Goal: Task Accomplishment & Management: Use online tool/utility

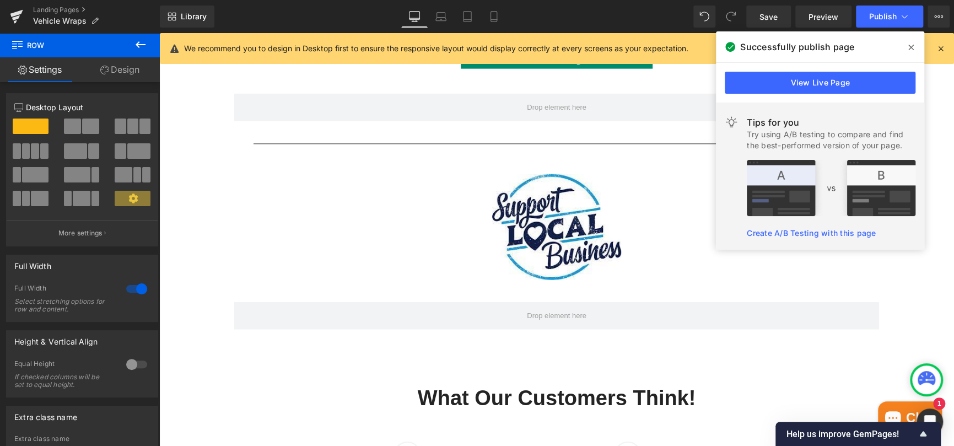
click at [912, 46] on icon at bounding box center [911, 47] width 6 height 9
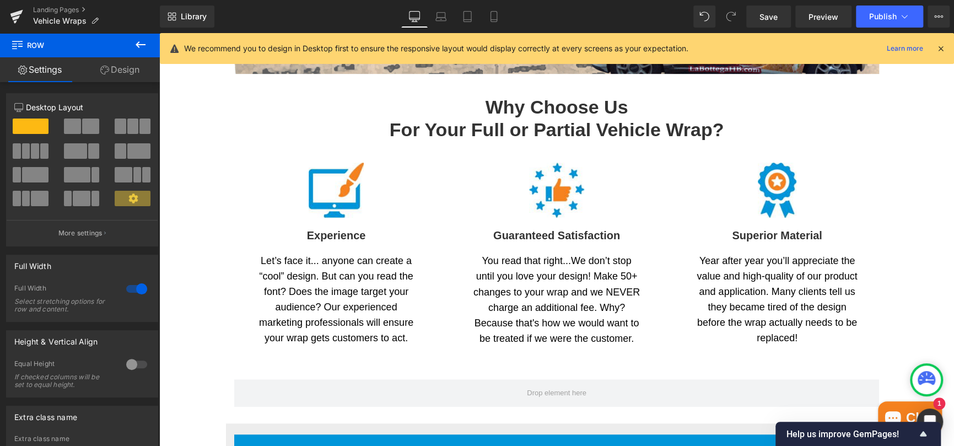
scroll to position [221, 0]
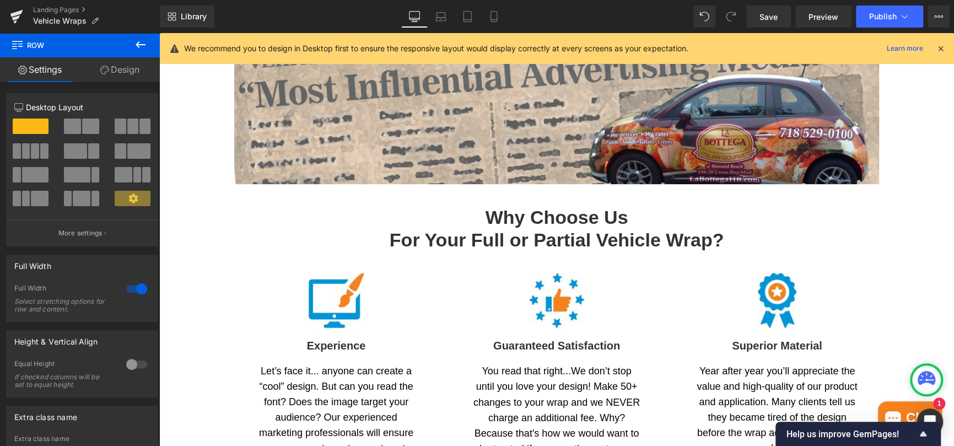
click at [521, 222] on h2 "Why Choose Us For Your Full or Partial Vehicle Wrap?" at bounding box center [556, 228] width 645 height 45
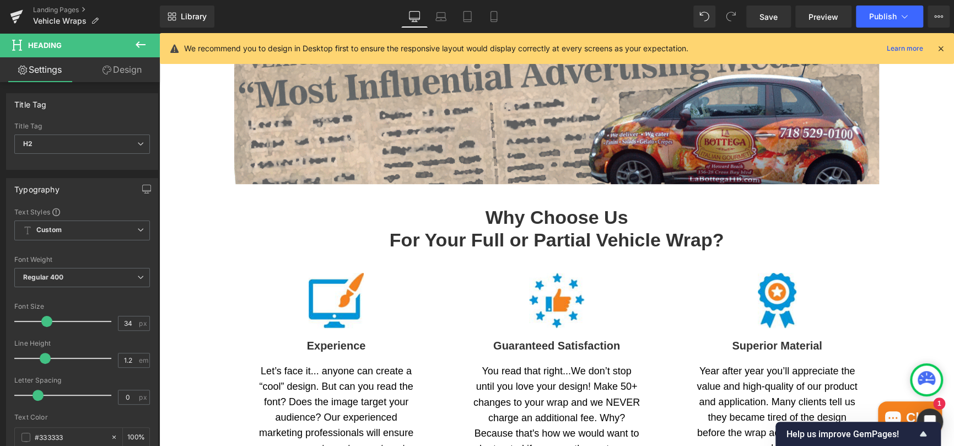
click at [129, 66] on link "Design" at bounding box center [122, 69] width 80 height 25
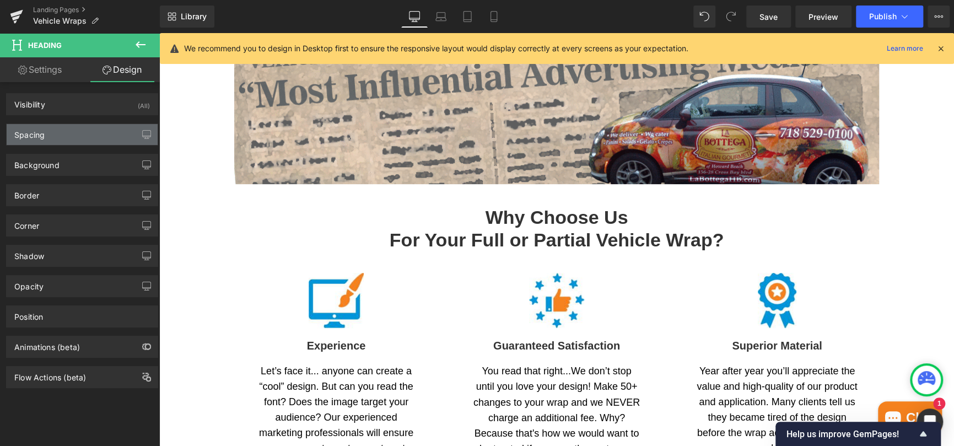
click at [25, 130] on div "Spacing" at bounding box center [29, 131] width 30 height 15
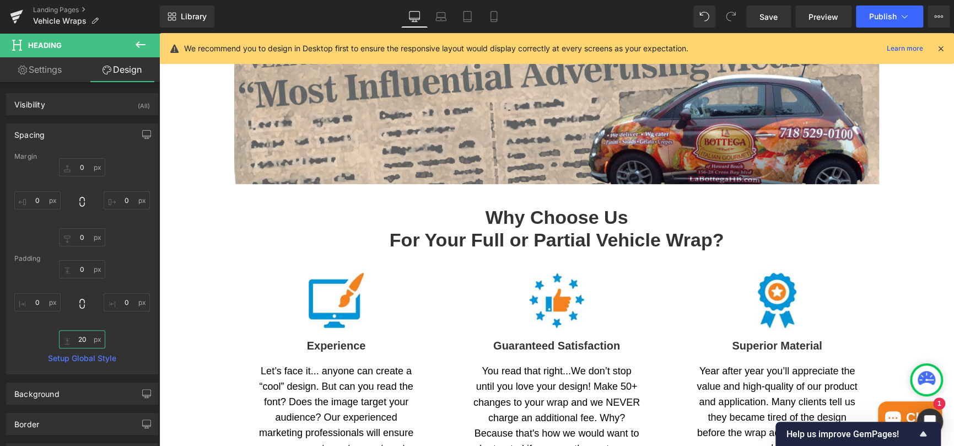
click at [79, 339] on input "20" at bounding box center [82, 339] width 46 height 18
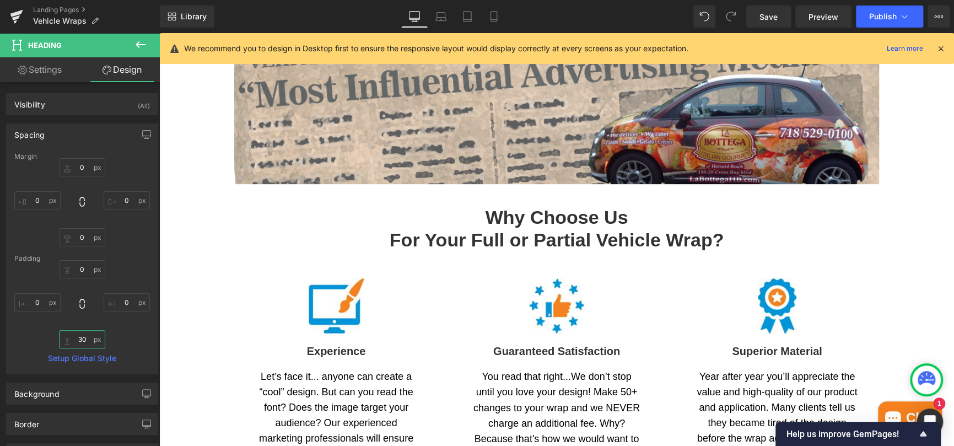
click at [78, 341] on input "30" at bounding box center [82, 339] width 46 height 18
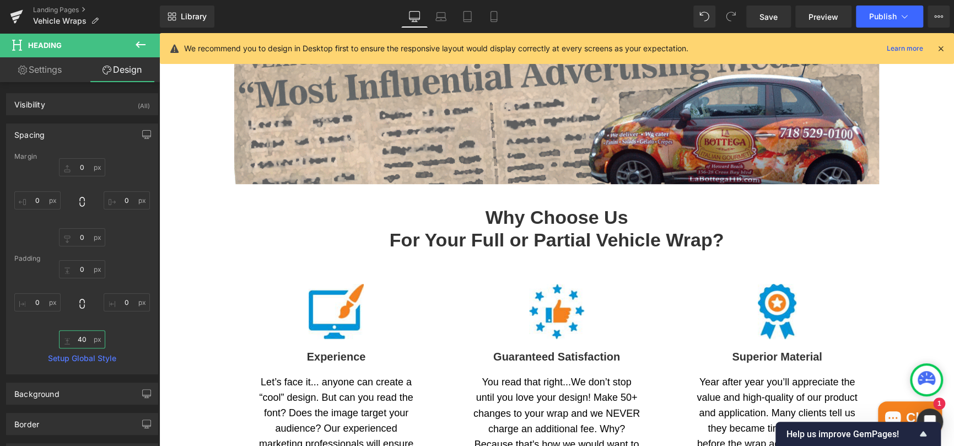
type input "40"
click at [445, 18] on icon at bounding box center [440, 19] width 10 height 3
type input "0"
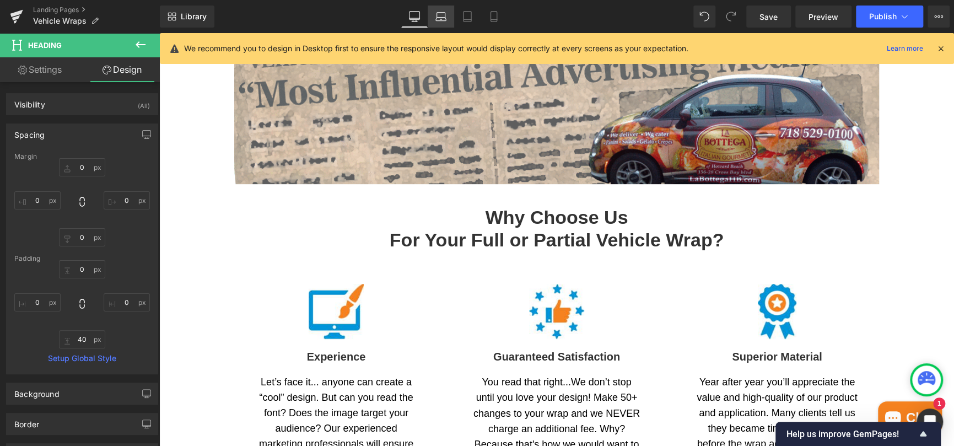
type input "0"
type input "40"
type input "0"
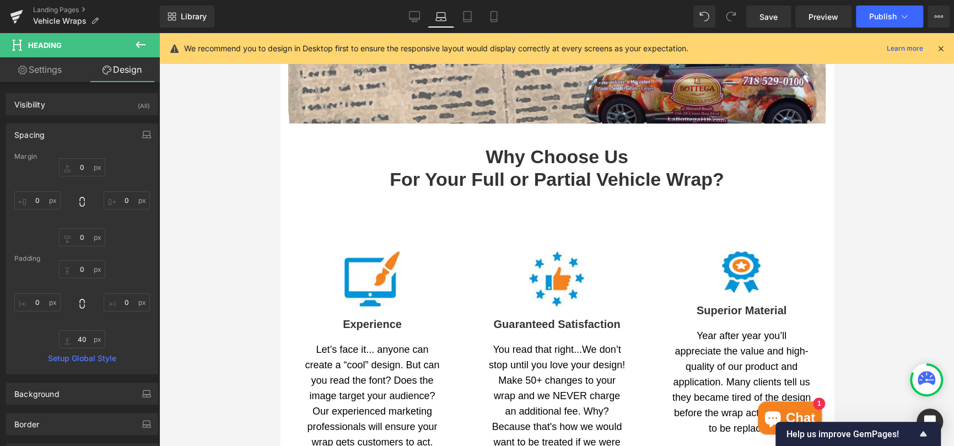
scroll to position [158, 0]
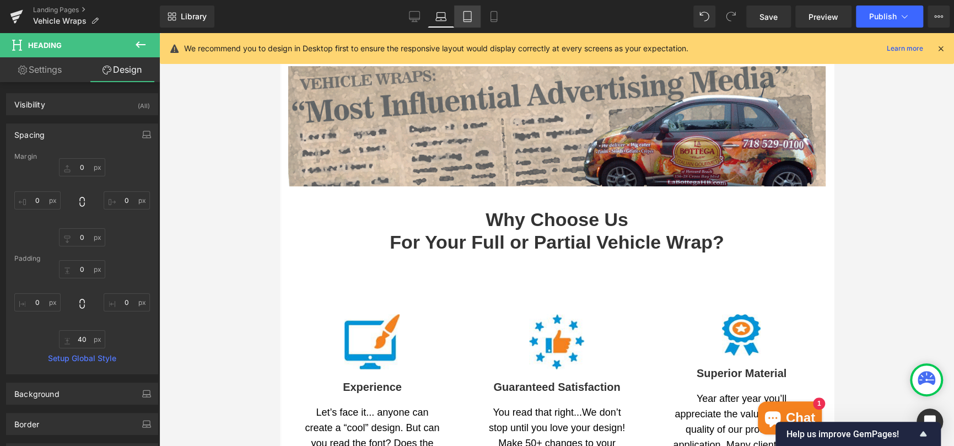
click at [466, 14] on icon at bounding box center [467, 16] width 11 height 11
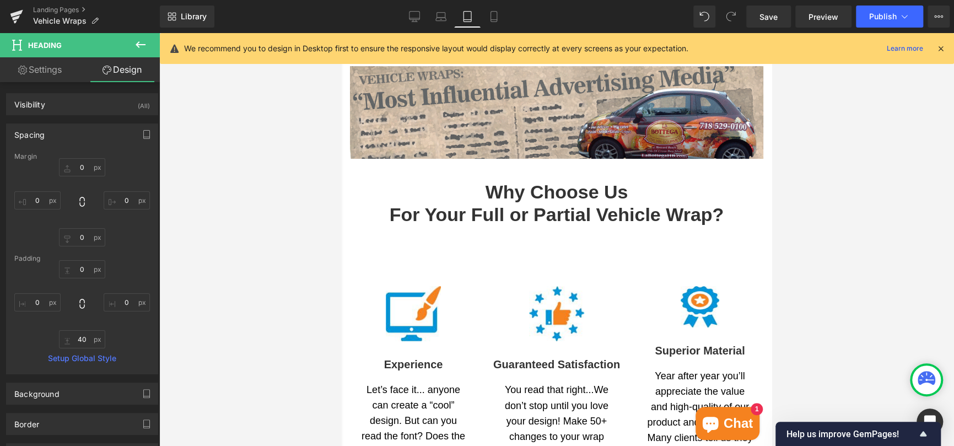
type input "0"
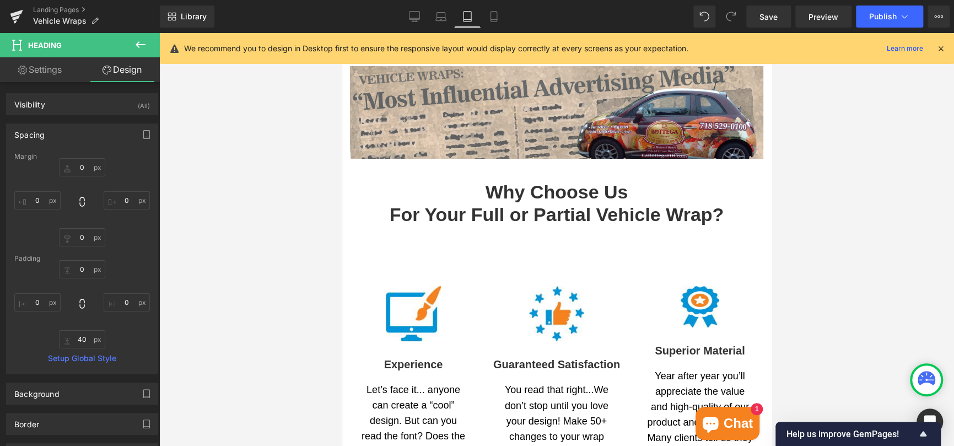
type input "0"
type input "40"
type input "0"
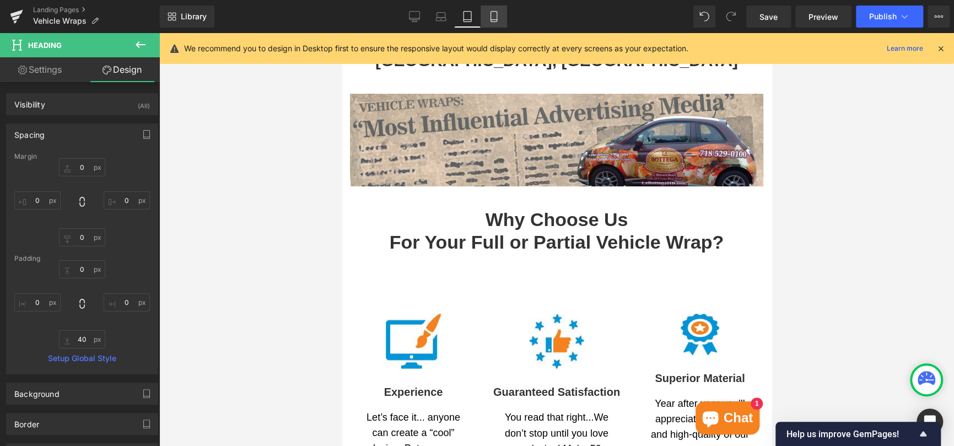
click at [492, 18] on icon at bounding box center [493, 16] width 11 height 11
type input "0"
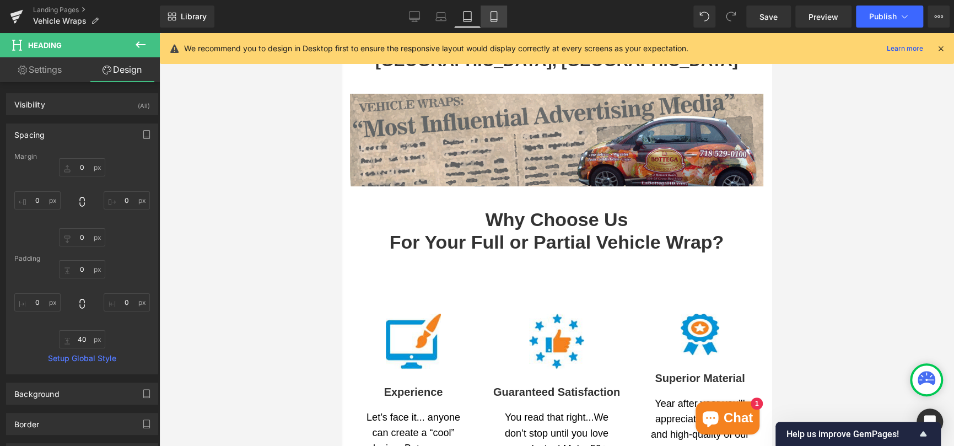
type input "0"
type input "40"
type input "0"
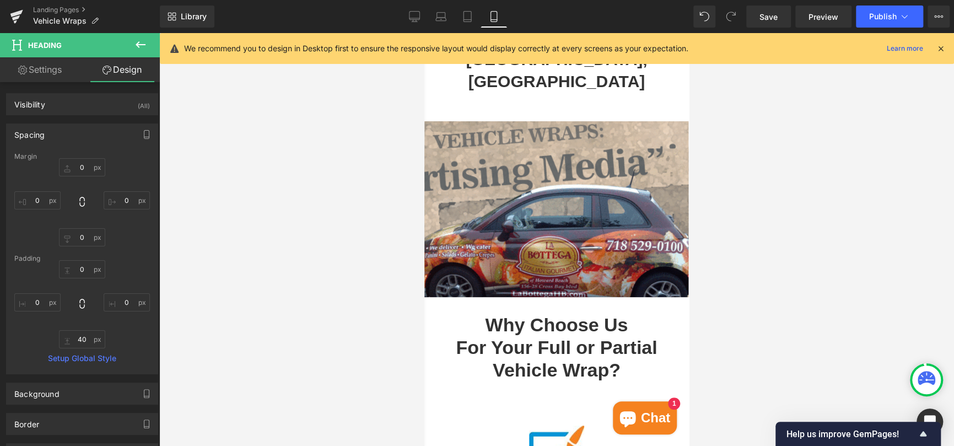
scroll to position [210, 0]
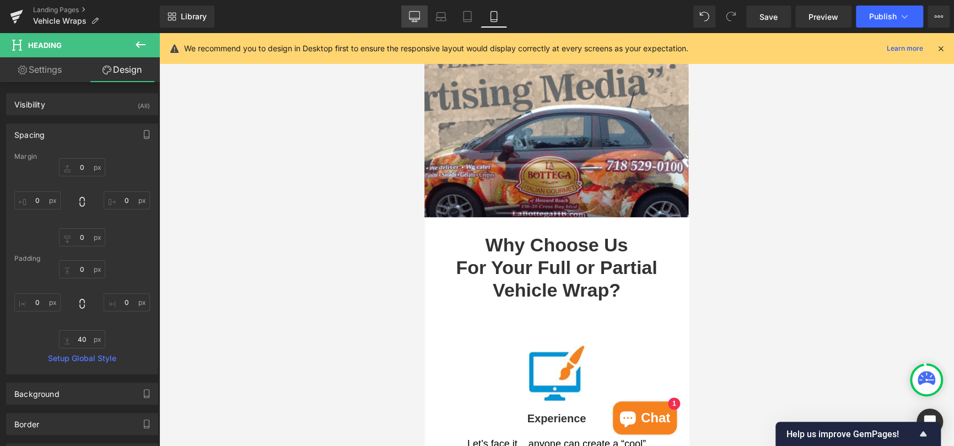
click at [417, 13] on icon at bounding box center [414, 16] width 11 height 11
type input "0"
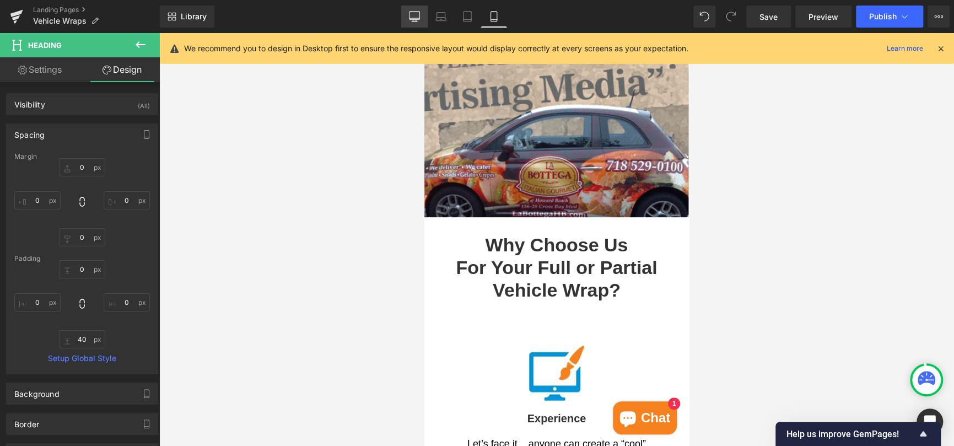
type input "0"
type input "40"
type input "0"
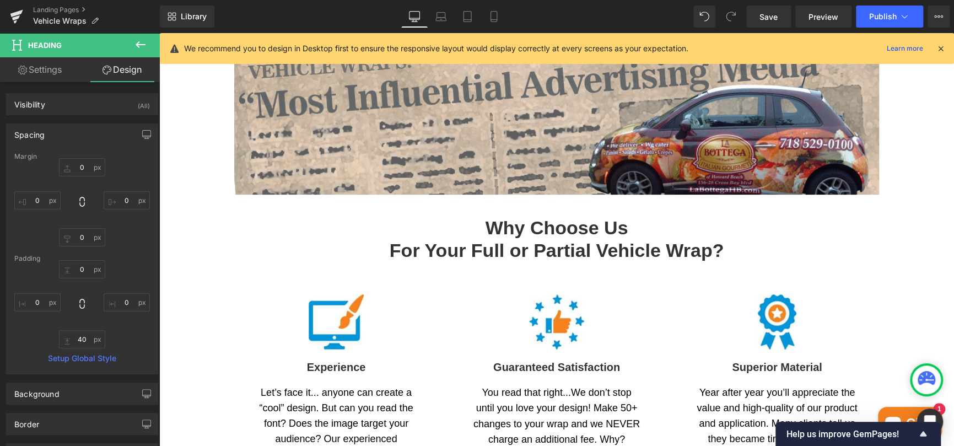
scroll to position [221, 0]
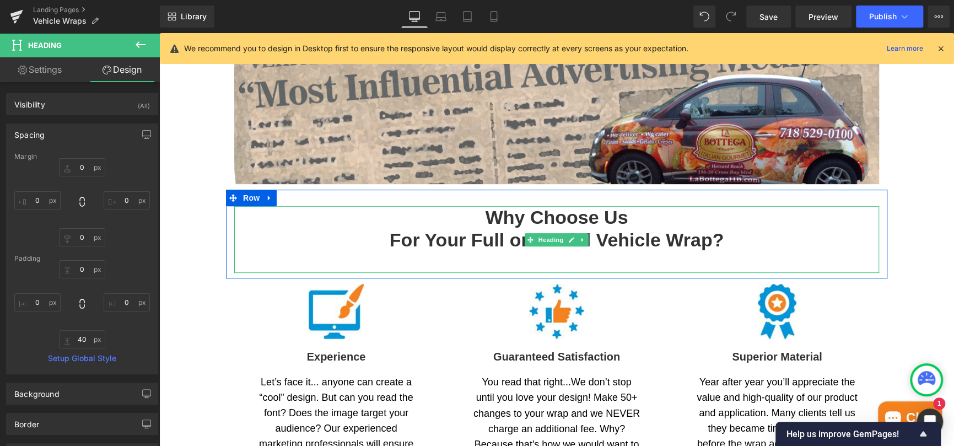
click at [545, 218] on h2 "Why Choose Us For Your Full or Partial Vehicle Wrap?" at bounding box center [556, 228] width 645 height 45
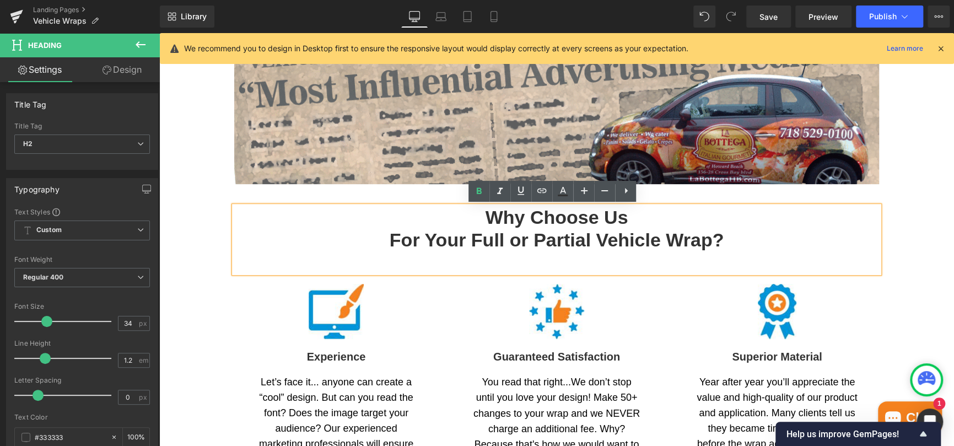
click at [545, 244] on h2 "Why Choose Us For Your Full or Partial Vehicle Wrap?" at bounding box center [556, 228] width 645 height 45
click at [628, 304] on div at bounding box center [556, 311] width 209 height 55
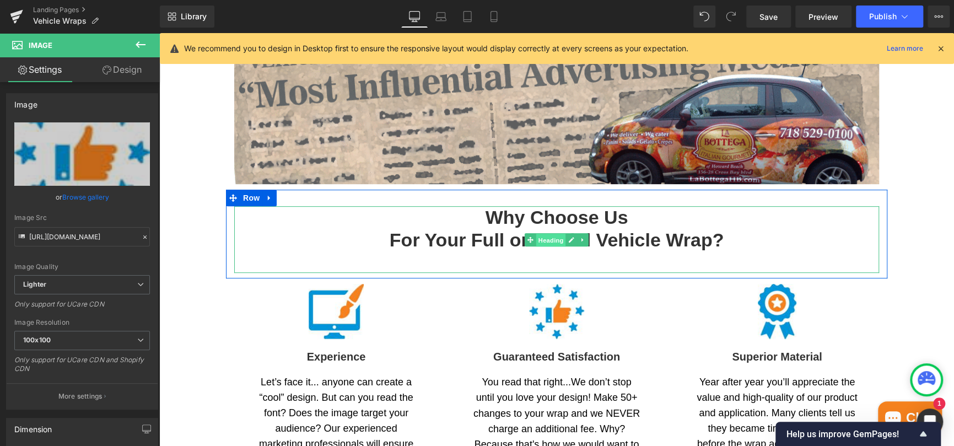
click at [548, 239] on span "Heading" at bounding box center [551, 239] width 30 height 13
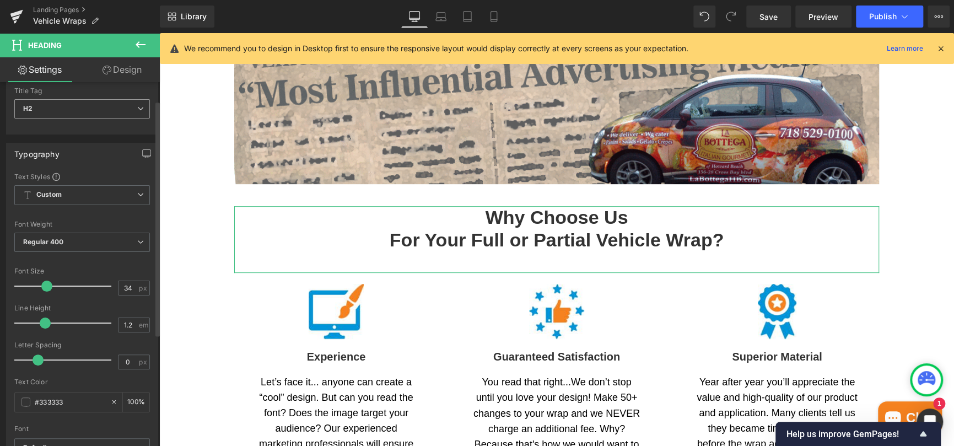
scroll to position [55, 0]
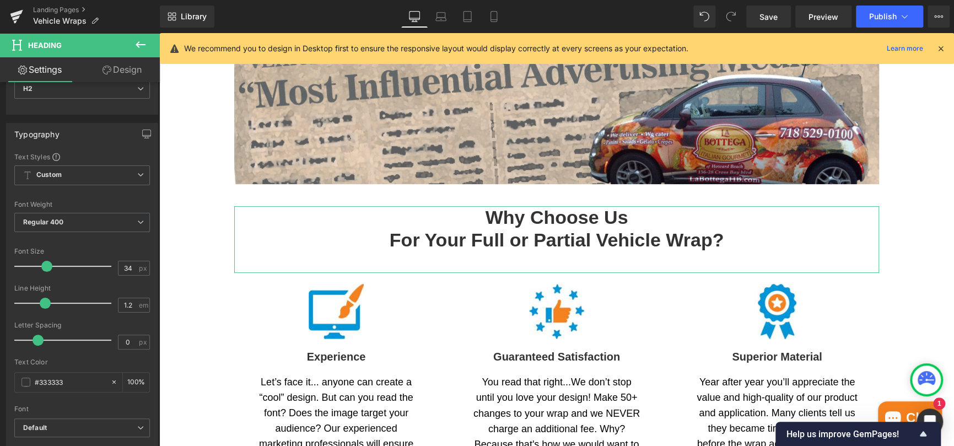
click at [131, 68] on link "Design" at bounding box center [122, 69] width 80 height 25
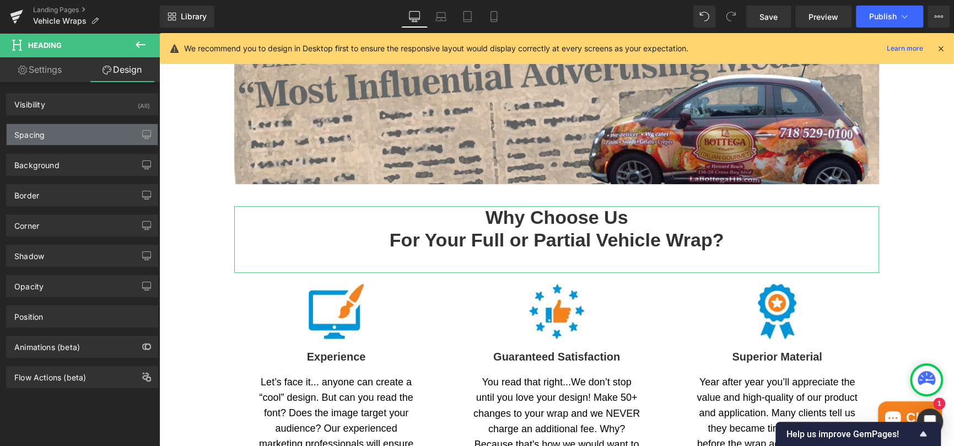
click at [49, 137] on div "Spacing" at bounding box center [82, 134] width 151 height 21
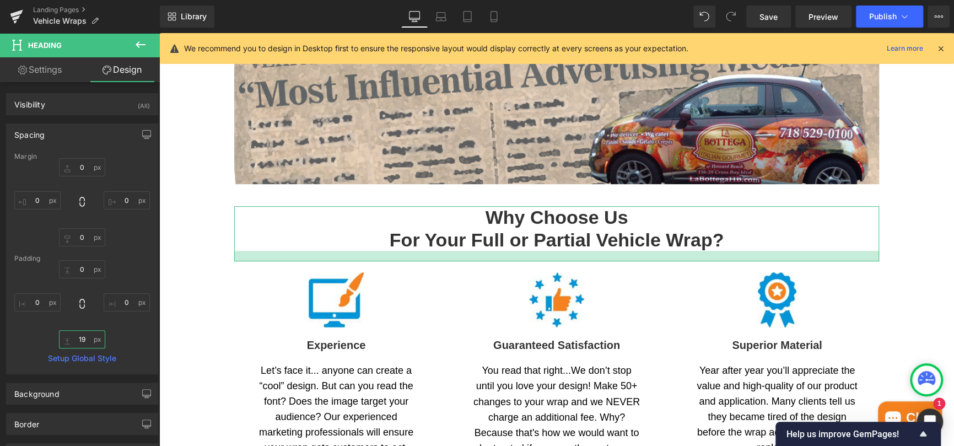
type input "1"
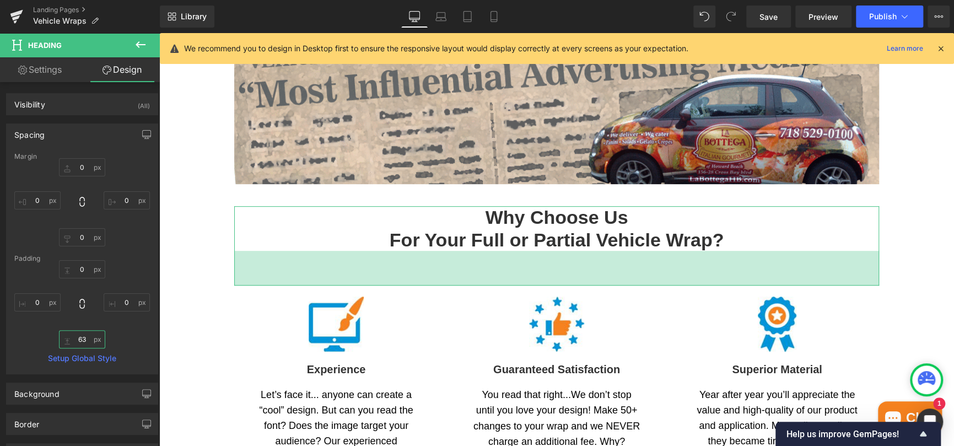
click at [81, 341] on input "63" at bounding box center [82, 339] width 46 height 18
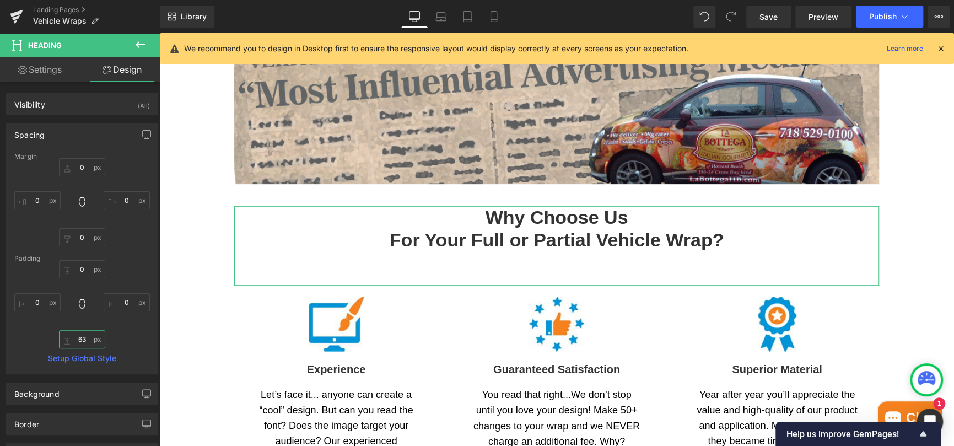
click at [81, 341] on input "63" at bounding box center [82, 339] width 46 height 18
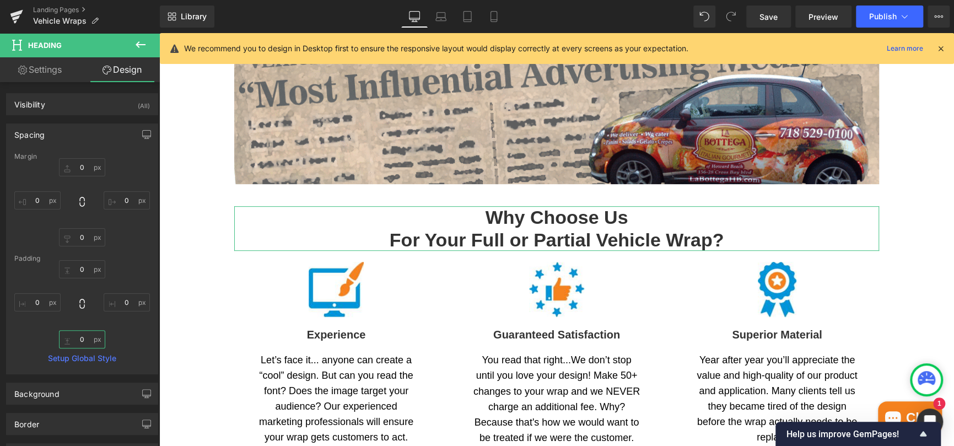
type input "0"
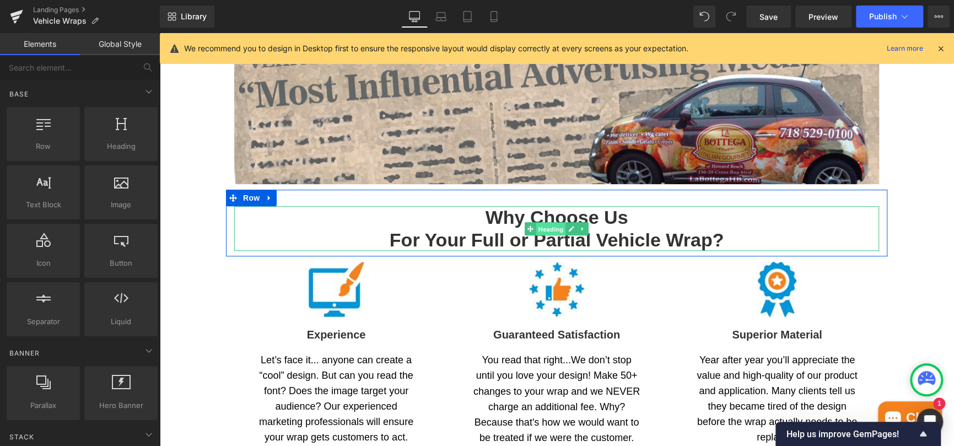
click at [544, 232] on span "Heading" at bounding box center [551, 228] width 30 height 13
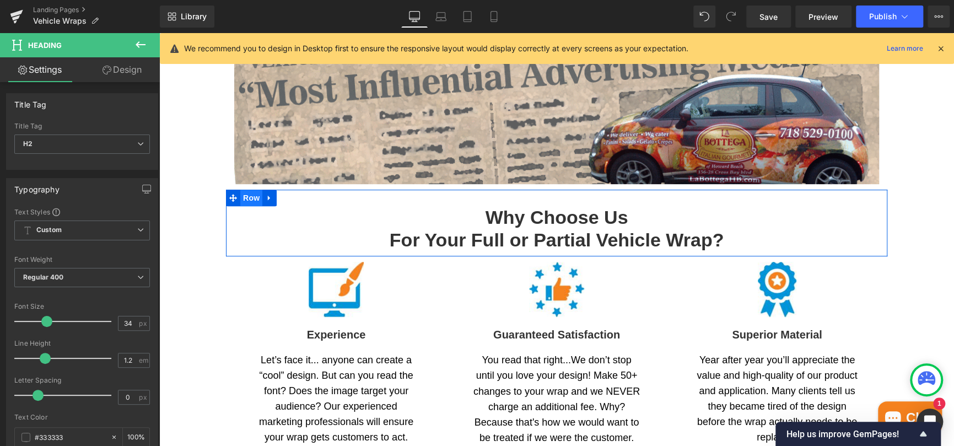
click at [245, 194] on span "Row" at bounding box center [251, 198] width 22 height 17
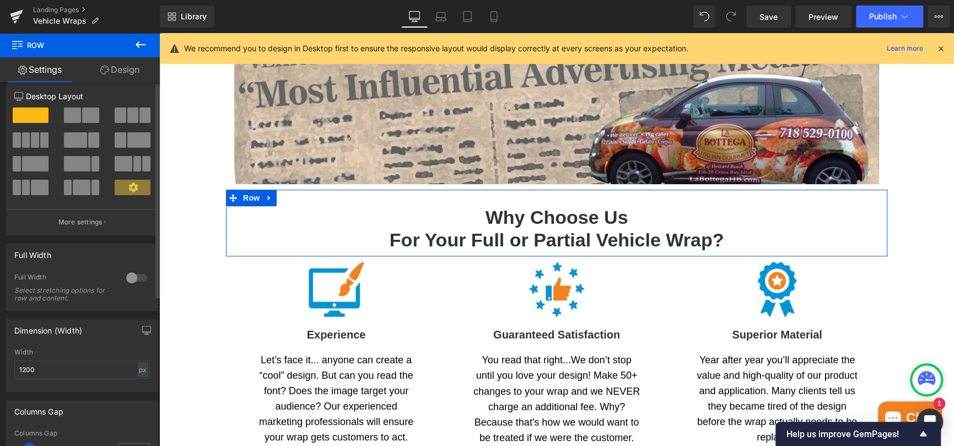
scroll to position [0, 0]
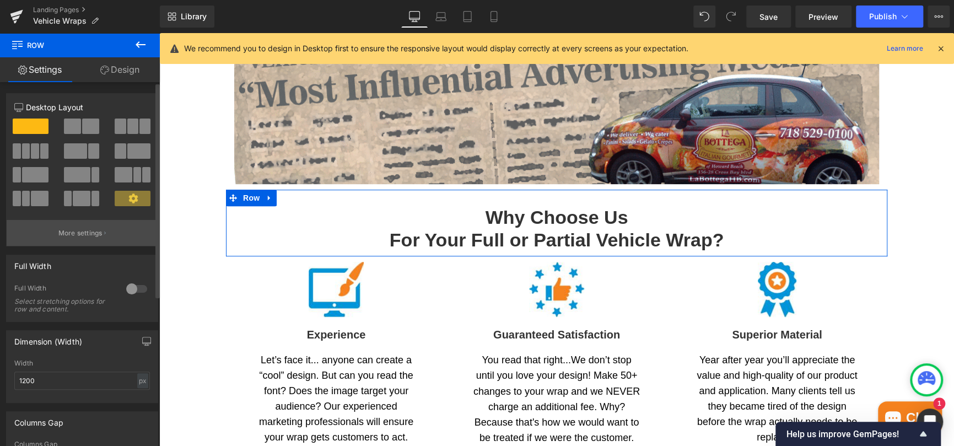
click at [96, 230] on p "More settings" at bounding box center [80, 233] width 44 height 10
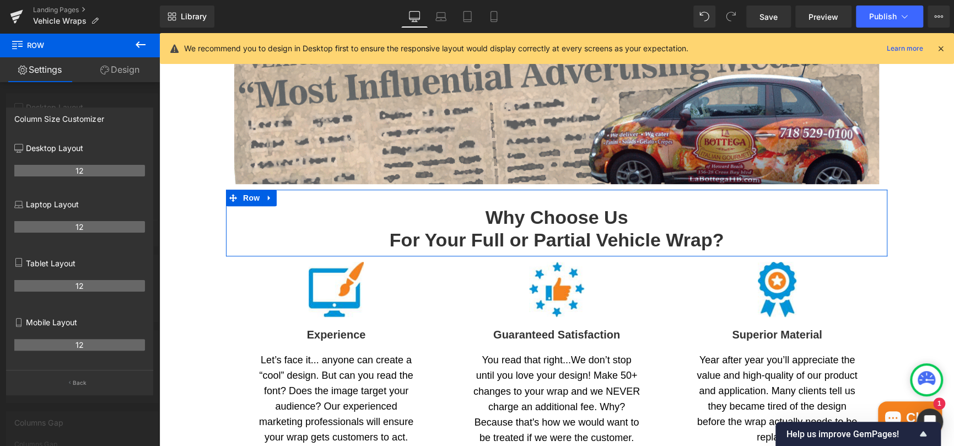
click at [131, 66] on link "Design" at bounding box center [120, 69] width 80 height 25
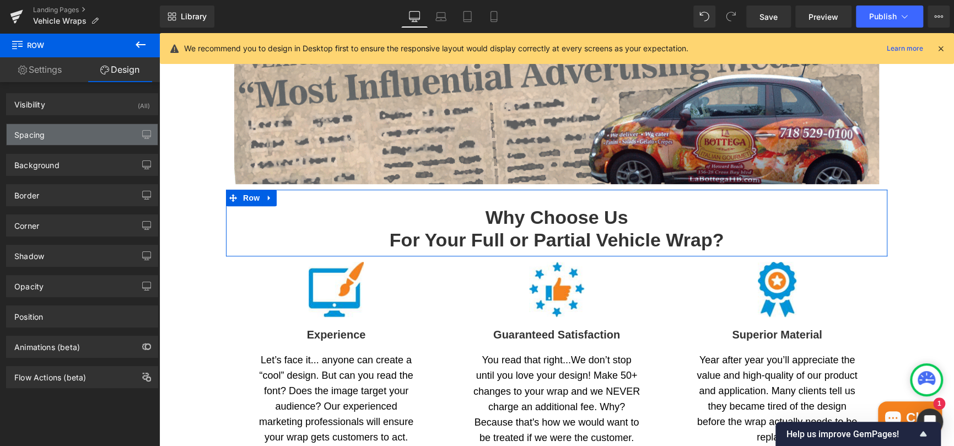
click at [60, 130] on div "Spacing" at bounding box center [82, 134] width 151 height 21
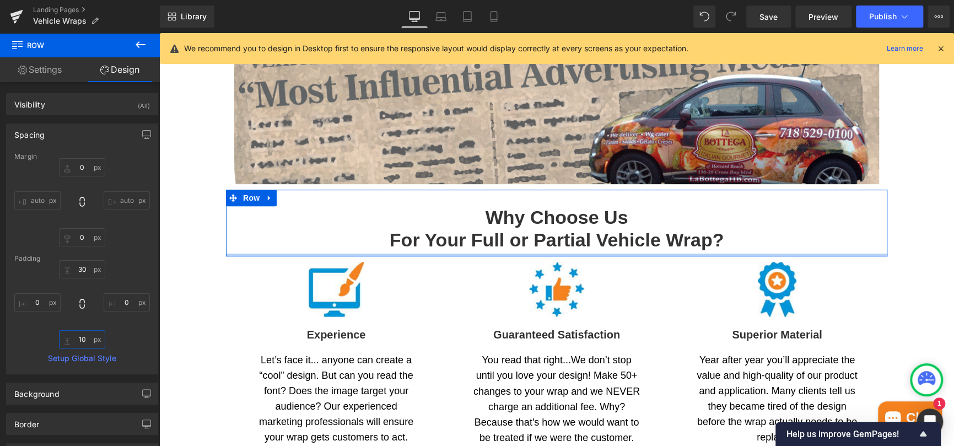
click at [80, 339] on input "10" at bounding box center [82, 339] width 46 height 18
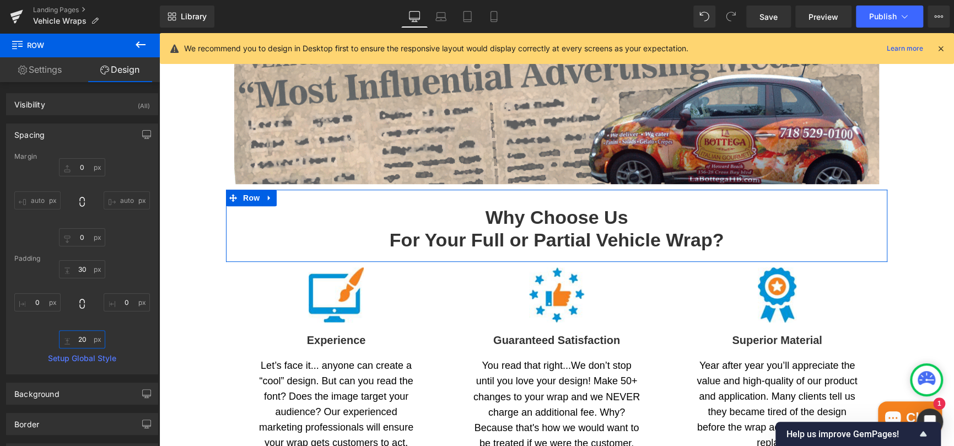
type input "20"
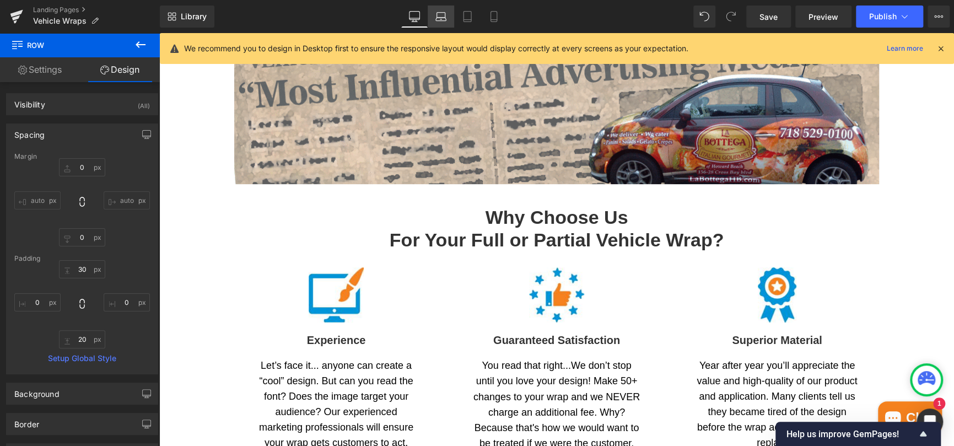
click at [443, 18] on icon at bounding box center [440, 16] width 11 height 11
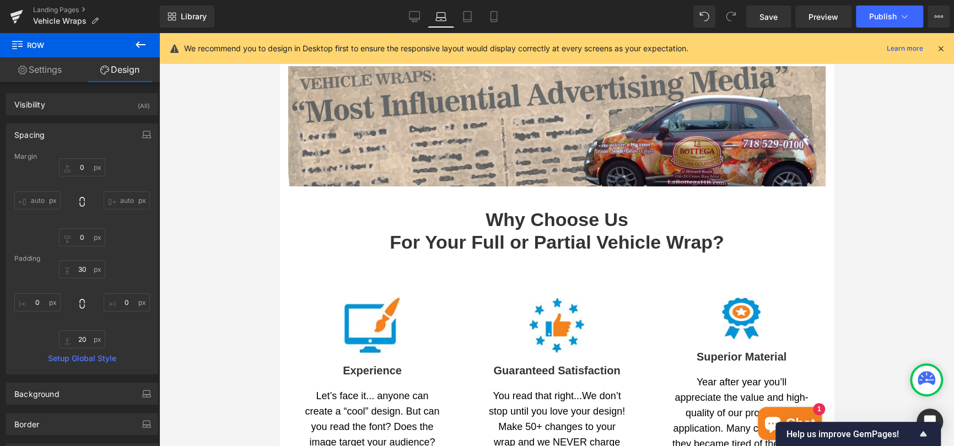
type input "0"
type input "30"
type input "0"
type input "20"
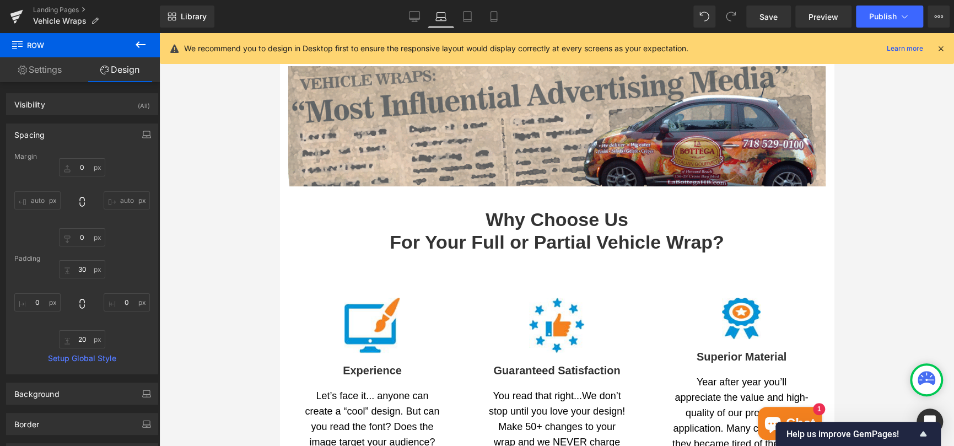
type input "0"
click at [413, 18] on icon at bounding box center [414, 18] width 10 height 0
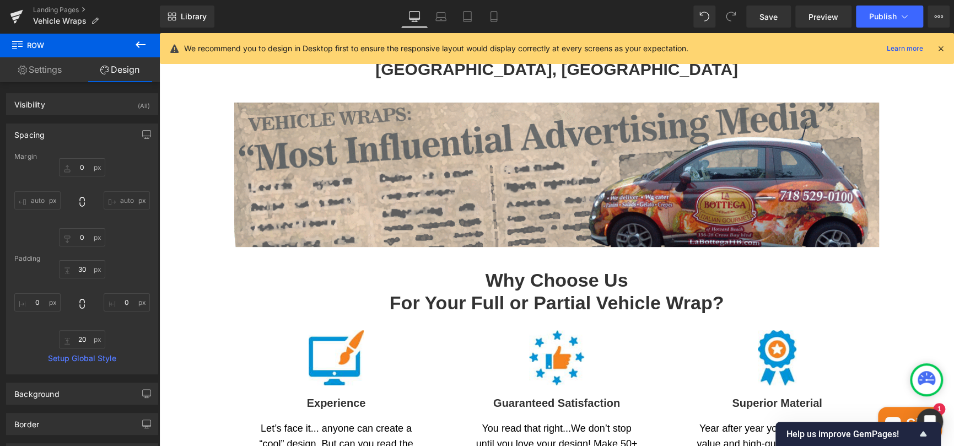
type input "0"
type input "30"
type input "0"
type input "20"
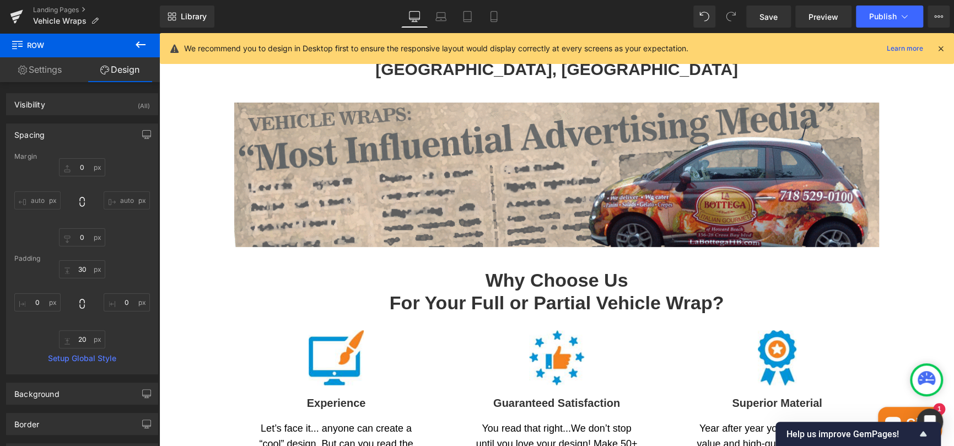
type input "0"
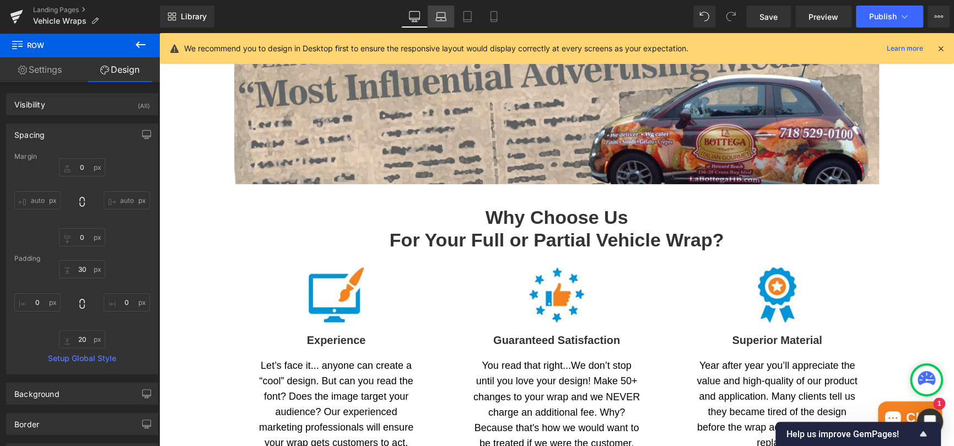
click at [436, 22] on link "Laptop" at bounding box center [441, 17] width 26 height 22
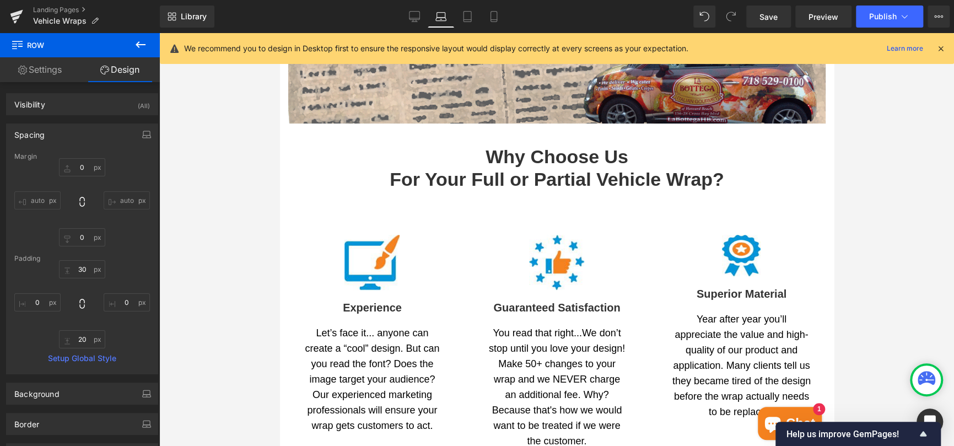
type input "0"
type input "30"
type input "0"
type input "20"
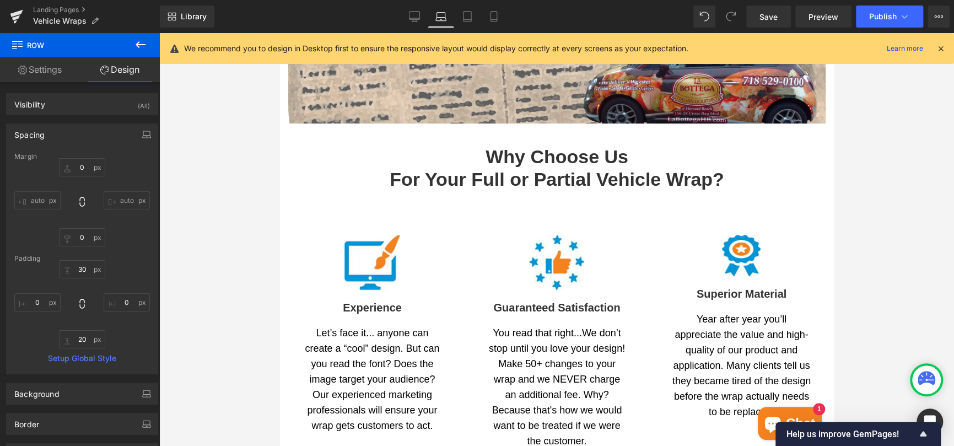
type input "0"
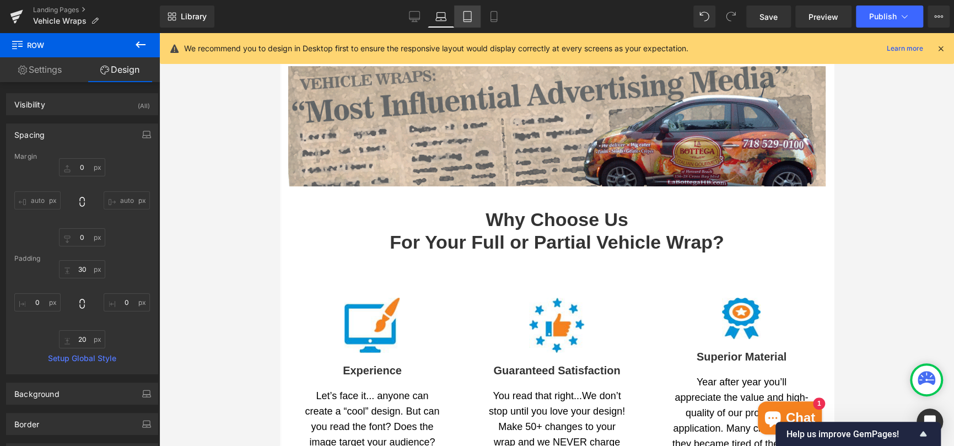
click at [465, 23] on link "Tablet" at bounding box center [467, 17] width 26 height 22
type input "0"
type input "30"
type input "0"
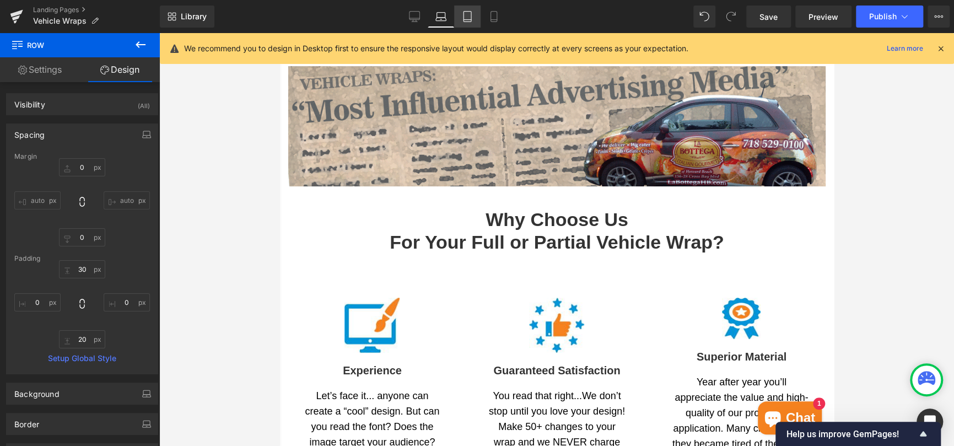
type input "20"
type input "0"
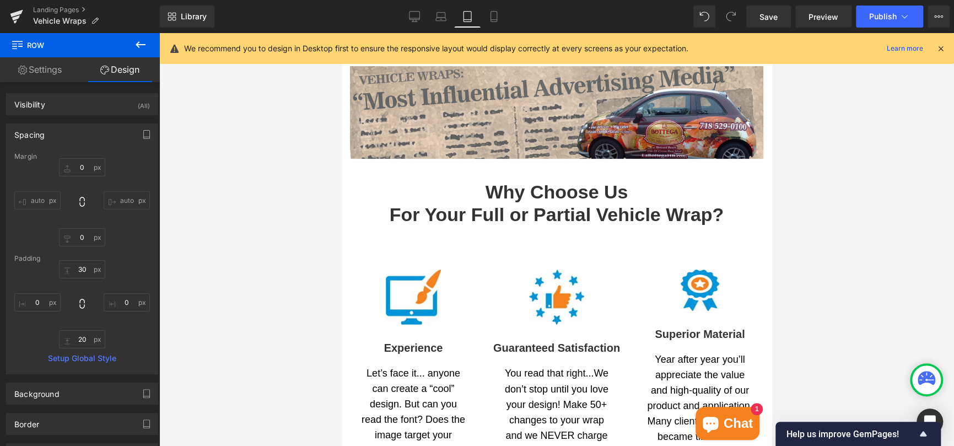
scroll to position [130, 0]
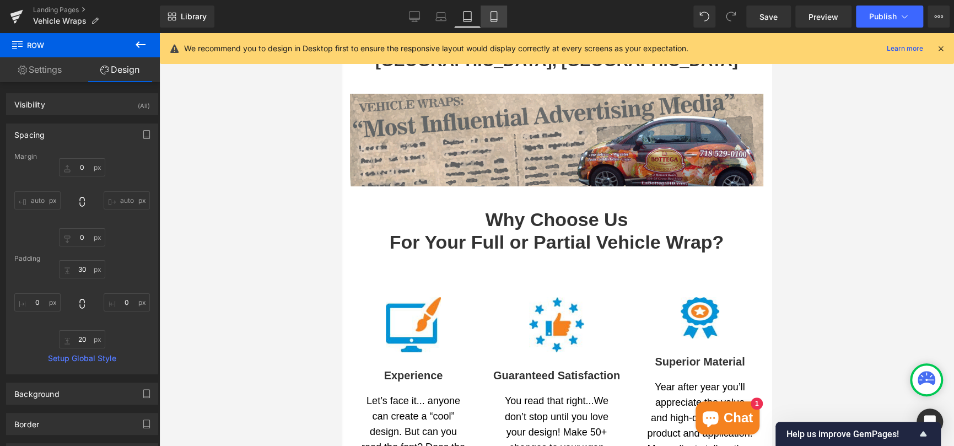
click at [488, 21] on icon at bounding box center [493, 16] width 11 height 11
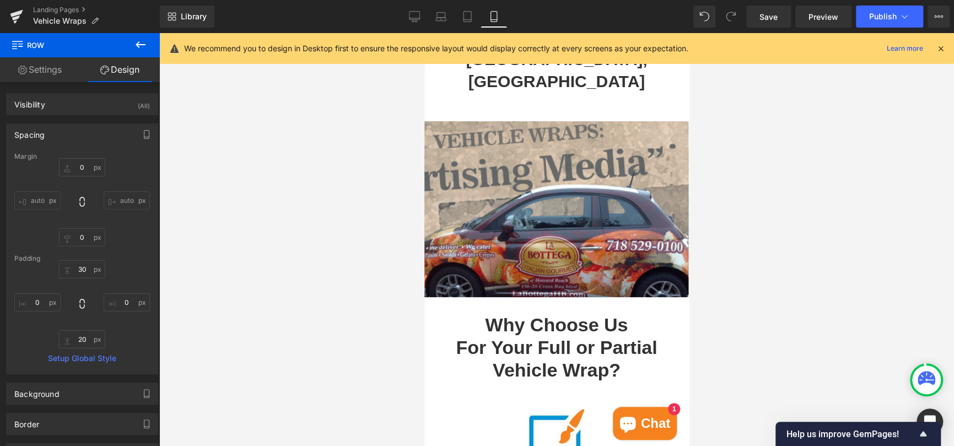
type input "0"
type input "30"
type input "0"
type input "20"
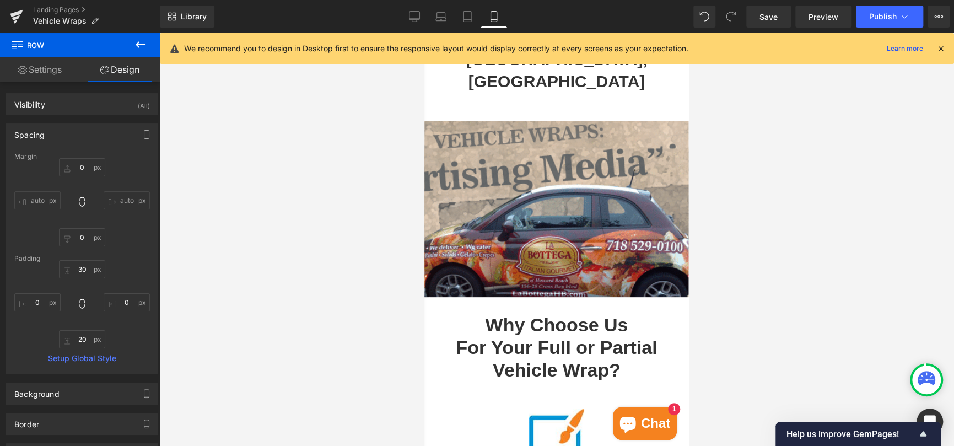
type input "0"
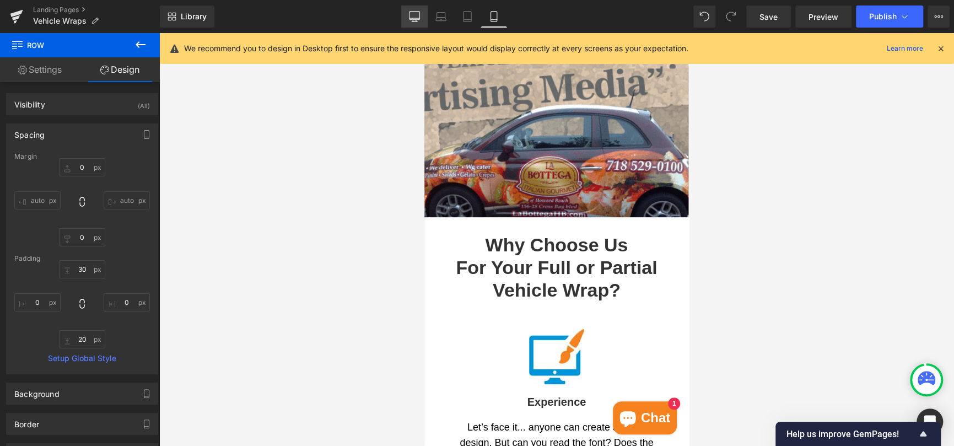
click at [415, 15] on icon at bounding box center [414, 16] width 11 height 11
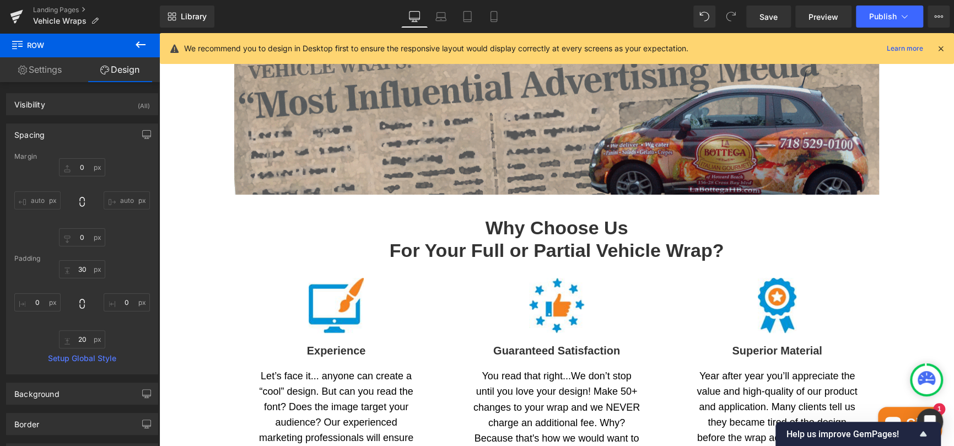
type input "0"
type input "30"
type input "0"
type input "20"
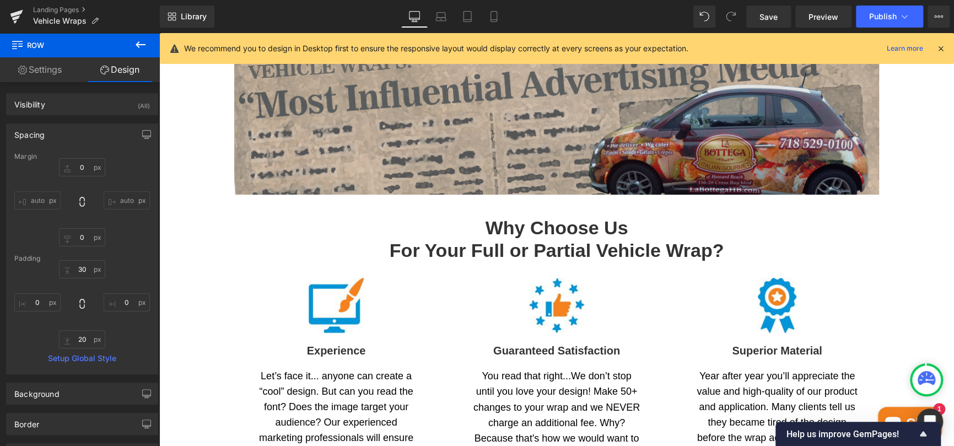
type input "0"
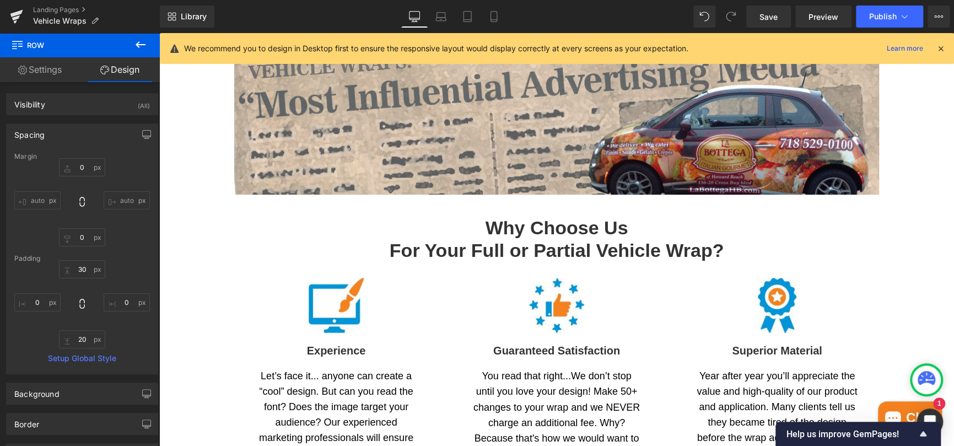
scroll to position [221, 0]
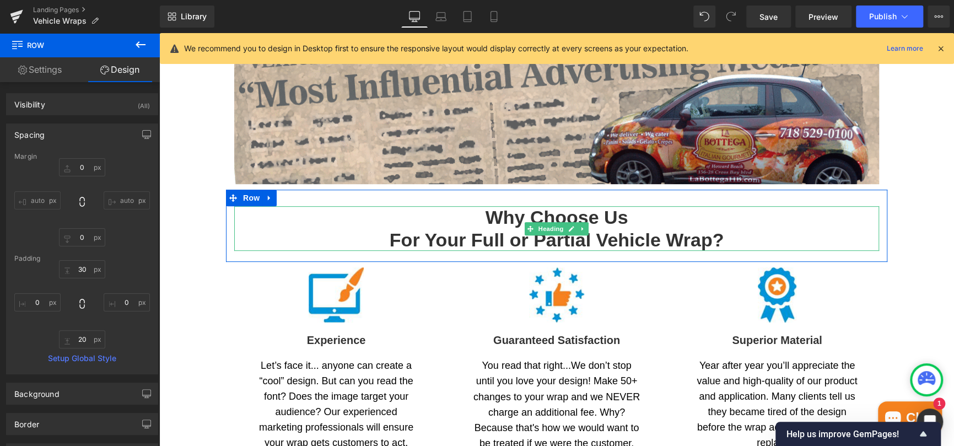
click at [441, 243] on h2 "Why Choose Us For Your Full or Partial Vehicle Wrap?" at bounding box center [556, 228] width 645 height 45
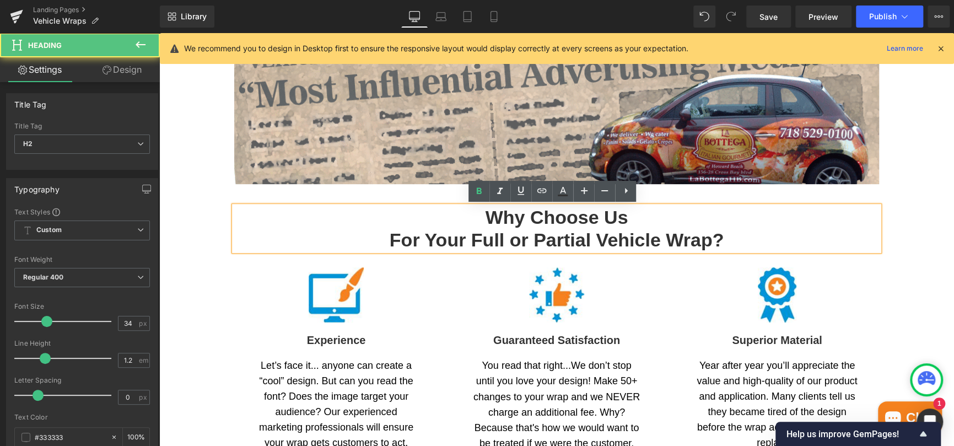
click at [754, 218] on h2 "Why Choose Us For Your Full or Partial Vehicle Wrap?" at bounding box center [556, 228] width 645 height 45
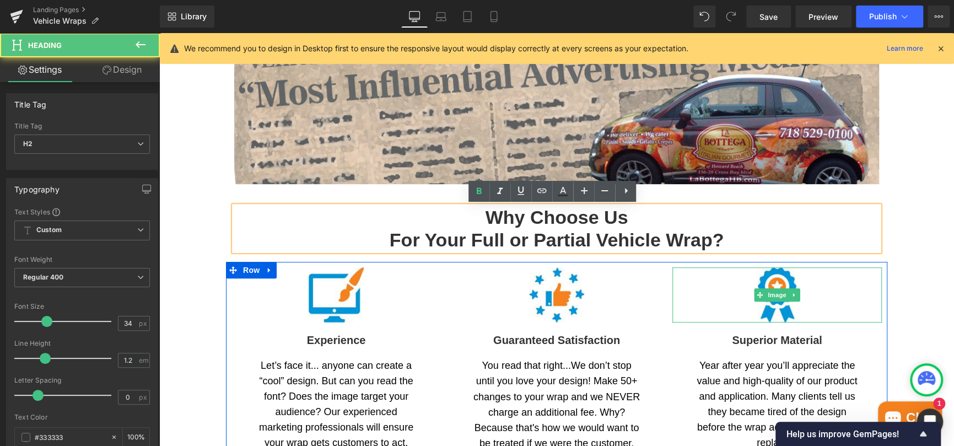
click at [870, 279] on div at bounding box center [777, 294] width 209 height 55
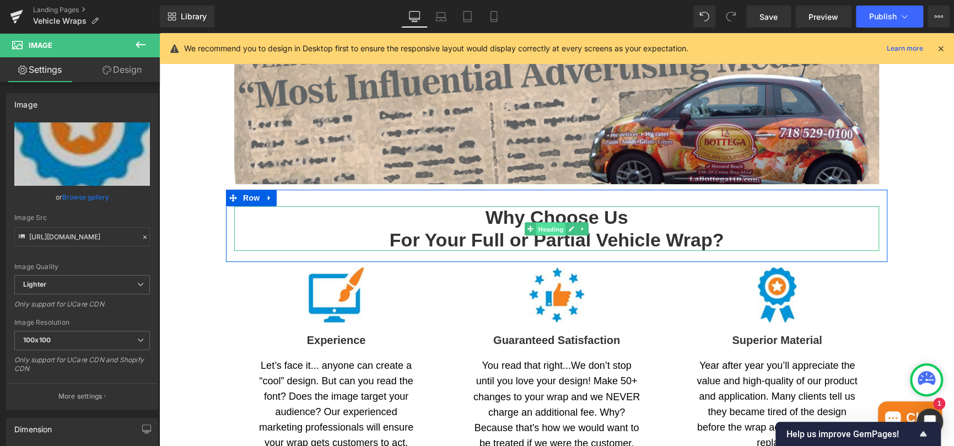
click at [550, 228] on span "Heading" at bounding box center [551, 228] width 30 height 13
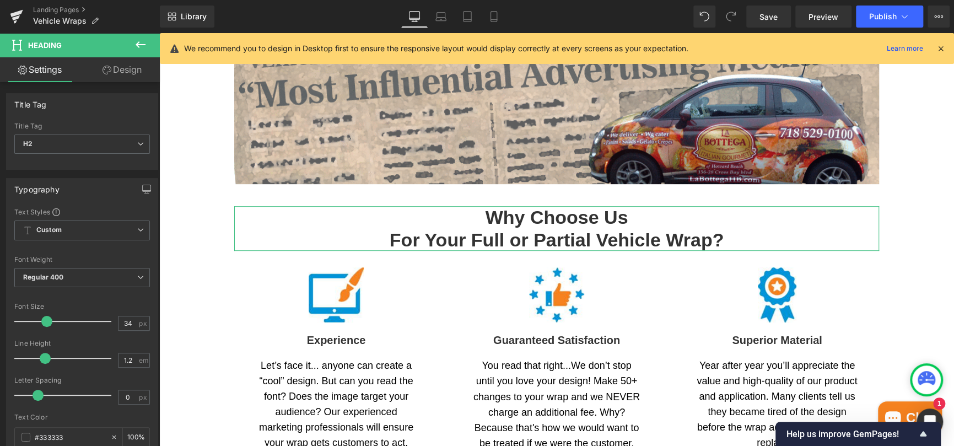
click at [112, 77] on link "Design" at bounding box center [122, 69] width 80 height 25
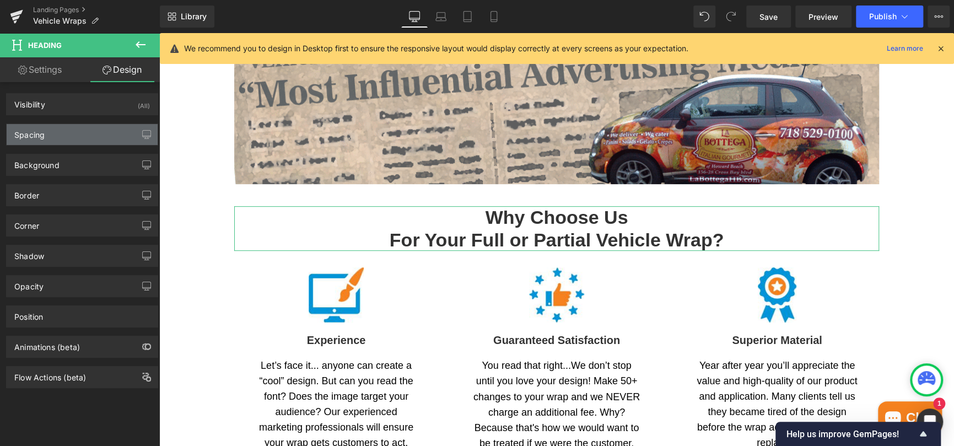
click at [60, 132] on div "Spacing" at bounding box center [82, 134] width 151 height 21
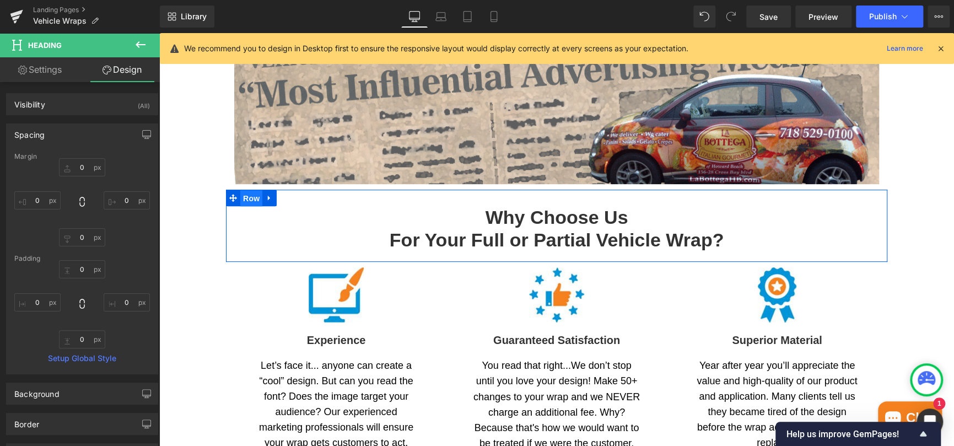
click at [252, 204] on span "Row" at bounding box center [251, 198] width 22 height 17
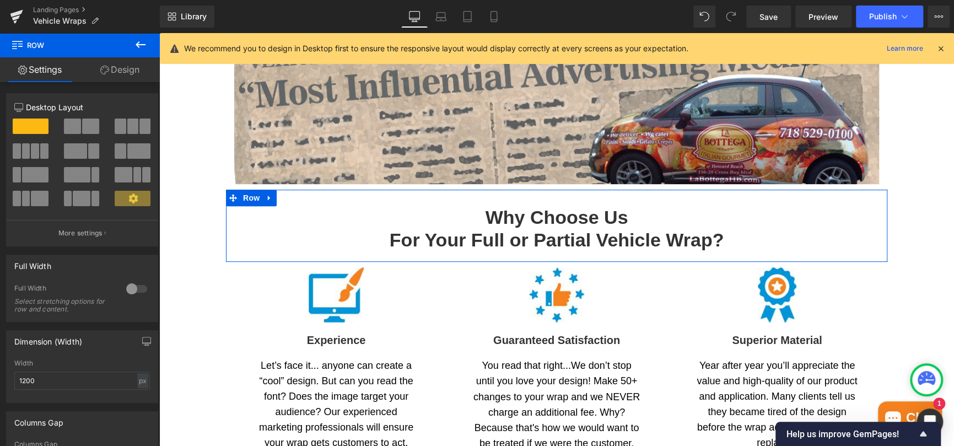
click at [124, 68] on link "Design" at bounding box center [120, 69] width 80 height 25
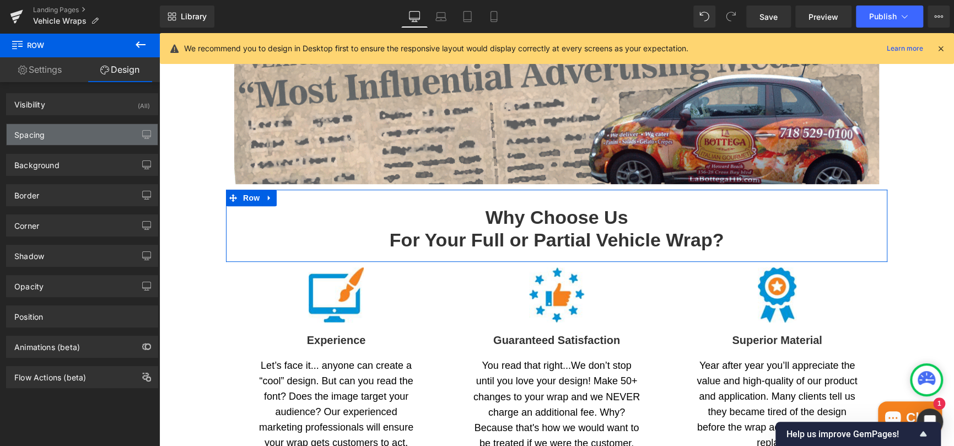
click at [70, 128] on div "Spacing" at bounding box center [82, 134] width 151 height 21
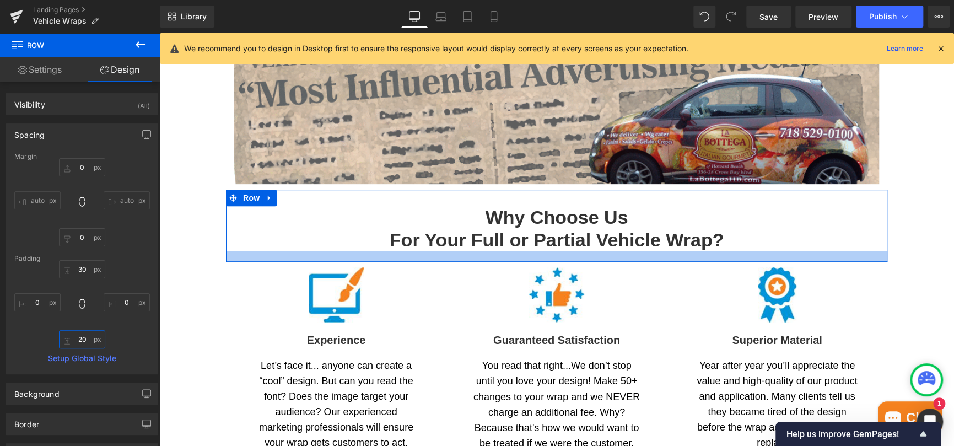
click at [79, 340] on input "20" at bounding box center [82, 339] width 46 height 18
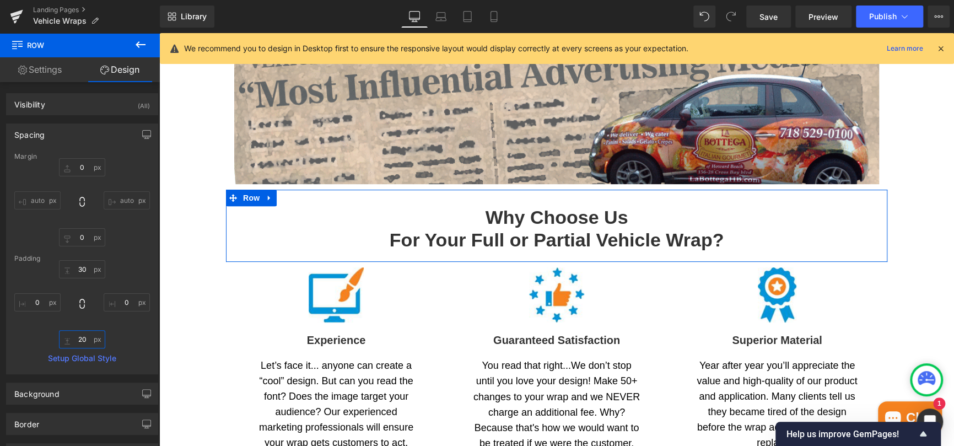
click at [79, 340] on input "20" at bounding box center [82, 339] width 46 height 18
type input "0"
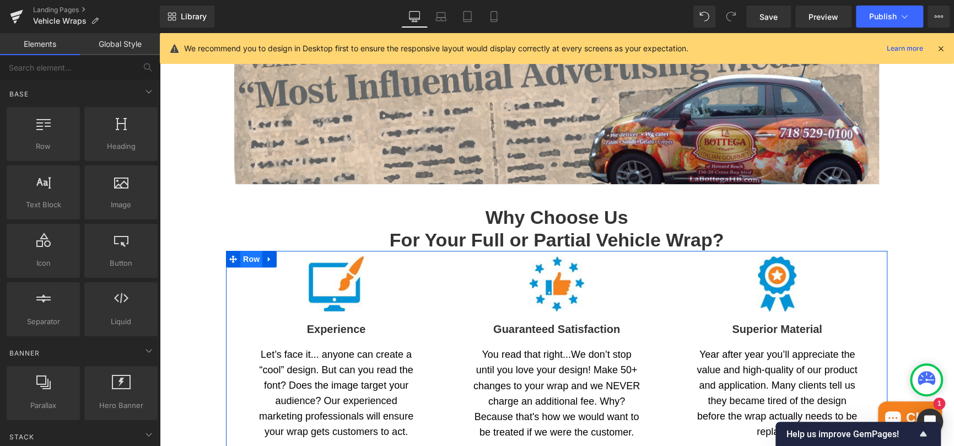
click at [248, 260] on span "Row" at bounding box center [251, 259] width 22 height 17
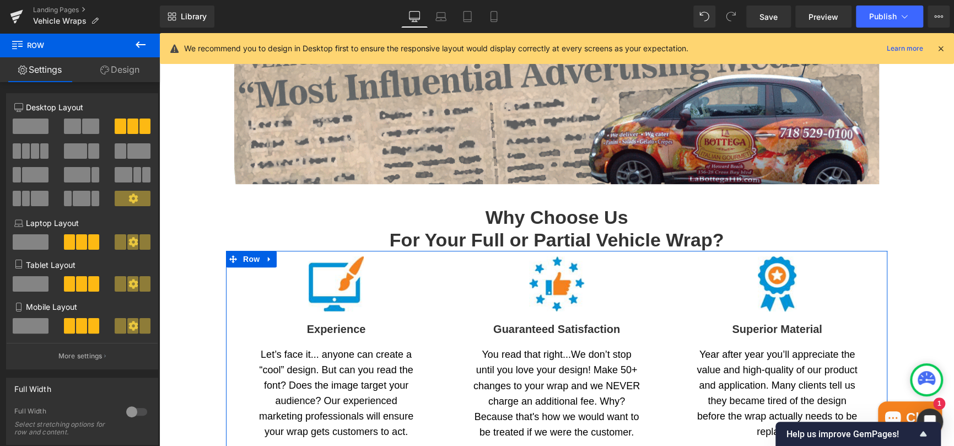
click at [120, 71] on link "Design" at bounding box center [120, 69] width 80 height 25
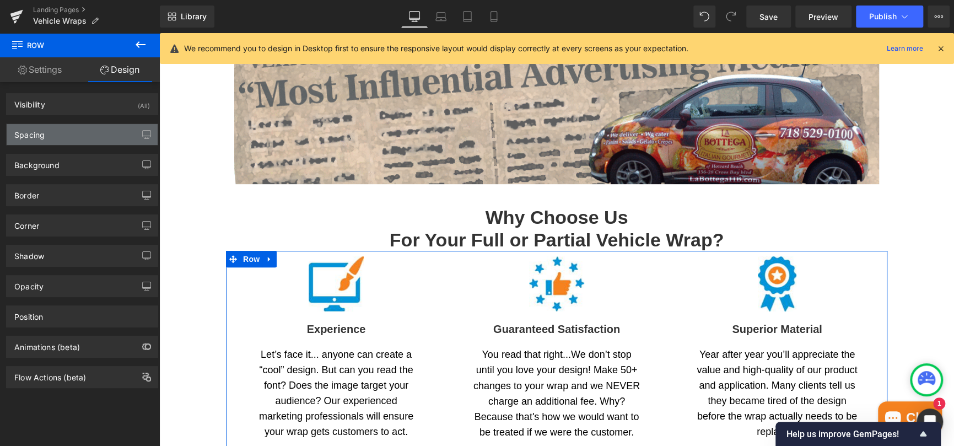
click at [62, 132] on div "Spacing" at bounding box center [82, 134] width 151 height 21
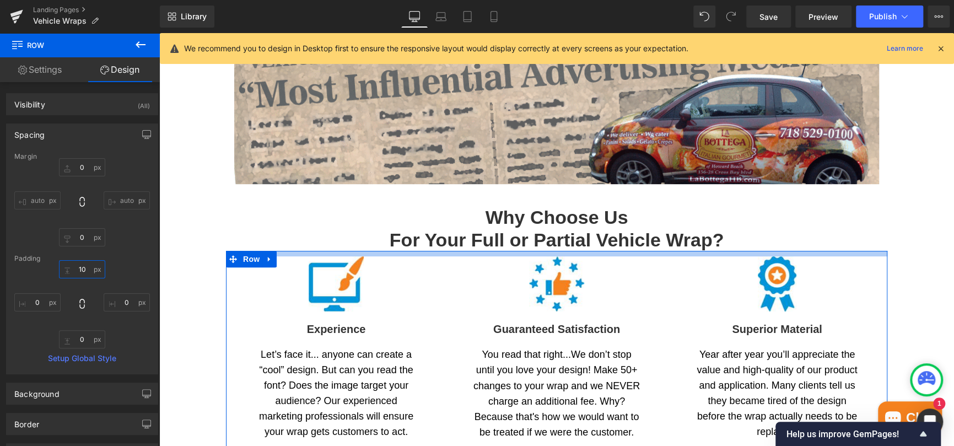
click at [82, 271] on input "10" at bounding box center [82, 269] width 46 height 18
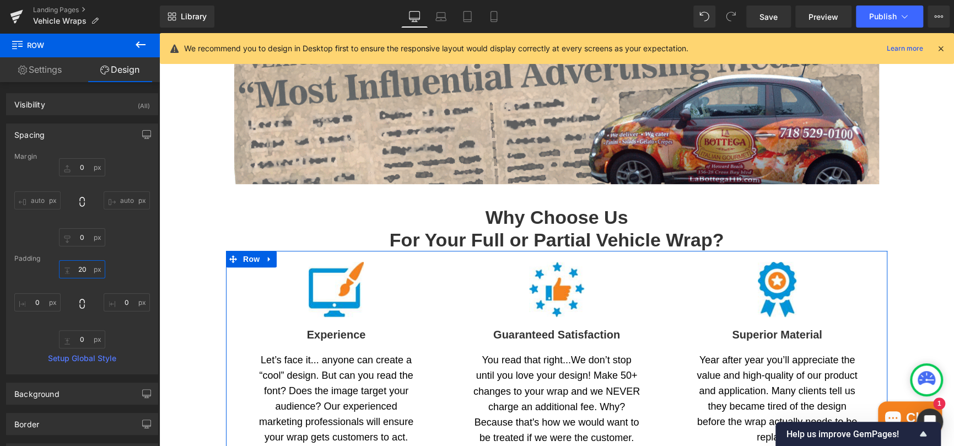
type input "20"
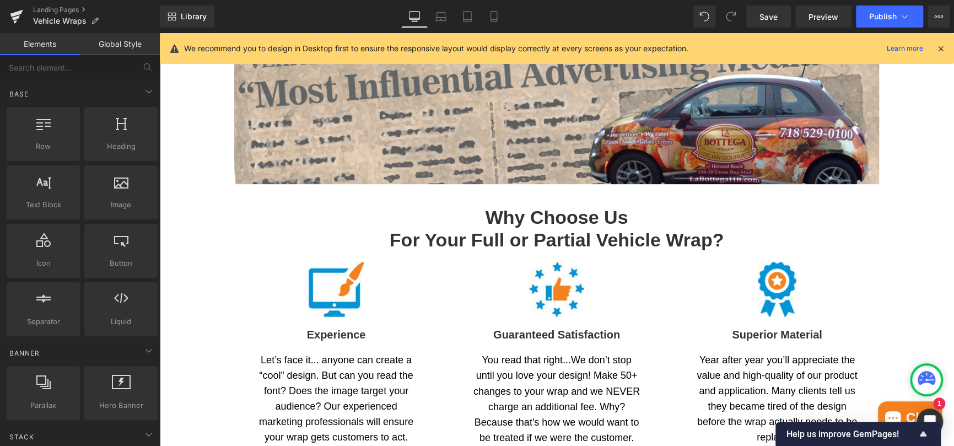
click at [439, 14] on icon at bounding box center [440, 16] width 11 height 11
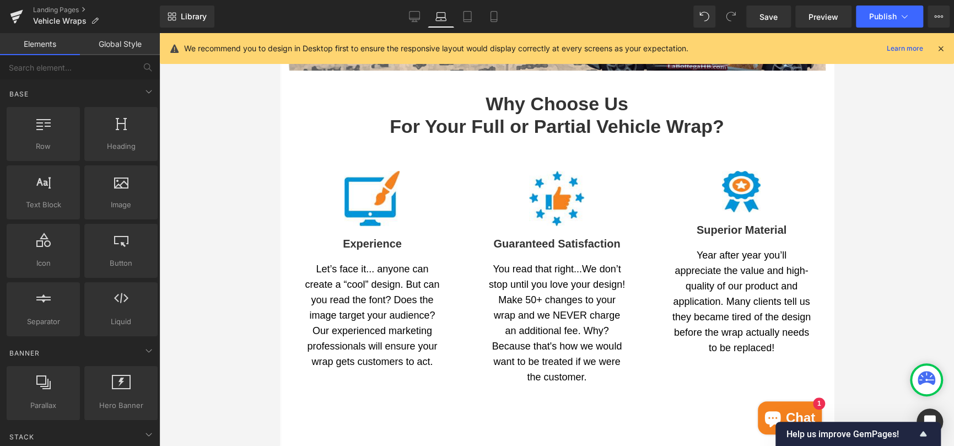
scroll to position [94, 0]
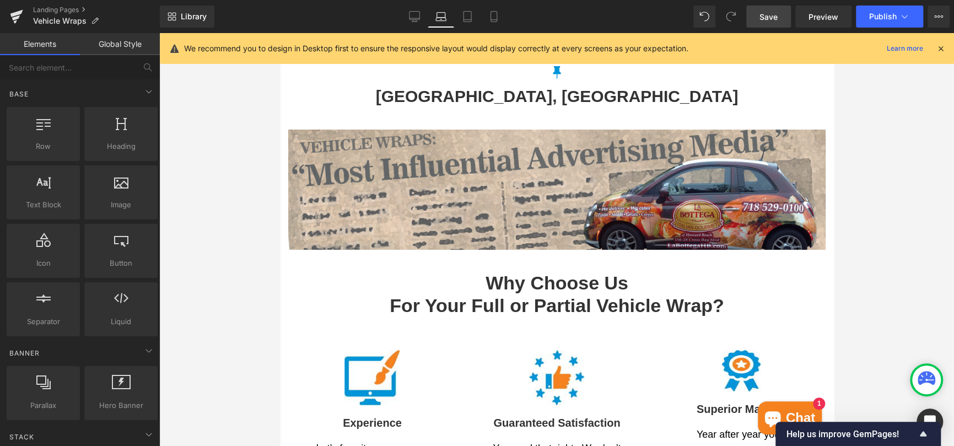
click at [763, 13] on span "Save" at bounding box center [769, 17] width 18 height 12
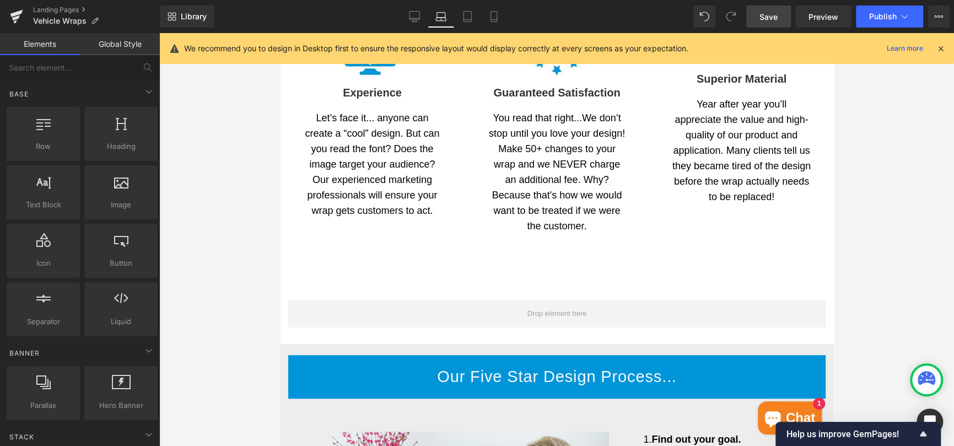
scroll to position [425, 0]
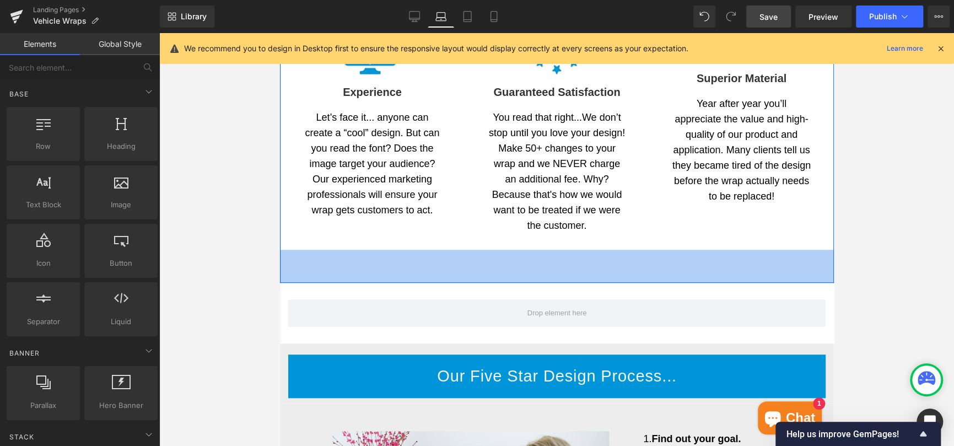
click at [585, 279] on div "Image Experience Heading Let’s face it... anyone can create a “cool” design. Bu…" at bounding box center [556, 134] width 554 height 297
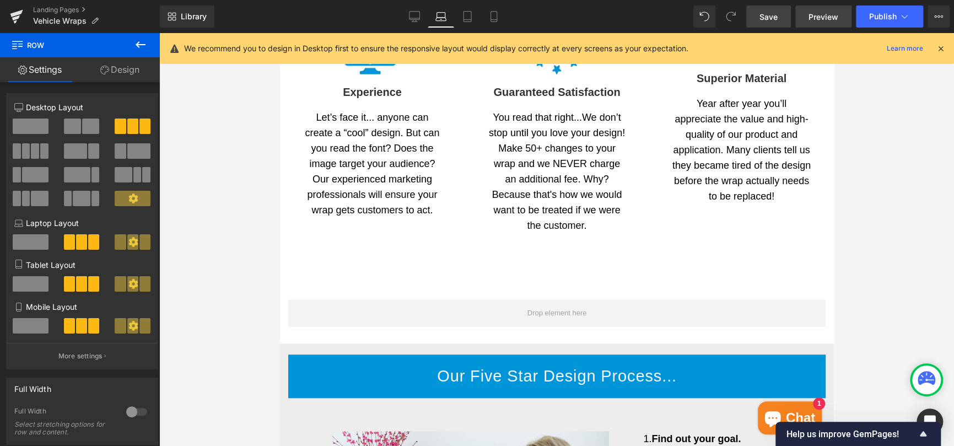
click at [832, 14] on span "Preview" at bounding box center [824, 17] width 30 height 12
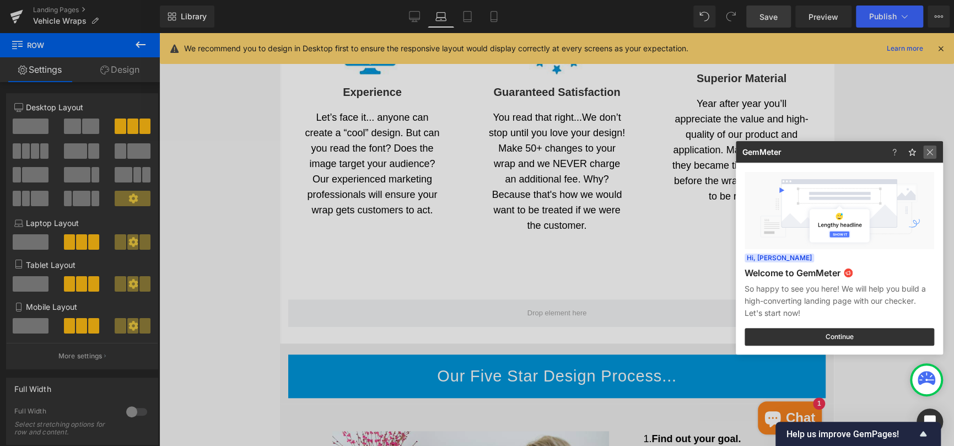
click at [932, 152] on img at bounding box center [929, 152] width 13 height 13
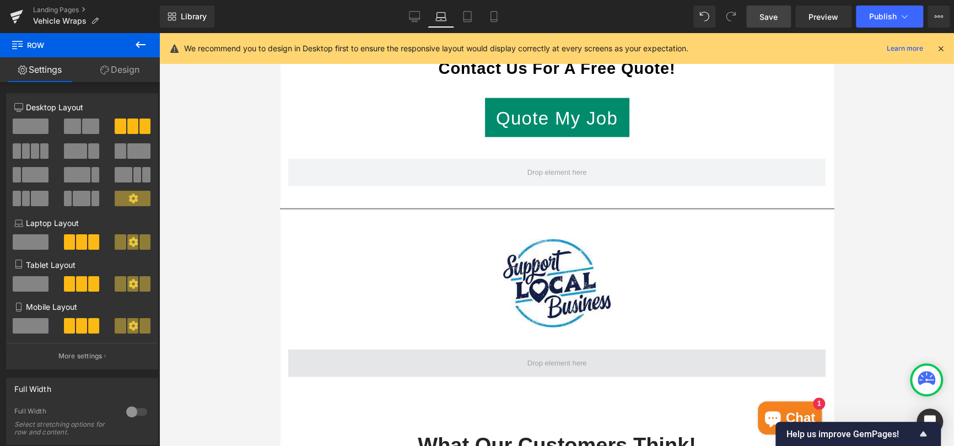
scroll to position [1583, 0]
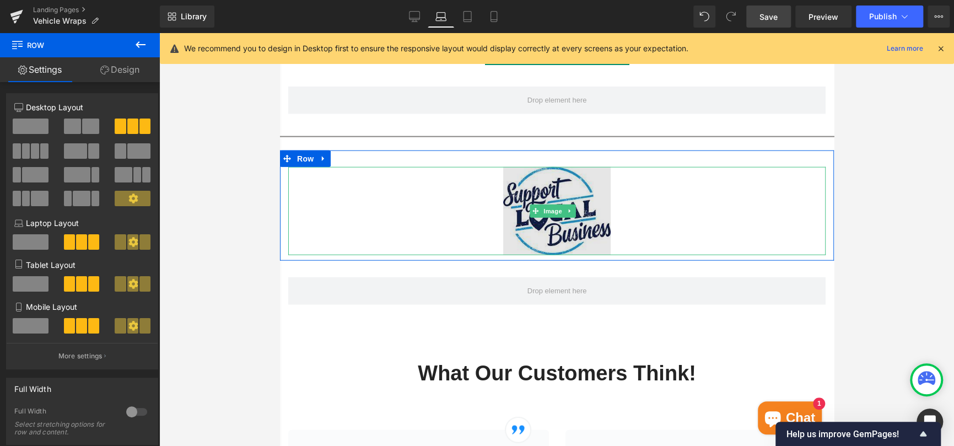
click at [540, 185] on img at bounding box center [556, 211] width 107 height 88
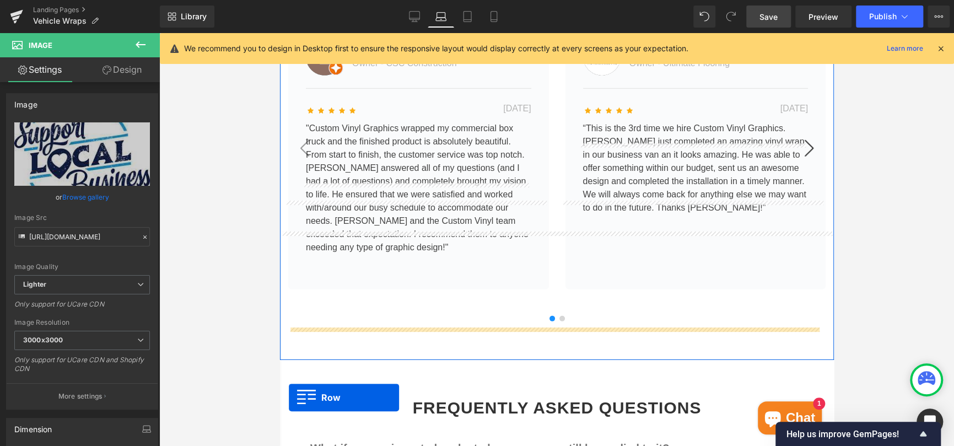
scroll to position [2009, 0]
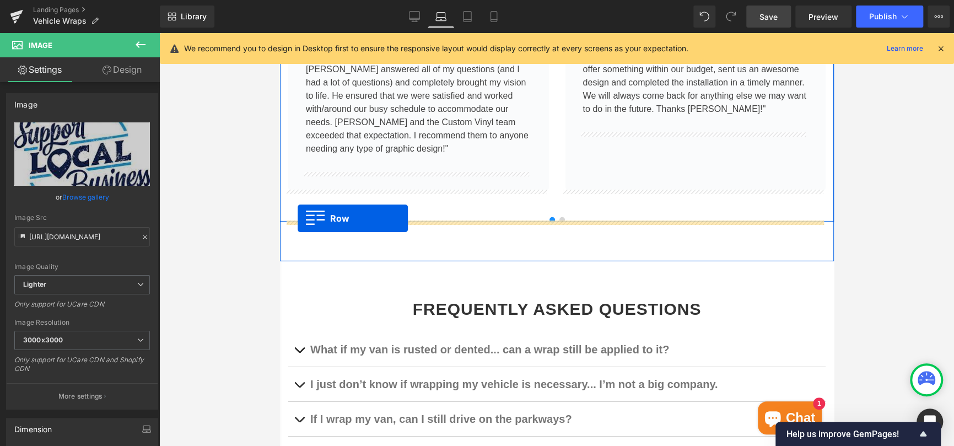
drag, startPoint x: 284, startPoint y: 160, endPoint x: 298, endPoint y: 218, distance: 60.0
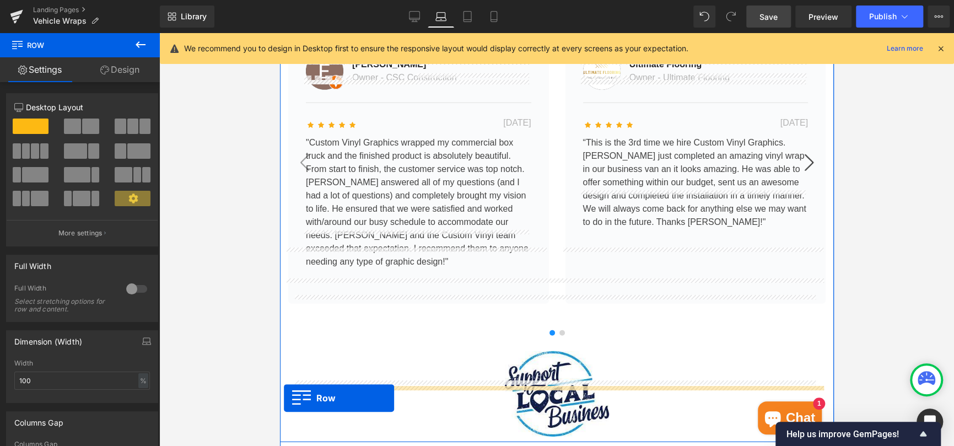
scroll to position [1890, 0]
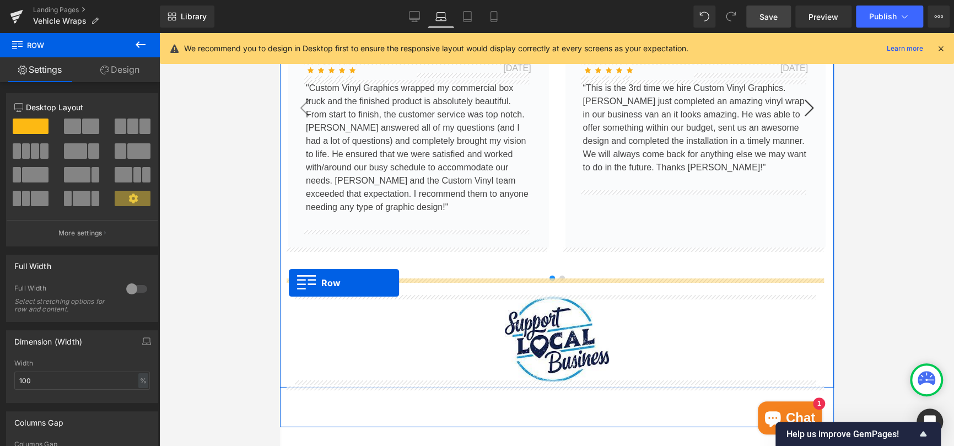
drag, startPoint x: 285, startPoint y: 145, endPoint x: 289, endPoint y: 283, distance: 138.4
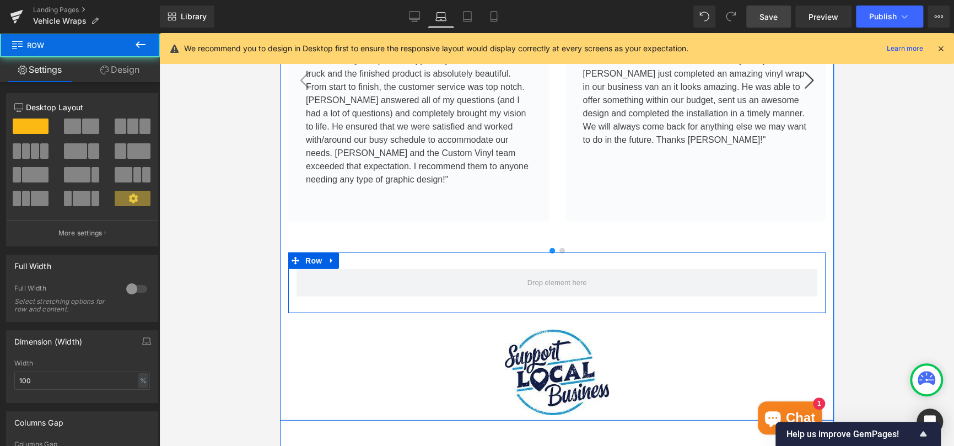
scroll to position [1862, 0]
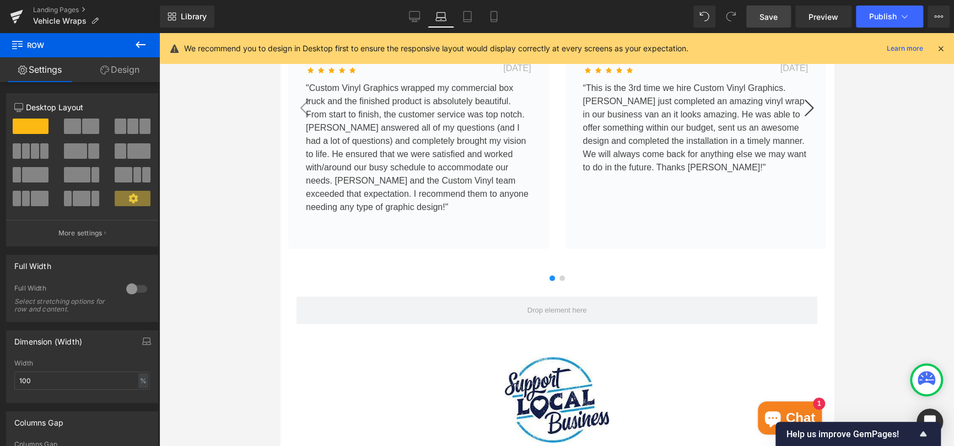
click at [906, 244] on div at bounding box center [556, 239] width 795 height 413
click at [469, 16] on icon at bounding box center [467, 16] width 11 height 11
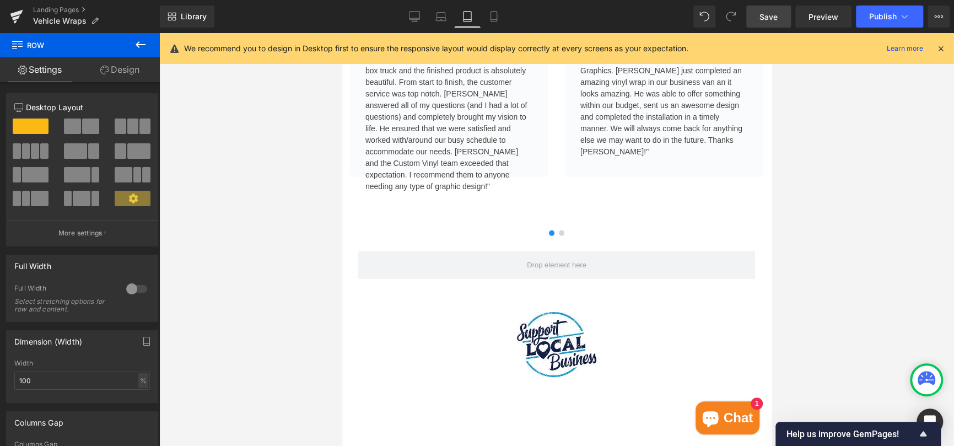
scroll to position [2047, 0]
click at [417, 15] on icon at bounding box center [414, 16] width 11 height 11
type input "1200"
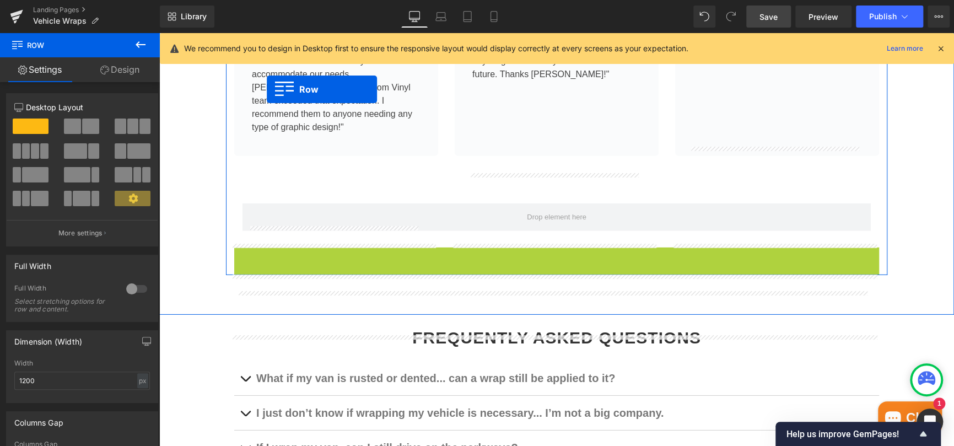
scroll to position [1865, 0]
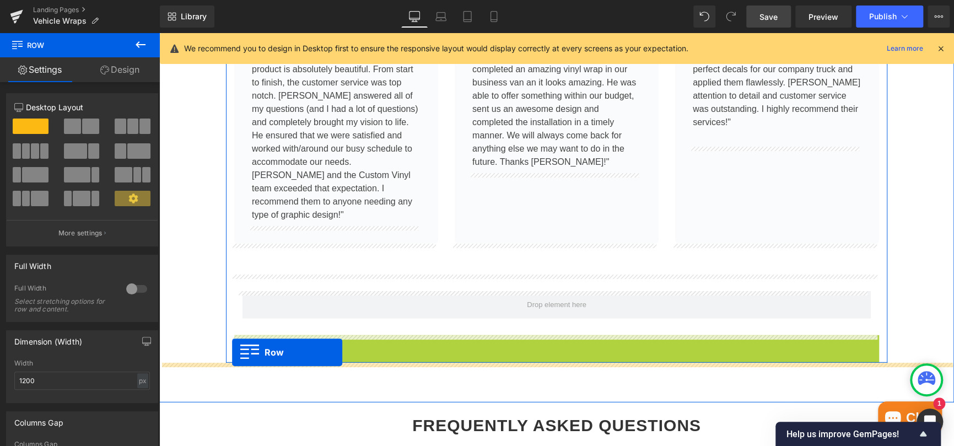
drag, startPoint x: 238, startPoint y: 184, endPoint x: 232, endPoint y: 352, distance: 168.8
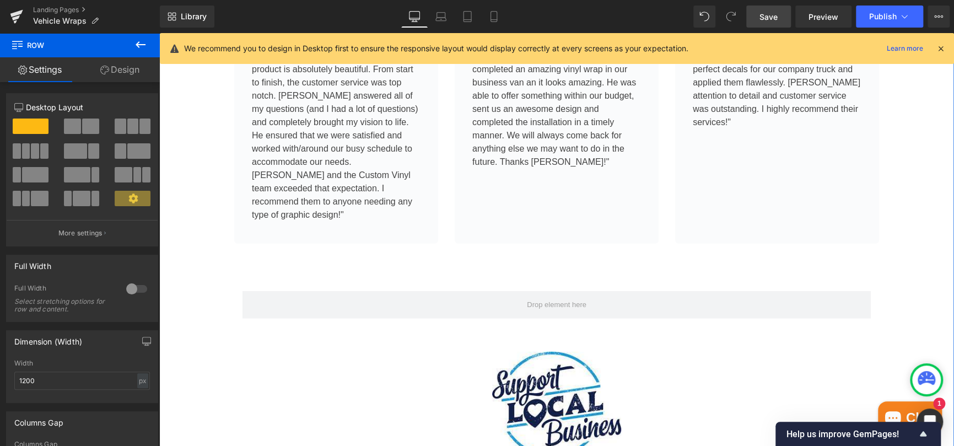
click at [916, 176] on div "What Our Customers Think! Heading Image Image Elizabeth P. Text Block Owner - C…" at bounding box center [556, 163] width 795 height 598
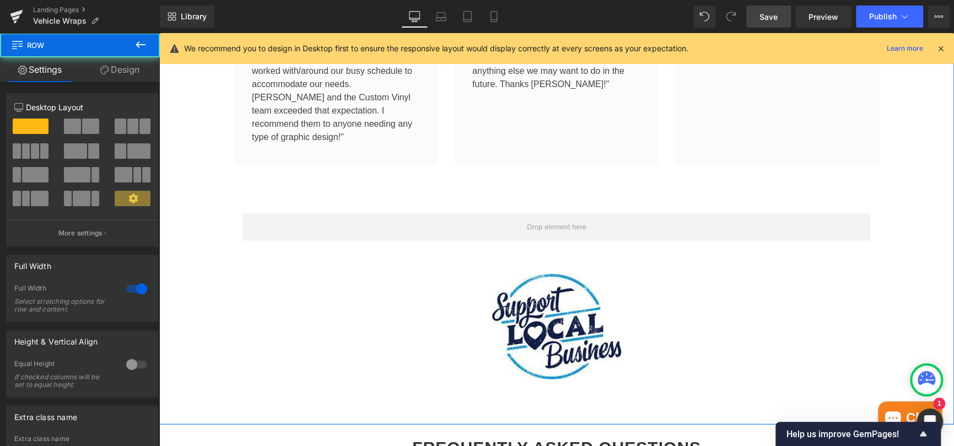
scroll to position [1976, 0]
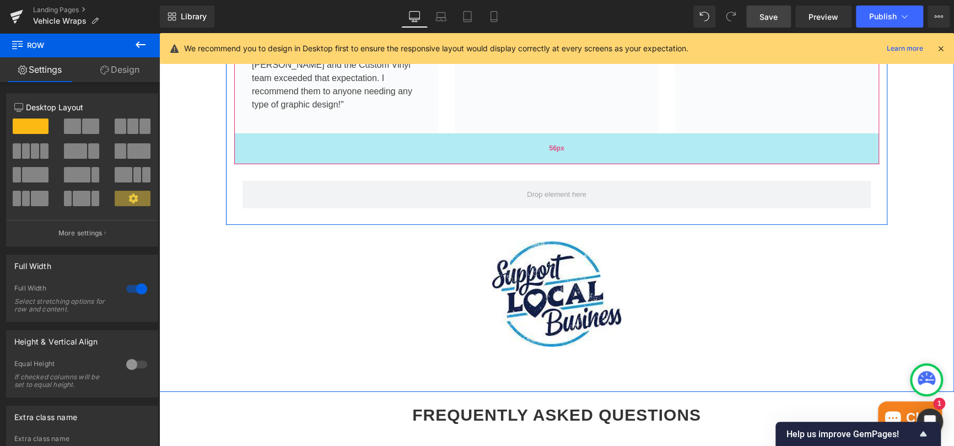
click at [549, 152] on span "56px" at bounding box center [556, 148] width 15 height 15
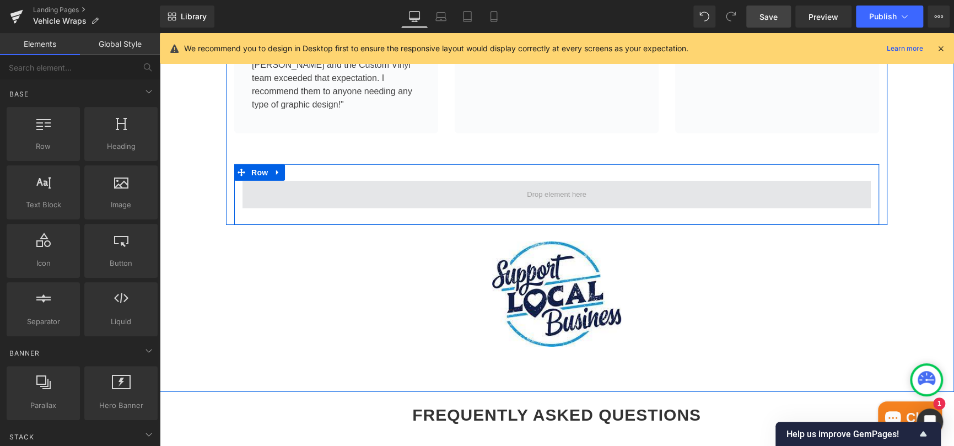
click at [544, 193] on span at bounding box center [556, 194] width 67 height 21
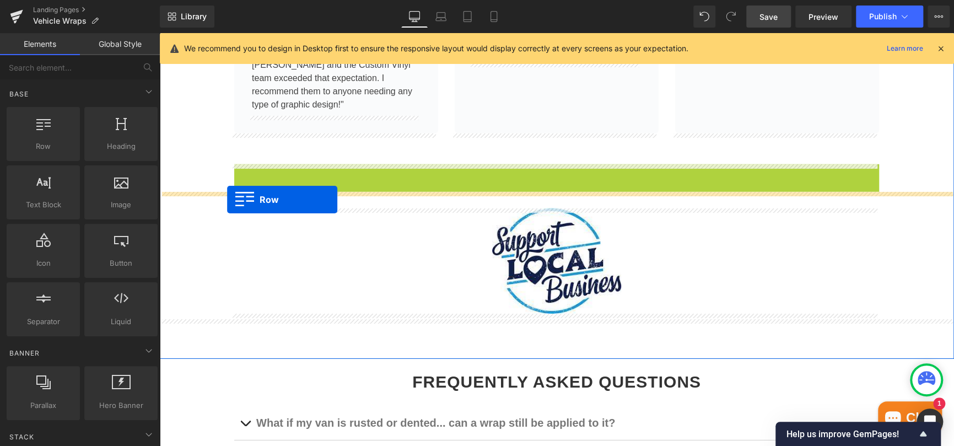
drag, startPoint x: 234, startPoint y: 174, endPoint x: 227, endPoint y: 200, distance: 26.2
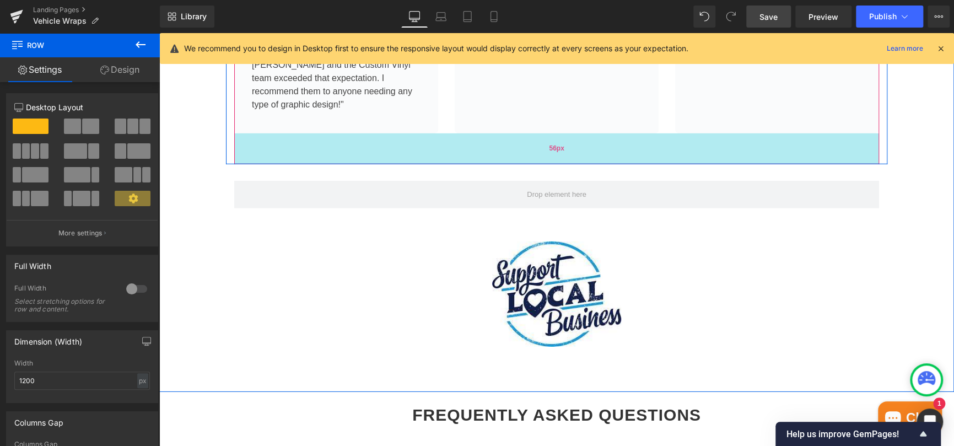
click at [552, 148] on span "56px" at bounding box center [556, 148] width 15 height 15
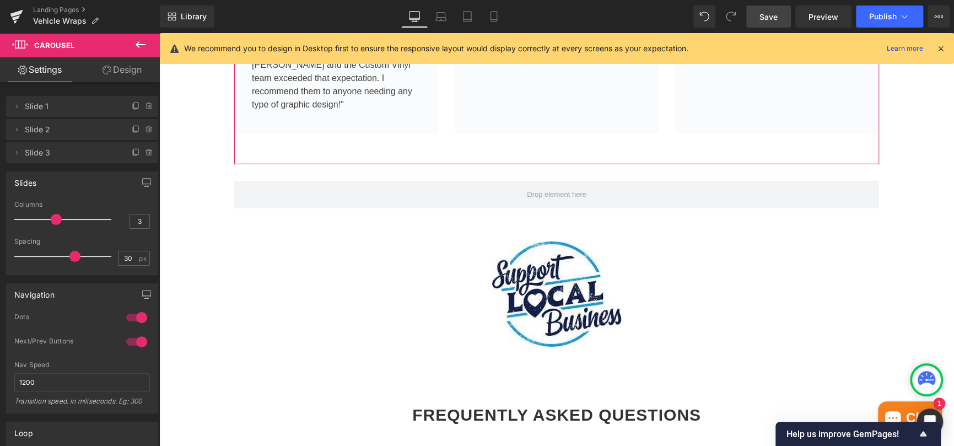
click at [128, 74] on link "Design" at bounding box center [122, 69] width 80 height 25
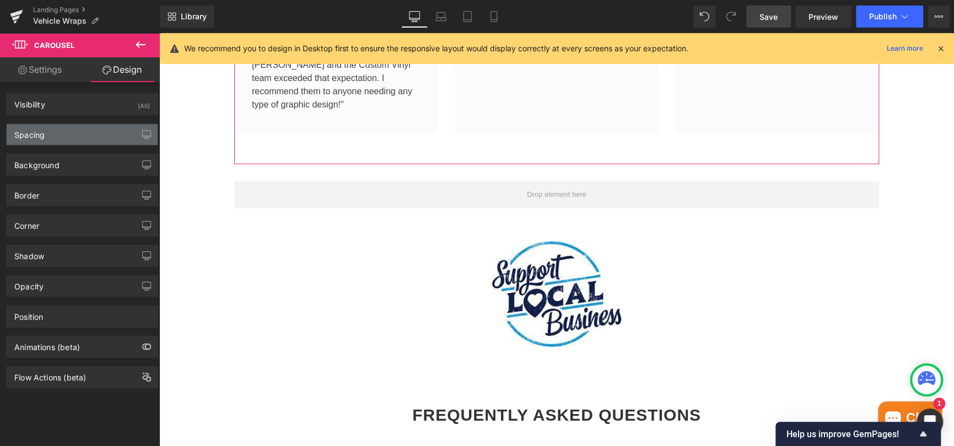
click at [51, 131] on div "Spacing" at bounding box center [82, 134] width 151 height 21
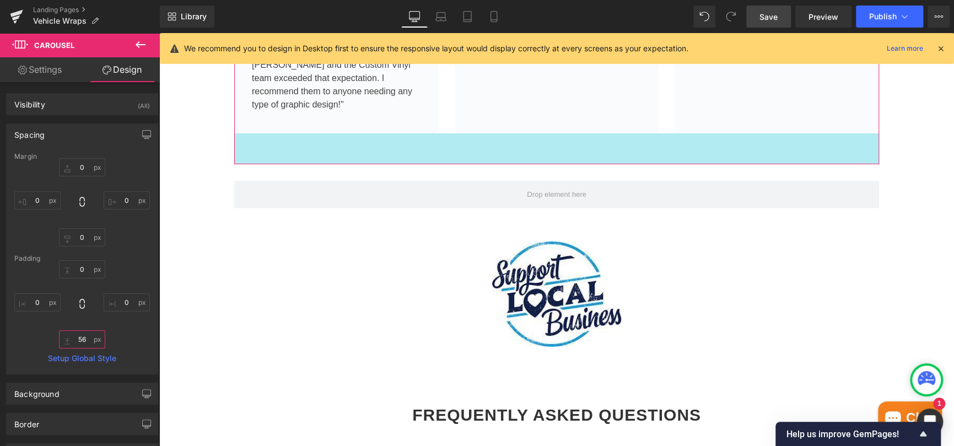
click at [78, 340] on input "56" at bounding box center [82, 339] width 46 height 18
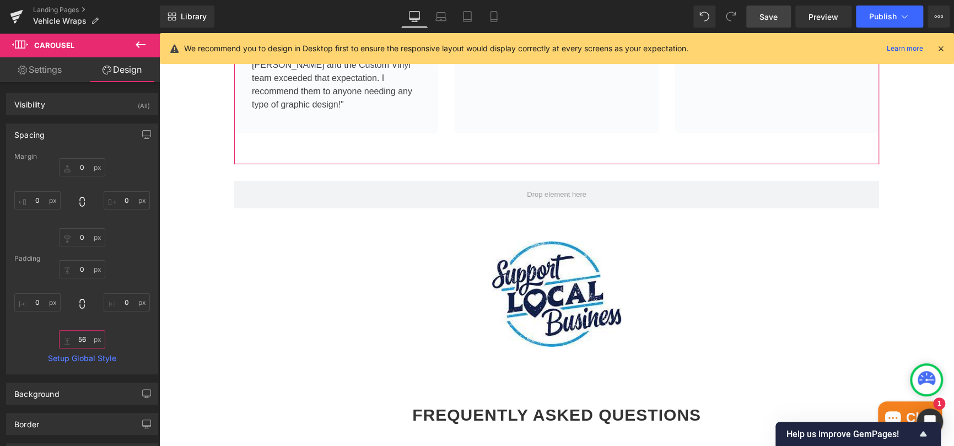
click at [78, 340] on input "56" at bounding box center [82, 339] width 46 height 18
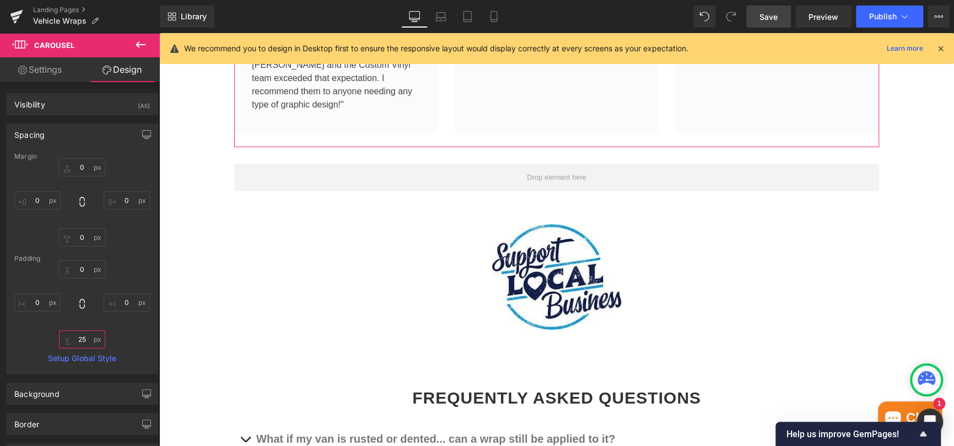
type input "25"
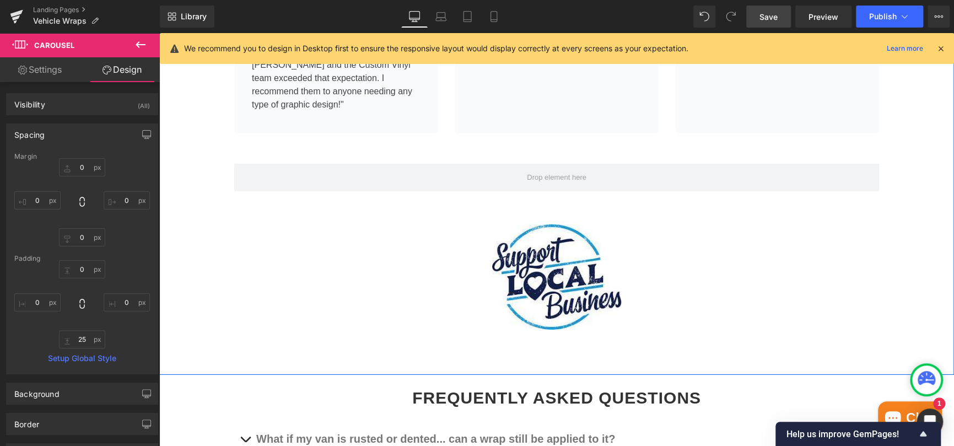
click at [889, 236] on div "What Our Customers Think! Heading Image Image Elizabeth P. Text Block Owner - C…" at bounding box center [556, 44] width 795 height 581
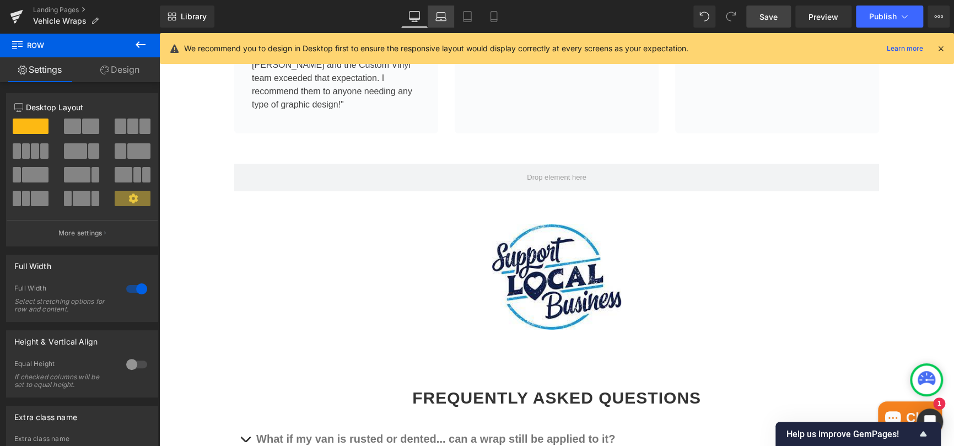
click at [435, 17] on icon at bounding box center [440, 16] width 11 height 11
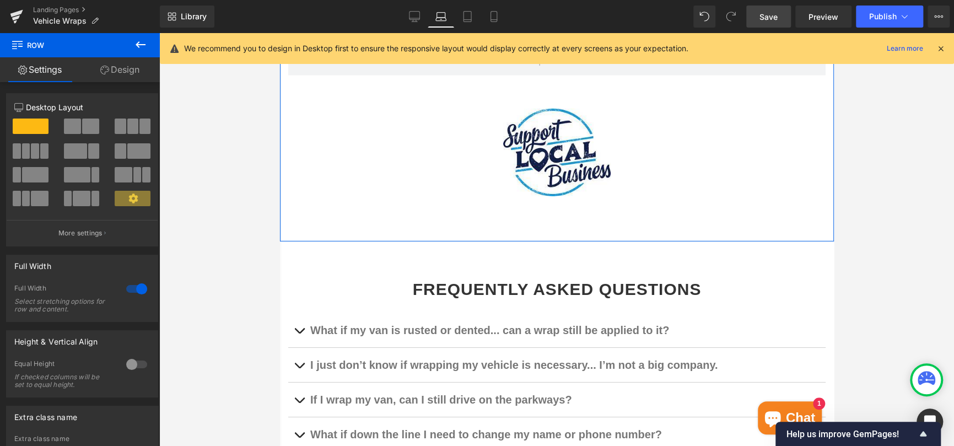
scroll to position [2166, 0]
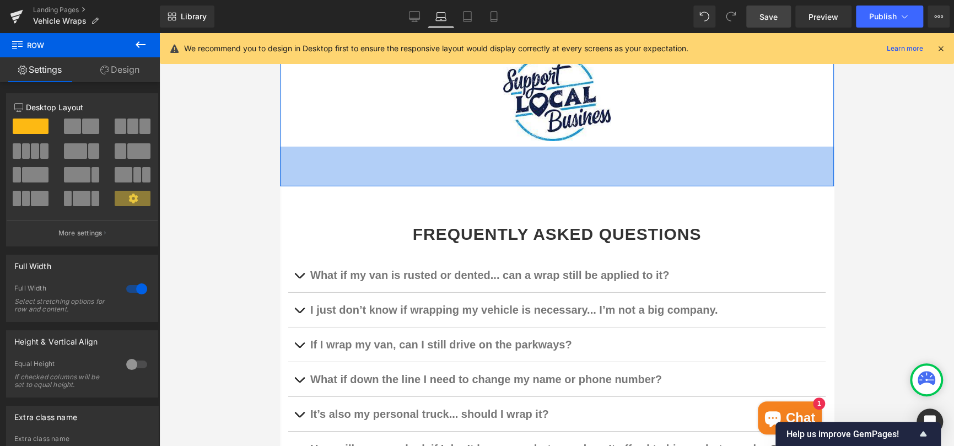
click at [555, 163] on span "72px" at bounding box center [556, 166] width 15 height 15
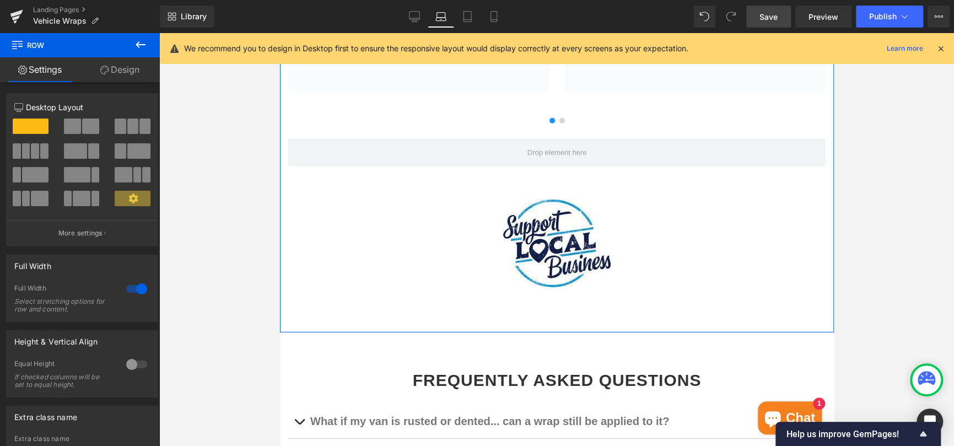
scroll to position [2000, 0]
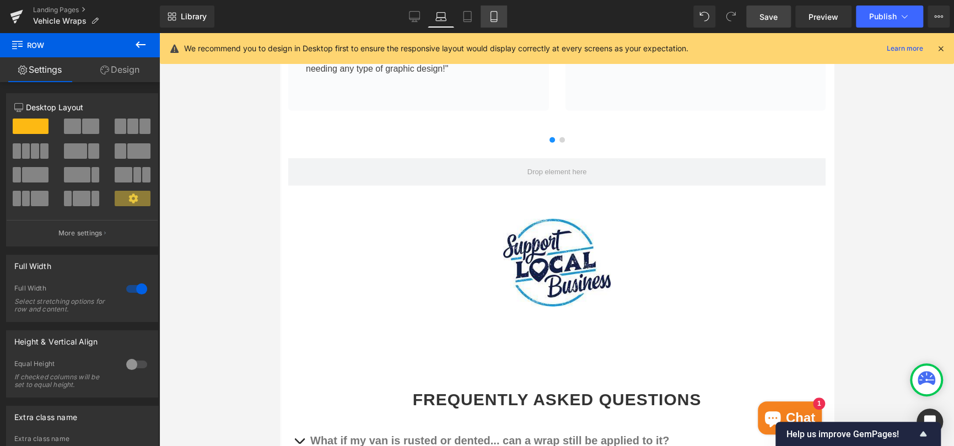
click at [501, 18] on link "Mobile" at bounding box center [494, 17] width 26 height 22
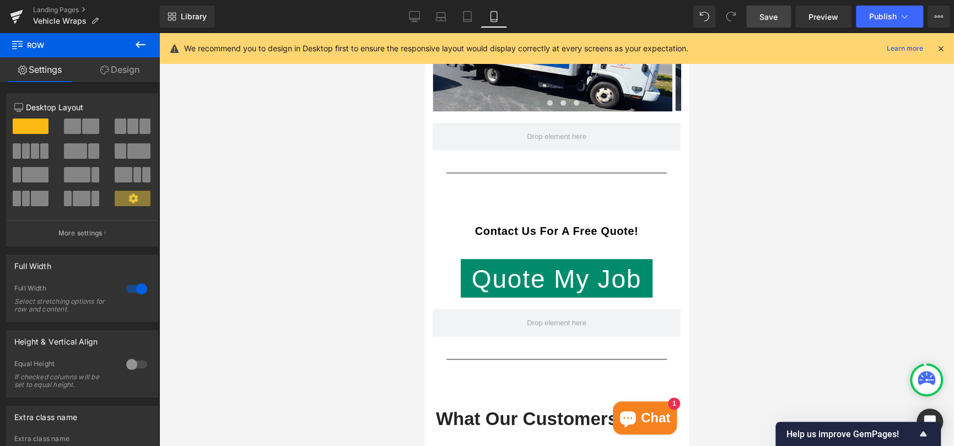
scroll to position [1848, 0]
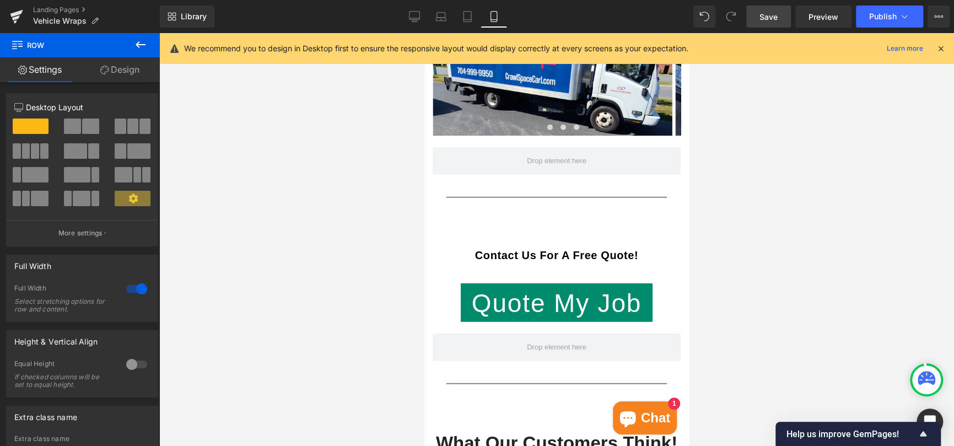
click at [490, 407] on div "Rendering Content" at bounding box center [477, 402] width 68 height 12
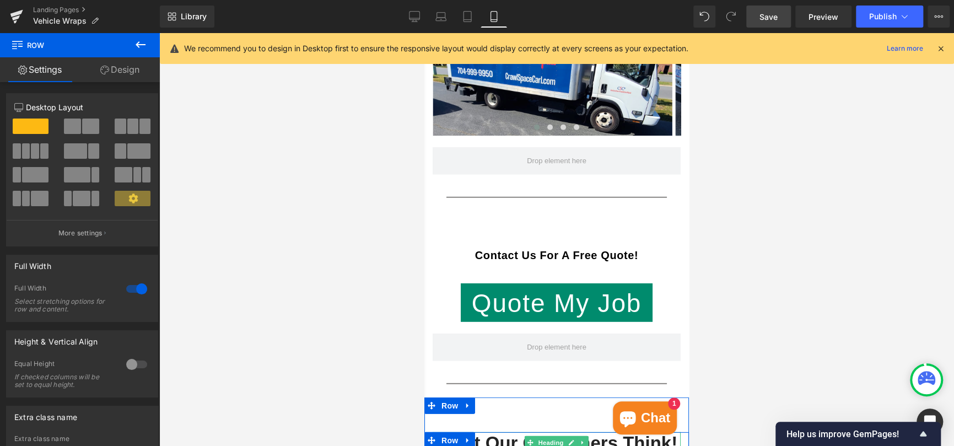
click at [528, 439] on icon at bounding box center [531, 442] width 6 height 7
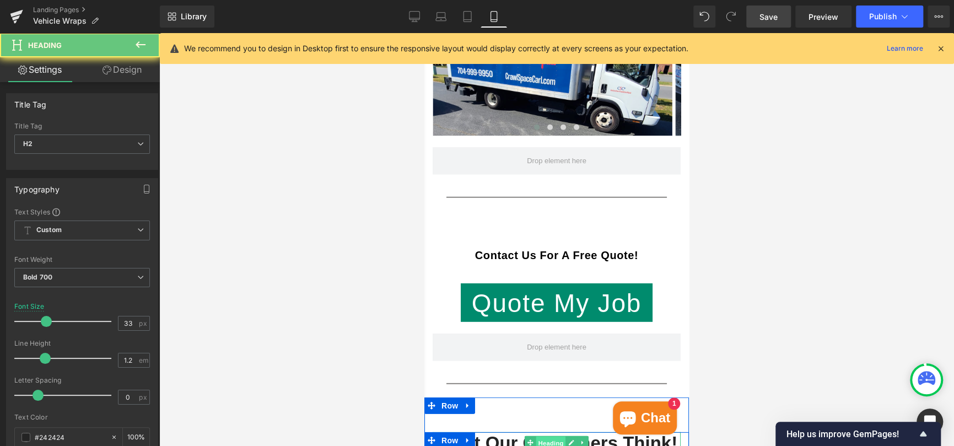
click at [546, 437] on span "Heading" at bounding box center [551, 443] width 30 height 13
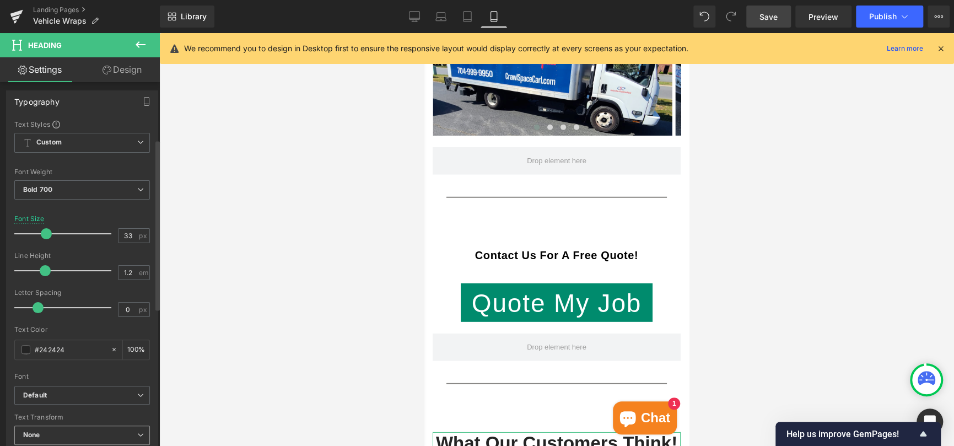
scroll to position [85, 0]
click at [124, 236] on input "33" at bounding box center [128, 238] width 19 height 14
type input "30"
click at [884, 166] on div at bounding box center [556, 239] width 795 height 413
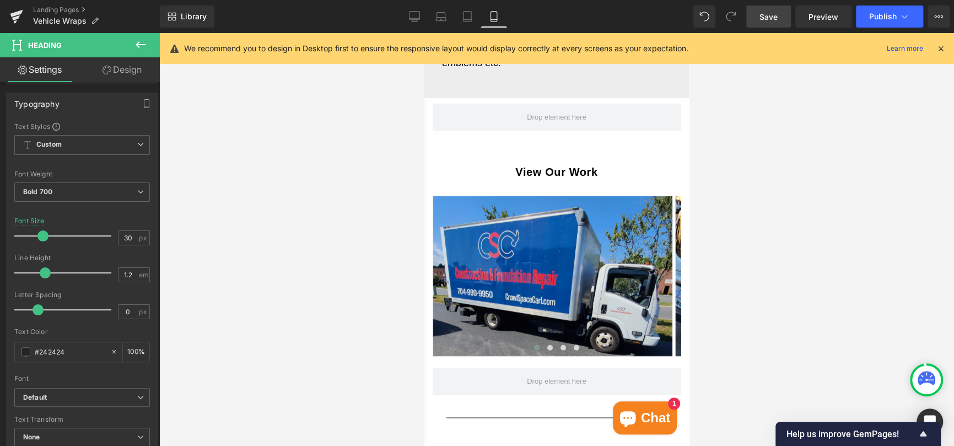
scroll to position [1573, 0]
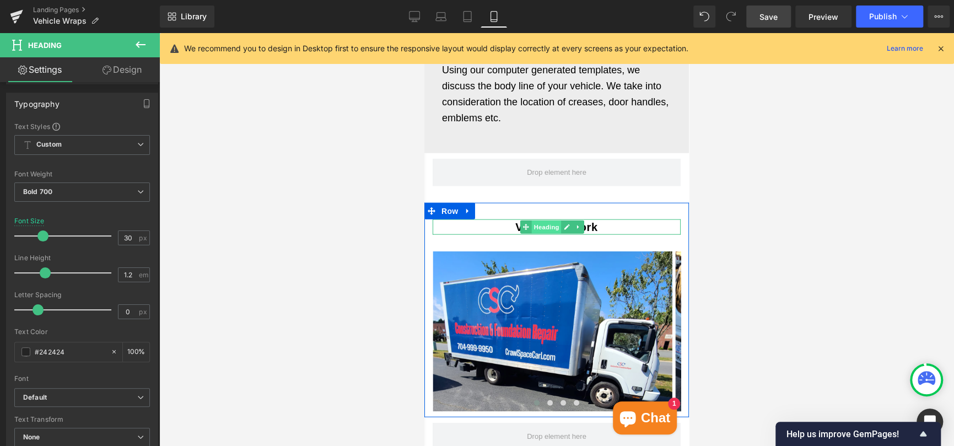
click at [545, 221] on span "Heading" at bounding box center [547, 227] width 30 height 13
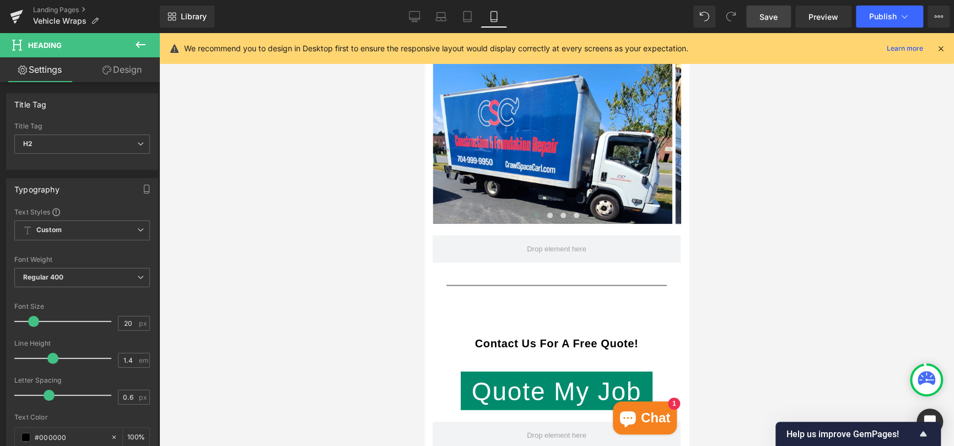
scroll to position [1793, 0]
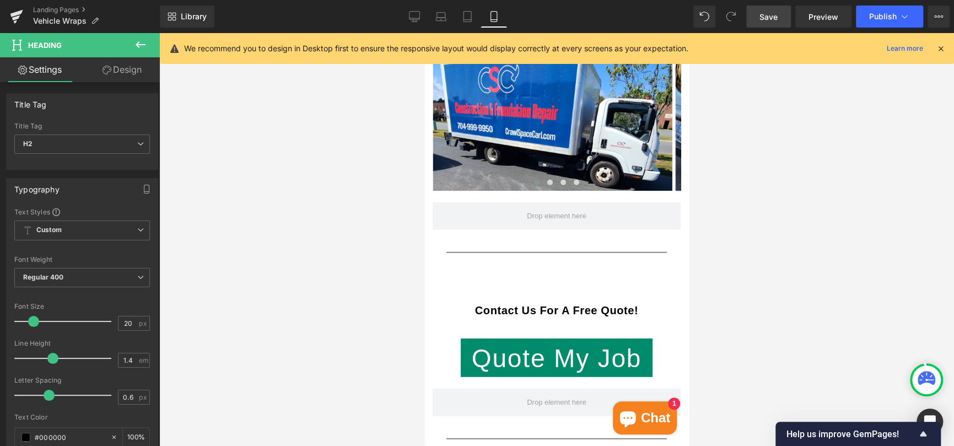
click at [546, 304] on strong "Contact Us For A Free Quote!" at bounding box center [556, 310] width 163 height 12
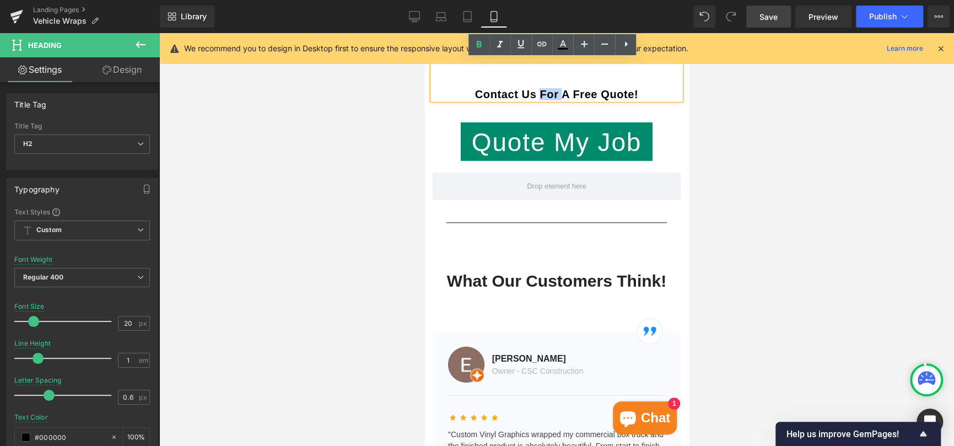
scroll to position [2014, 0]
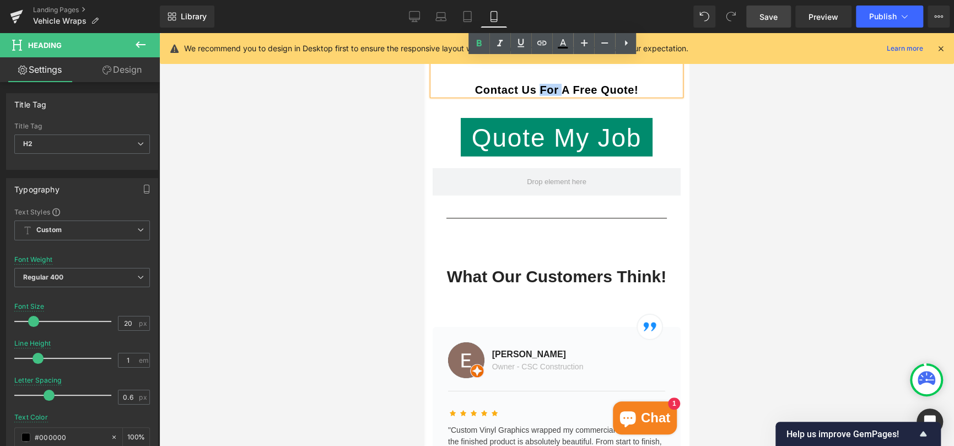
click at [542, 267] on div "What Our Customers Think! Heading" at bounding box center [557, 277] width 248 height 20
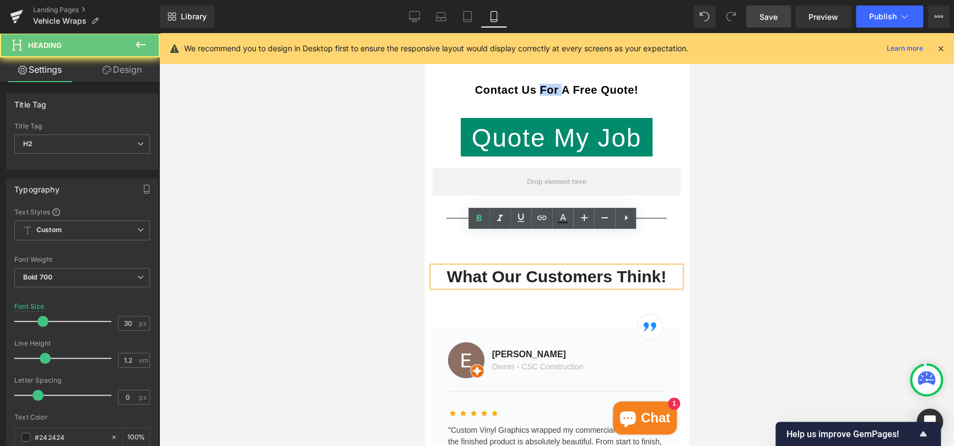
click at [542, 267] on h2 "What Our Customers Think!" at bounding box center [557, 277] width 248 height 20
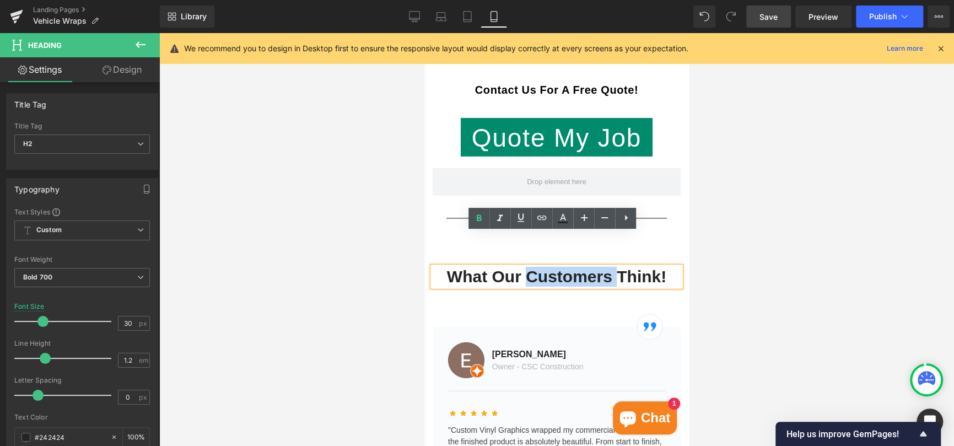
click at [542, 267] on h2 "What Our Customers Think!" at bounding box center [557, 277] width 248 height 20
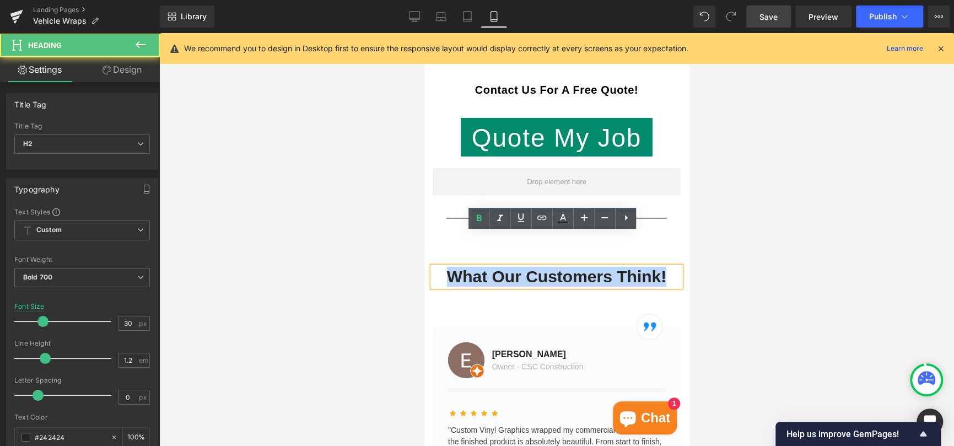
click at [542, 267] on h2 "What Our Customers Think!" at bounding box center [557, 277] width 248 height 20
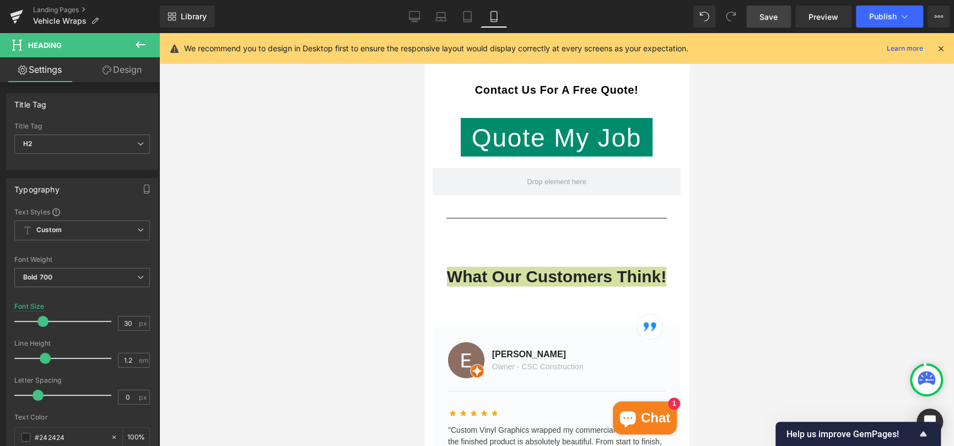
click at [873, 154] on div at bounding box center [556, 239] width 795 height 413
click at [779, 170] on div at bounding box center [556, 239] width 795 height 413
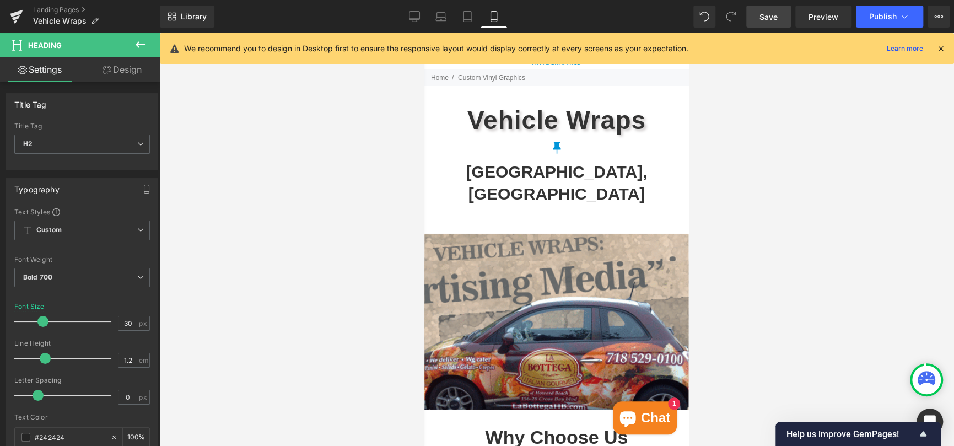
scroll to position [0, 0]
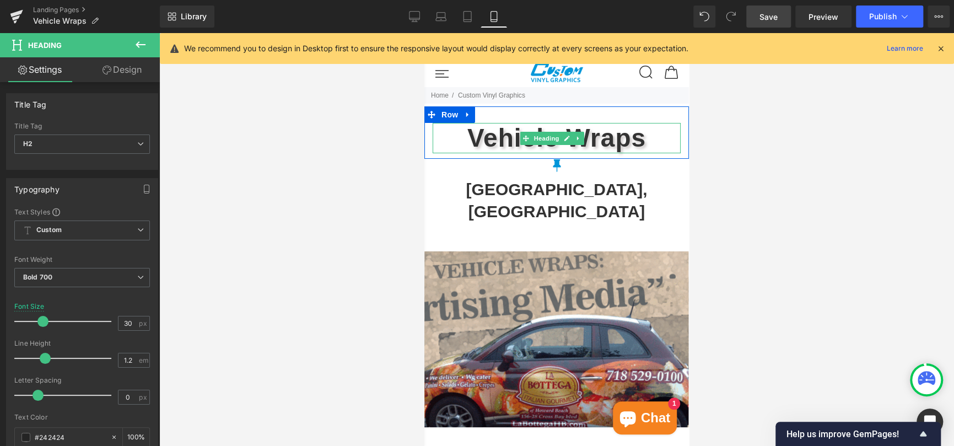
click at [518, 137] on h1 "Vehicle Wraps" at bounding box center [557, 138] width 248 height 30
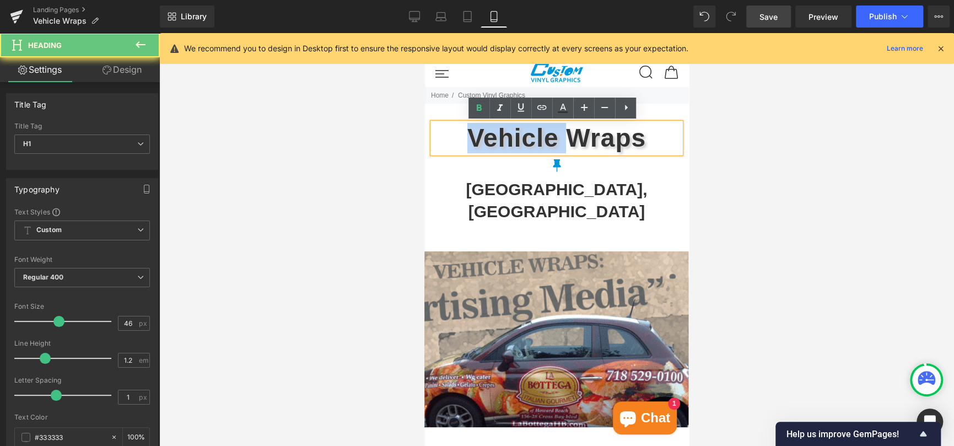
click at [518, 137] on h1 "Vehicle Wraps" at bounding box center [557, 138] width 248 height 30
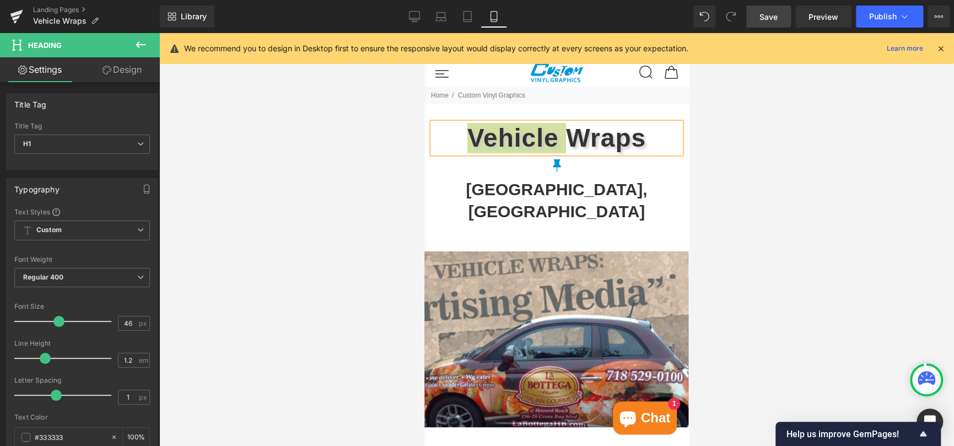
click at [789, 171] on div at bounding box center [556, 239] width 795 height 413
click at [772, 158] on div at bounding box center [556, 239] width 795 height 413
click at [939, 47] on icon at bounding box center [941, 49] width 10 height 10
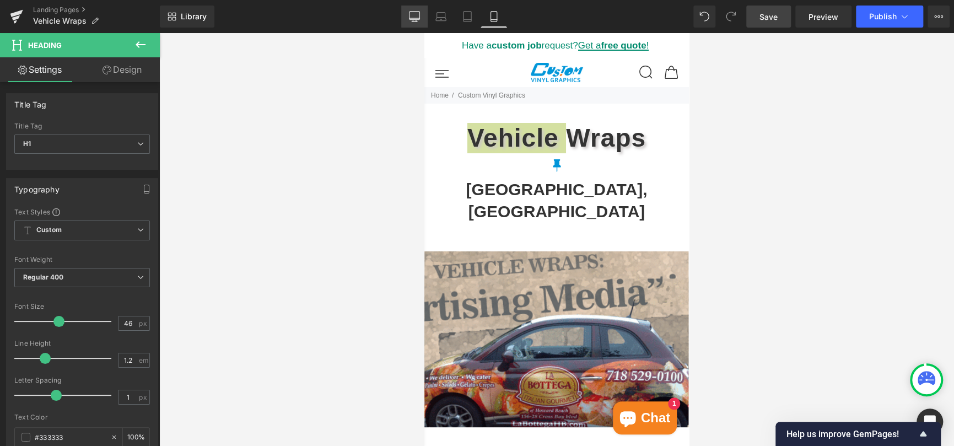
click at [417, 16] on icon at bounding box center [414, 16] width 11 height 11
type input "100"
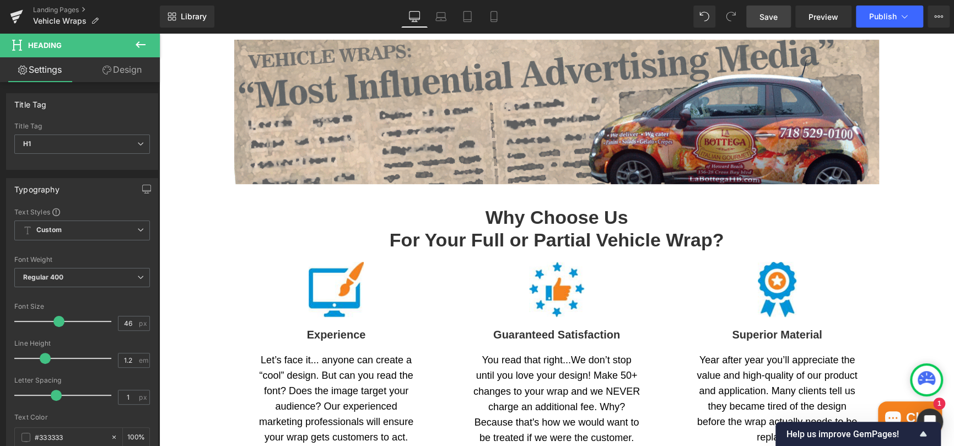
scroll to position [258, 0]
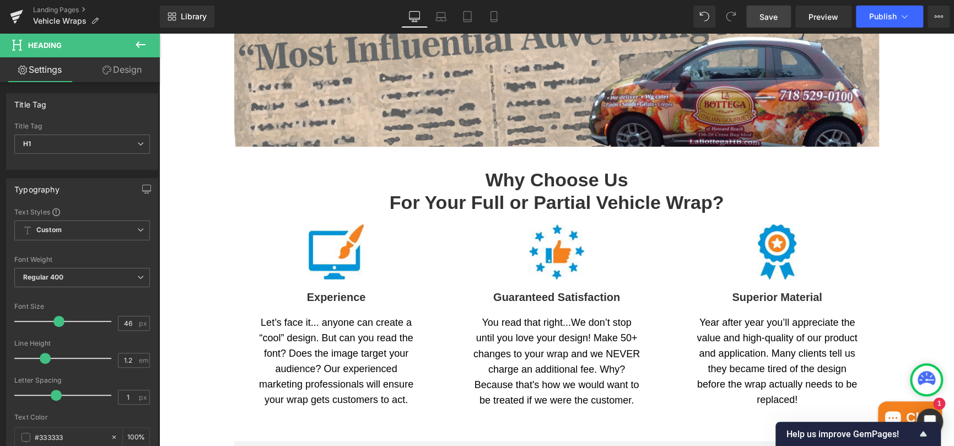
click at [526, 180] on h2 "Why Choose Us For Your Full or Partial Vehicle Wrap?" at bounding box center [556, 191] width 645 height 45
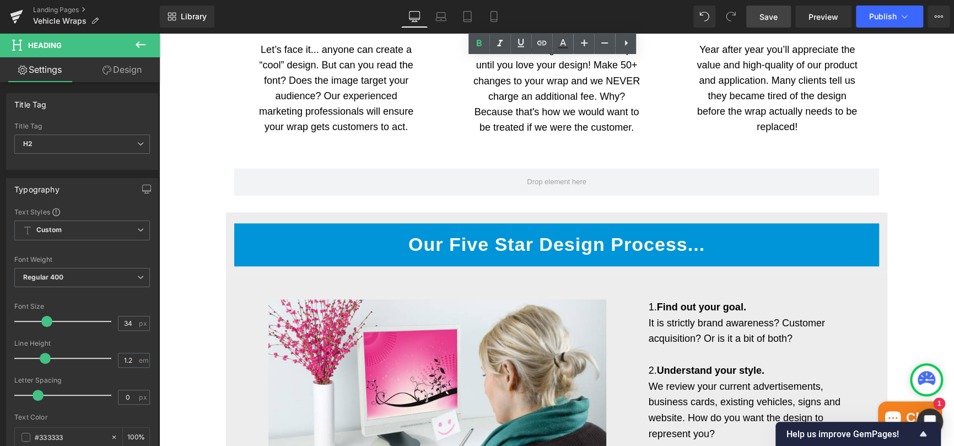
scroll to position [644, 0]
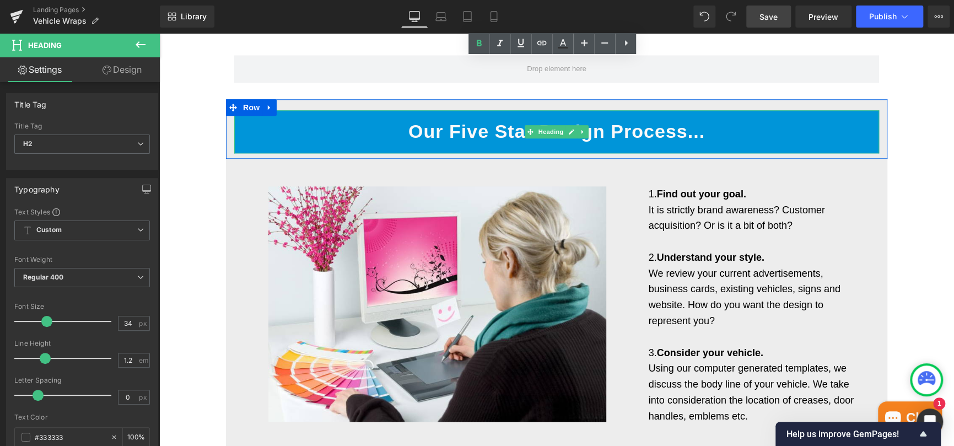
click at [513, 132] on span "Our Five Star Design Process..." at bounding box center [556, 131] width 297 height 21
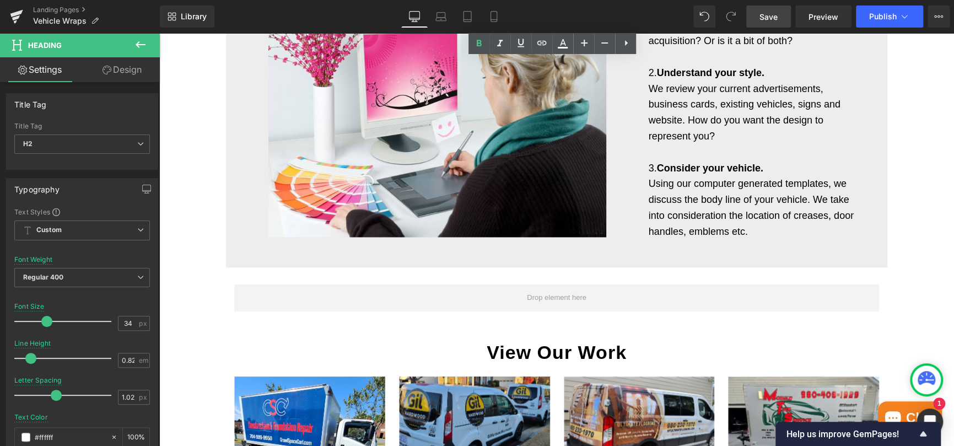
scroll to position [975, 0]
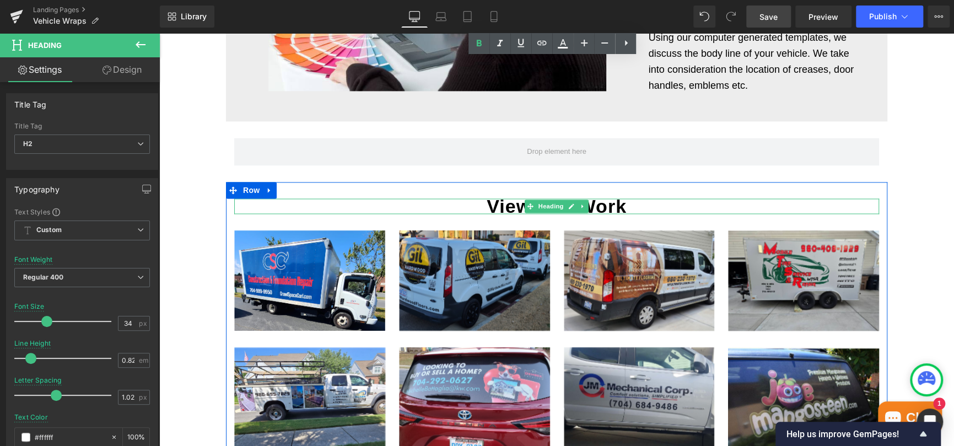
click at [605, 206] on h2 "View Our Work" at bounding box center [556, 205] width 645 height 15
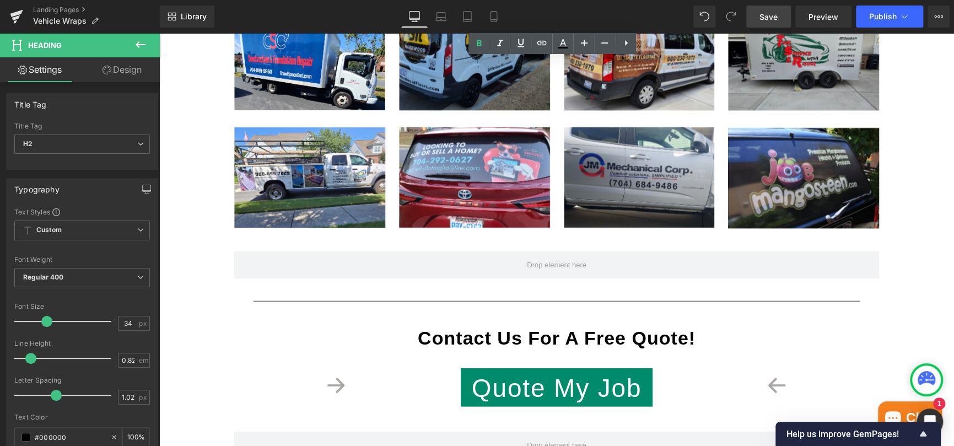
scroll to position [1305, 0]
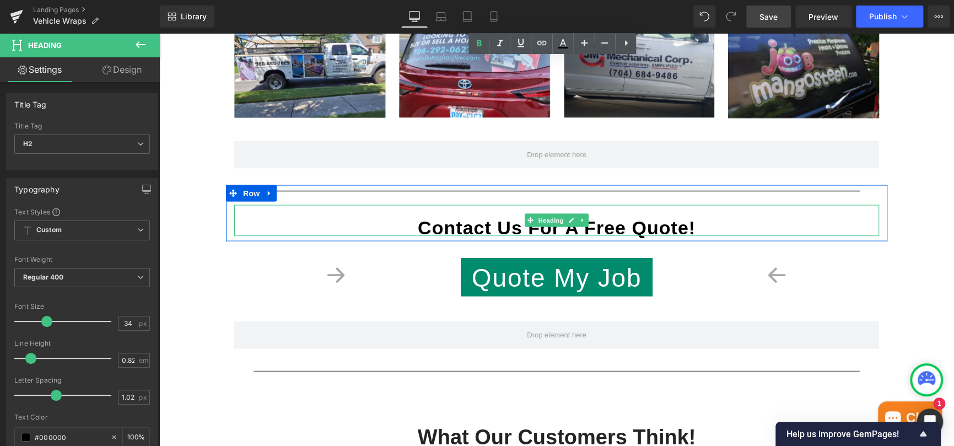
click at [533, 229] on strong "Contact Us For A Free Quote!" at bounding box center [557, 227] width 278 height 21
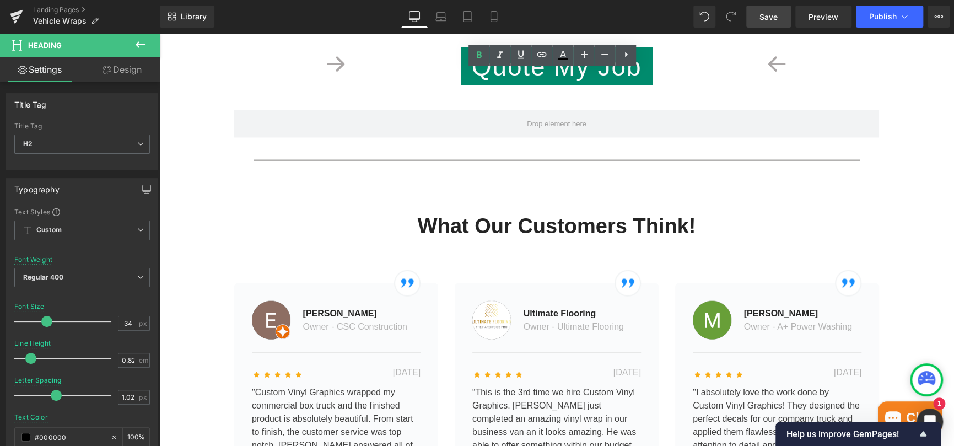
scroll to position [1526, 0]
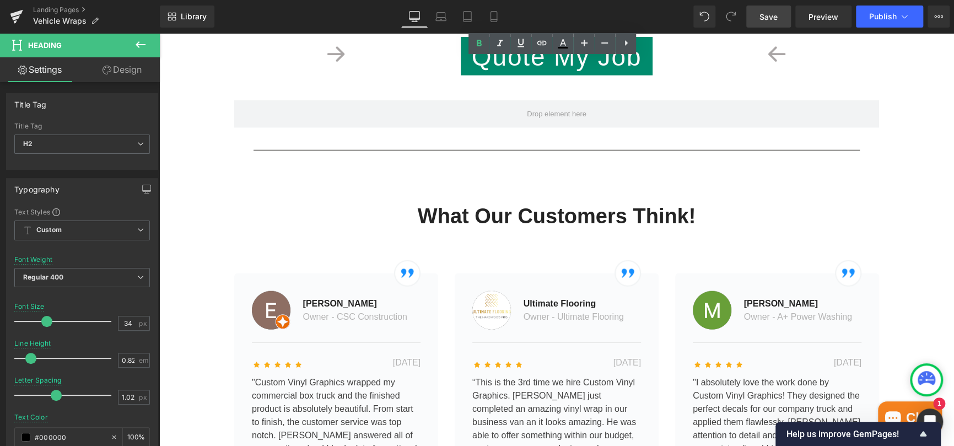
click at [510, 210] on h2 "What Our Customers Think!" at bounding box center [556, 216] width 645 height 25
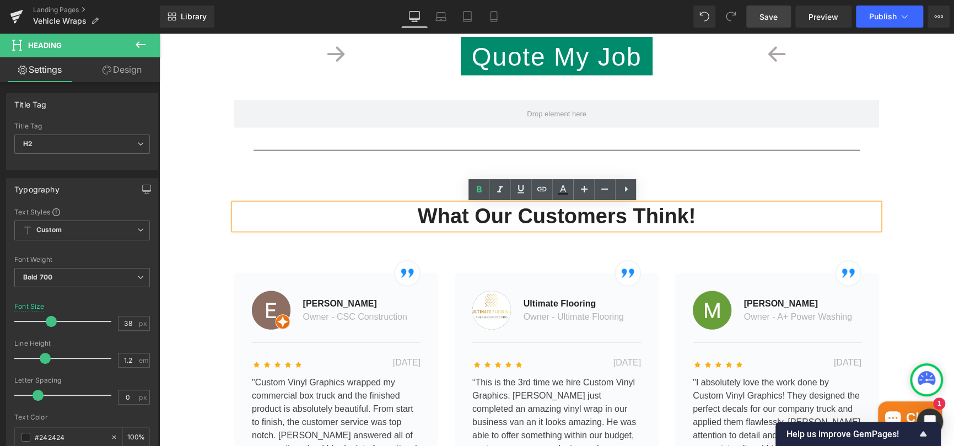
click at [510, 210] on h2 "What Our Customers Think!" at bounding box center [556, 216] width 645 height 25
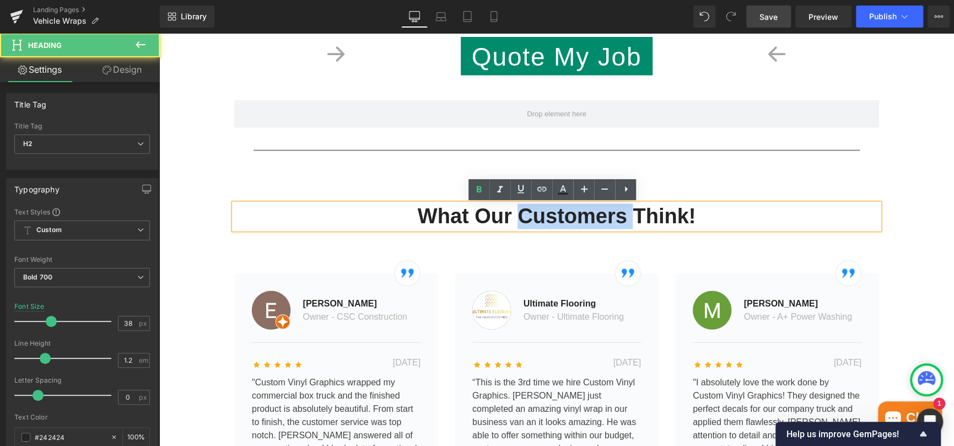
click at [510, 210] on h2 "What Our Customers Think!" at bounding box center [556, 216] width 645 height 25
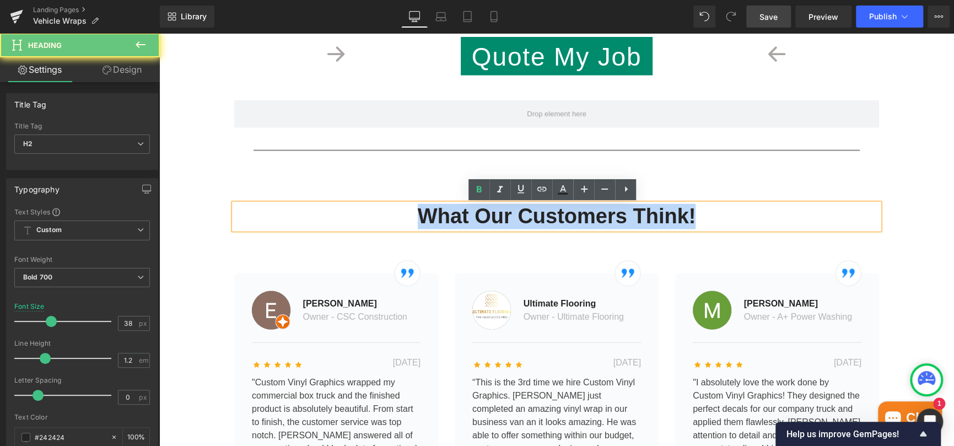
click at [510, 210] on h2 "What Our Customers Think!" at bounding box center [556, 216] width 645 height 25
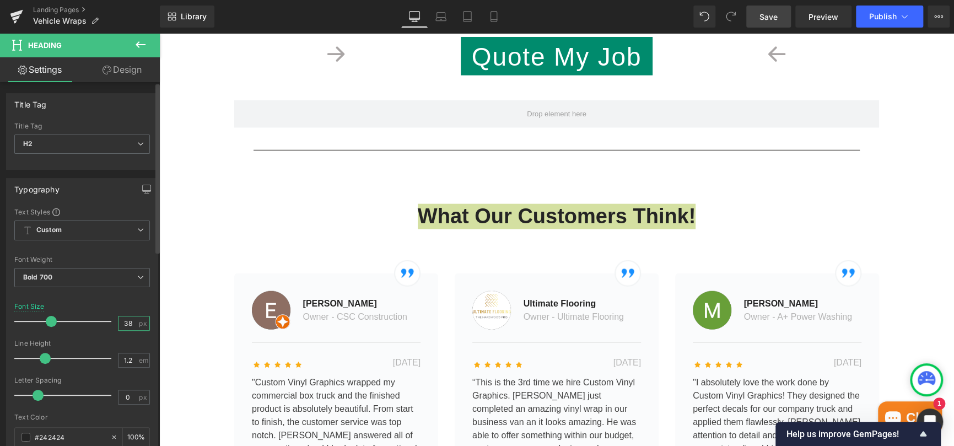
drag, startPoint x: 130, startPoint y: 324, endPoint x: 117, endPoint y: 324, distance: 13.2
click at [119, 324] on input "38" at bounding box center [128, 323] width 19 height 14
type input "34"
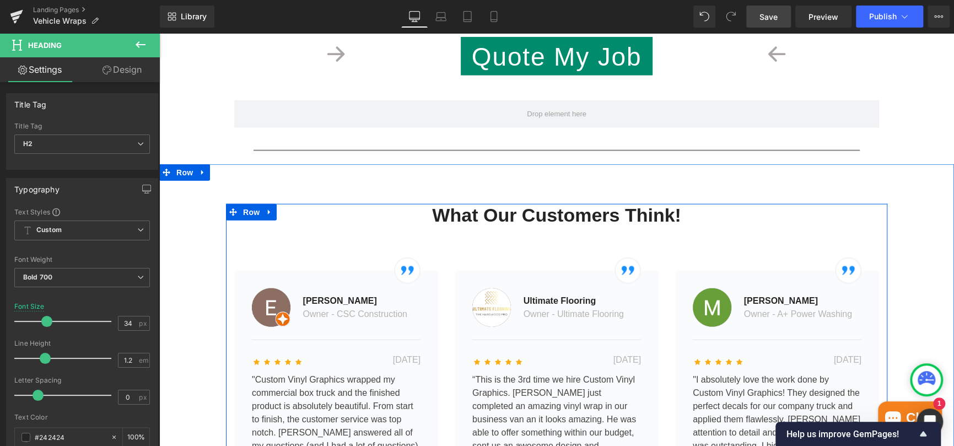
click at [227, 246] on div "What Our Customers Think! Heading Image Image Elizabeth P. Text Block Owner - C…" at bounding box center [557, 399] width 662 height 390
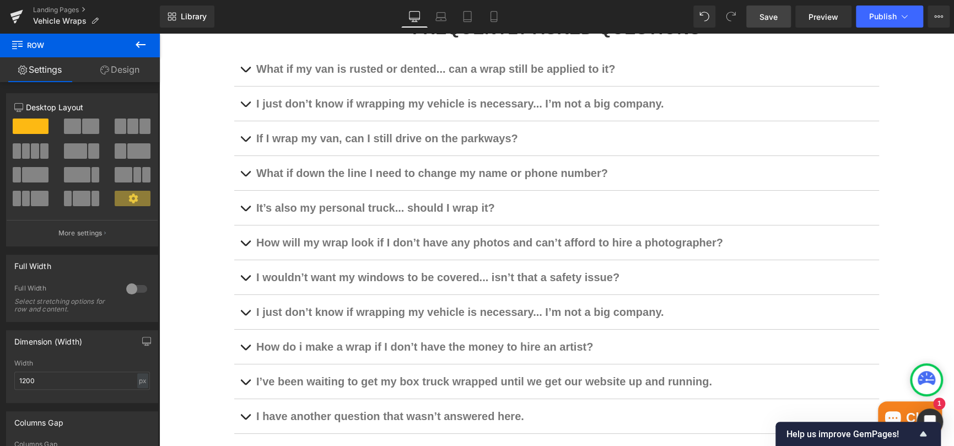
scroll to position [2187, 0]
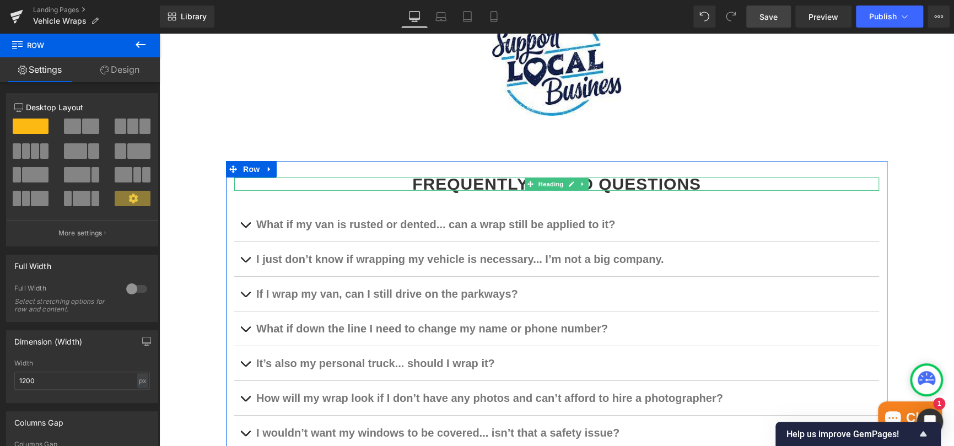
click at [626, 183] on strong "FREQUENTLY ASKED QUESTIONS" at bounding box center [556, 184] width 289 height 18
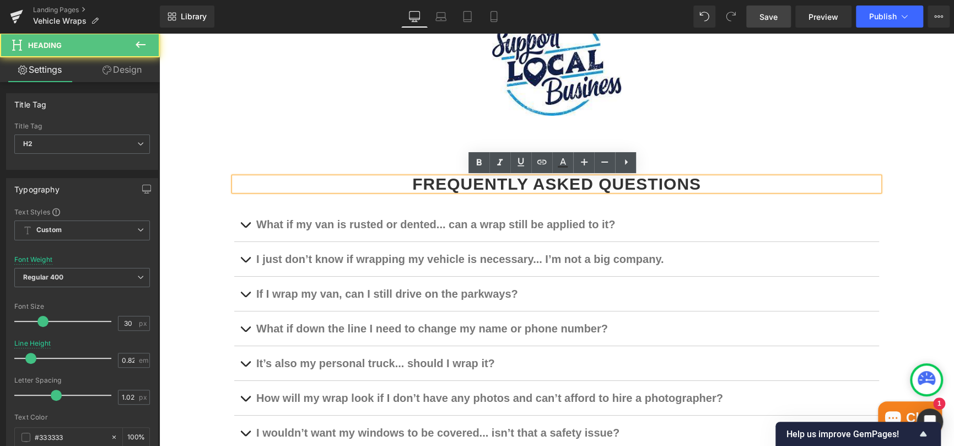
click at [548, 184] on strong "FREQUENTLY ASKED QUESTIONS" at bounding box center [556, 184] width 289 height 18
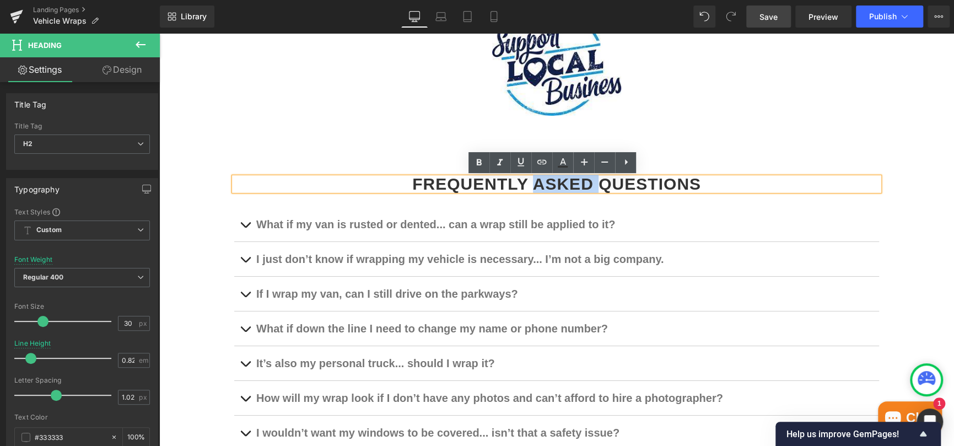
click at [548, 184] on strong "FREQUENTLY ASKED QUESTIONS" at bounding box center [556, 184] width 289 height 18
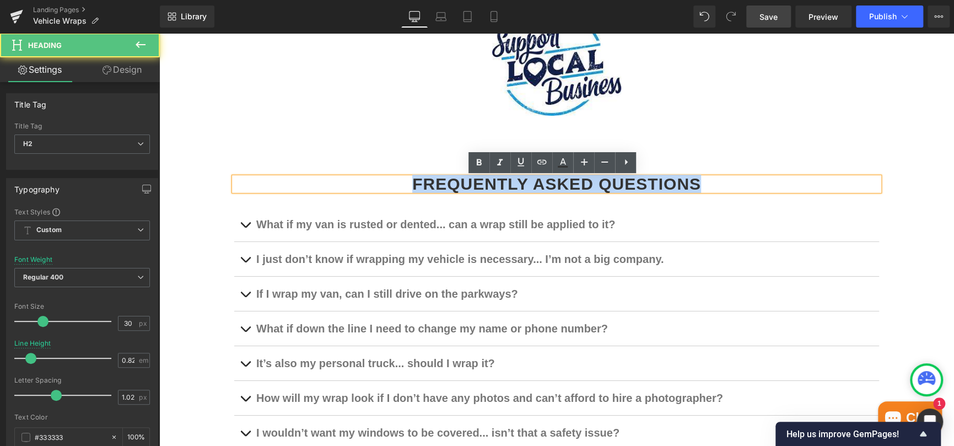
click at [548, 184] on strong "FREQUENTLY ASKED QUESTIONS" at bounding box center [556, 184] width 289 height 18
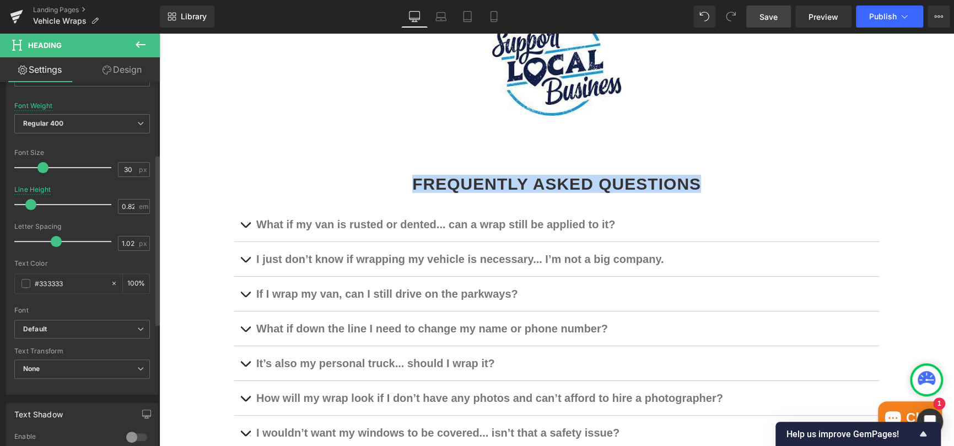
scroll to position [165, 0]
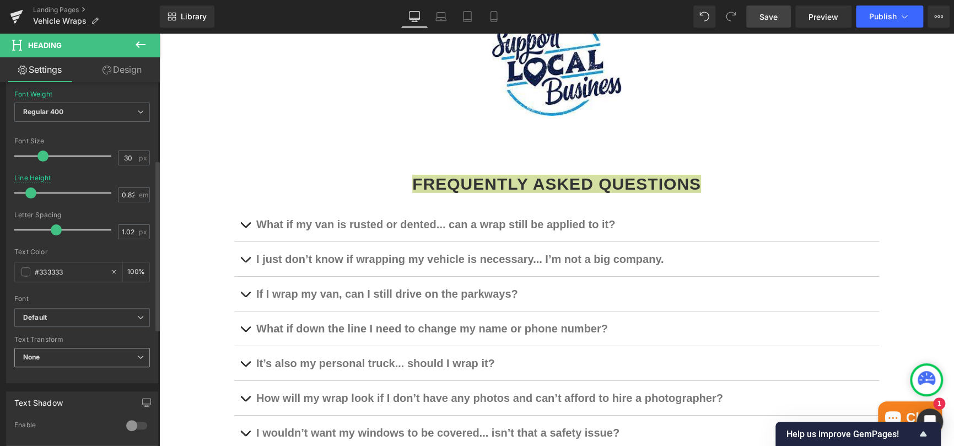
click at [70, 351] on span "None" at bounding box center [82, 357] width 136 height 19
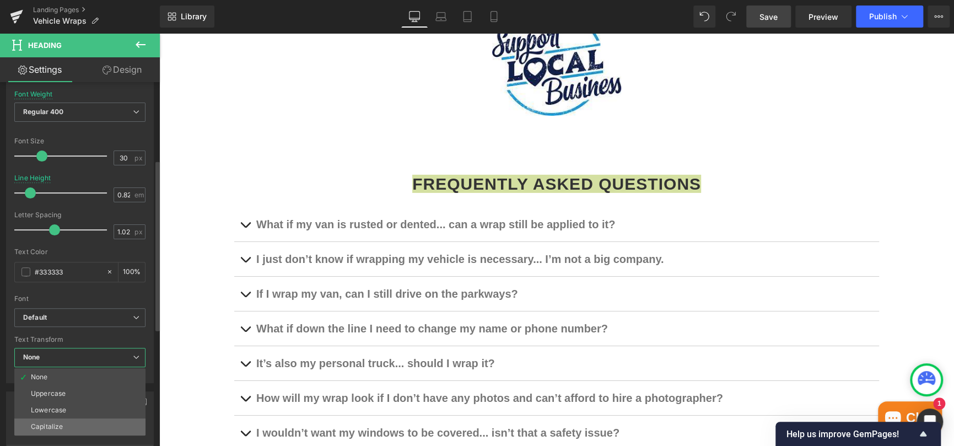
click at [74, 425] on li "Capitalize" at bounding box center [79, 426] width 131 height 17
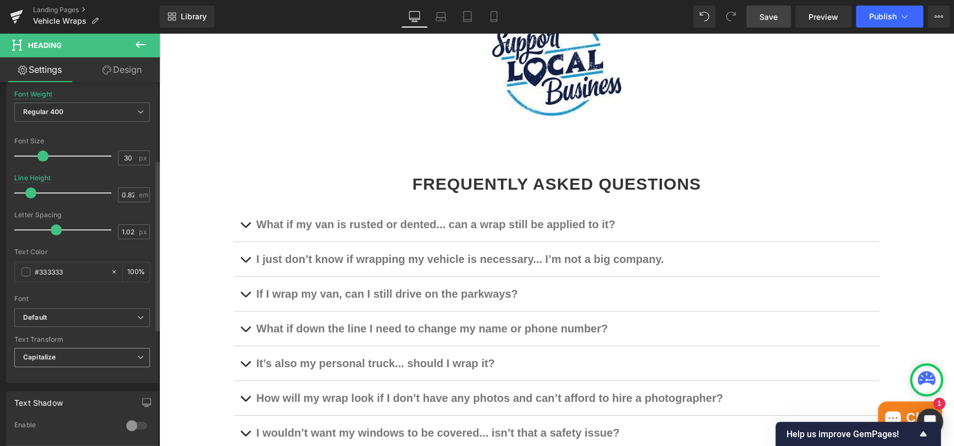
click at [51, 353] on b "Capitalize" at bounding box center [39, 357] width 33 height 8
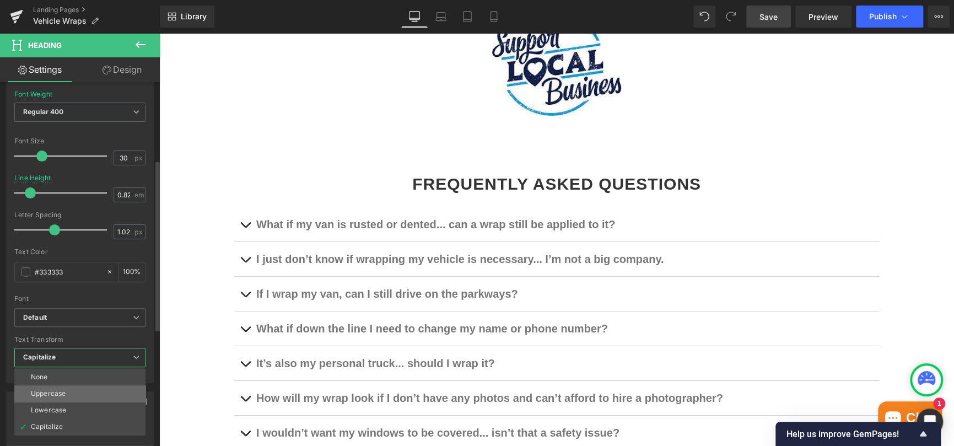
click at [57, 390] on div "Uppercase" at bounding box center [48, 394] width 35 height 8
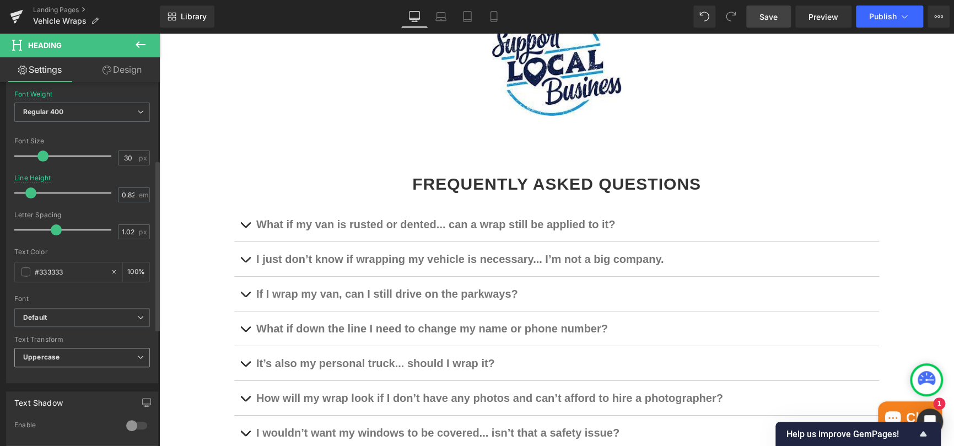
click at [46, 355] on b "Uppercase" at bounding box center [41, 357] width 36 height 8
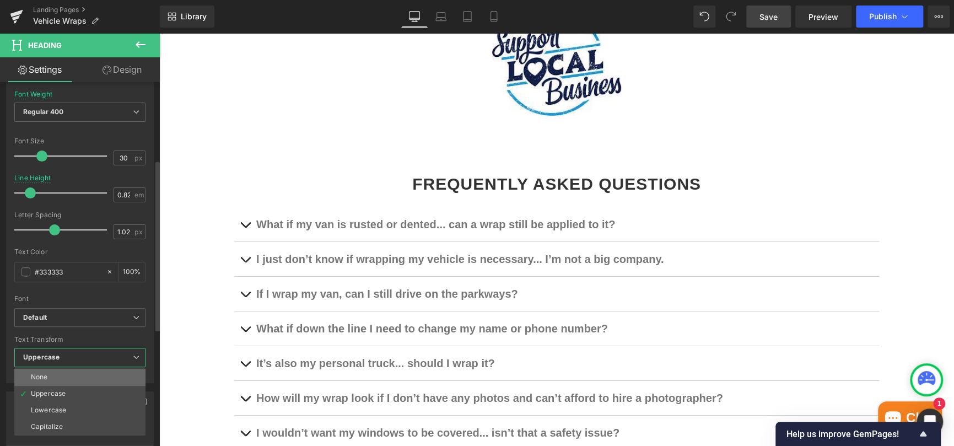
click at [51, 376] on li "None" at bounding box center [79, 377] width 131 height 17
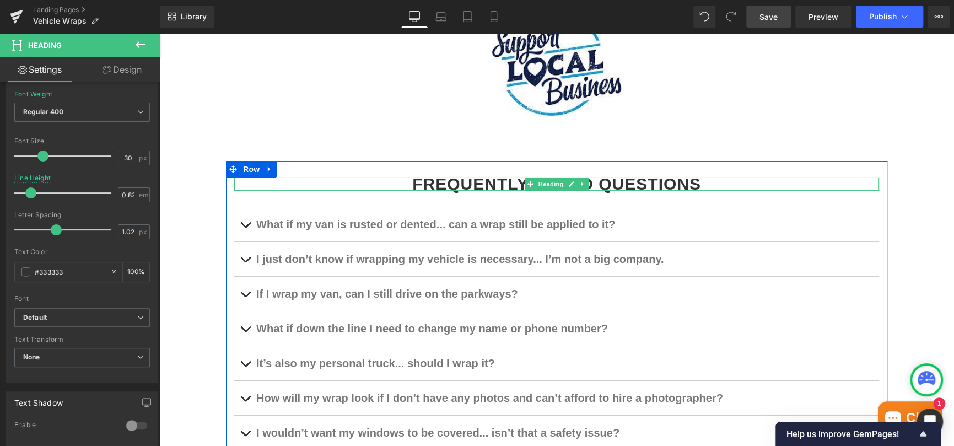
click at [422, 182] on strong "FREQUENTLY ASKED QUESTIONS" at bounding box center [556, 184] width 289 height 18
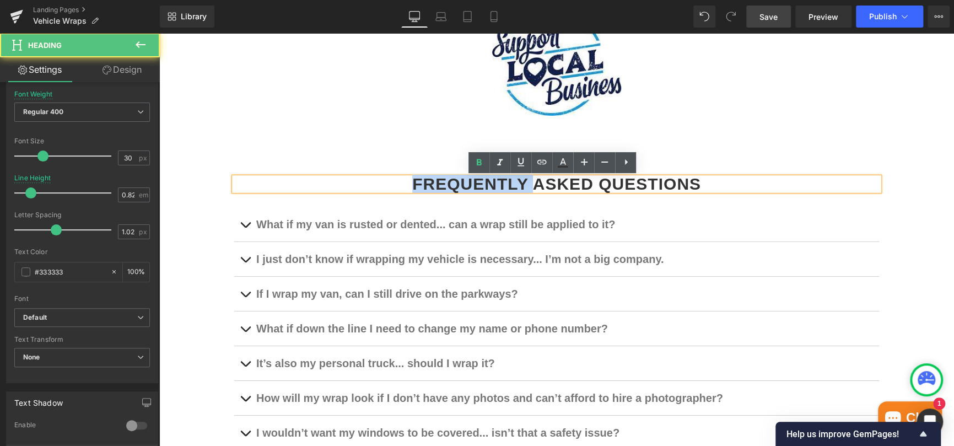
click at [422, 182] on strong "FREQUENTLY ASKED QUESTIONS" at bounding box center [556, 184] width 289 height 18
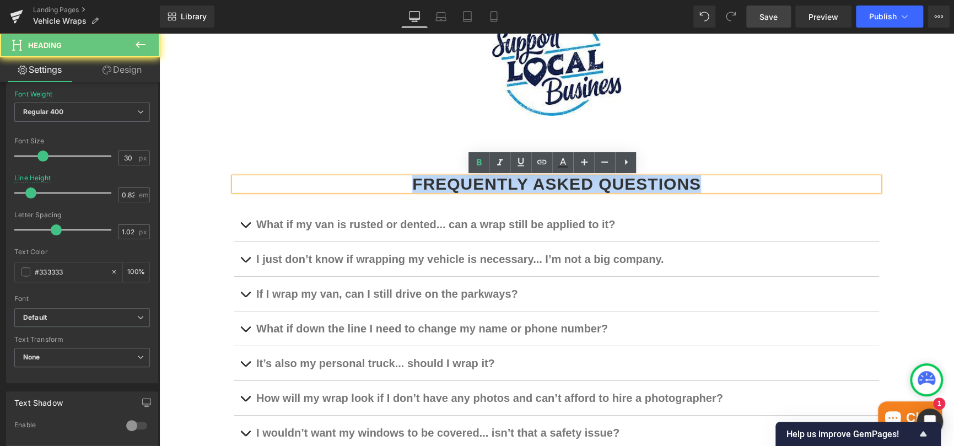
click at [422, 182] on strong "FREQUENTLY ASKED QUESTIONS" at bounding box center [556, 184] width 289 height 18
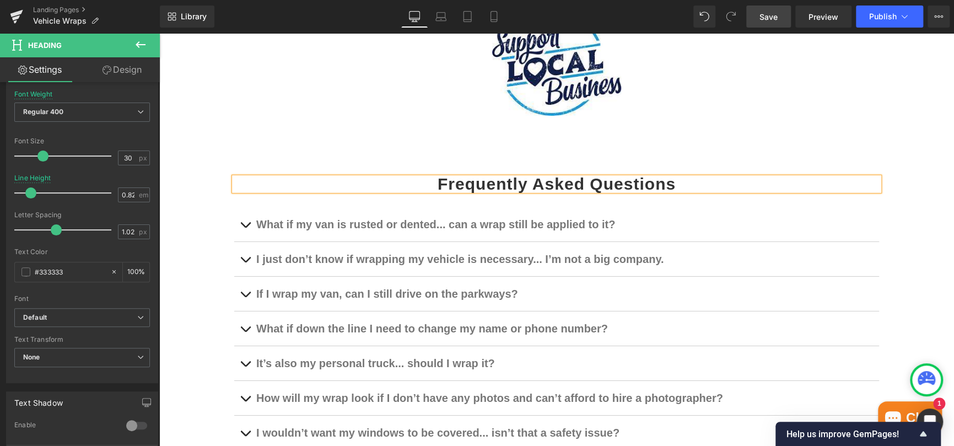
click at [422, 182] on h2 "Frequently Asked Questions" at bounding box center [556, 185] width 645 height 14
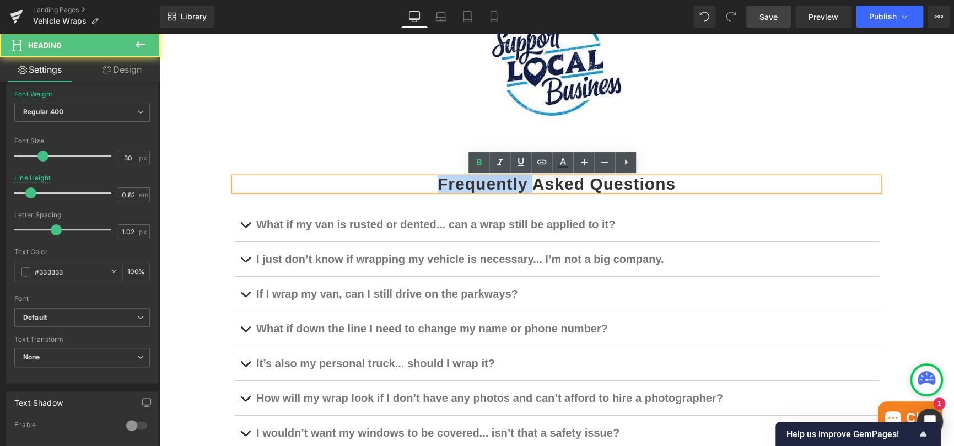
click at [422, 182] on h2 "Frequently Asked Questions" at bounding box center [556, 185] width 645 height 14
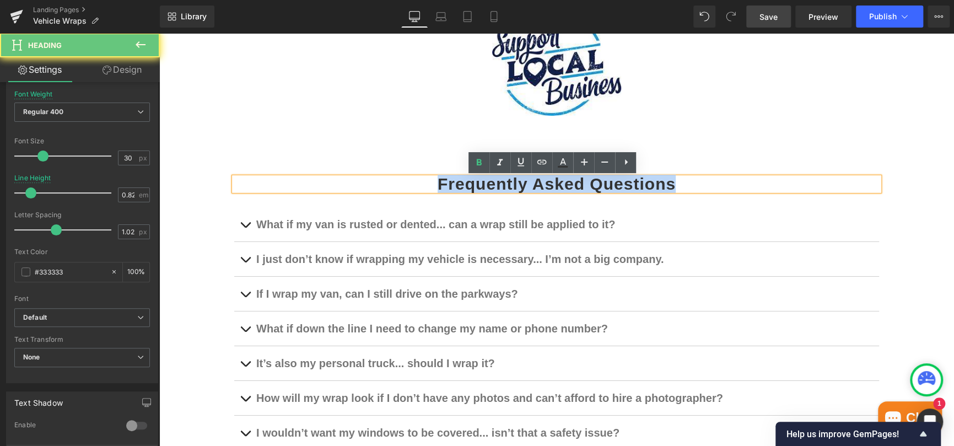
click at [422, 182] on h2 "Frequently Asked Questions" at bounding box center [556, 185] width 645 height 14
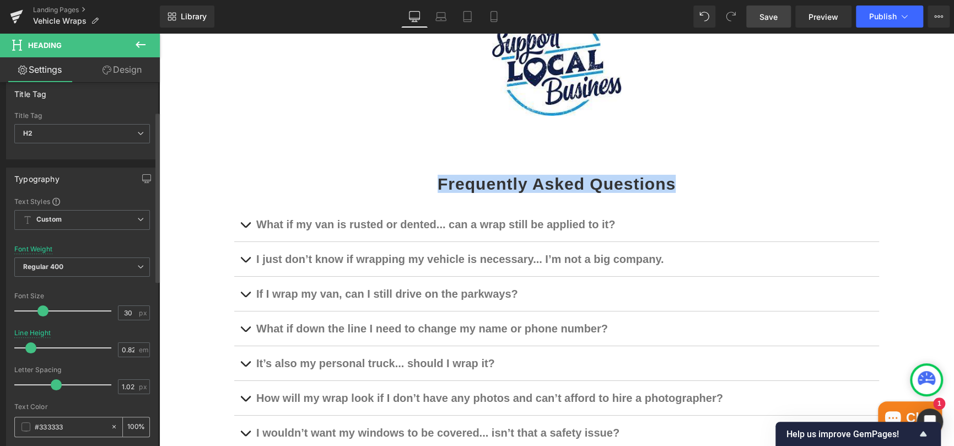
scroll to position [0, 0]
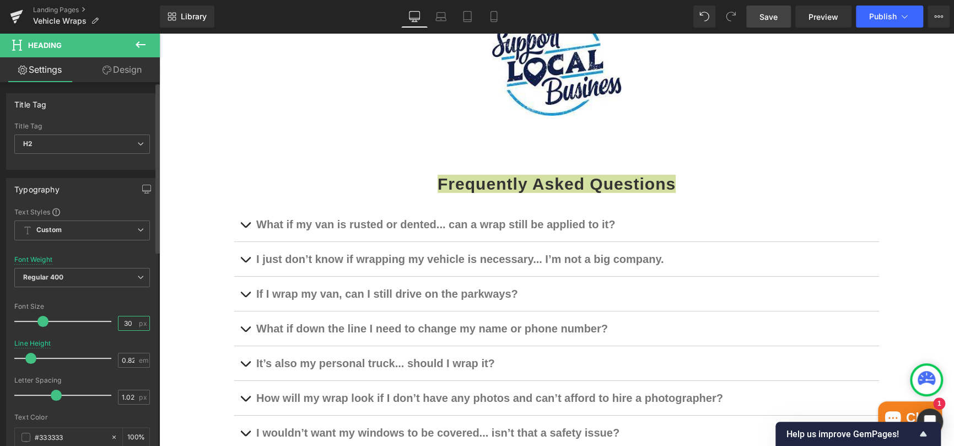
drag, startPoint x: 132, startPoint y: 320, endPoint x: 111, endPoint y: 320, distance: 21.5
click at [111, 320] on div "Font Size 30 px" at bounding box center [82, 321] width 136 height 37
type input "34"
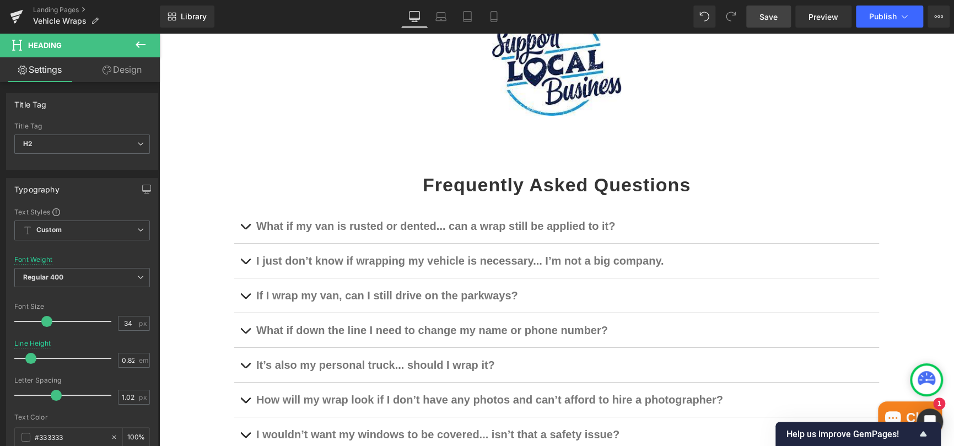
click at [159, 33] on div "72px" at bounding box center [159, 33] width 0 height 0
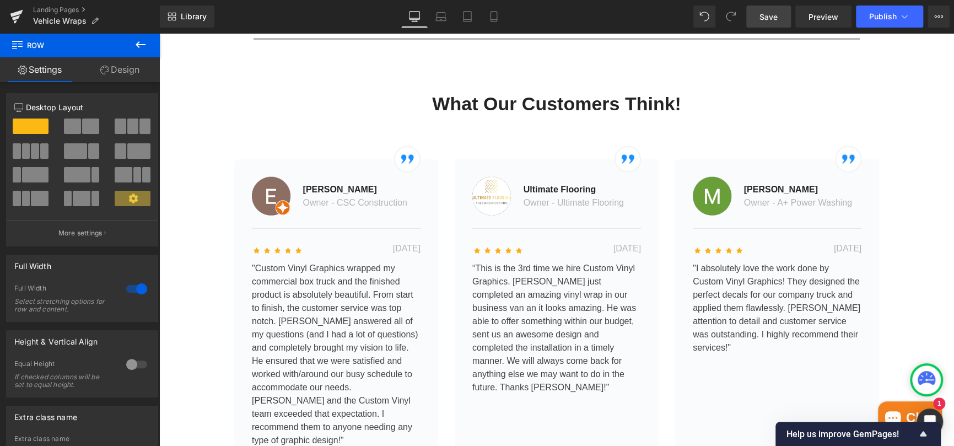
scroll to position [1581, 0]
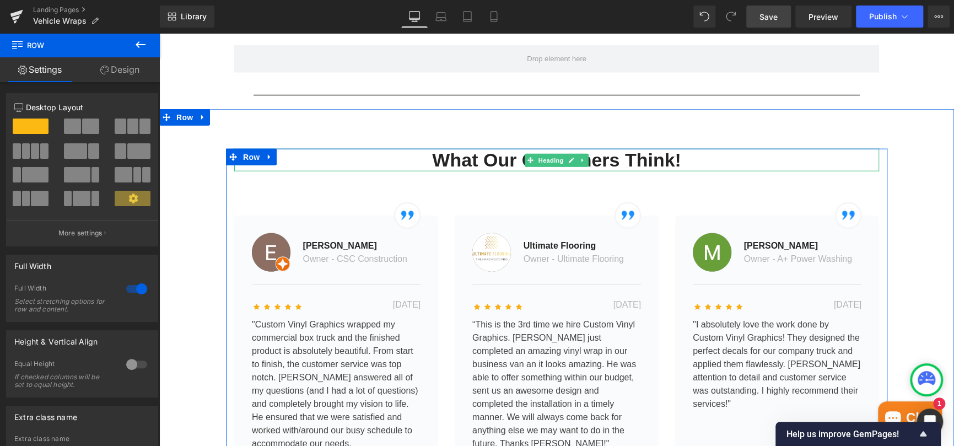
click at [508, 159] on h2 "What Our Customers Think!" at bounding box center [556, 160] width 645 height 23
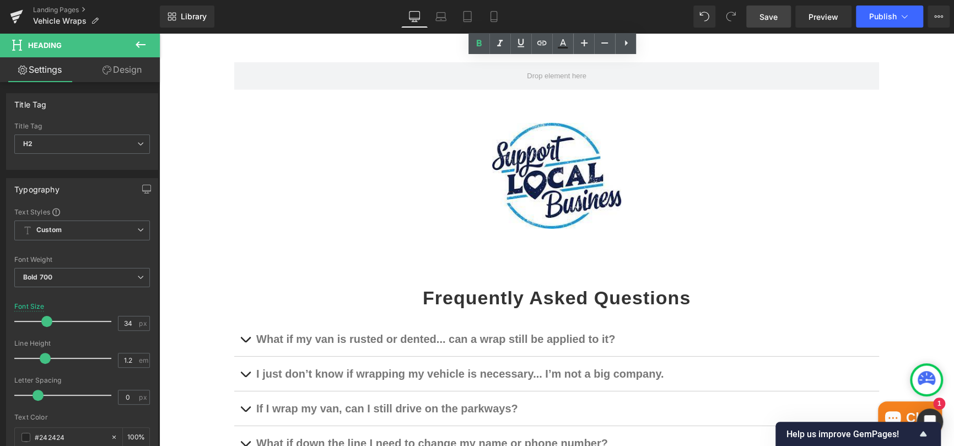
scroll to position [2133, 0]
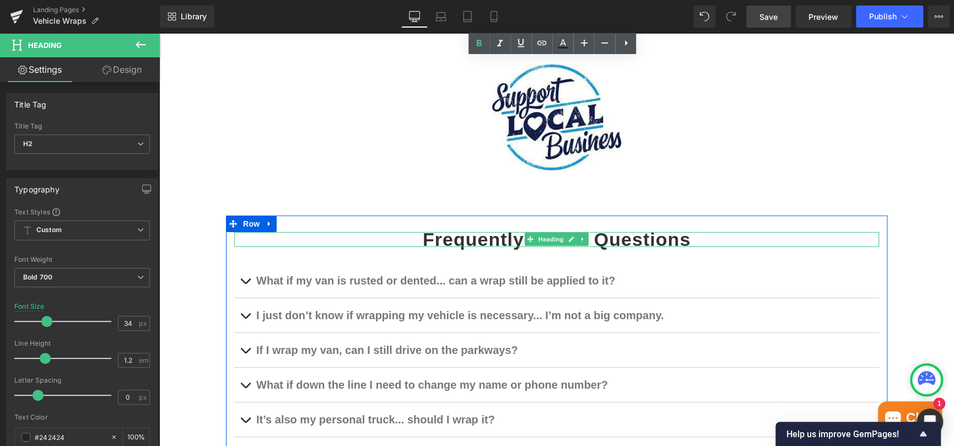
click at [477, 236] on strong "Frequently Asked Questions" at bounding box center [557, 239] width 268 height 21
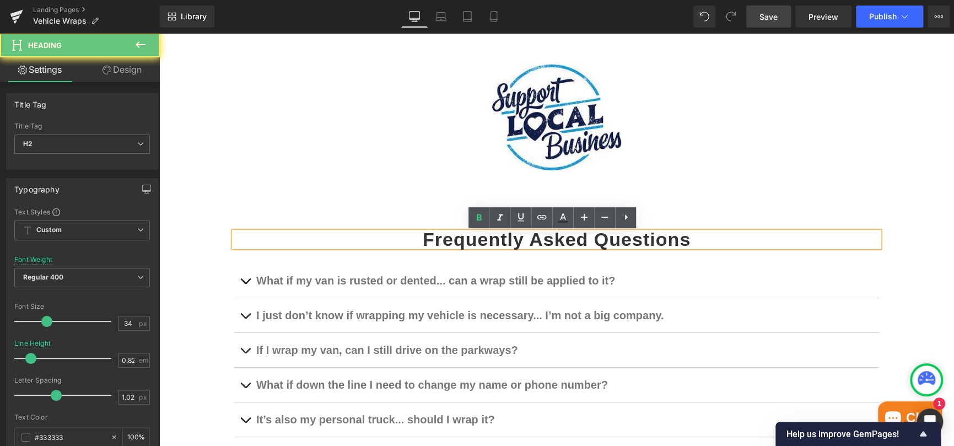
click at [477, 236] on strong "Frequently Asked Questions" at bounding box center [557, 239] width 268 height 21
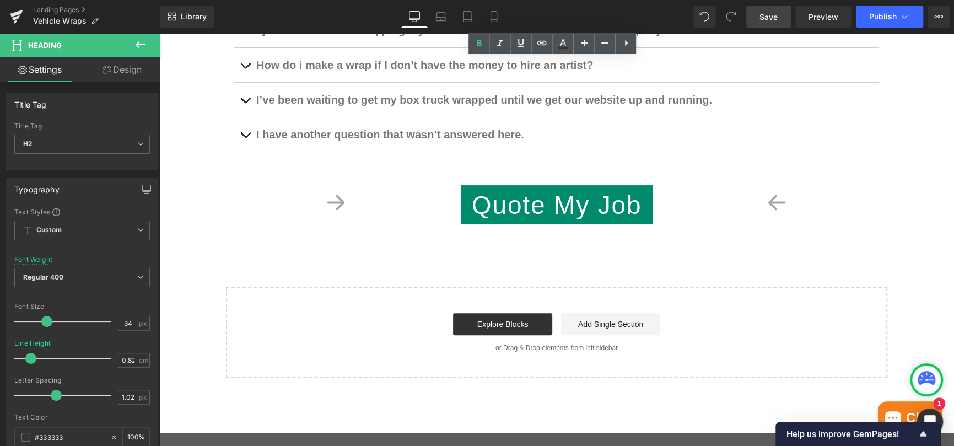
scroll to position [2628, 0]
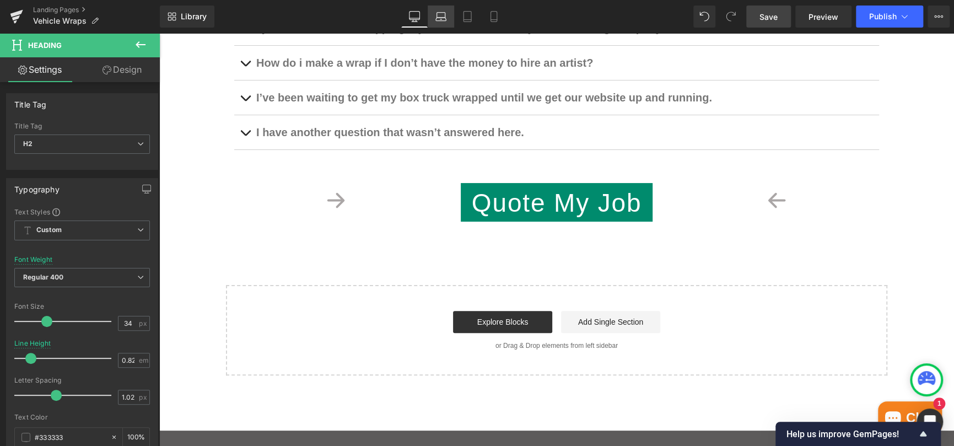
click at [447, 14] on link "Laptop" at bounding box center [441, 17] width 26 height 22
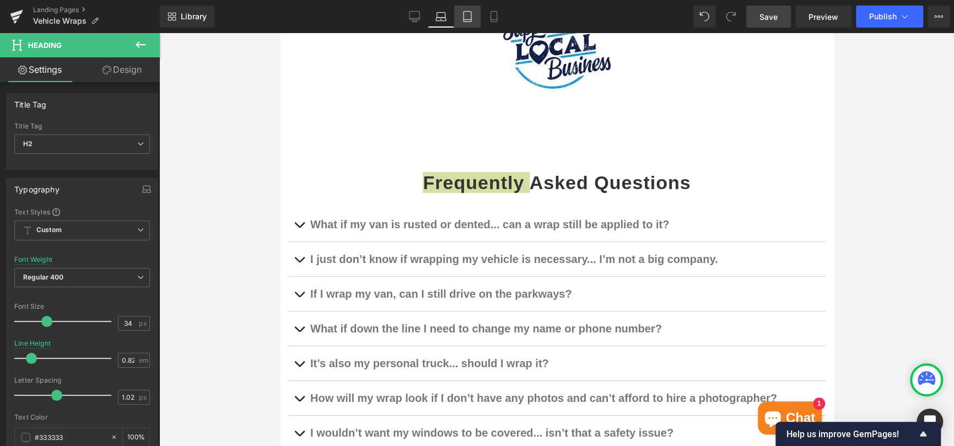
click at [466, 14] on icon at bounding box center [467, 16] width 11 height 11
type input "100"
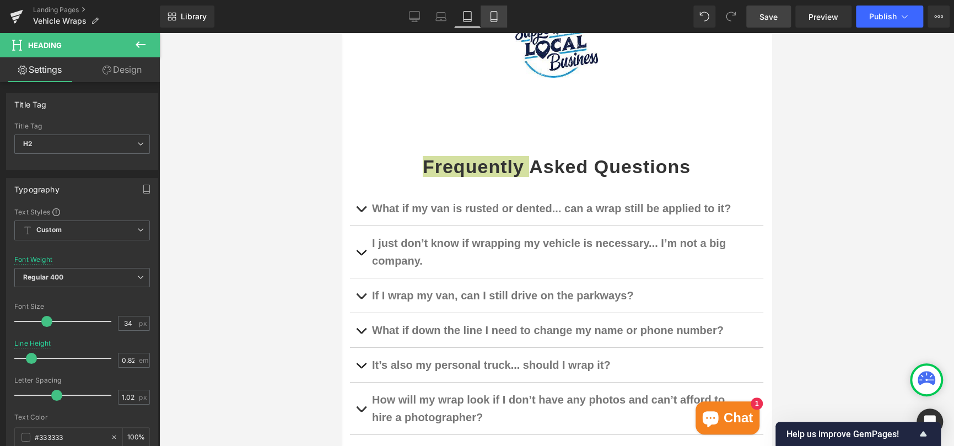
scroll to position [2366, 0]
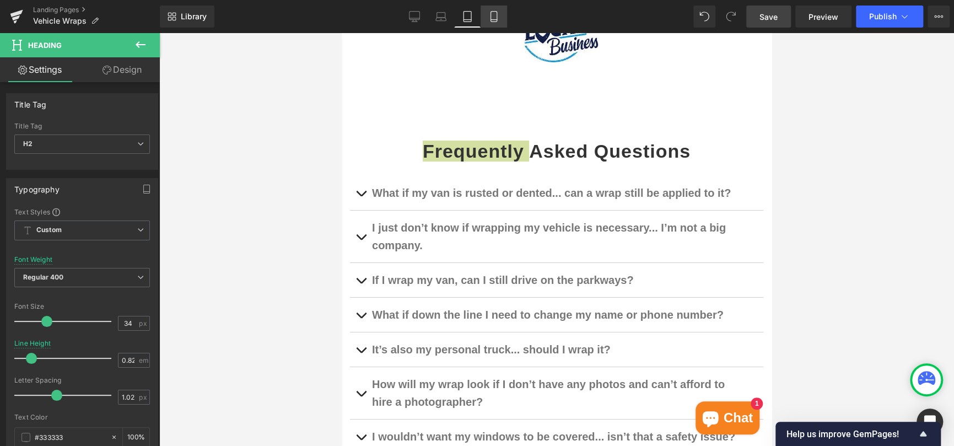
click at [493, 17] on icon at bounding box center [493, 16] width 11 height 11
type input "1.1"
type input "100"
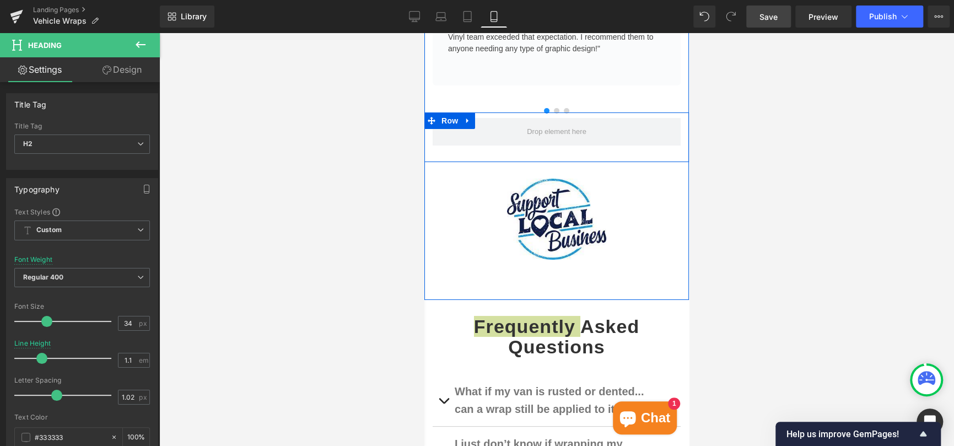
scroll to position [2496, 0]
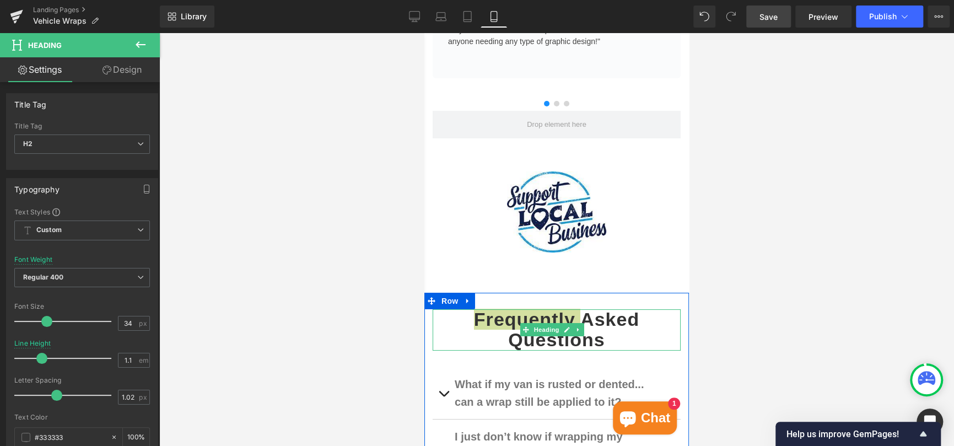
click at [520, 323] on span at bounding box center [526, 329] width 12 height 13
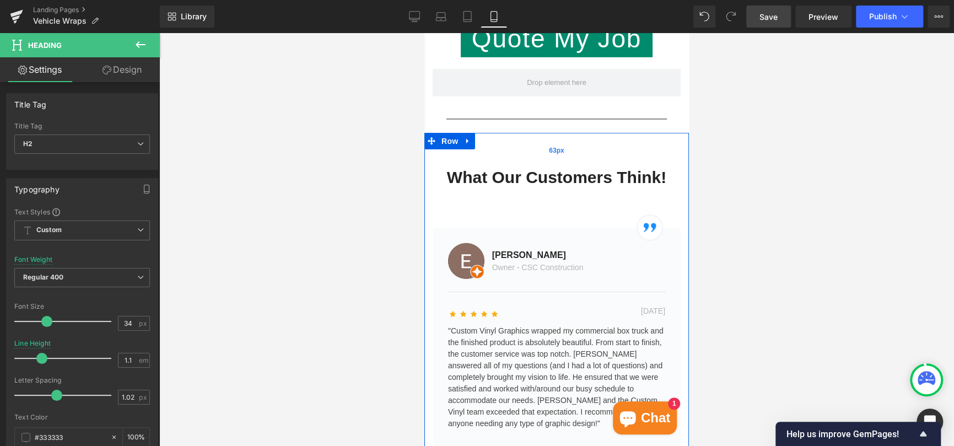
scroll to position [2110, 0]
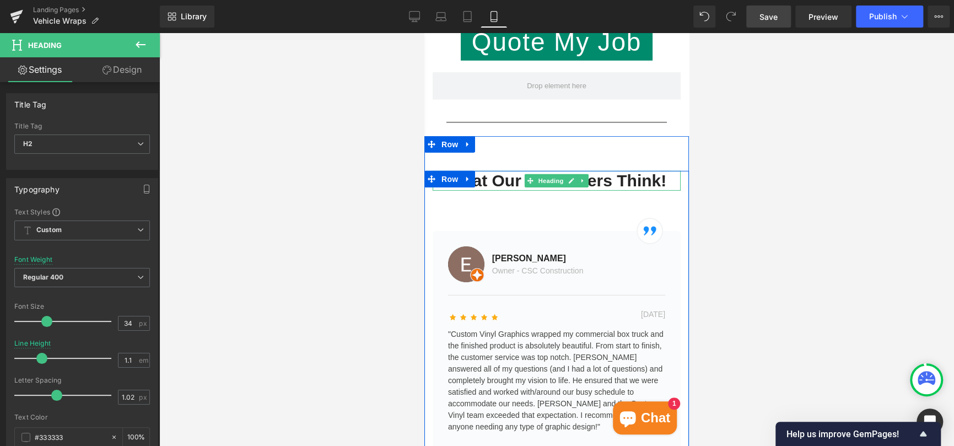
click at [509, 171] on h2 "What Our Customers Think!" at bounding box center [557, 181] width 248 height 20
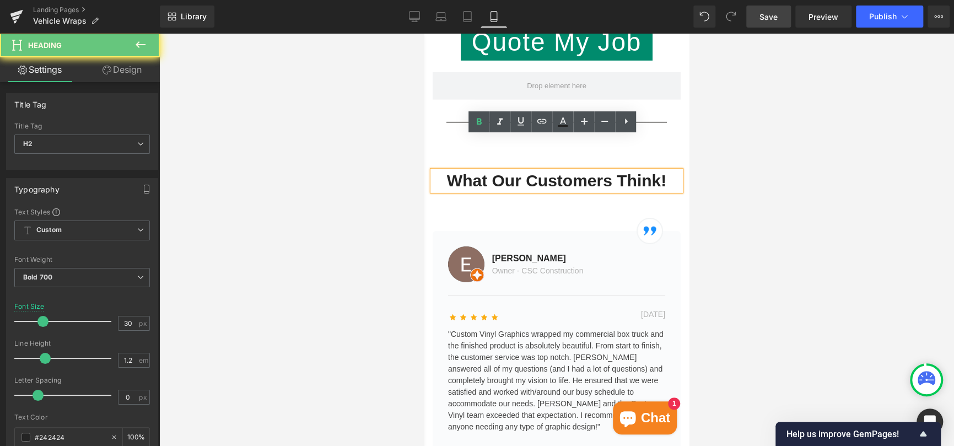
click at [509, 171] on h2 "What Our Customers Think!" at bounding box center [557, 181] width 248 height 20
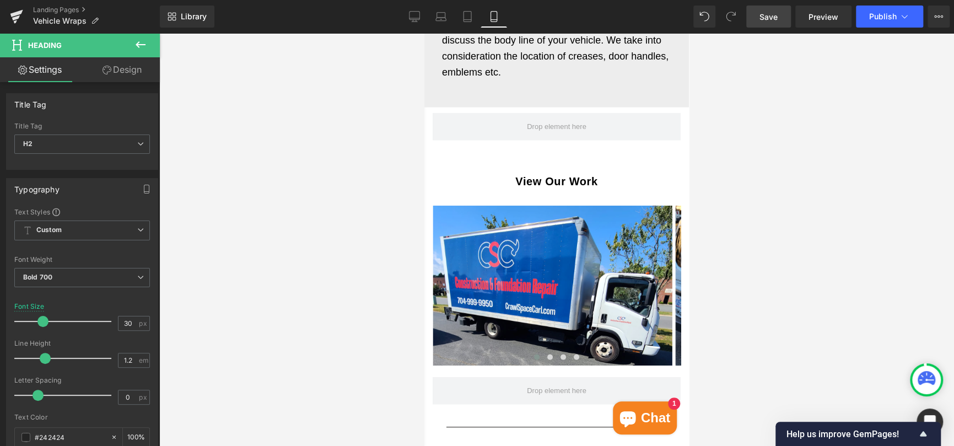
scroll to position [1558, 0]
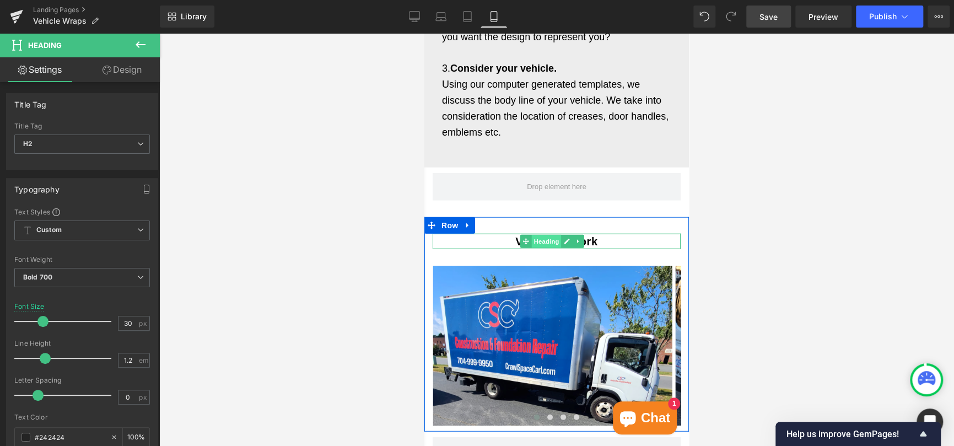
click at [541, 235] on span "Heading" at bounding box center [547, 241] width 30 height 13
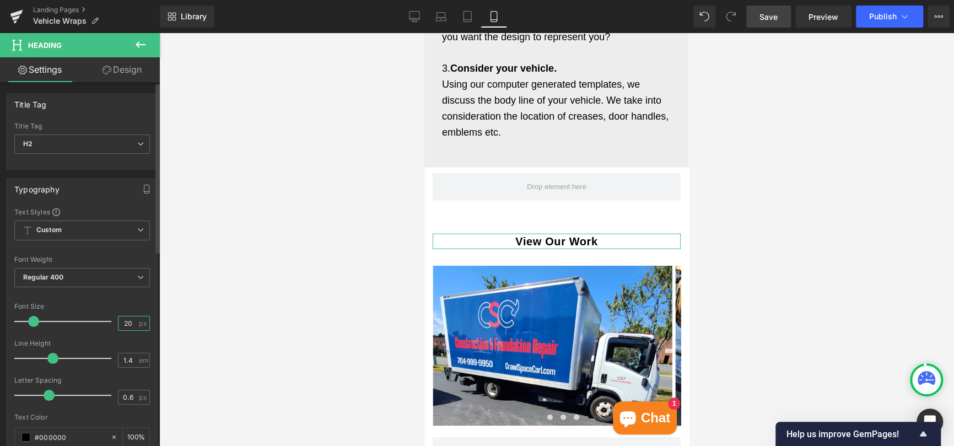
drag, startPoint x: 130, startPoint y: 318, endPoint x: 115, endPoint y: 321, distance: 15.1
click at [119, 321] on input "20" at bounding box center [128, 323] width 19 height 14
type input "34"
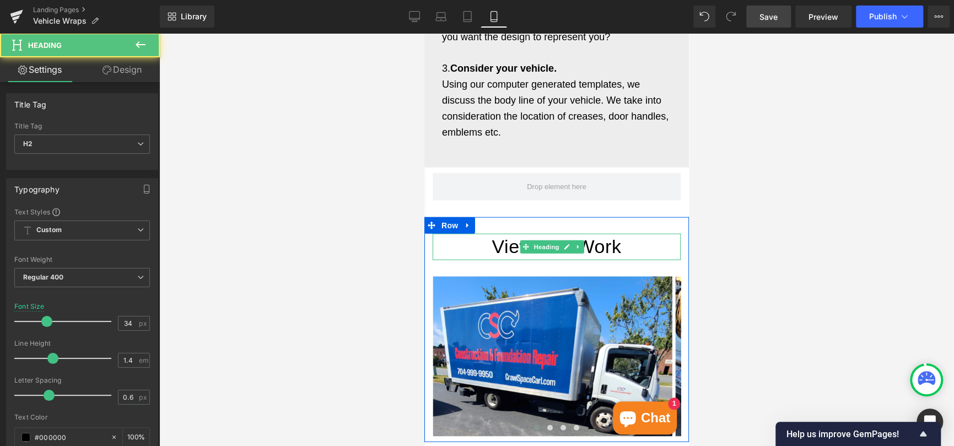
click at [513, 234] on h2 "View Our Work" at bounding box center [557, 247] width 248 height 26
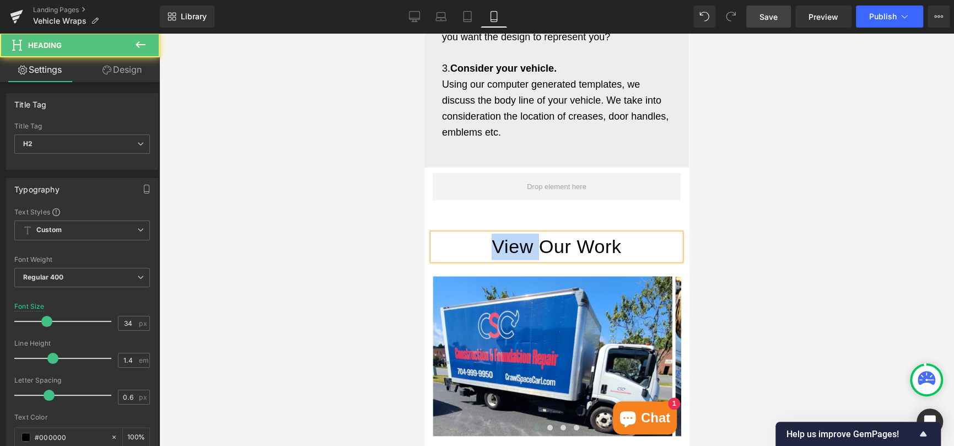
click at [513, 234] on h2 "View Our Work" at bounding box center [557, 247] width 248 height 26
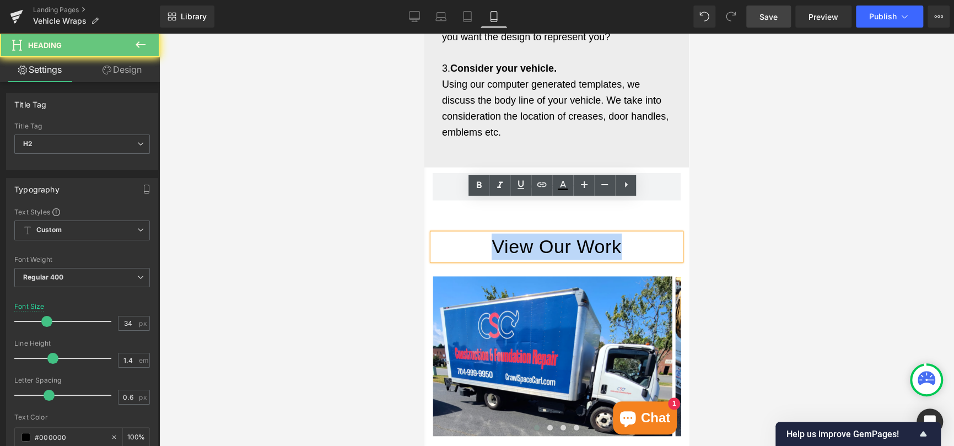
click at [513, 234] on h2 "View Our Work" at bounding box center [557, 247] width 248 height 26
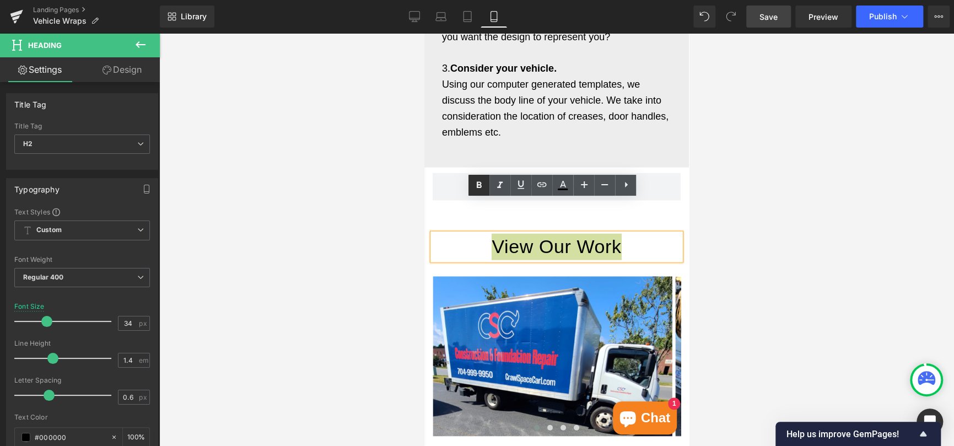
click at [477, 182] on icon at bounding box center [479, 184] width 5 height 7
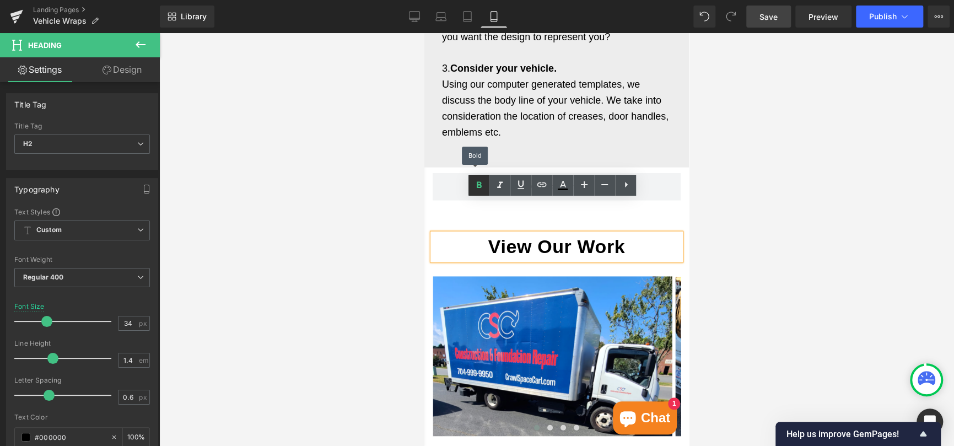
click at [477, 182] on icon at bounding box center [479, 184] width 5 height 7
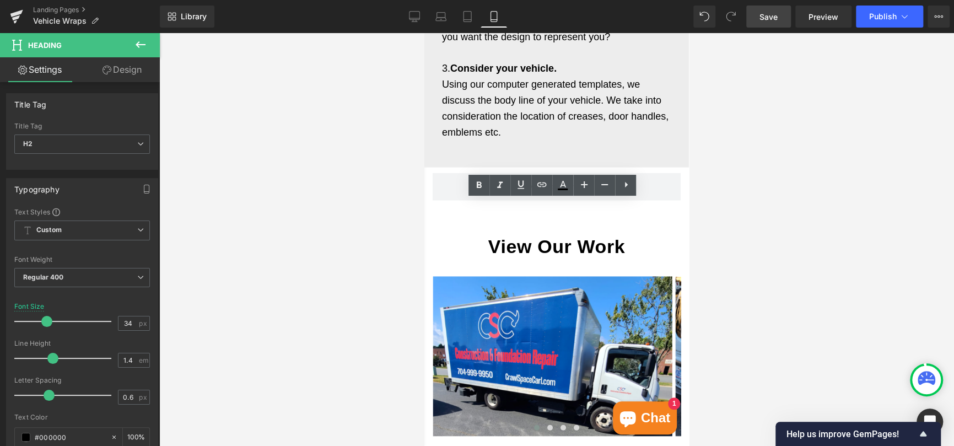
click at [368, 309] on div at bounding box center [556, 239] width 795 height 413
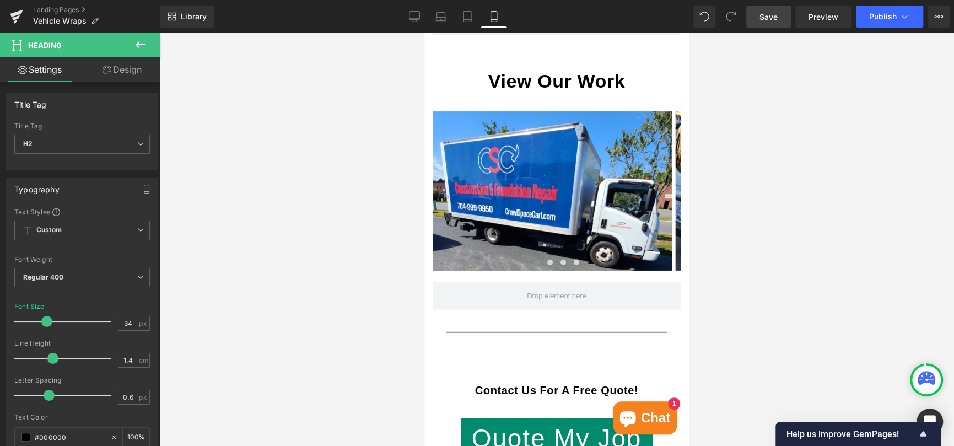
scroll to position [1779, 0]
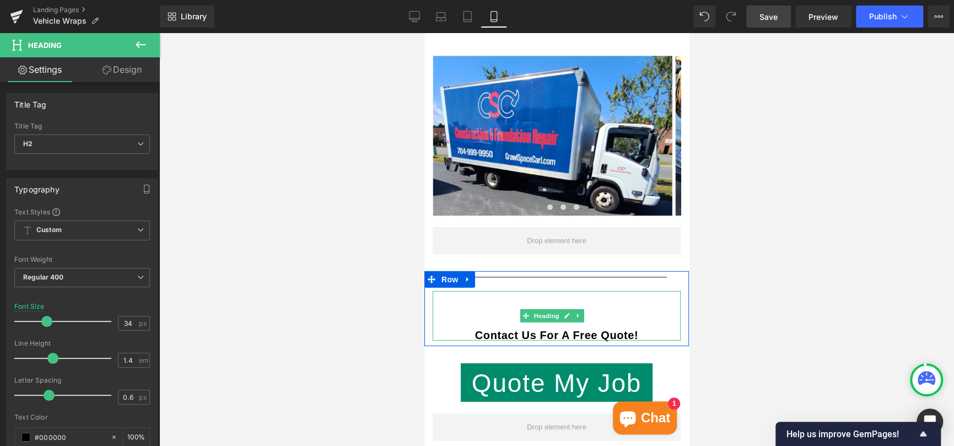
click at [546, 329] on strong "Contact Us For A Free Quote!" at bounding box center [556, 335] width 163 height 12
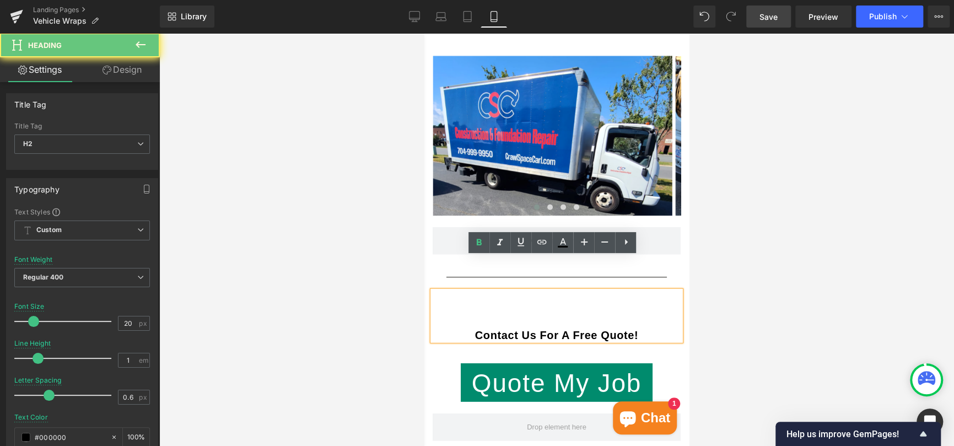
click at [546, 329] on strong "Contact Us For A Free Quote!" at bounding box center [556, 335] width 163 height 12
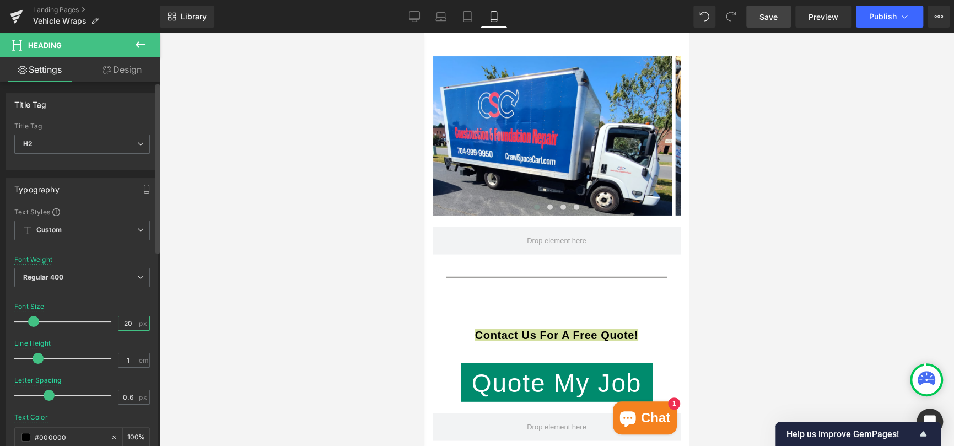
drag, startPoint x: 130, startPoint y: 324, endPoint x: 110, endPoint y: 322, distance: 19.9
click at [110, 322] on div "Font Size 20 px" at bounding box center [82, 321] width 136 height 37
type input "34"
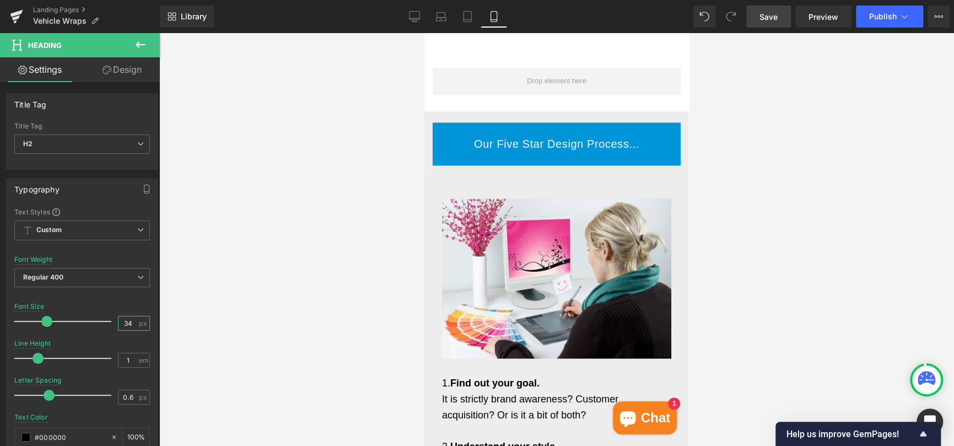
scroll to position [993, 0]
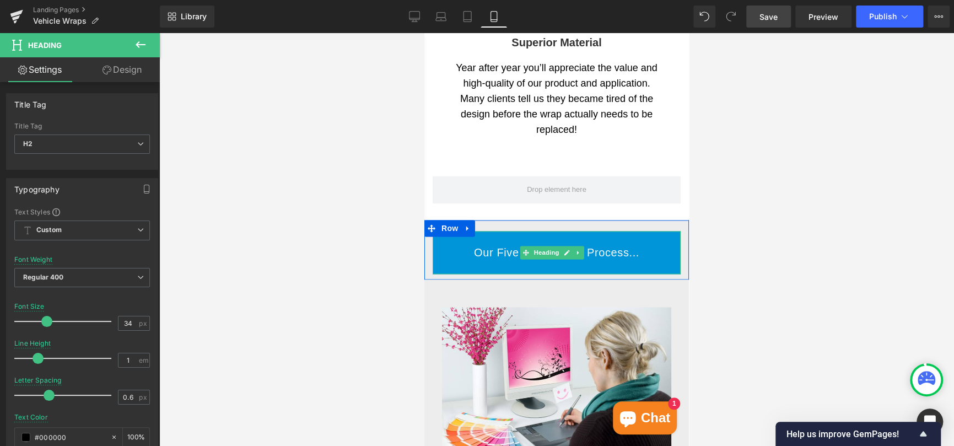
click at [533, 246] on span "Heading" at bounding box center [547, 252] width 30 height 13
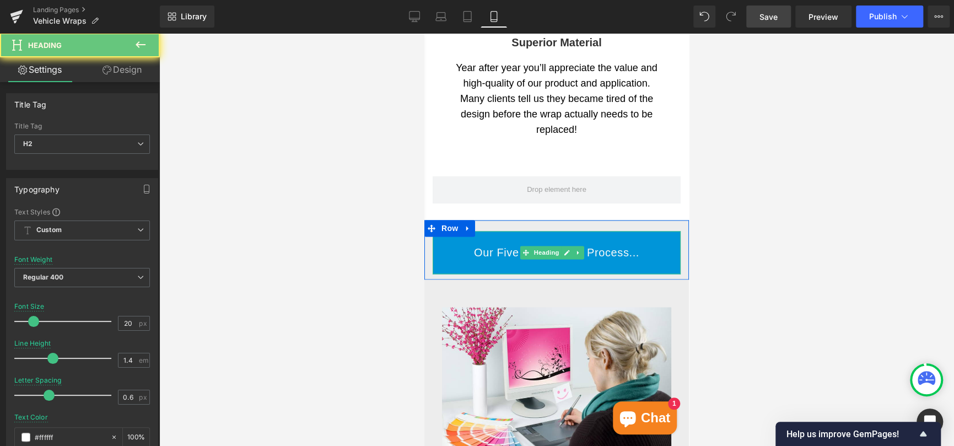
click at [603, 246] on span "Our Five Star Design Process..." at bounding box center [556, 252] width 165 height 12
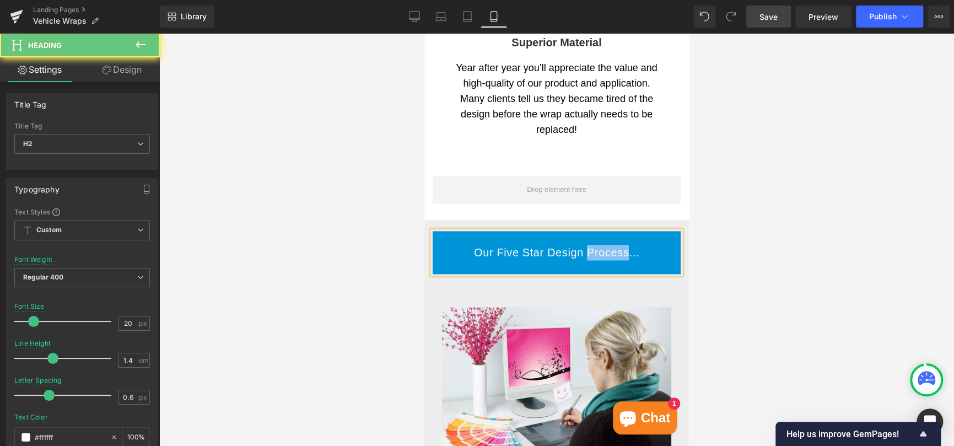
click at [603, 246] on span "Our Five Star Design Process..." at bounding box center [556, 252] width 165 height 12
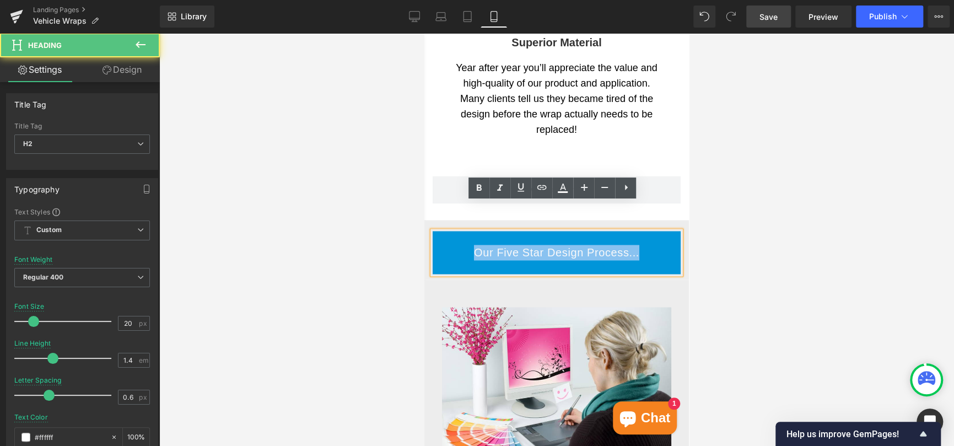
click at [603, 246] on span "Our Five Star Design Process..." at bounding box center [556, 252] width 165 height 12
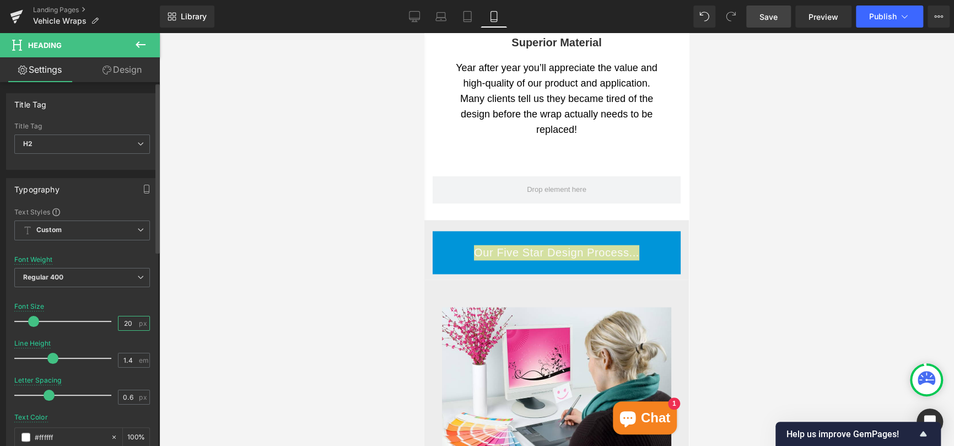
drag, startPoint x: 131, startPoint y: 319, endPoint x: 105, endPoint y: 322, distance: 26.1
click at [105, 322] on div "Font Size 20 px" at bounding box center [82, 321] width 136 height 37
type input "34"
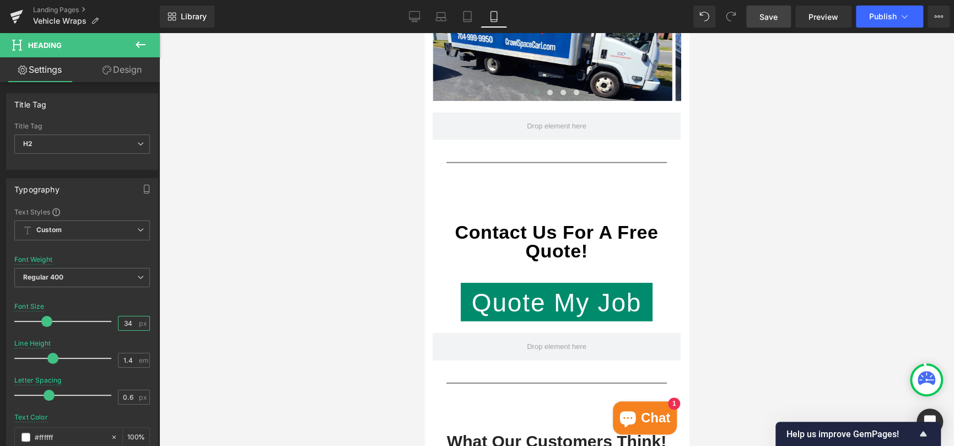
scroll to position [2095, 0]
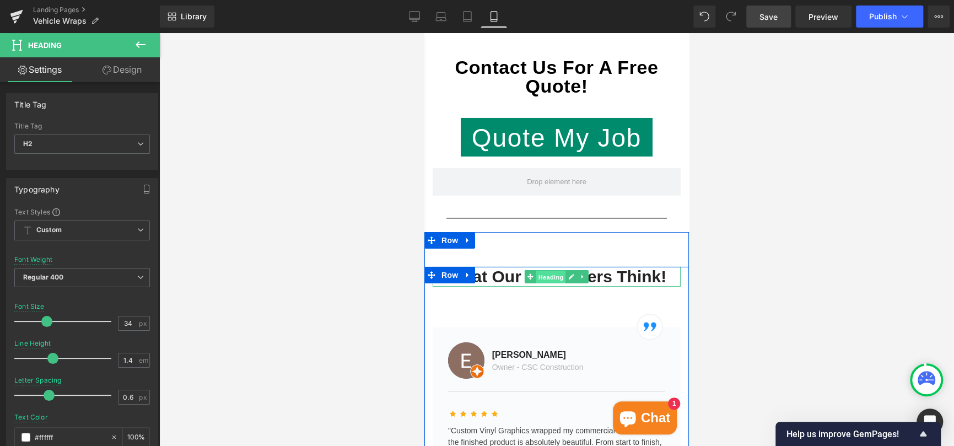
click at [559, 271] on span "Heading" at bounding box center [551, 277] width 30 height 13
click at [501, 267] on h2 "What Our Customers Think!" at bounding box center [557, 277] width 248 height 20
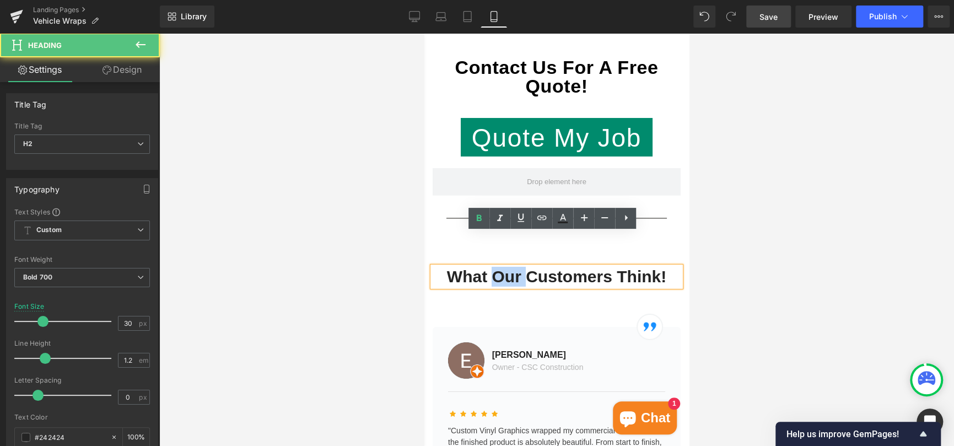
click at [501, 267] on h2 "What Our Customers Think!" at bounding box center [557, 277] width 248 height 20
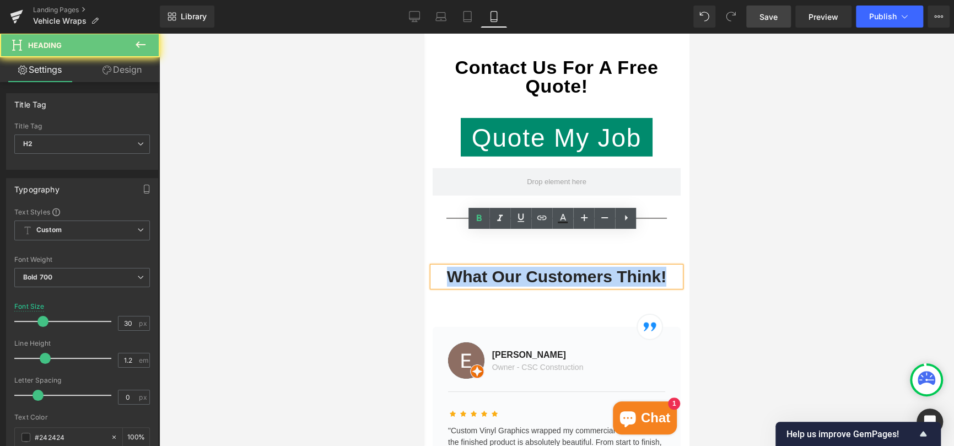
click at [501, 267] on h2 "What Our Customers Think!" at bounding box center [557, 277] width 248 height 20
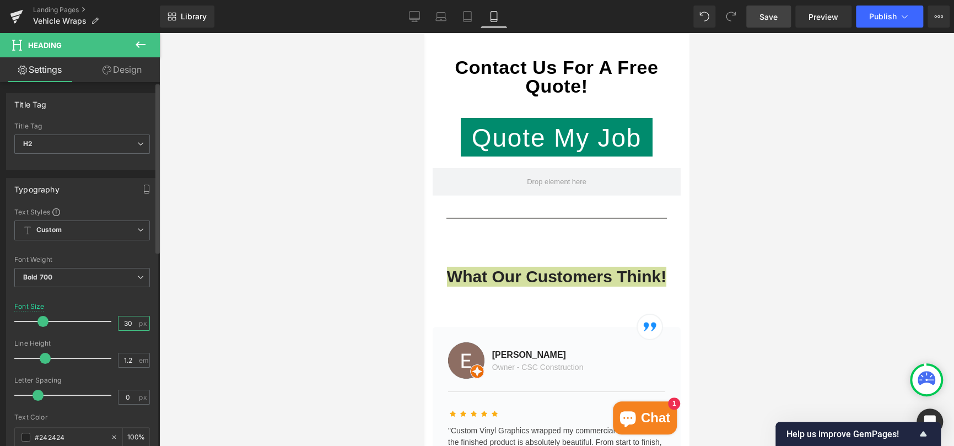
drag, startPoint x: 131, startPoint y: 317, endPoint x: 119, endPoint y: 320, distance: 12.6
click at [119, 320] on input "30" at bounding box center [128, 323] width 19 height 14
type input "34"
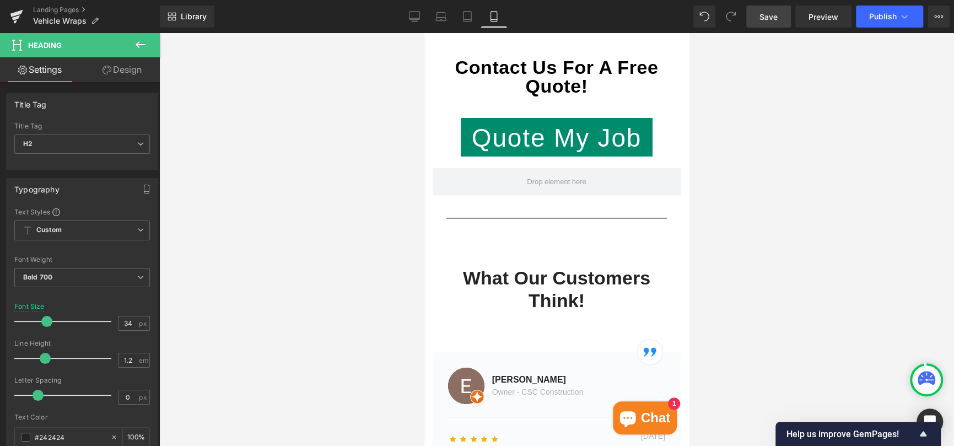
click at [833, 255] on div at bounding box center [556, 239] width 795 height 413
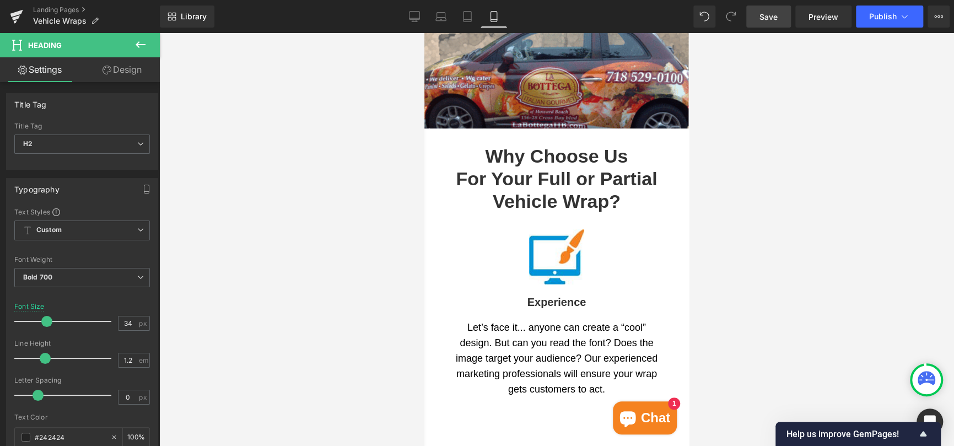
scroll to position [221, 0]
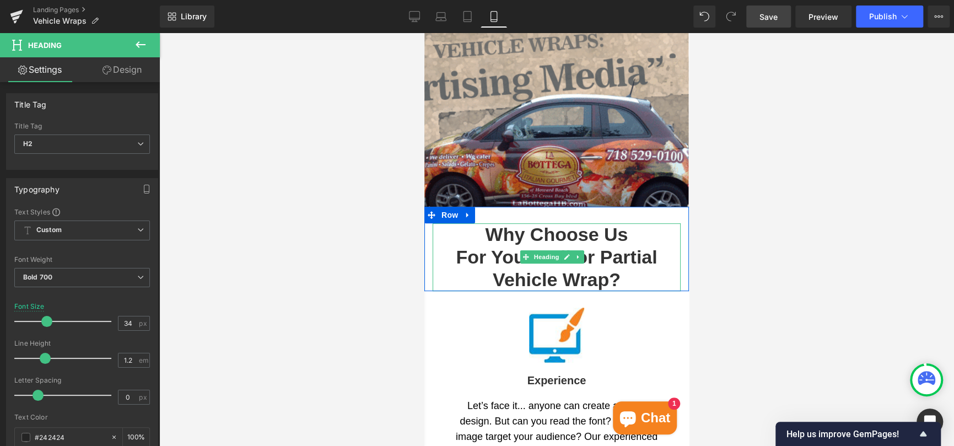
click at [535, 223] on h2 "Why Choose Us For Your Full or Partial Vehicle Wrap?" at bounding box center [557, 256] width 248 height 67
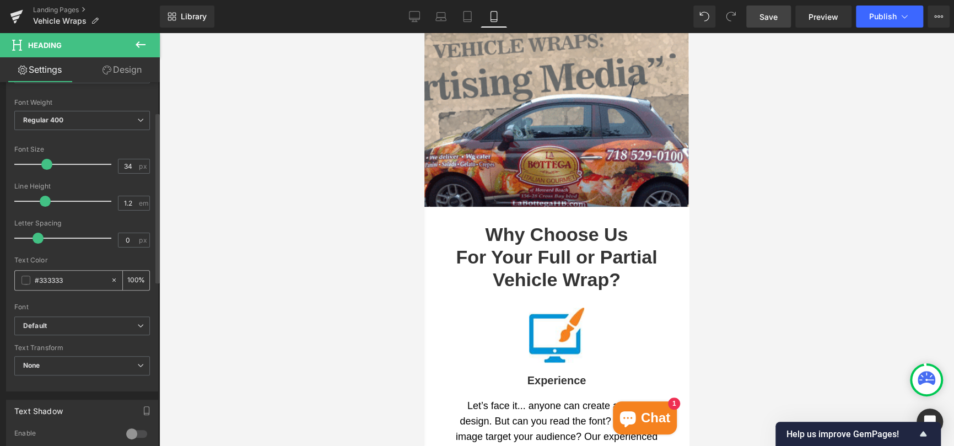
scroll to position [165, 0]
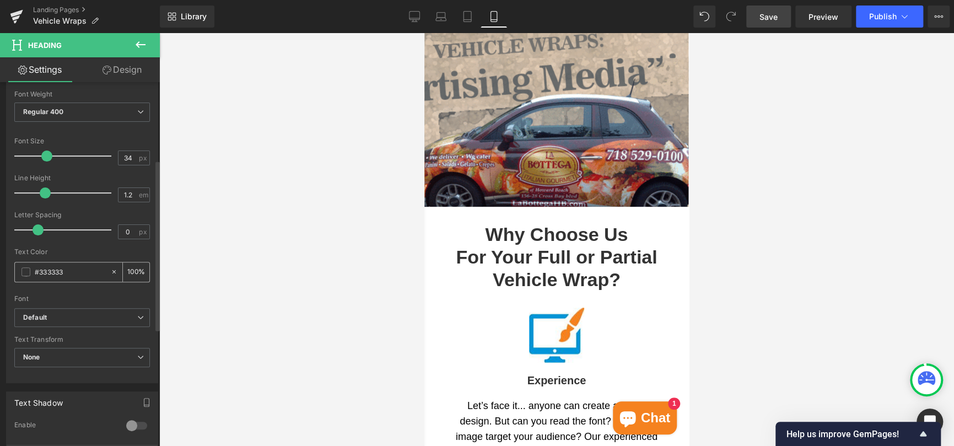
drag, startPoint x: 74, startPoint y: 272, endPoint x: 55, endPoint y: 271, distance: 18.8
click at [55, 271] on input "#333333" at bounding box center [70, 272] width 71 height 12
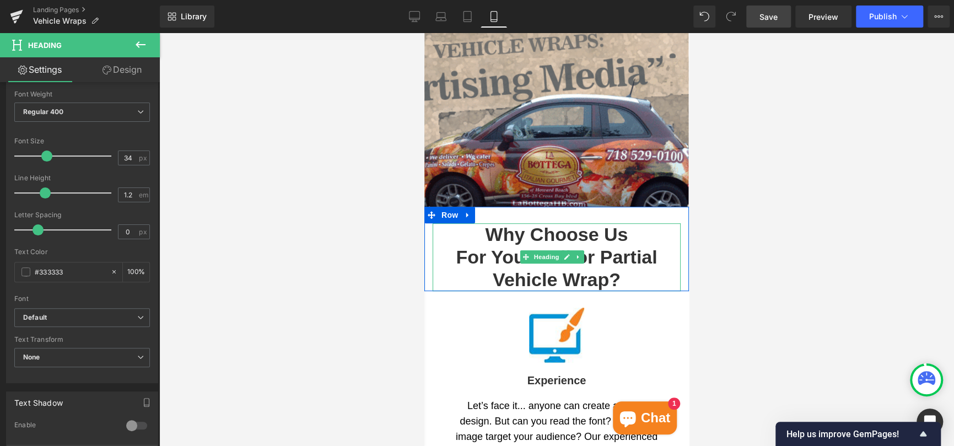
click at [506, 231] on h2 "Why Choose Us For Your Full or Partial Vehicle Wrap?" at bounding box center [557, 256] width 248 height 67
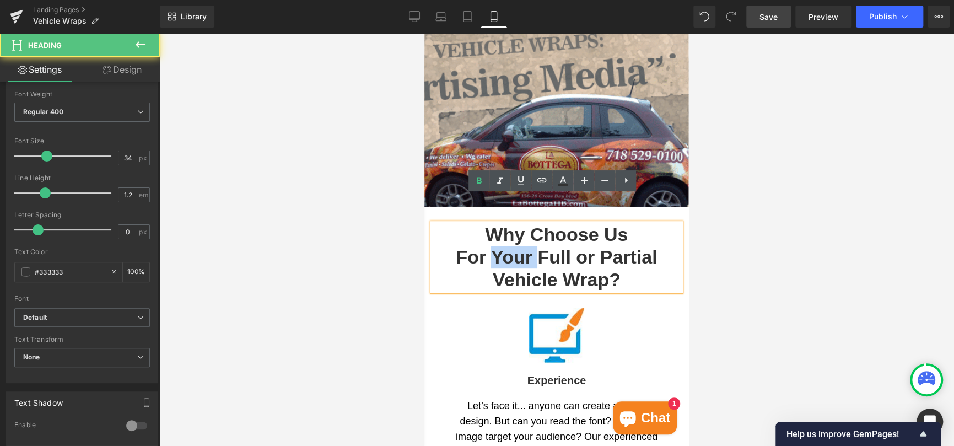
click at [506, 231] on h2 "Why Choose Us For Your Full or Partial Vehicle Wrap?" at bounding box center [557, 256] width 248 height 67
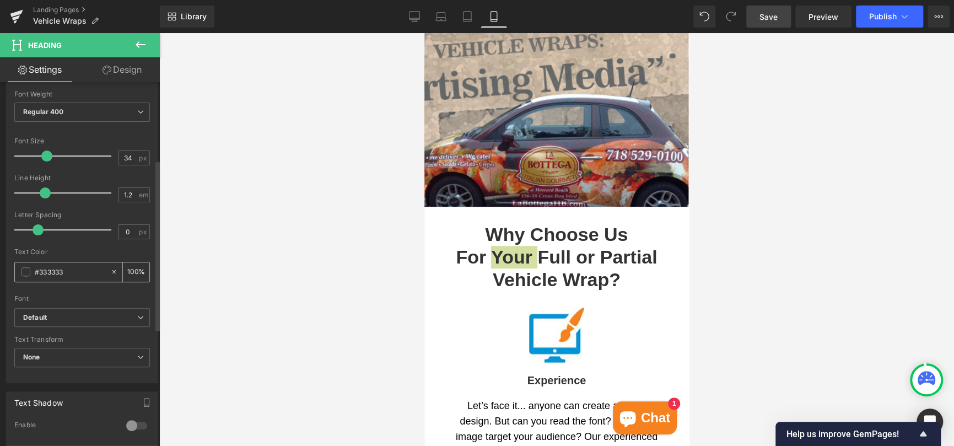
click at [53, 271] on input "#333333" at bounding box center [70, 272] width 71 height 12
click at [831, 228] on div at bounding box center [556, 239] width 795 height 413
click at [763, 17] on span "Save" at bounding box center [769, 17] width 18 height 12
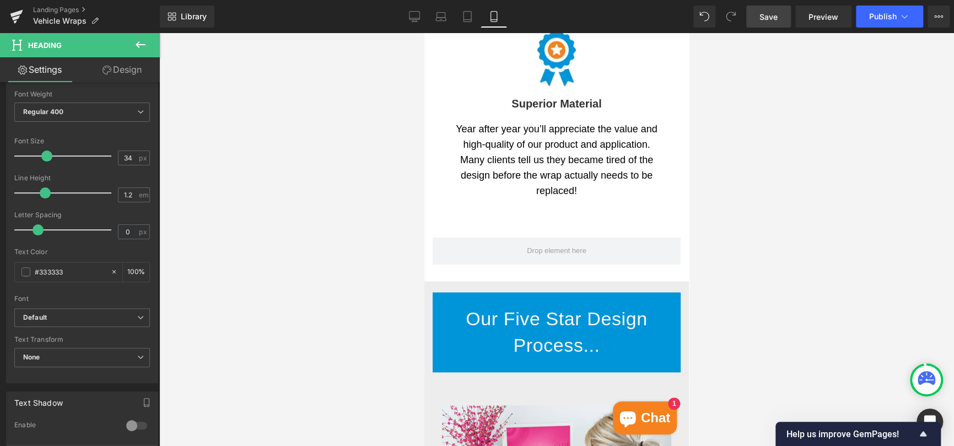
scroll to position [992, 0]
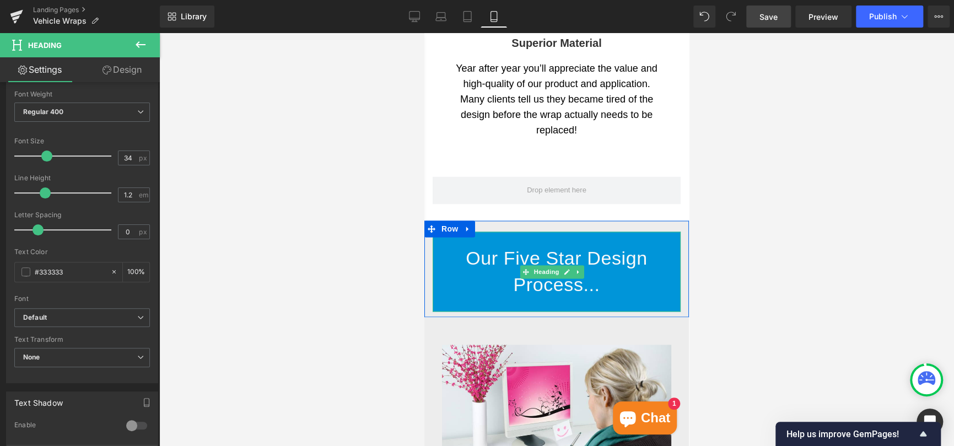
click at [503, 248] on span "Our Five Star Design Process..." at bounding box center [556, 271] width 181 height 47
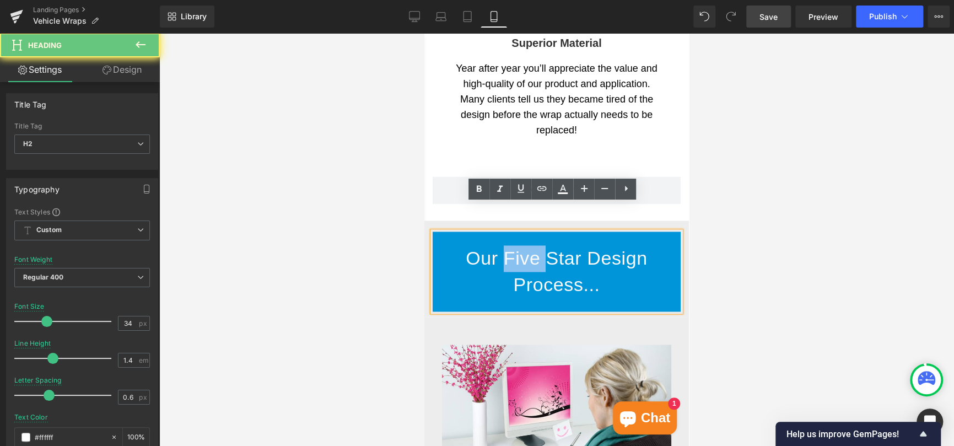
click at [503, 248] on span "Our Five Star Design Process..." at bounding box center [556, 271] width 181 height 47
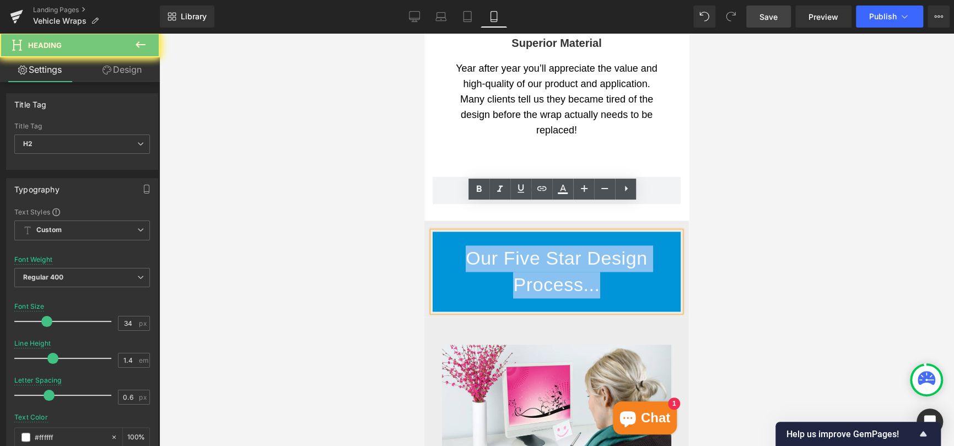
click at [503, 248] on span "Our Five Star Design Process..." at bounding box center [556, 271] width 181 height 47
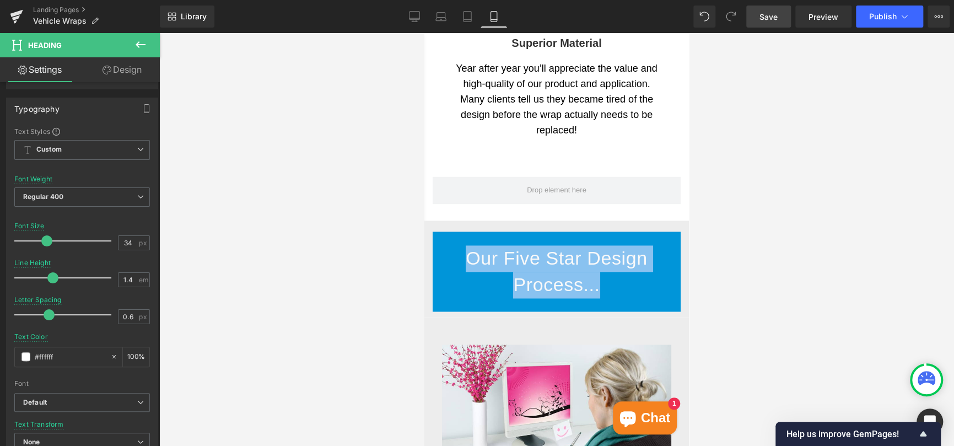
scroll to position [110, 0]
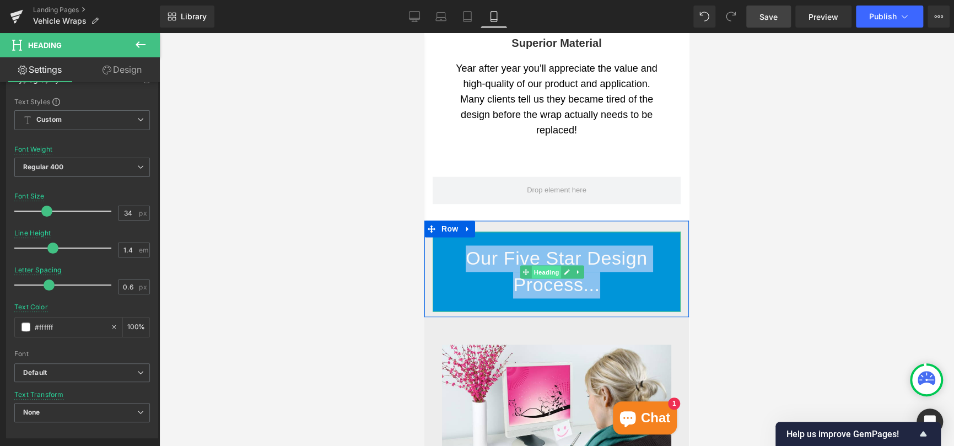
click at [539, 265] on span "Heading" at bounding box center [547, 271] width 30 height 13
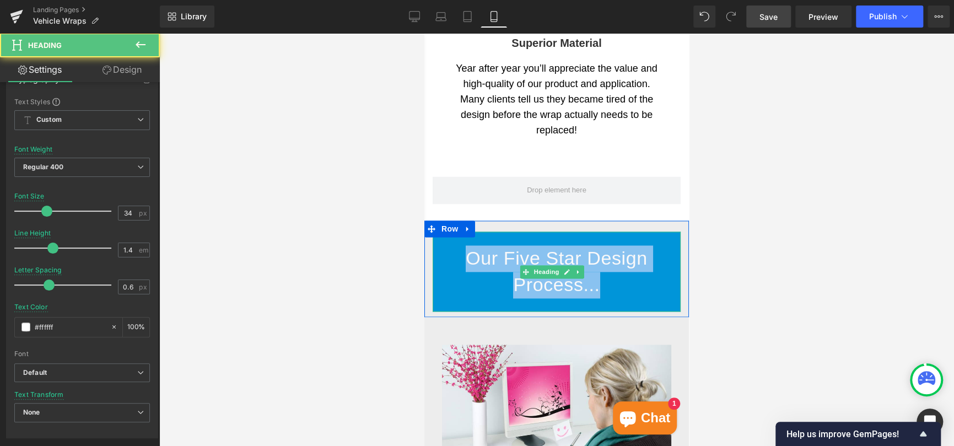
click at [497, 248] on span "Our Five Star Design Process..." at bounding box center [556, 271] width 181 height 47
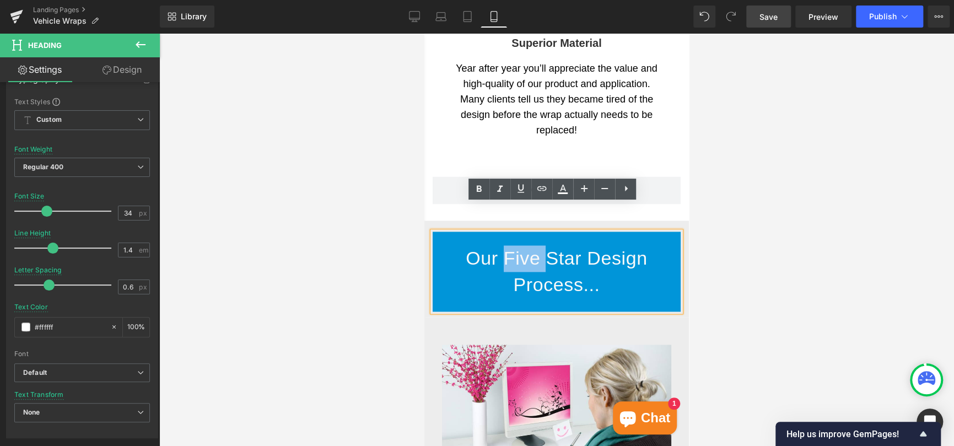
click at [497, 248] on span "Our Five Star Design Process..." at bounding box center [556, 271] width 181 height 47
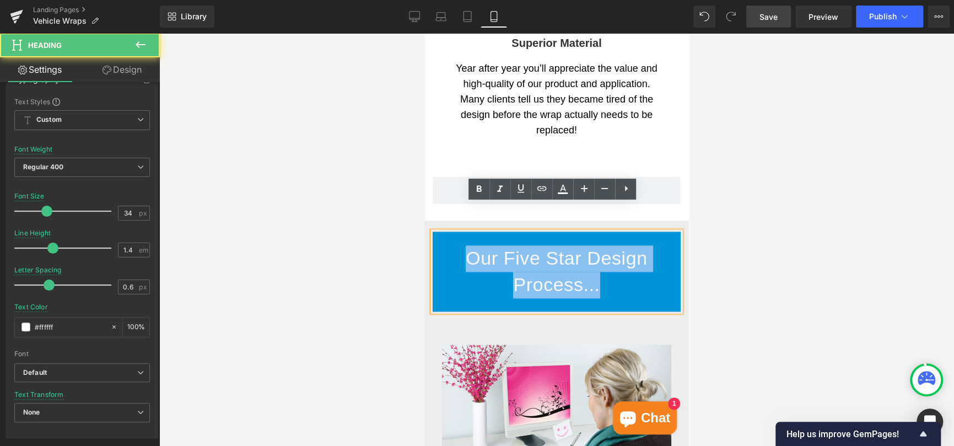
click at [497, 248] on span "Our Five Star Design Process..." at bounding box center [556, 271] width 181 height 47
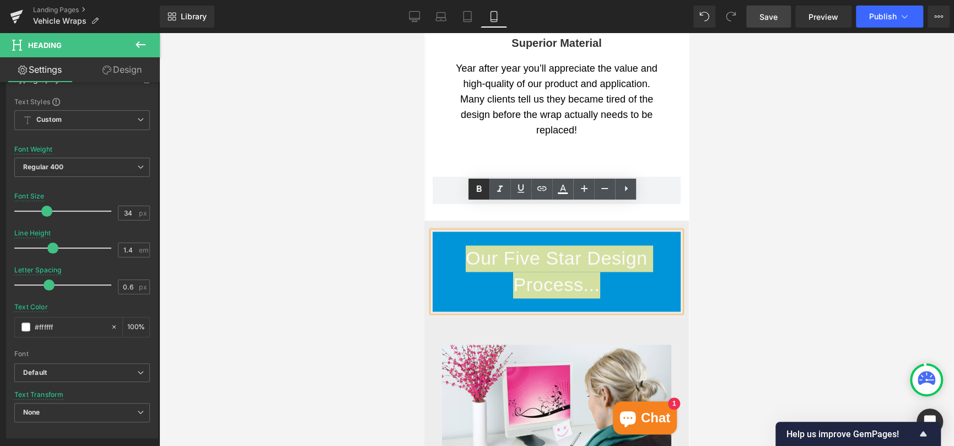
click at [478, 185] on icon at bounding box center [478, 188] width 13 height 13
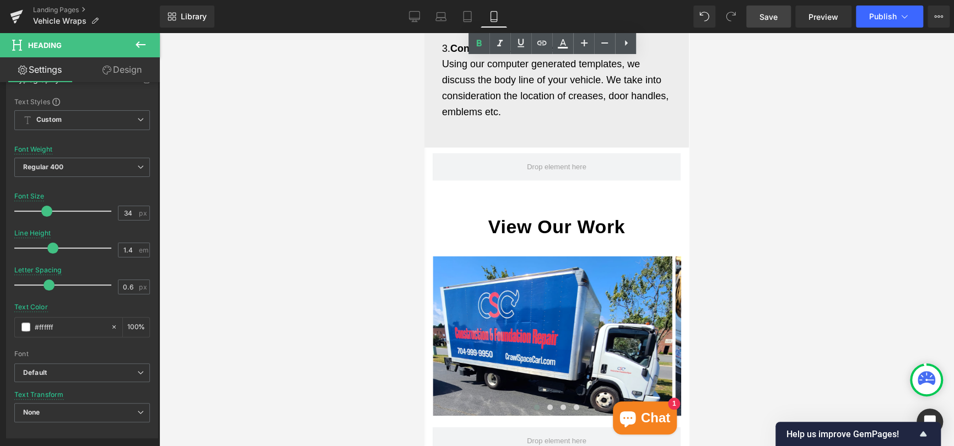
scroll to position [1654, 0]
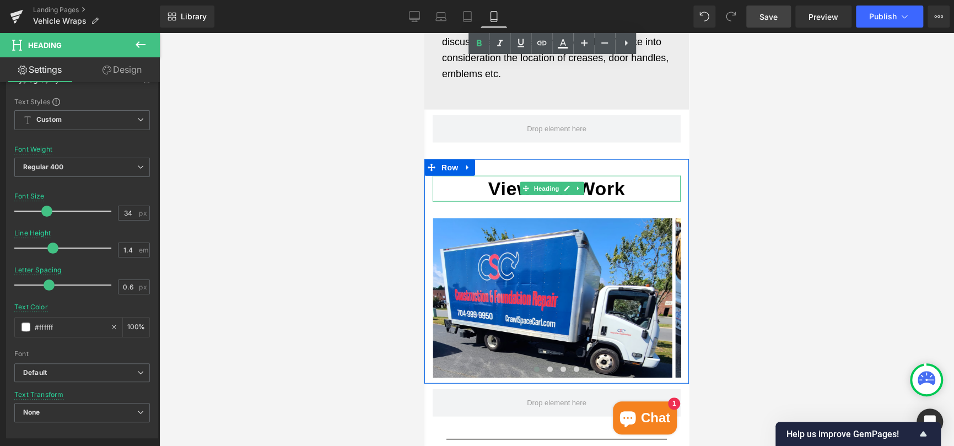
click at [513, 178] on span "View Our Work" at bounding box center [556, 188] width 137 height 21
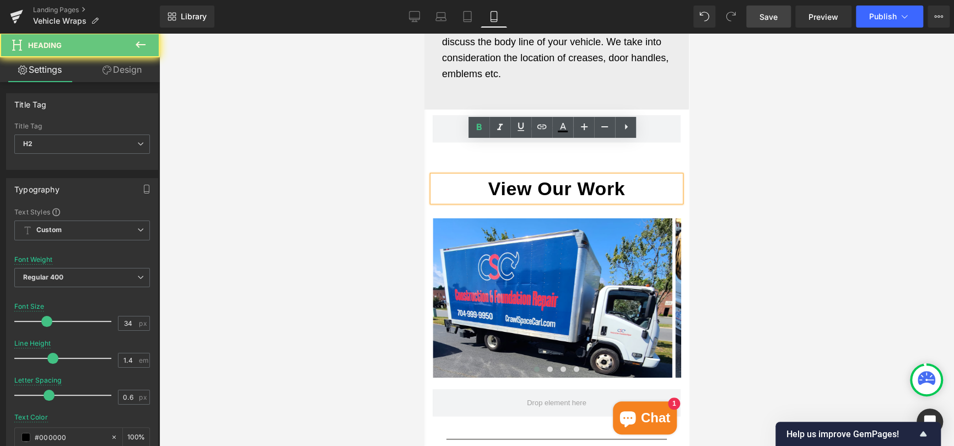
click at [513, 178] on span "View Our Work" at bounding box center [556, 188] width 137 height 21
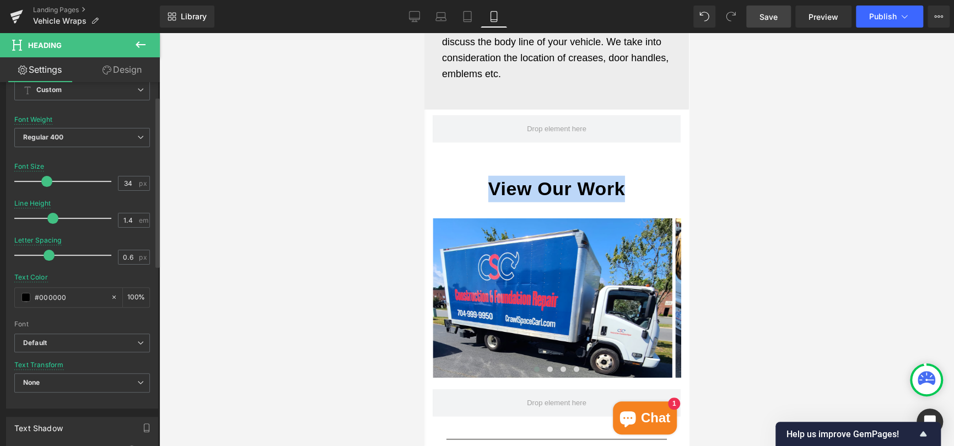
scroll to position [165, 0]
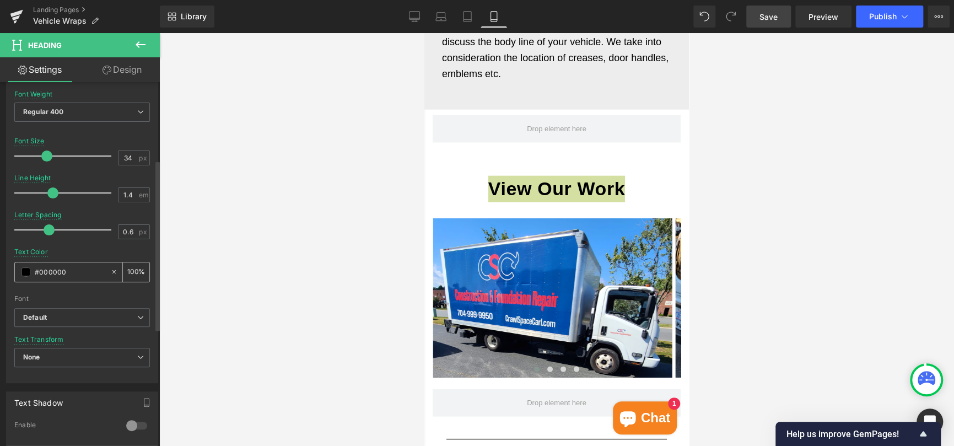
drag, startPoint x: 71, startPoint y: 267, endPoint x: 40, endPoint y: 276, distance: 32.1
click at [40, 276] on input "#000000" at bounding box center [70, 272] width 71 height 12
paste input "333333"
type input "#333333"
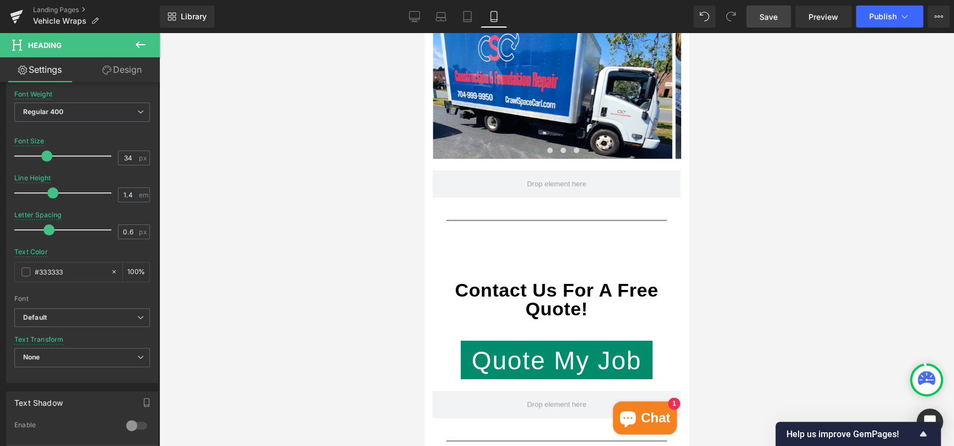
scroll to position [1874, 0]
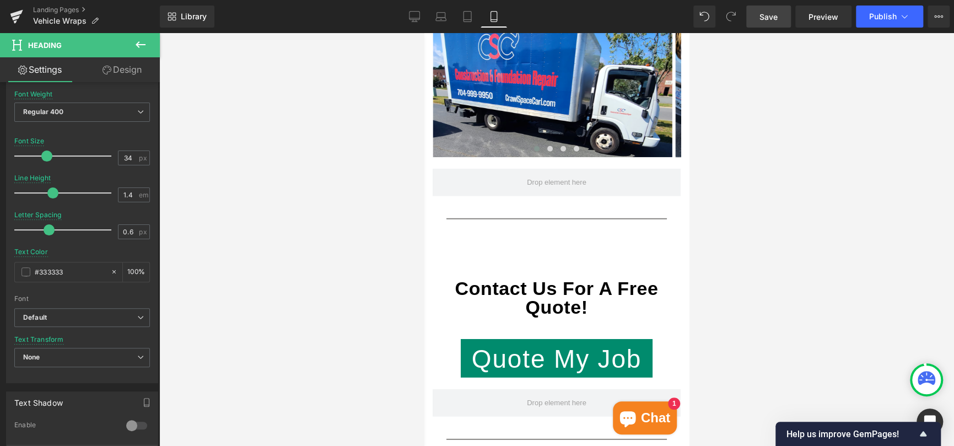
click at [564, 278] on strong "Contact Us For A Free Quote!" at bounding box center [556, 298] width 203 height 40
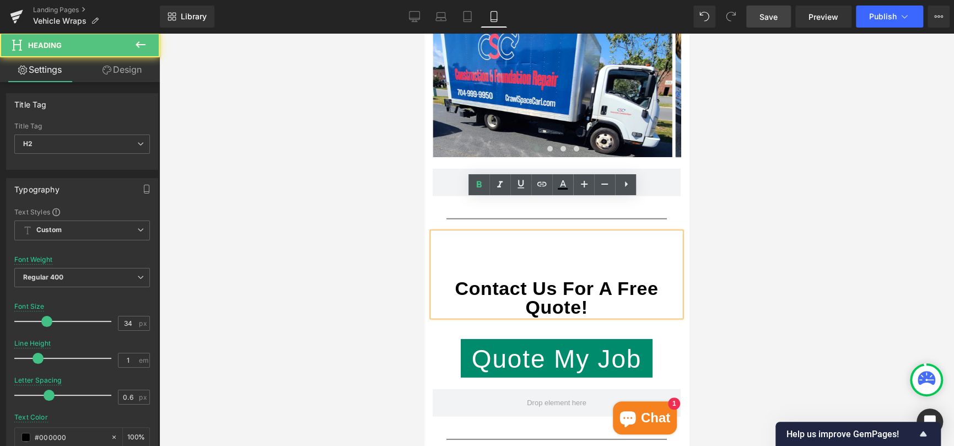
click at [515, 278] on strong "Contact Us For A Free Quote!" at bounding box center [556, 298] width 203 height 40
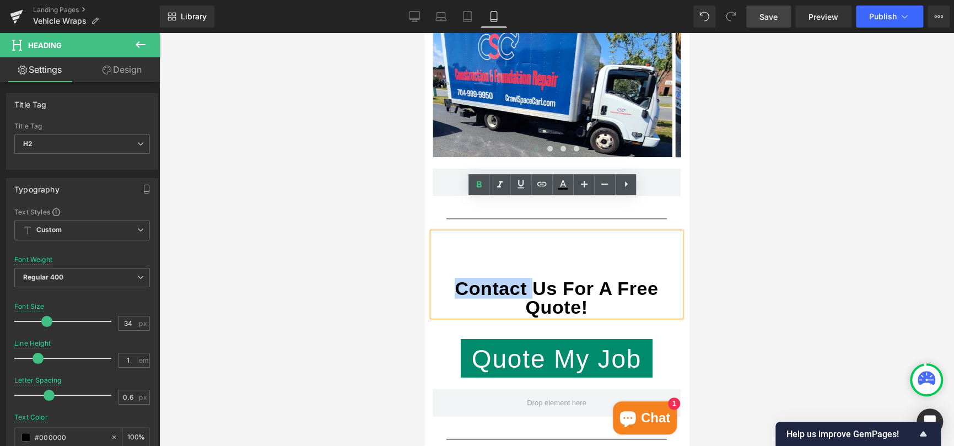
click at [515, 278] on strong "Contact Us For A Free Quote!" at bounding box center [556, 298] width 203 height 40
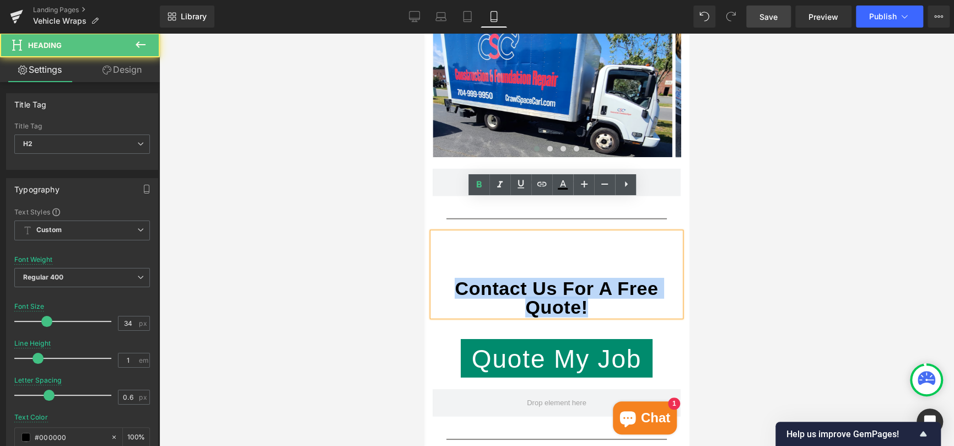
click at [515, 278] on strong "Contact Us For A Free Quote!" at bounding box center [556, 298] width 203 height 40
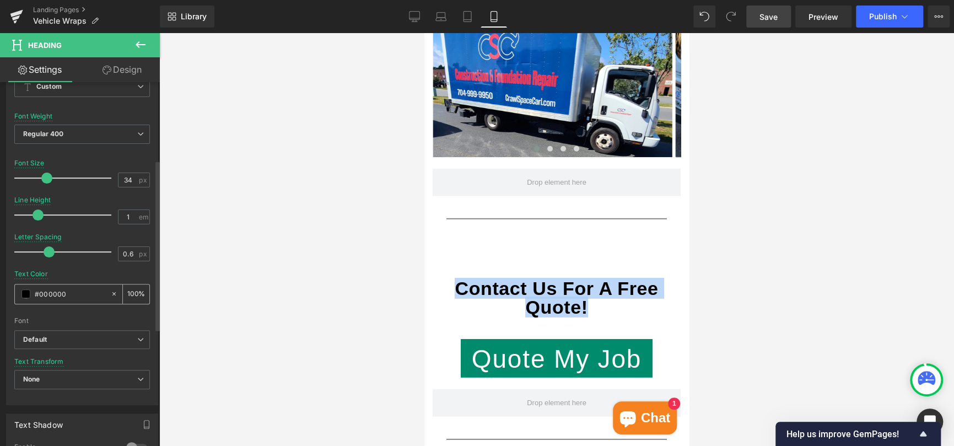
scroll to position [165, 0]
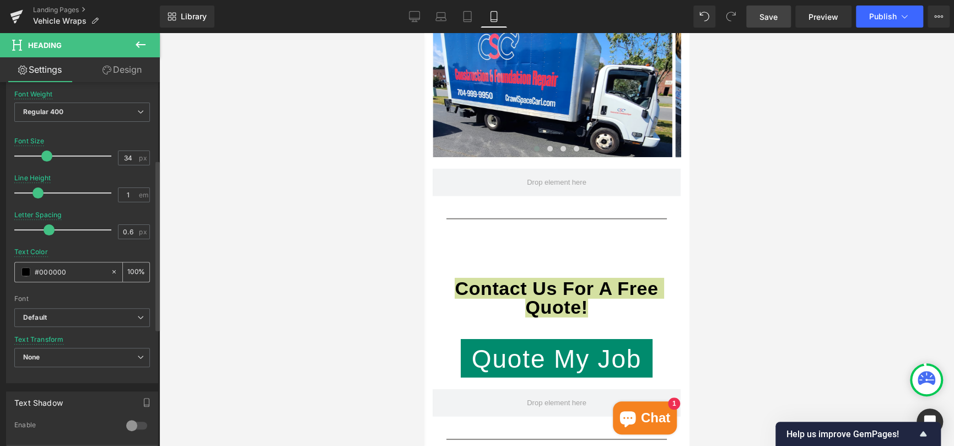
drag, startPoint x: 67, startPoint y: 269, endPoint x: 39, endPoint y: 271, distance: 27.7
click at [39, 271] on input "#000000" at bounding box center [70, 272] width 71 height 12
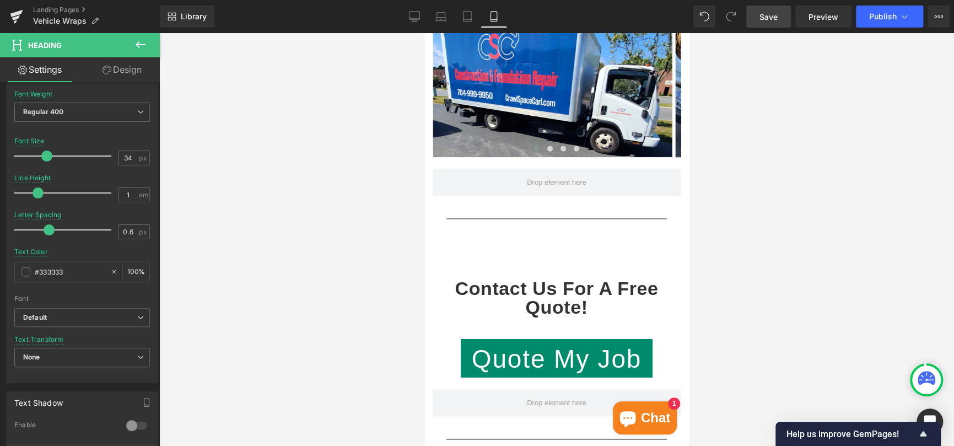
type input "#333333"
click at [303, 245] on div at bounding box center [556, 239] width 795 height 413
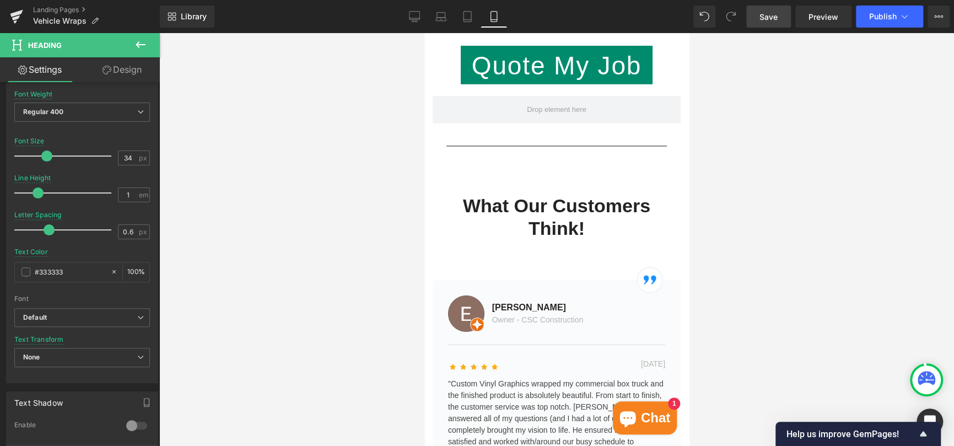
scroll to position [2205, 0]
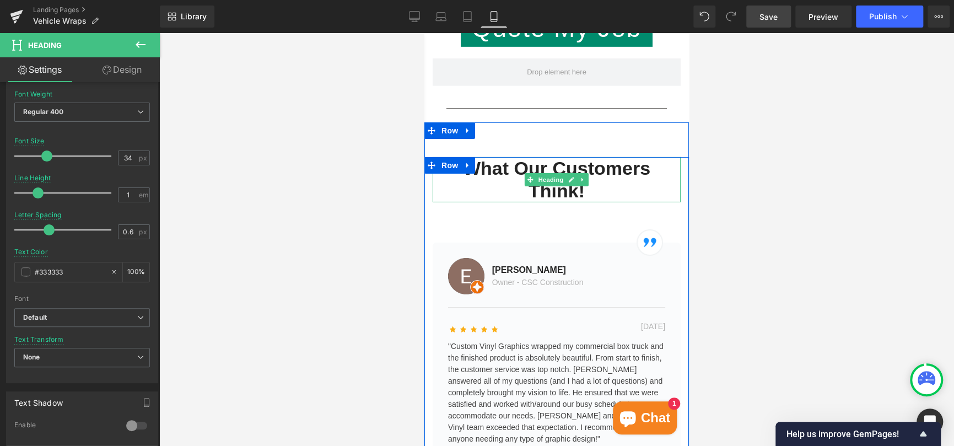
click at [525, 157] on h2 "What Our Customers Think!" at bounding box center [557, 179] width 248 height 45
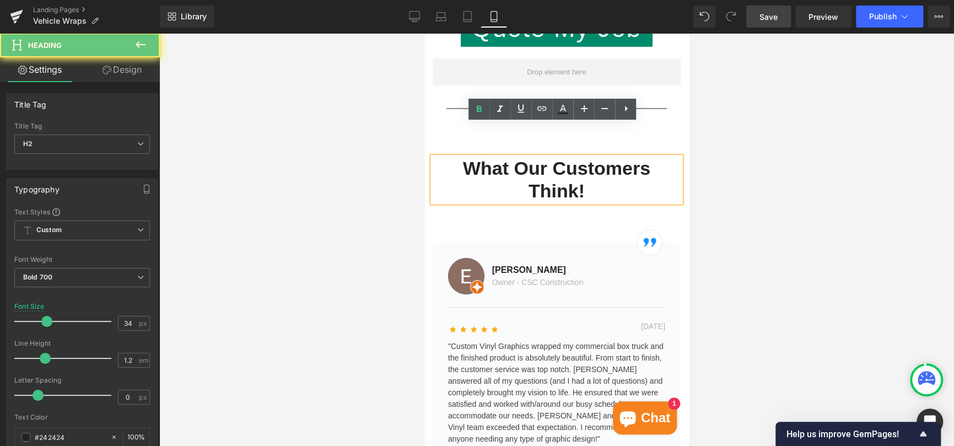
click at [525, 157] on h2 "What Our Customers Think!" at bounding box center [557, 179] width 248 height 45
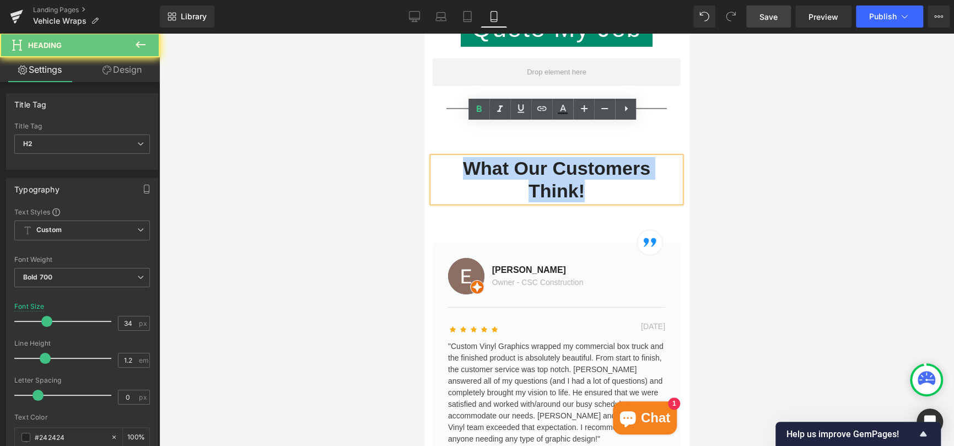
click at [525, 157] on h2 "What Our Customers Think!" at bounding box center [557, 179] width 248 height 45
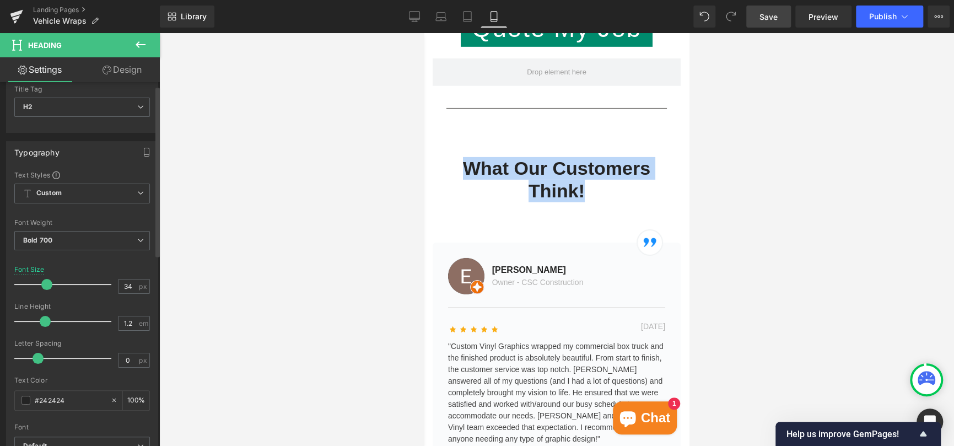
scroll to position [110, 0]
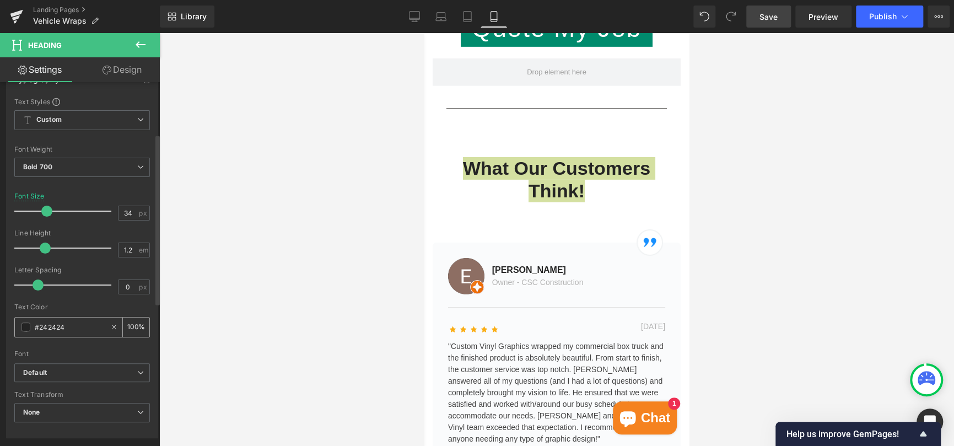
drag, startPoint x: 74, startPoint y: 325, endPoint x: 39, endPoint y: 334, distance: 35.7
click at [39, 334] on div "#242424" at bounding box center [62, 327] width 95 height 19
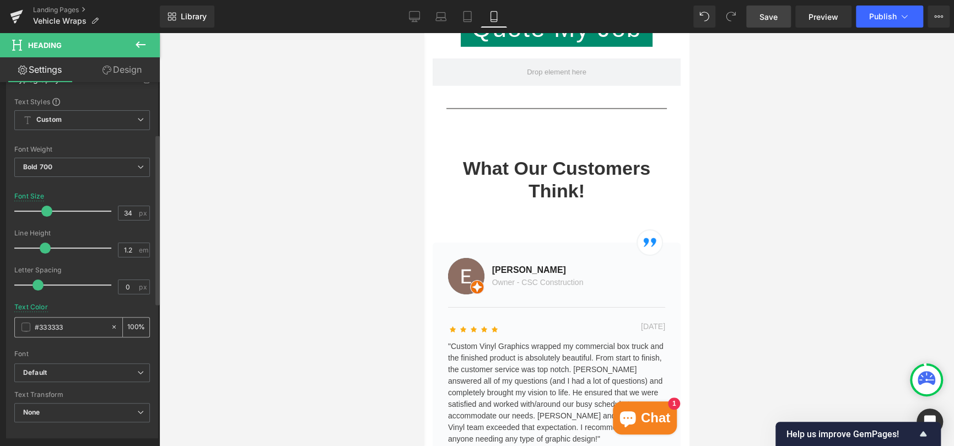
type input "#333333"
click at [341, 153] on div at bounding box center [556, 239] width 795 height 413
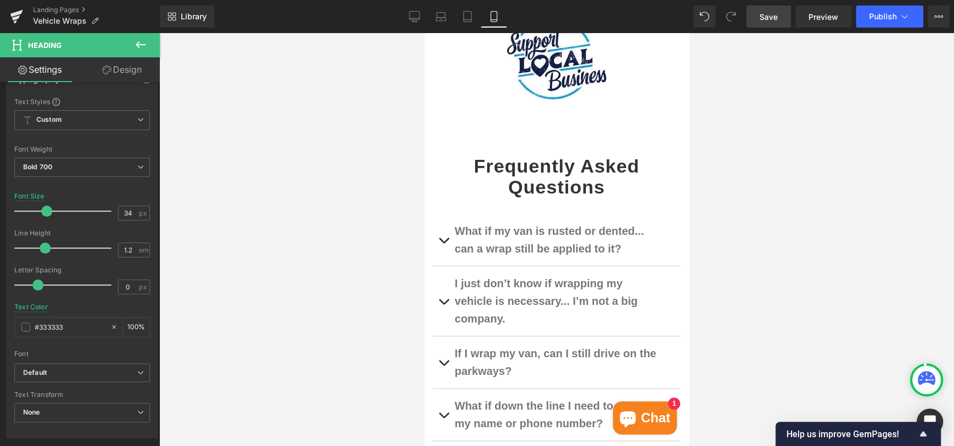
scroll to position [2756, 0]
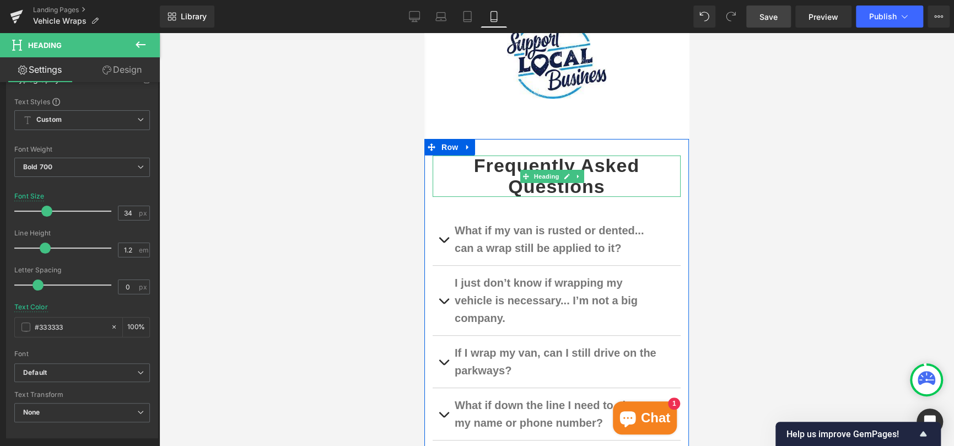
click at [523, 155] on strong "Frequently Asked Questions" at bounding box center [556, 175] width 165 height 41
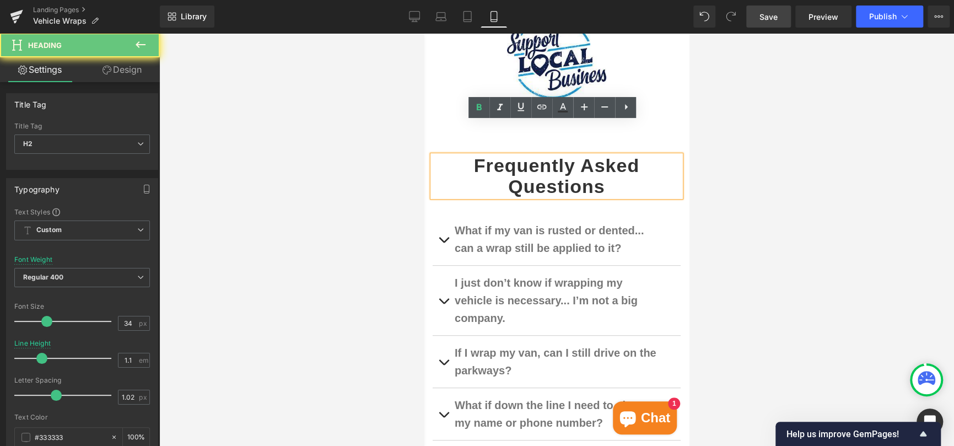
click at [523, 155] on strong "Frequently Asked Questions" at bounding box center [556, 175] width 165 height 41
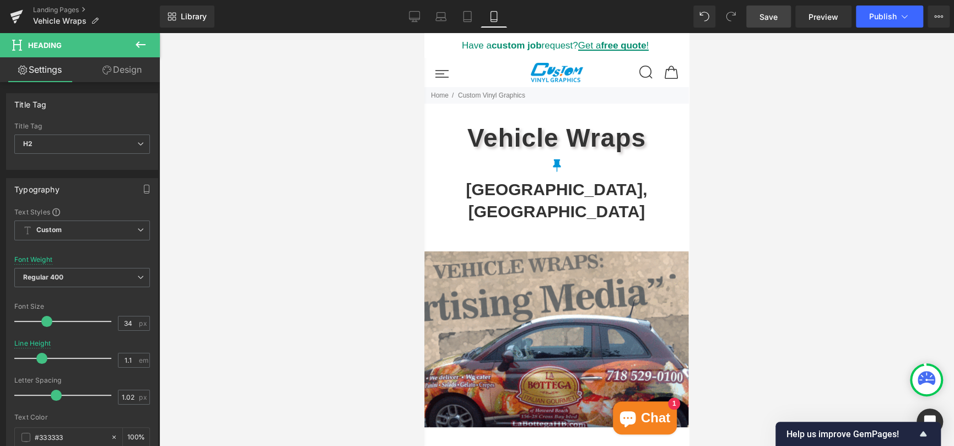
scroll to position [0, 0]
click at [422, 20] on link "Desktop" at bounding box center [414, 17] width 26 height 22
type input "0.82"
type input "100"
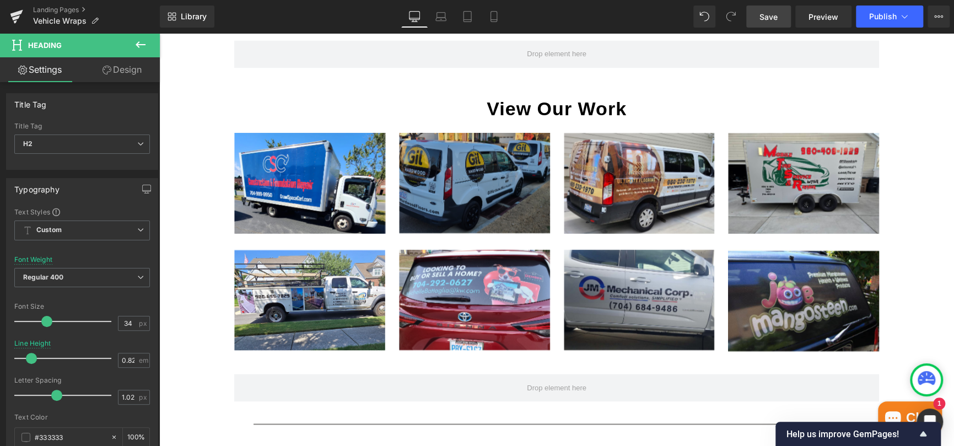
scroll to position [1103, 0]
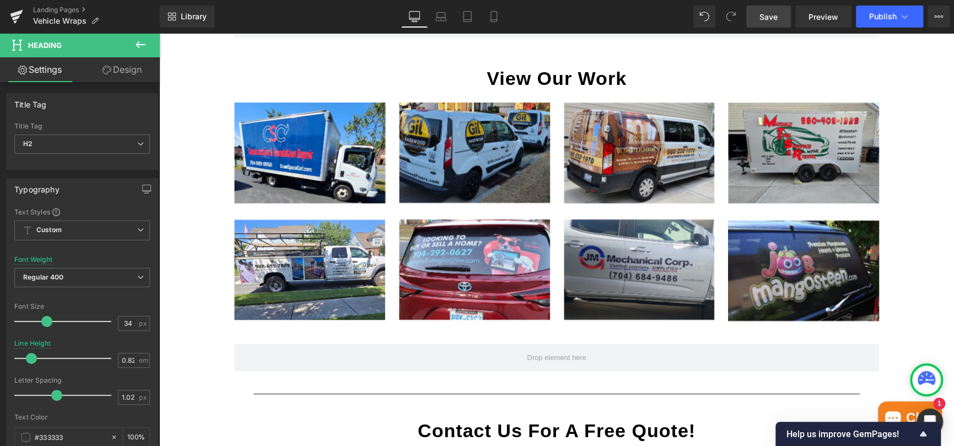
click at [520, 73] on div "View Our Work Heading" at bounding box center [556, 78] width 645 height 15
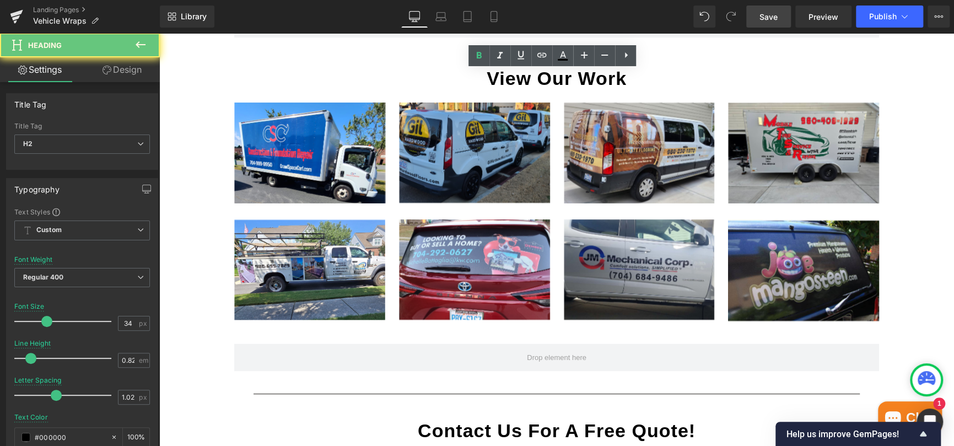
click at [520, 73] on span "View Our Work" at bounding box center [557, 78] width 140 height 21
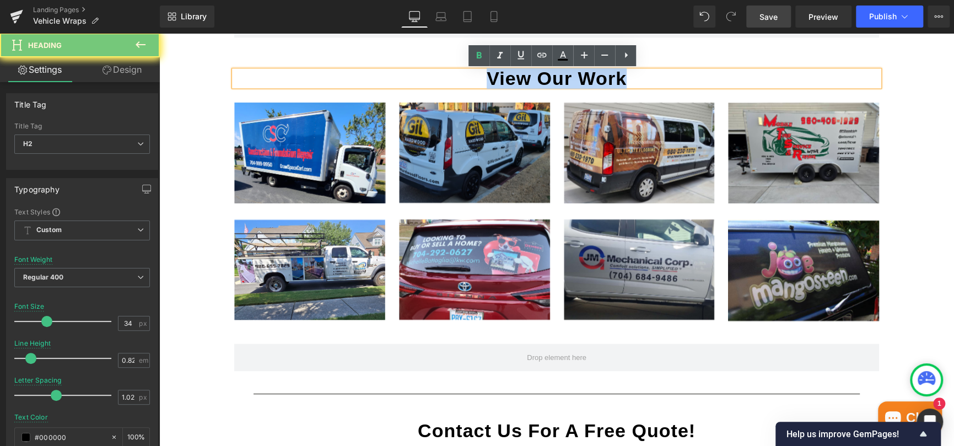
click at [520, 73] on span "View Our Work" at bounding box center [557, 78] width 140 height 21
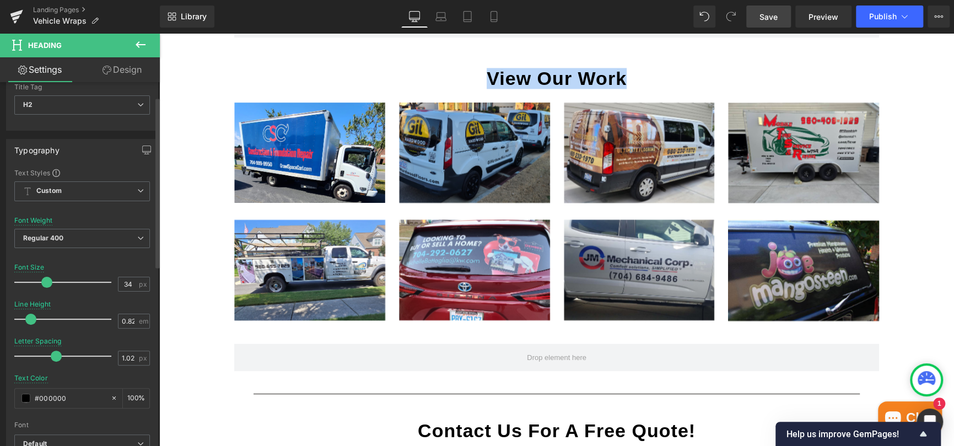
scroll to position [55, 0]
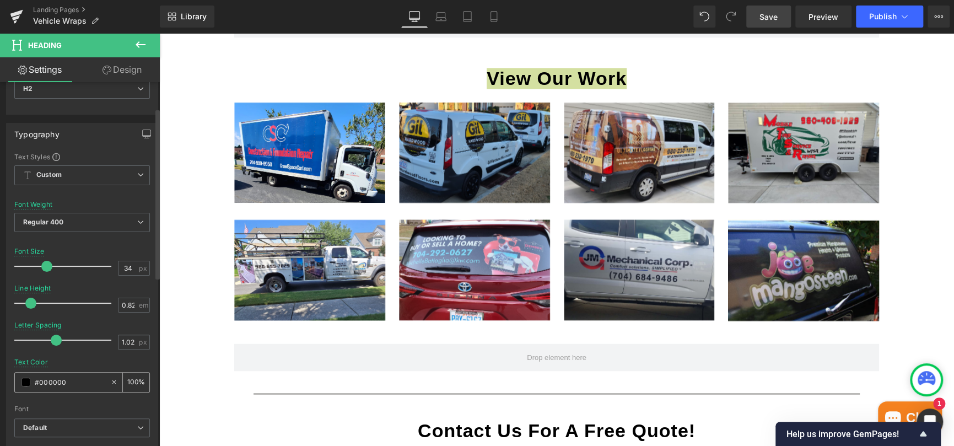
drag, startPoint x: 73, startPoint y: 381, endPoint x: 40, endPoint y: 388, distance: 33.2
click at [40, 388] on div "#000000" at bounding box center [62, 382] width 95 height 19
paste input "333333"
type input "#333333"
drag, startPoint x: 65, startPoint y: 384, endPoint x: 31, endPoint y: 383, distance: 34.2
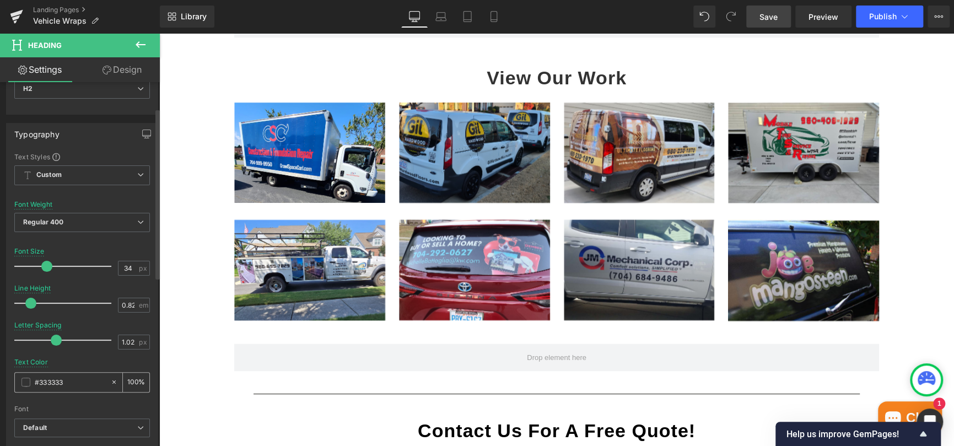
click at [31, 383] on div "#333333" at bounding box center [62, 382] width 95 height 19
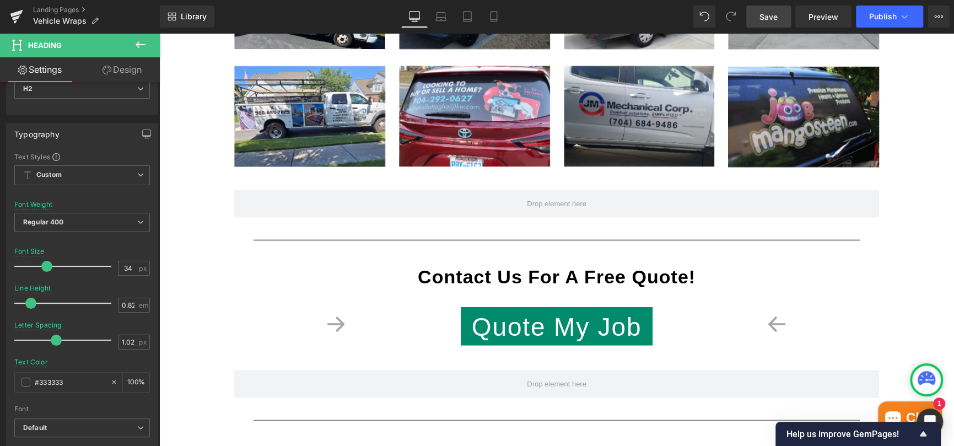
scroll to position [1268, 0]
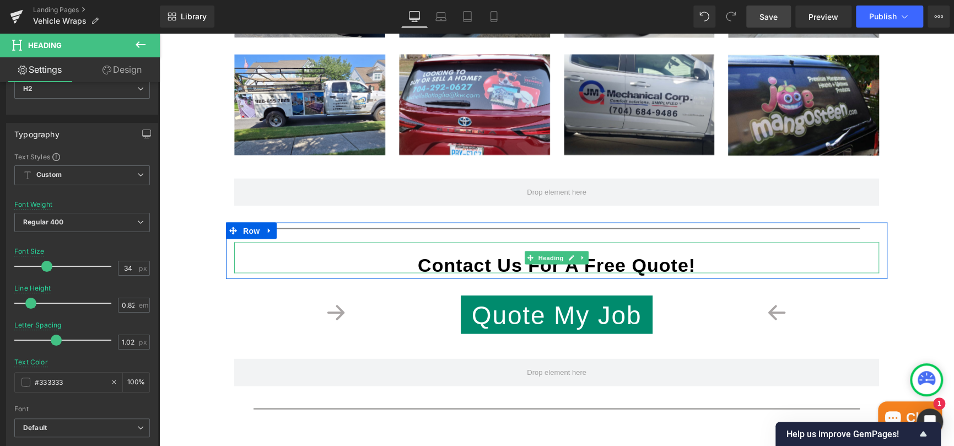
click at [513, 260] on strong "Contact Us For A Free Quote!" at bounding box center [557, 264] width 278 height 21
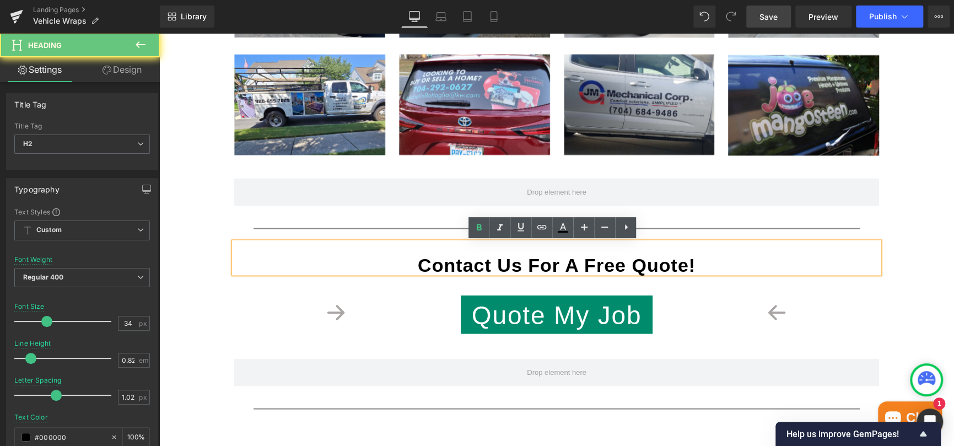
click at [513, 260] on strong "Contact Us For A Free Quote!" at bounding box center [557, 264] width 278 height 21
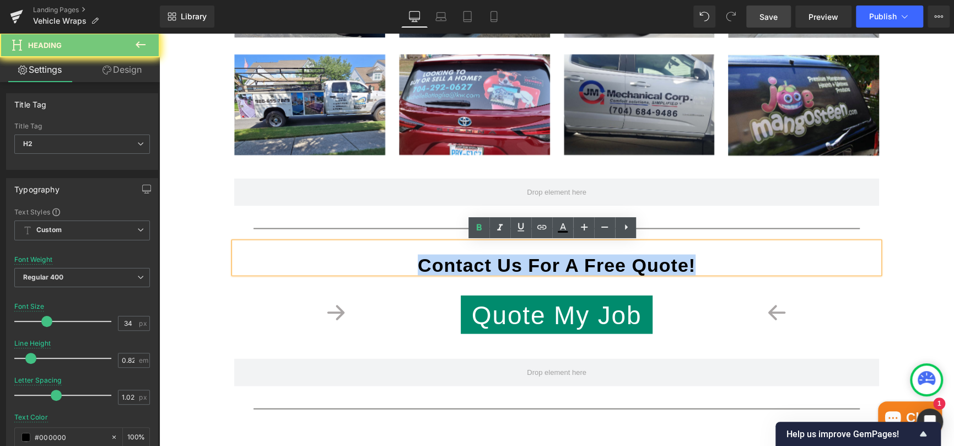
click at [513, 260] on strong "Contact Us For A Free Quote!" at bounding box center [557, 264] width 278 height 21
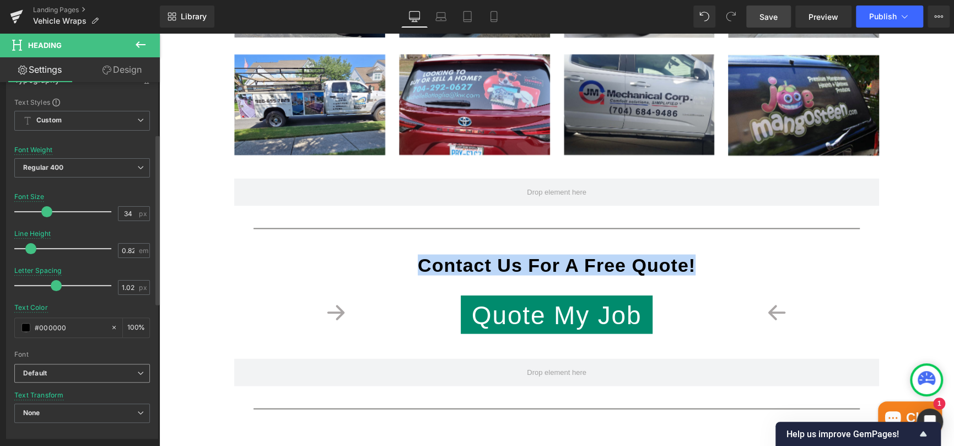
scroll to position [110, 0]
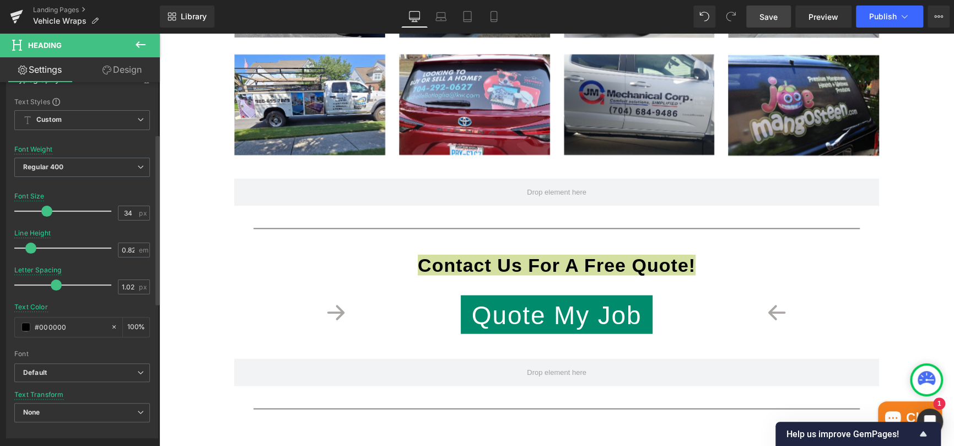
drag, startPoint x: 87, startPoint y: 322, endPoint x: 0, endPoint y: 327, distance: 86.7
click at [0, 327] on div "Typography Text Styles Custom Custom Setup Global Style Custom Setup Global Sty…" at bounding box center [82, 249] width 165 height 379
paste input "333333"
type input "#333333"
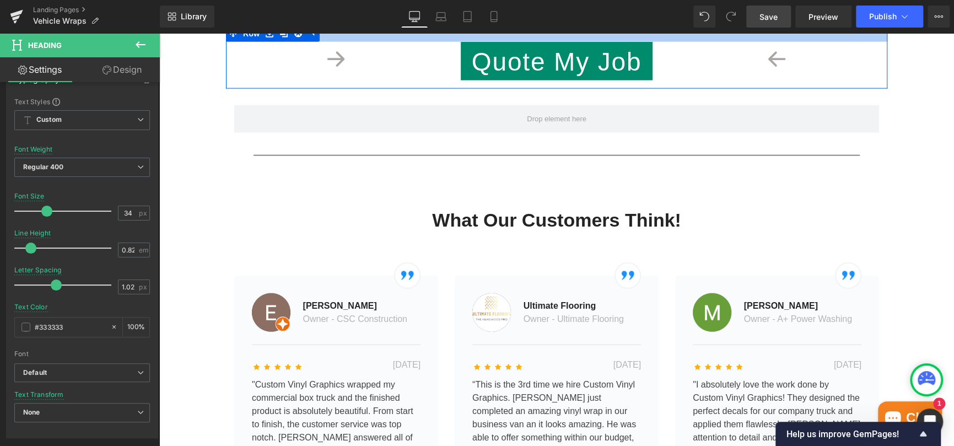
scroll to position [1544, 0]
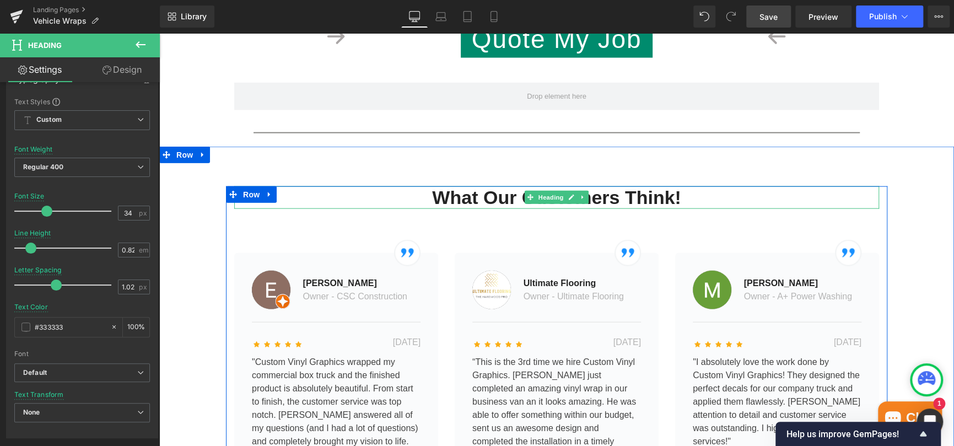
click at [634, 198] on h2 "What Our Customers Think!" at bounding box center [556, 197] width 645 height 23
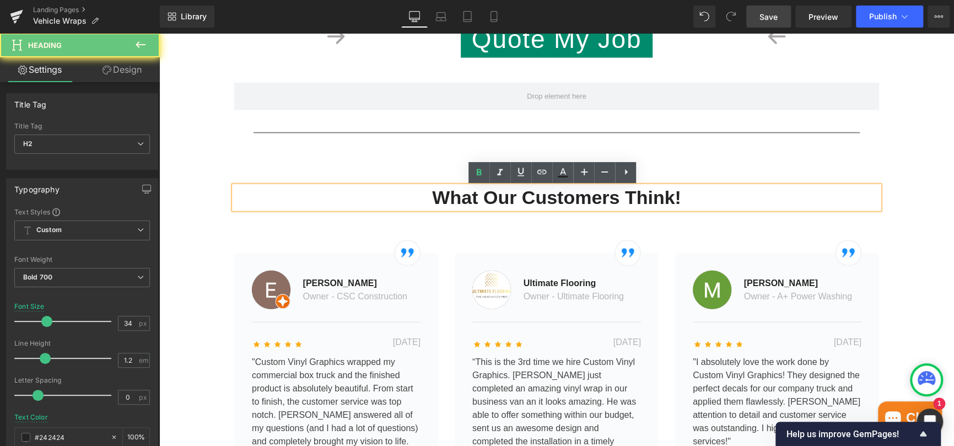
click at [634, 198] on h2 "What Our Customers Think!" at bounding box center [556, 197] width 645 height 23
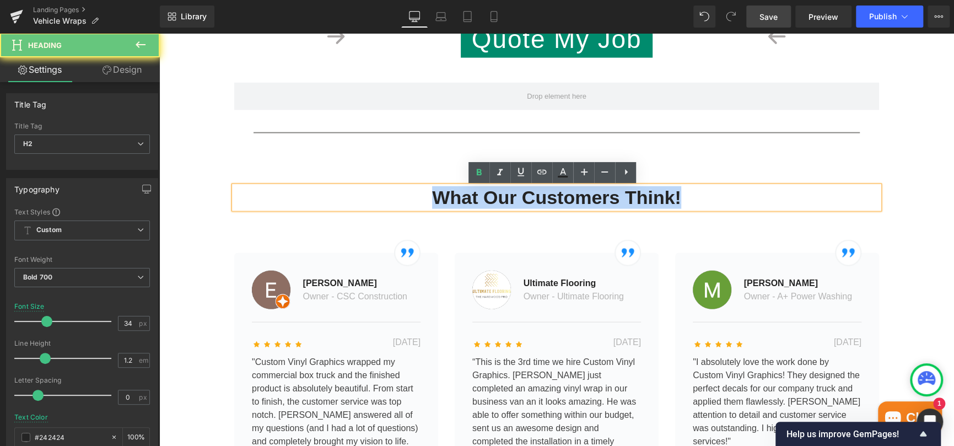
click at [634, 198] on h2 "What Our Customers Think!" at bounding box center [556, 197] width 645 height 23
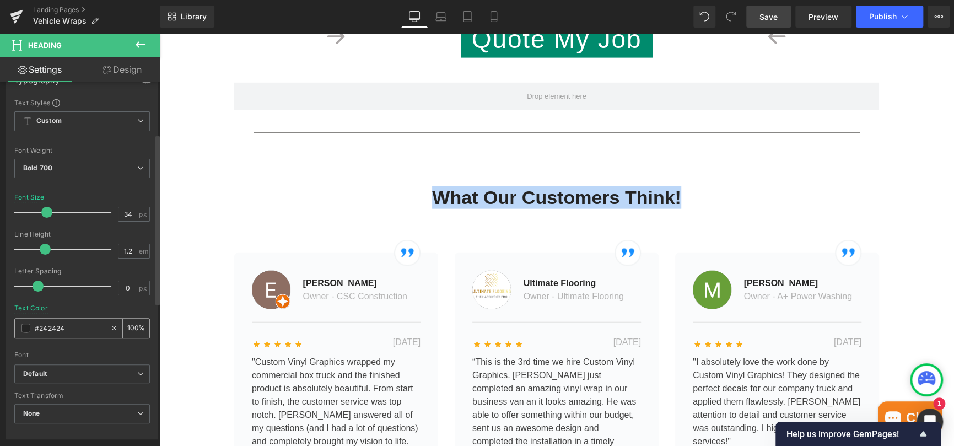
scroll to position [110, 0]
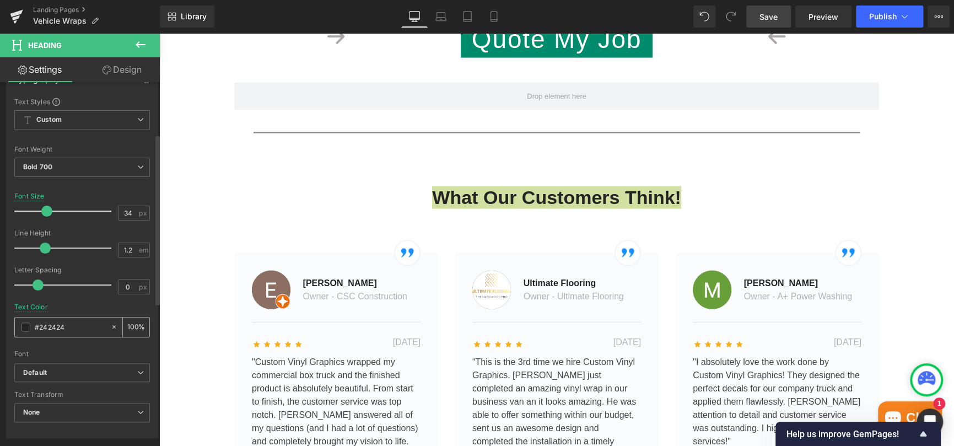
drag, startPoint x: 71, startPoint y: 326, endPoint x: 26, endPoint y: 324, distance: 44.2
click at [26, 324] on div "#242424" at bounding box center [62, 327] width 95 height 19
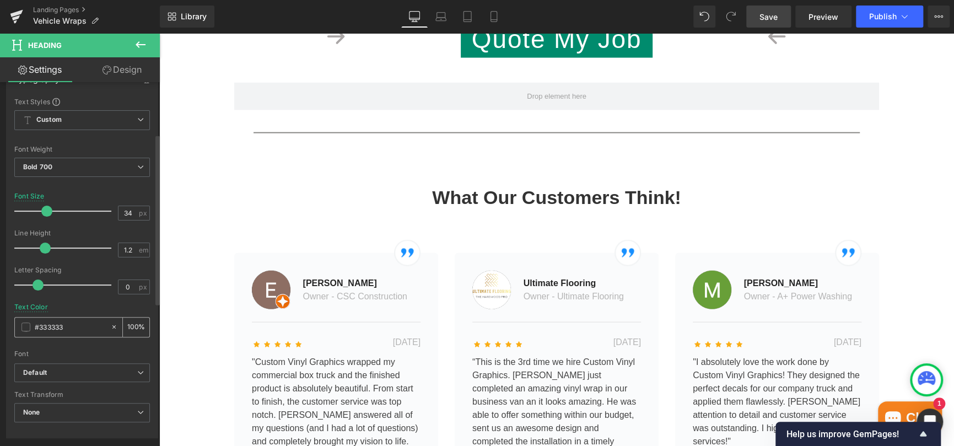
type input "#333333"
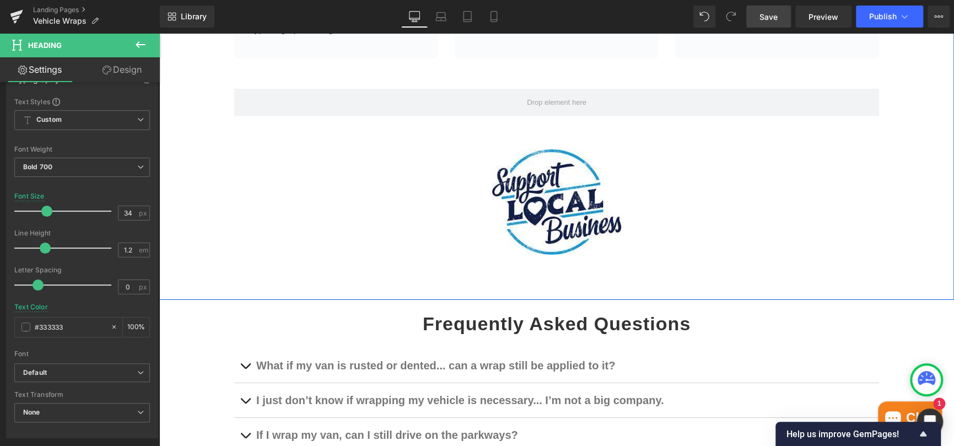
scroll to position [2150, 0]
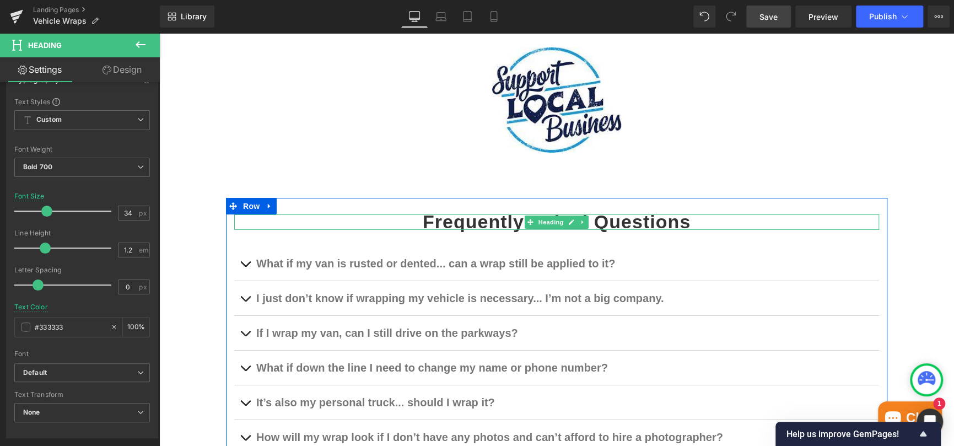
click at [484, 225] on strong "Frequently Asked Questions" at bounding box center [557, 221] width 268 height 21
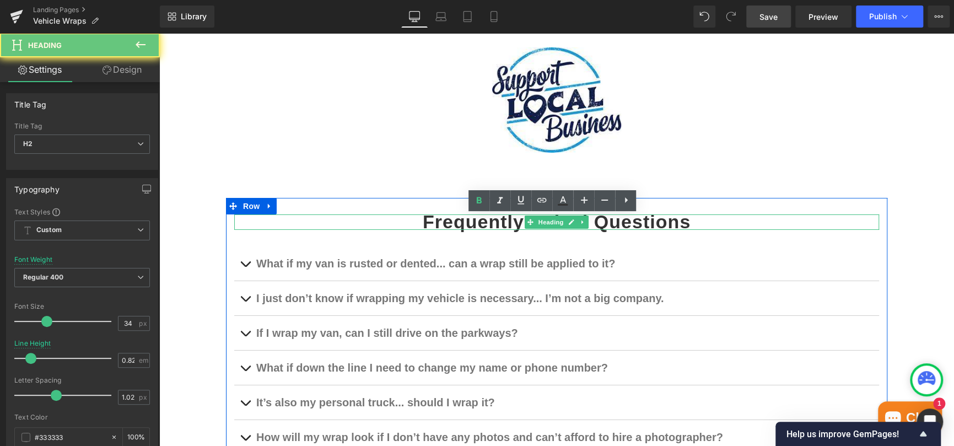
click at [484, 225] on strong "Frequently Asked Questions" at bounding box center [557, 221] width 268 height 21
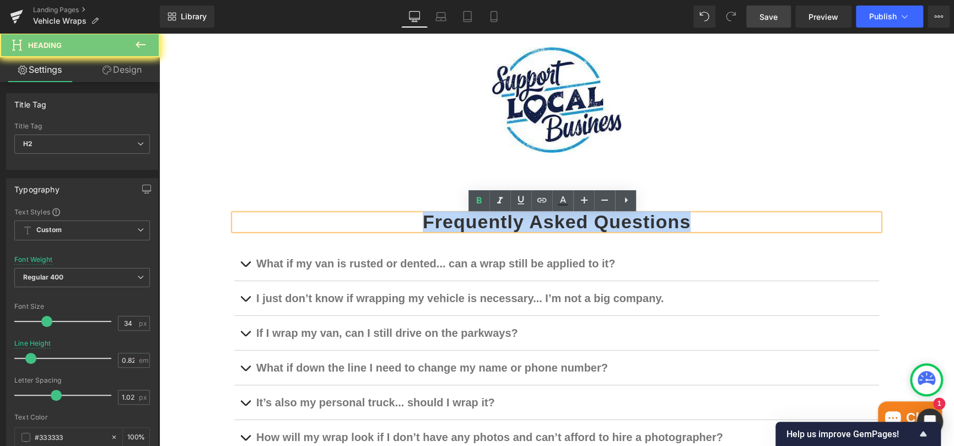
click at [484, 225] on strong "Frequently Asked Questions" at bounding box center [557, 221] width 268 height 21
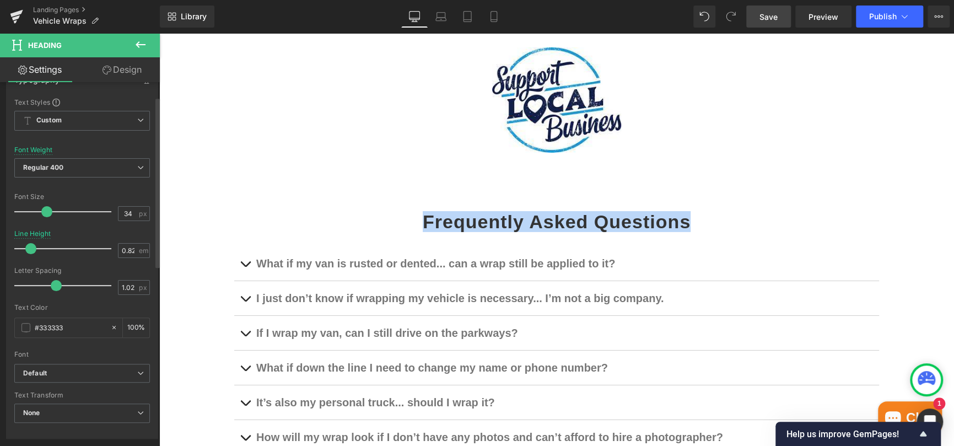
scroll to position [110, 0]
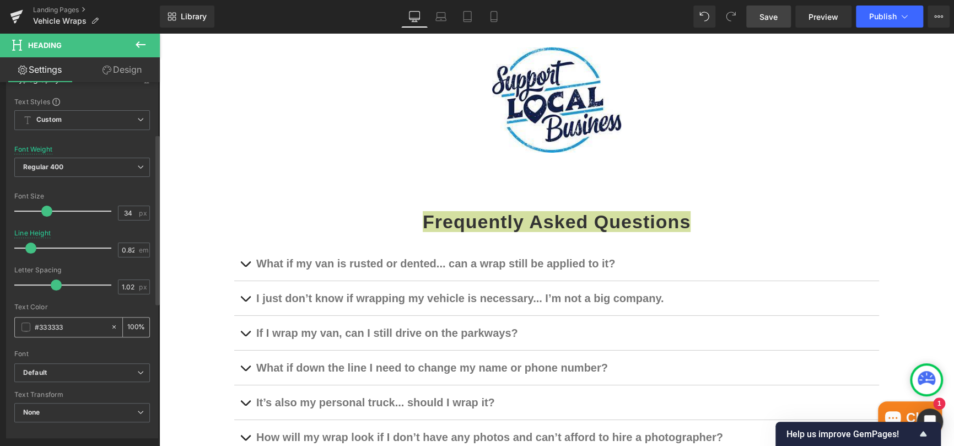
drag, startPoint x: 68, startPoint y: 327, endPoint x: 27, endPoint y: 326, distance: 41.4
click at [27, 326] on div "#333333" at bounding box center [62, 327] width 95 height 19
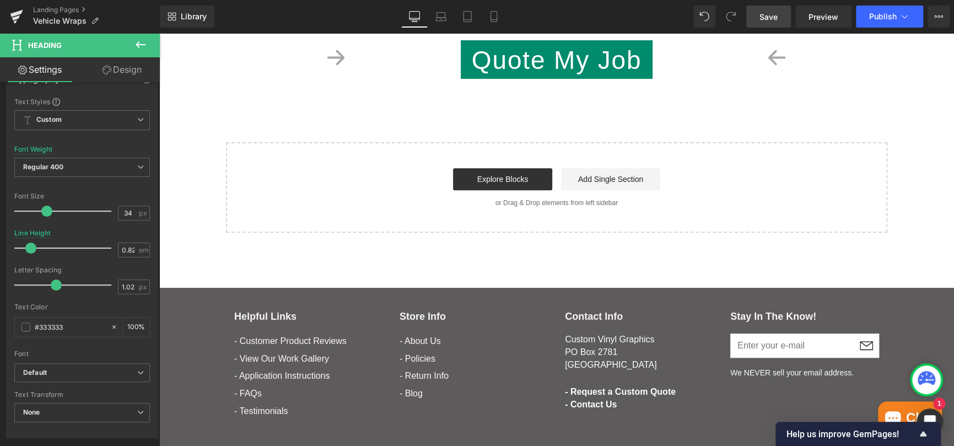
scroll to position [2811, 0]
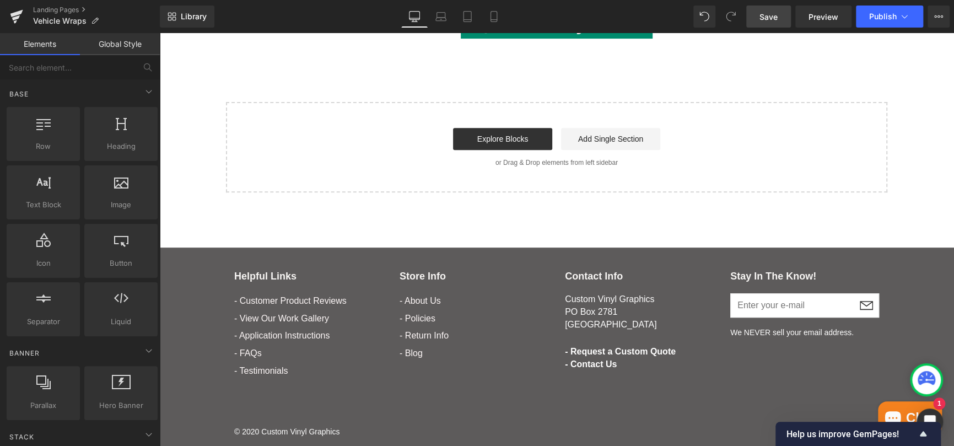
click at [767, 15] on span "Save" at bounding box center [769, 17] width 18 height 12
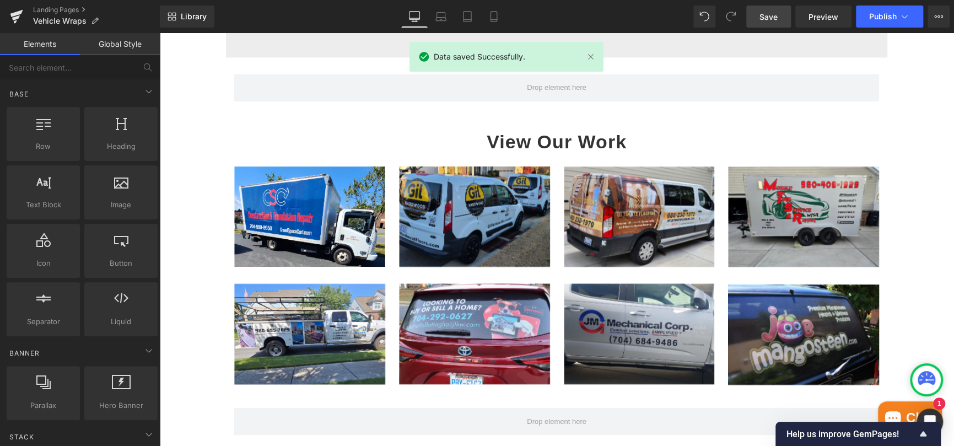
scroll to position [1047, 0]
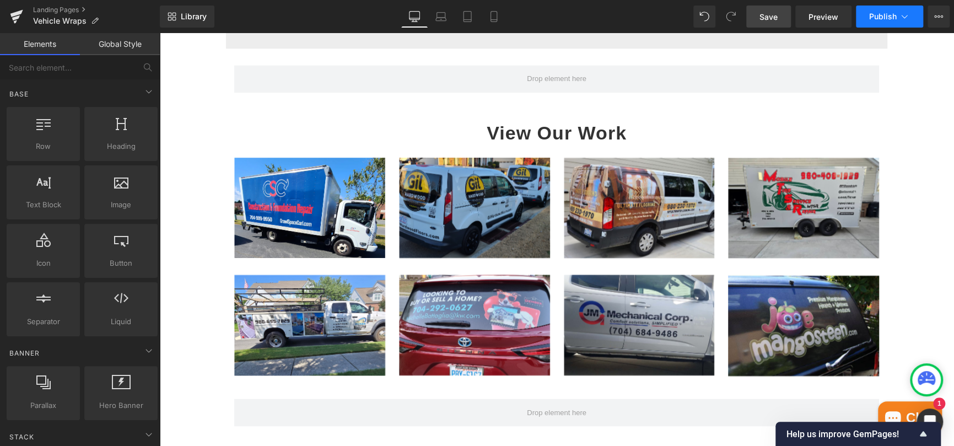
click at [893, 12] on span "Publish" at bounding box center [883, 16] width 28 height 9
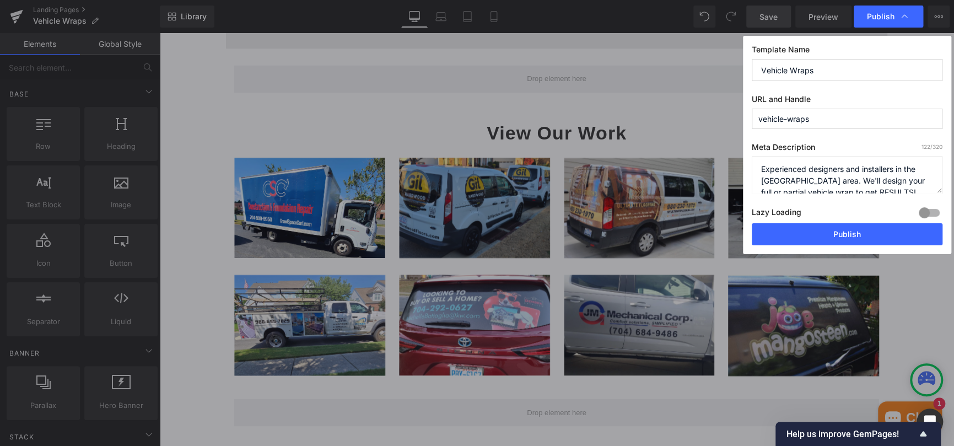
scroll to position [11, 0]
drag, startPoint x: 816, startPoint y: 179, endPoint x: 872, endPoint y: 185, distance: 55.5
click at [872, 185] on textarea "Experienced designers and installers in the Charlotte area. We'll design your f…" at bounding box center [847, 175] width 191 height 37
click at [761, 166] on textarea "Experienced designers and installers in the Charlotte area. We'll design your f…" at bounding box center [847, 175] width 191 height 37
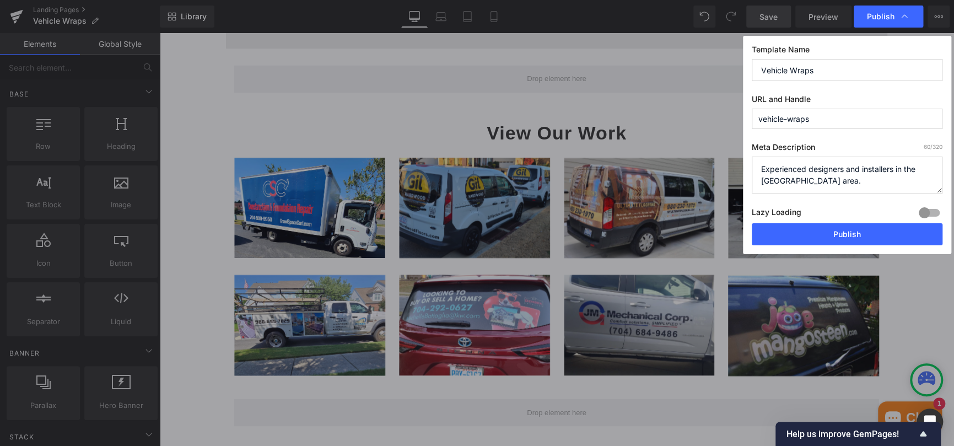
paste textarea "We'll design your full or partial vehicle wrap to get RESULTS!"
click at [802, 180] on textarea "Experienced designers and installers in the Charlotte area. We'll design your f…" at bounding box center [847, 175] width 191 height 37
click at [813, 166] on textarea "Experienced designers and installers in the Charlotte area. We'll design your f…" at bounding box center [847, 175] width 191 height 37
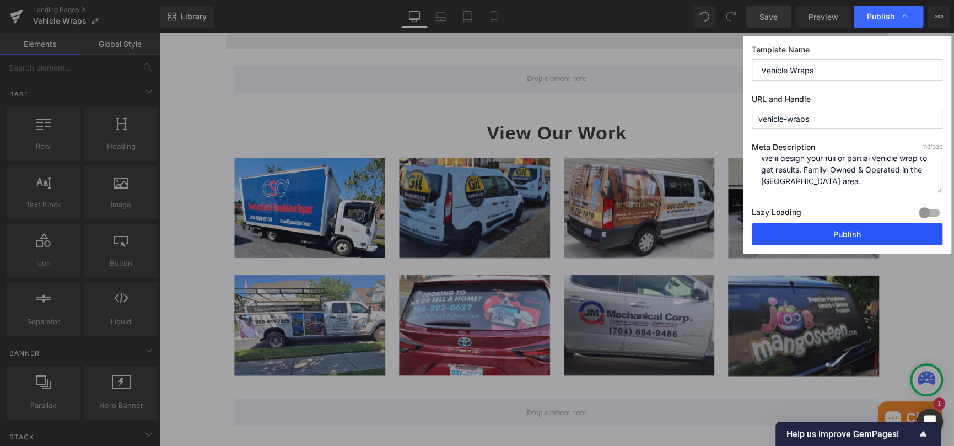
type textarea "We'll design your full or partial vehicle wrap to get results. Family-Owned & O…"
click at [840, 239] on button "Publish" at bounding box center [847, 234] width 191 height 22
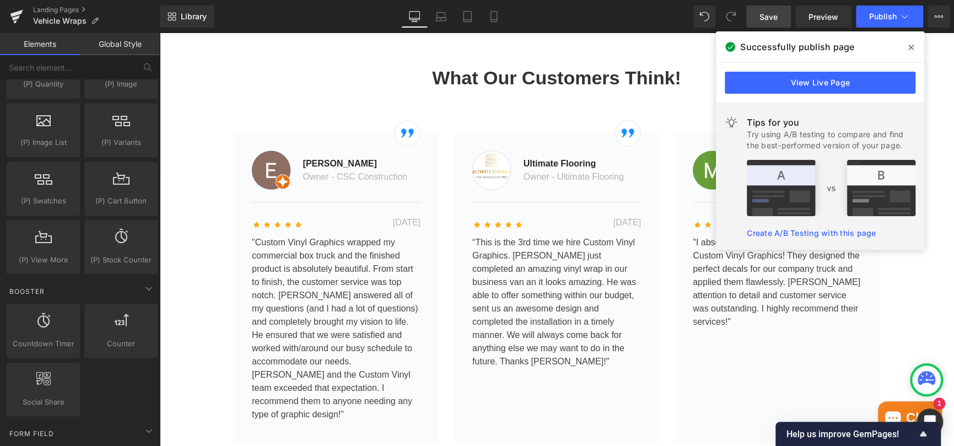
scroll to position [1819, 0]
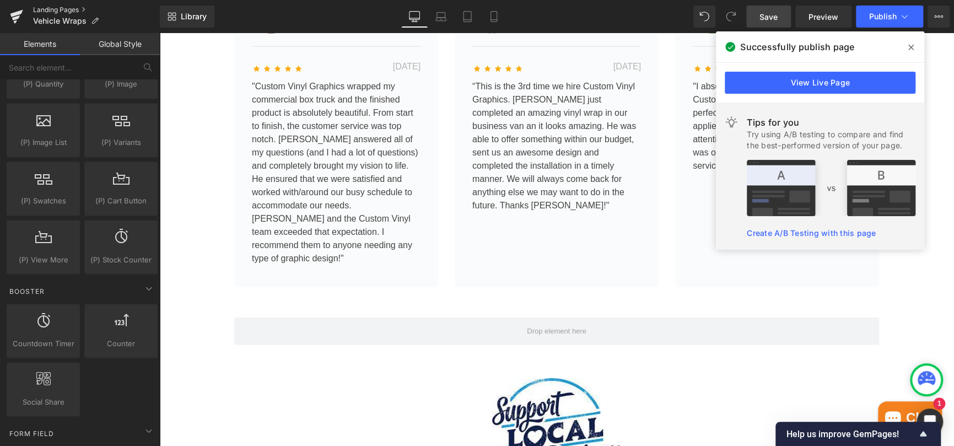
click at [51, 6] on link "Landing Pages" at bounding box center [96, 10] width 127 height 9
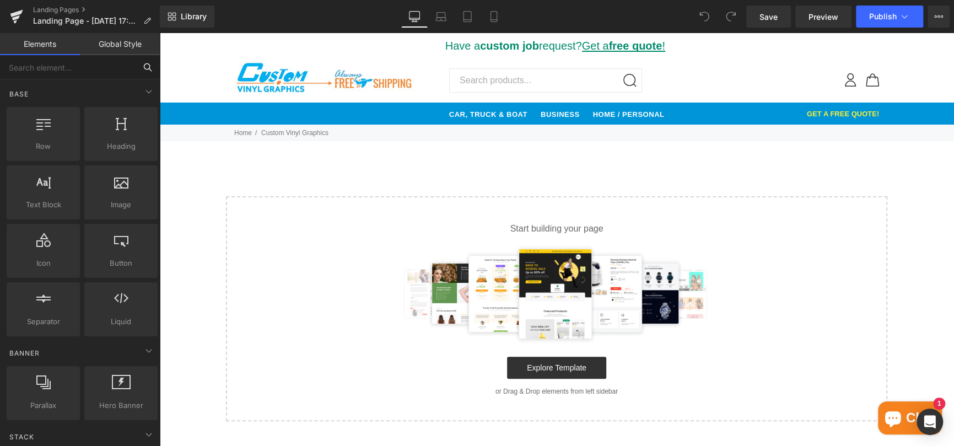
click at [87, 68] on input "text" at bounding box center [68, 67] width 136 height 24
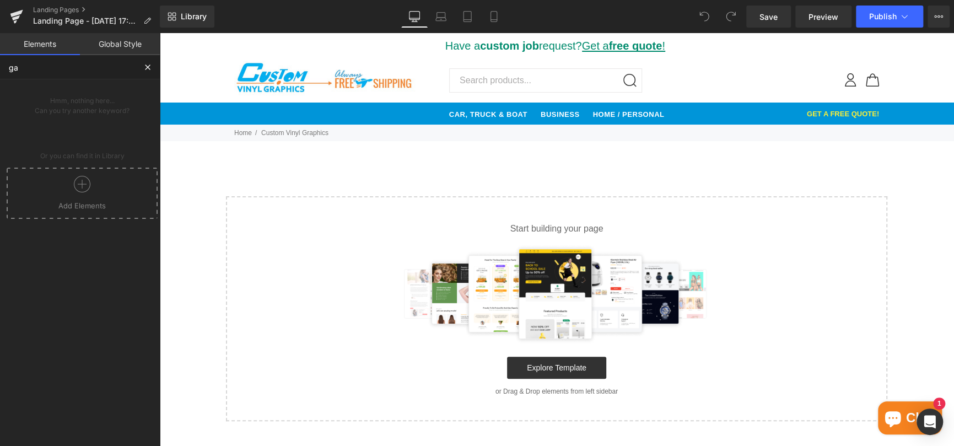
type input "g"
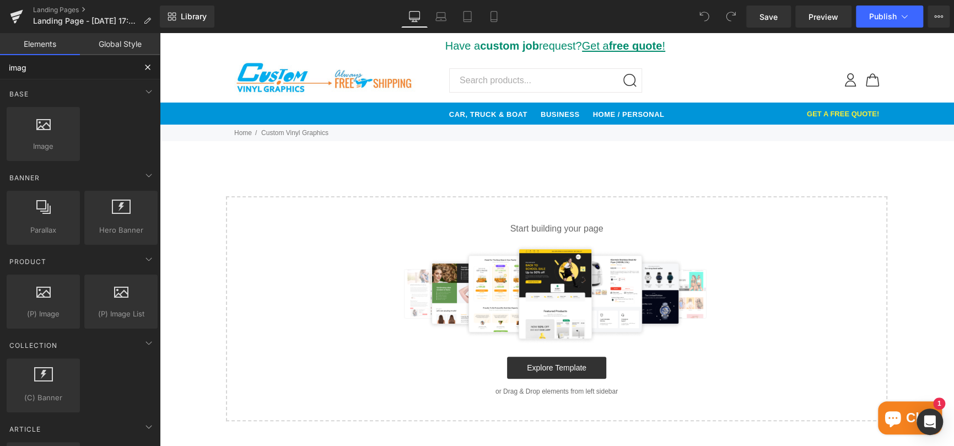
type input "image"
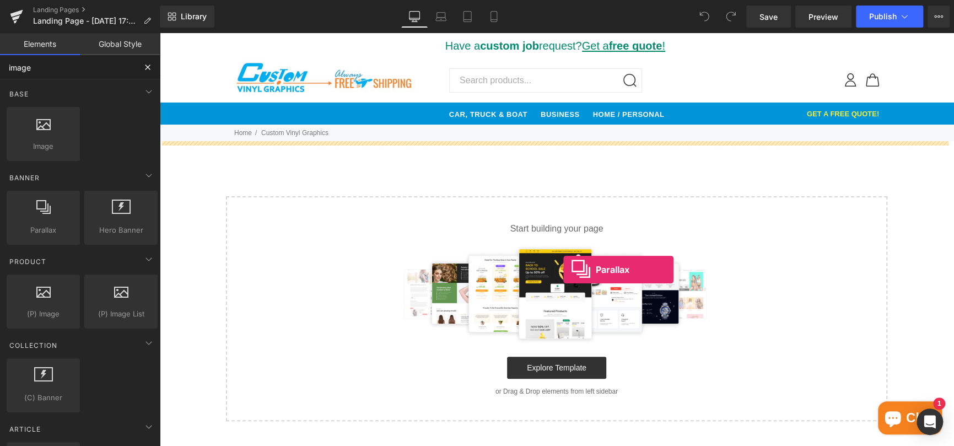
drag, startPoint x: 197, startPoint y: 245, endPoint x: 566, endPoint y: 270, distance: 369.1
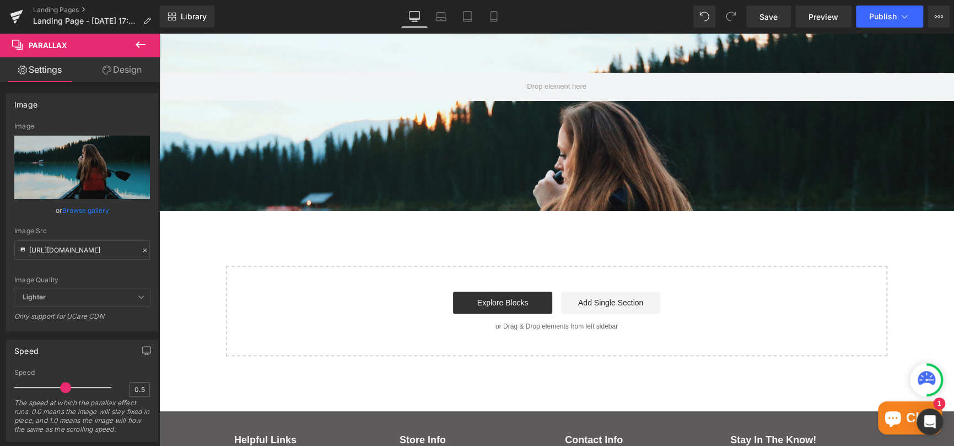
scroll to position [55, 0]
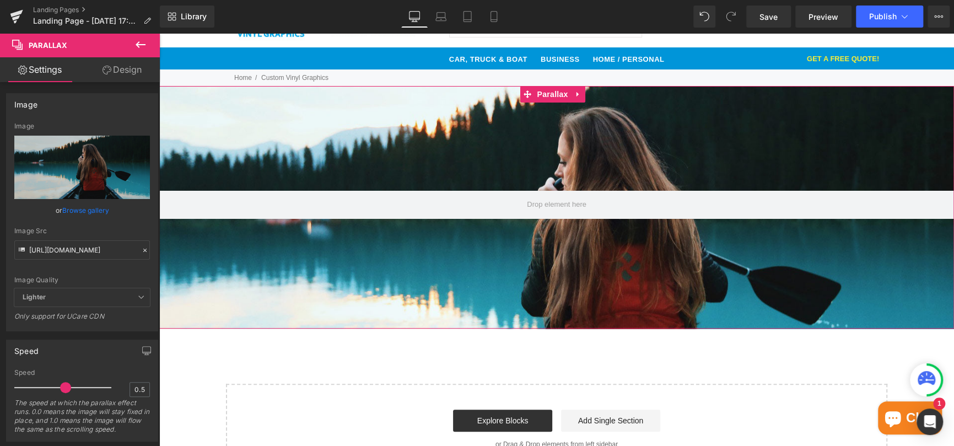
click at [126, 69] on link "Design" at bounding box center [122, 69] width 80 height 25
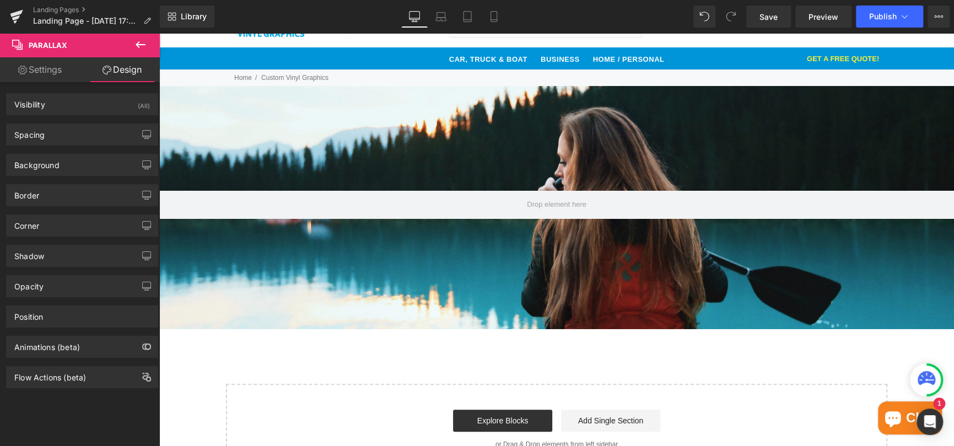
click at [148, 40] on button at bounding box center [140, 45] width 39 height 24
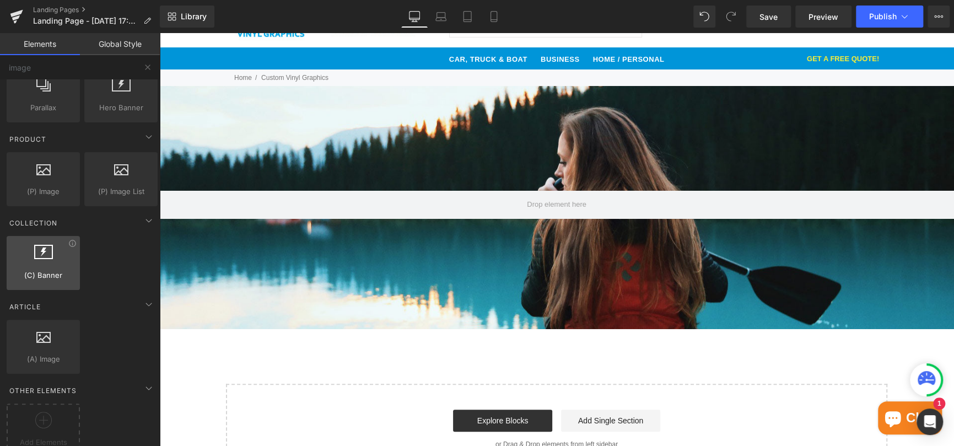
scroll to position [141, 0]
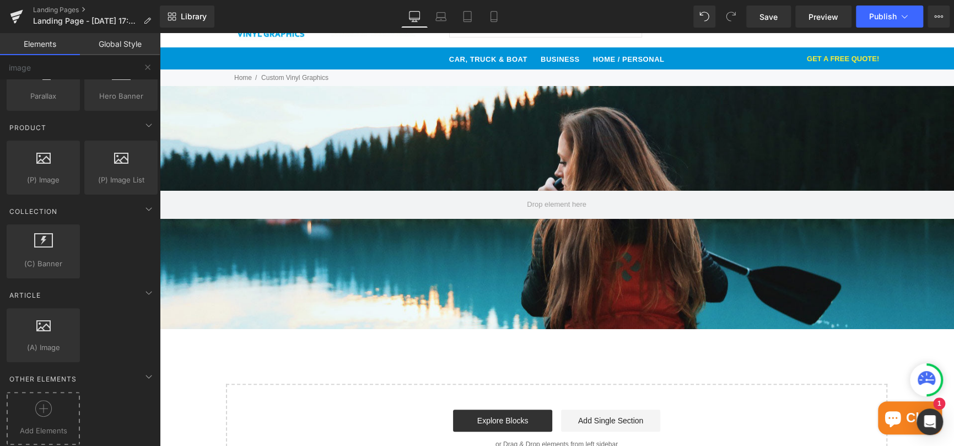
click at [40, 400] on icon at bounding box center [43, 408] width 17 height 17
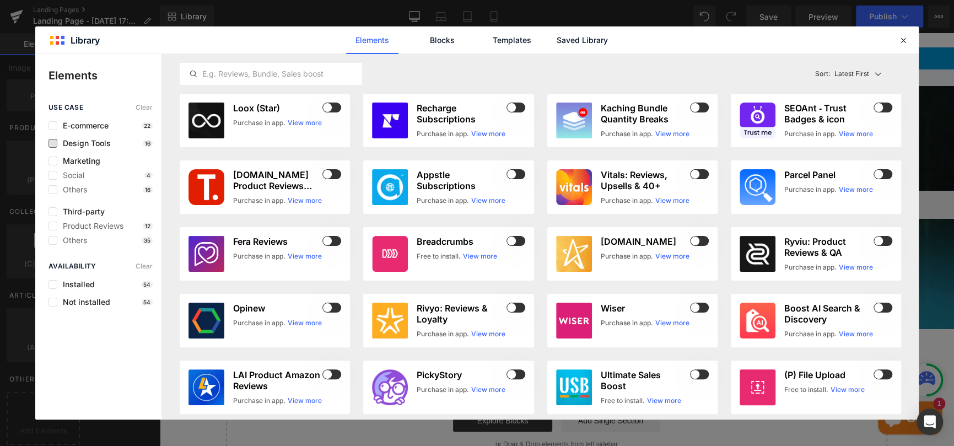
click at [76, 140] on span "Design Tools" at bounding box center [83, 143] width 53 height 9
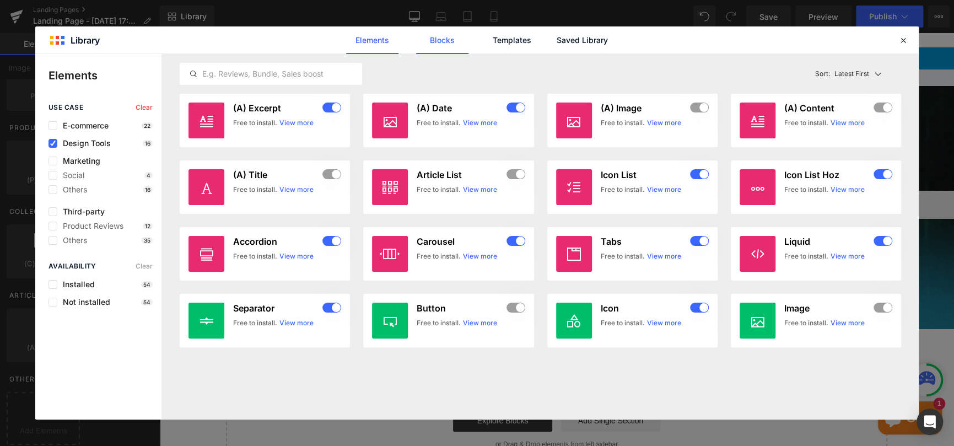
click at [450, 44] on link "Blocks" at bounding box center [442, 40] width 52 height 28
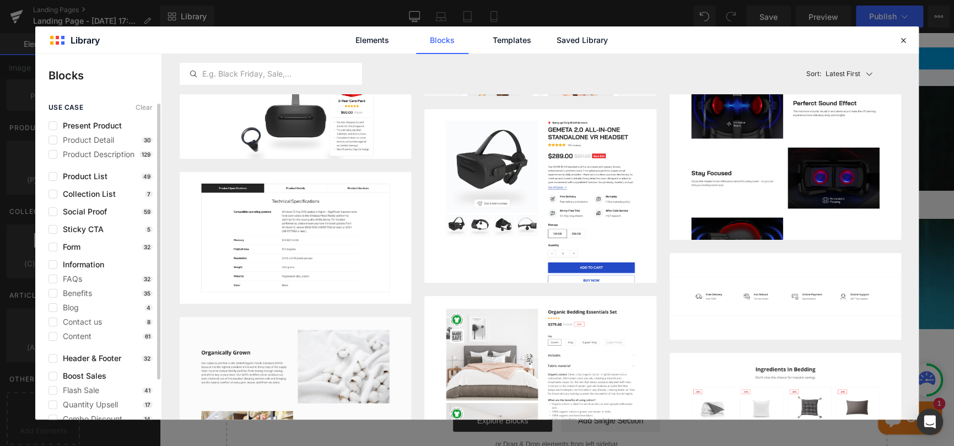
scroll to position [45, 0]
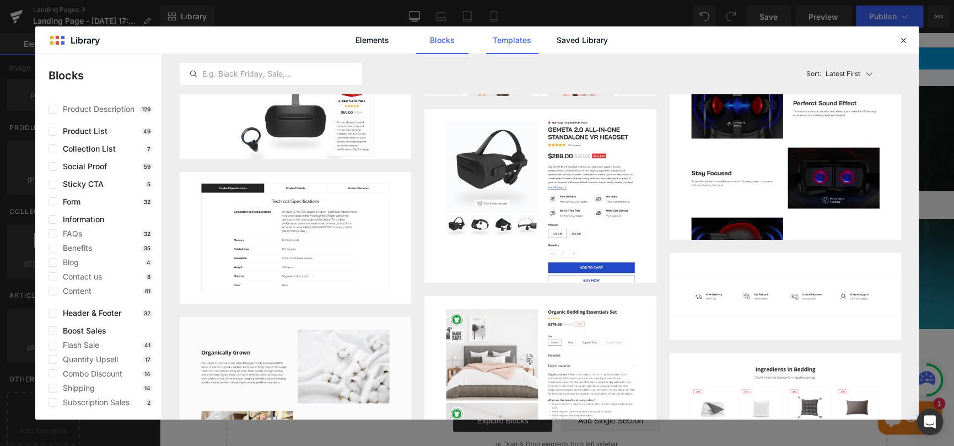
click at [516, 35] on link "Templates" at bounding box center [512, 40] width 52 height 28
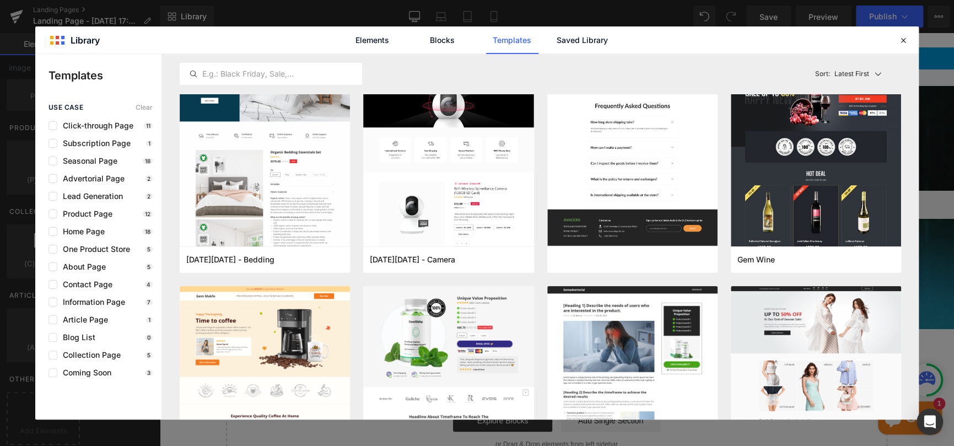
scroll to position [0, 0]
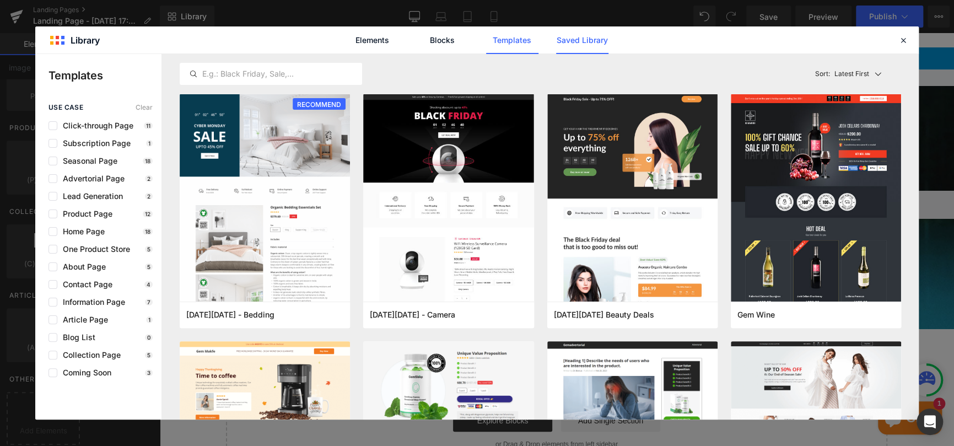
click at [576, 37] on link "Saved Library" at bounding box center [582, 40] width 52 height 28
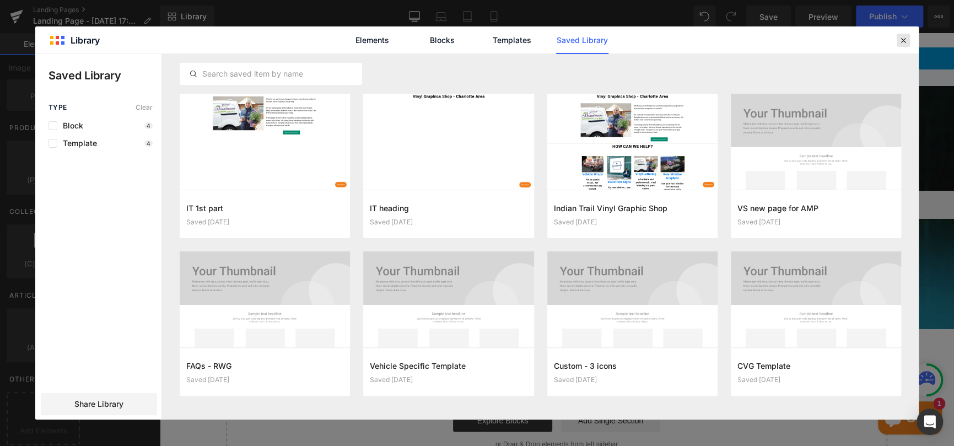
click at [907, 36] on icon at bounding box center [904, 40] width 10 height 10
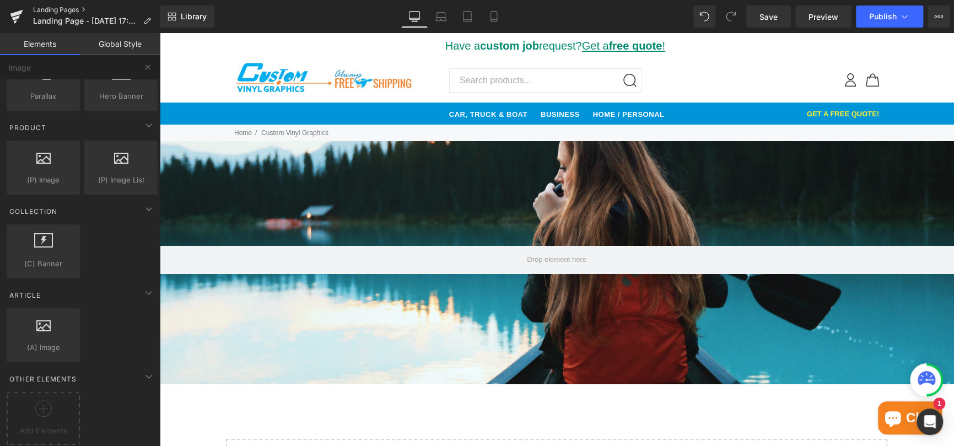
click at [50, 8] on link "Landing Pages" at bounding box center [96, 10] width 127 height 9
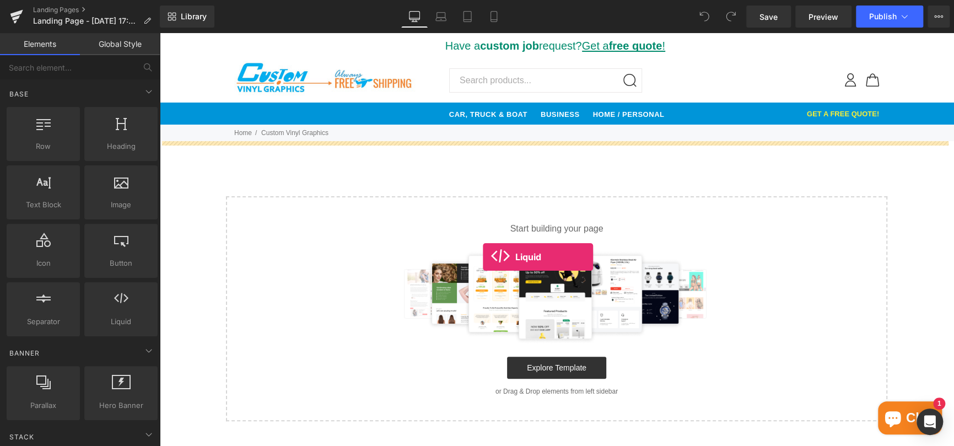
drag, startPoint x: 272, startPoint y: 337, endPoint x: 483, endPoint y: 257, distance: 225.4
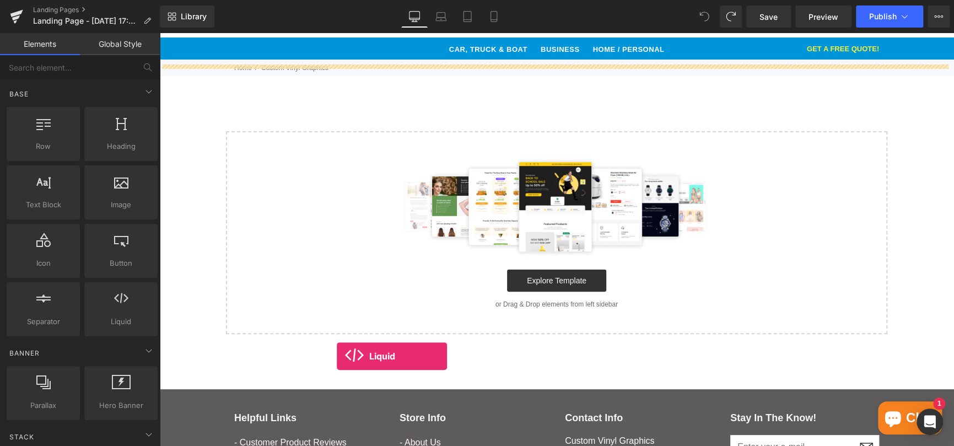
scroll to position [76, 0]
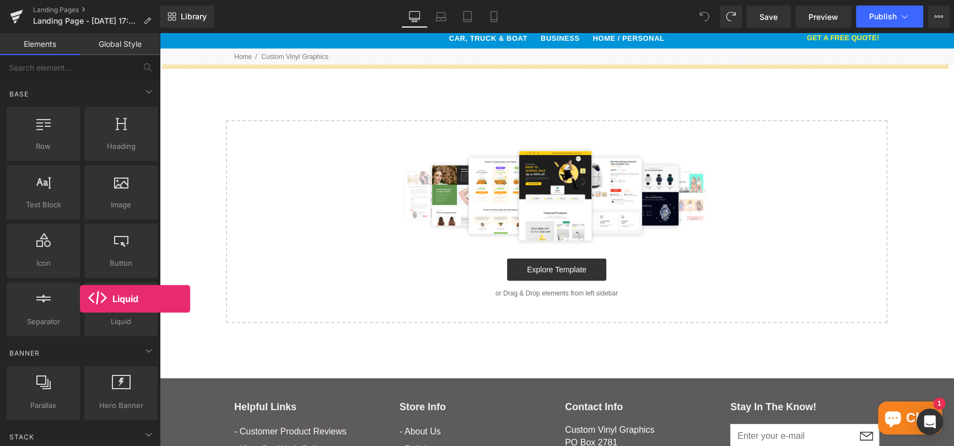
drag, startPoint x: 119, startPoint y: 316, endPoint x: 80, endPoint y: 299, distance: 42.7
click at [82, 299] on div "Liquid liquid, custom code, html, javascript, css, reviews, apps, applications,…" at bounding box center [121, 309] width 78 height 58
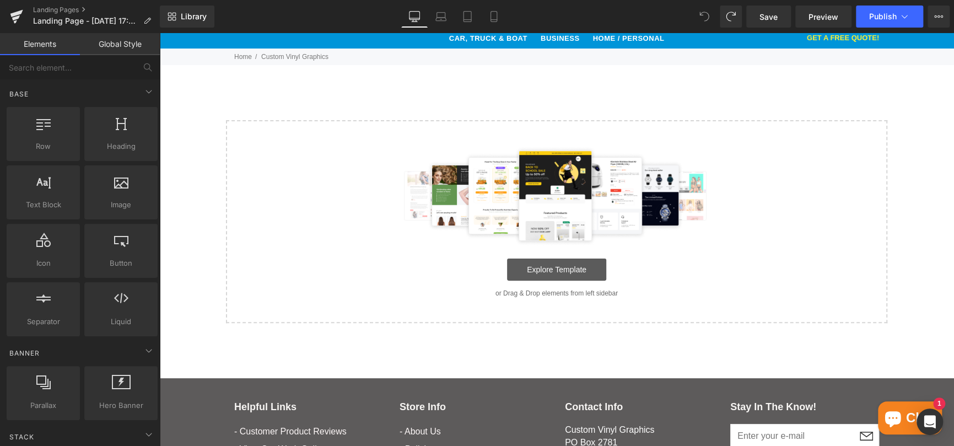
click at [547, 268] on link "Explore Template" at bounding box center [556, 270] width 99 height 22
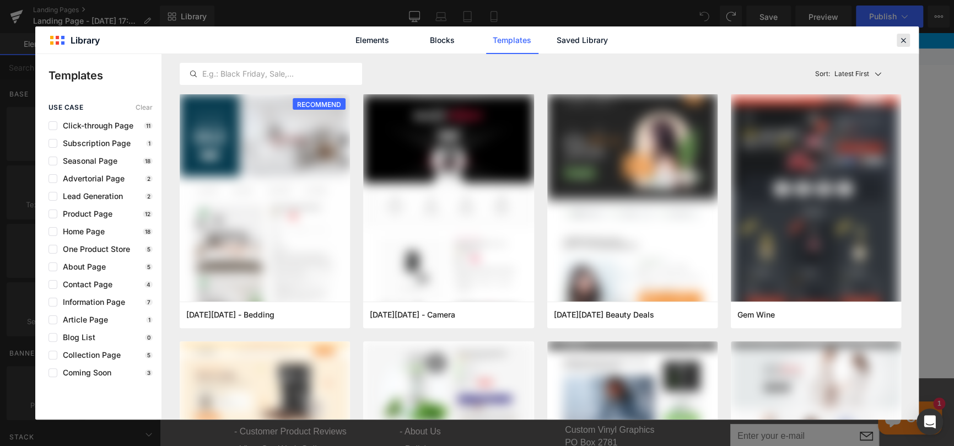
click at [907, 40] on icon at bounding box center [904, 40] width 10 height 10
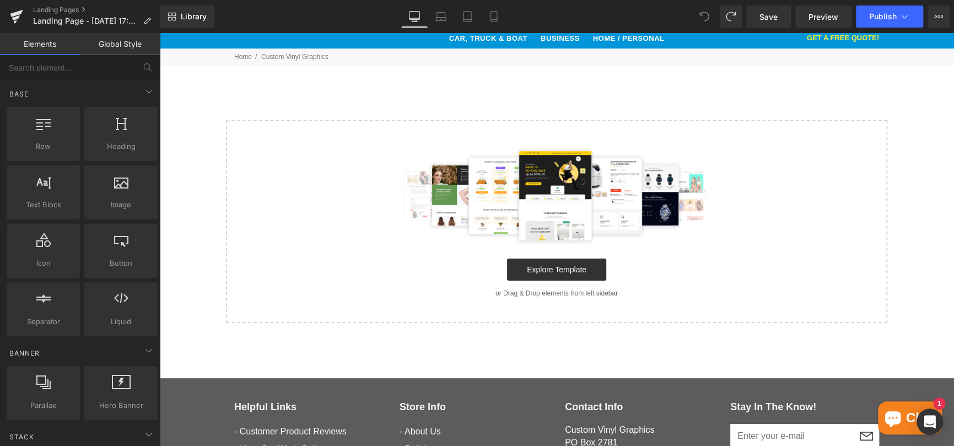
click at [280, 92] on div "Select your layout" at bounding box center [556, 194] width 795 height 258
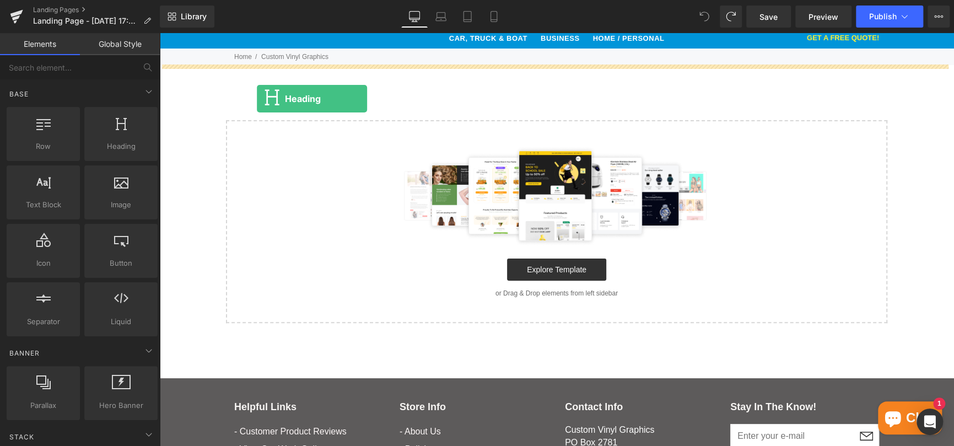
drag, startPoint x: 268, startPoint y: 177, endPoint x: 257, endPoint y: 99, distance: 79.1
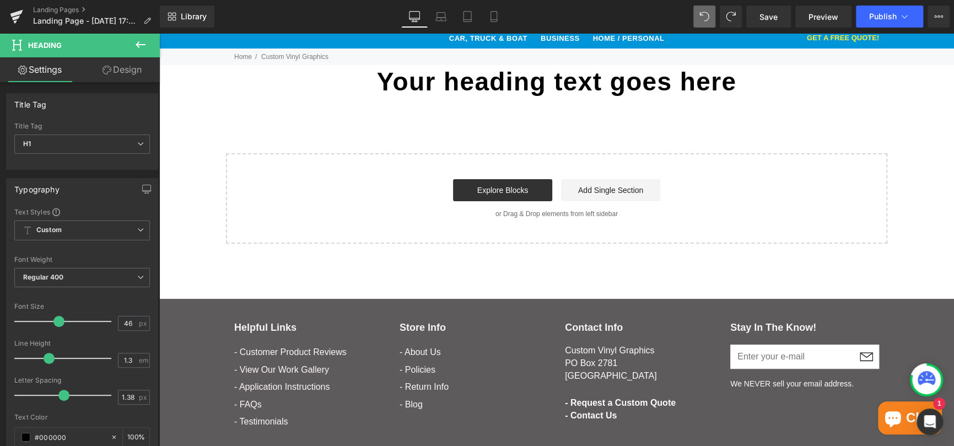
click at [141, 41] on icon at bounding box center [140, 44] width 13 height 13
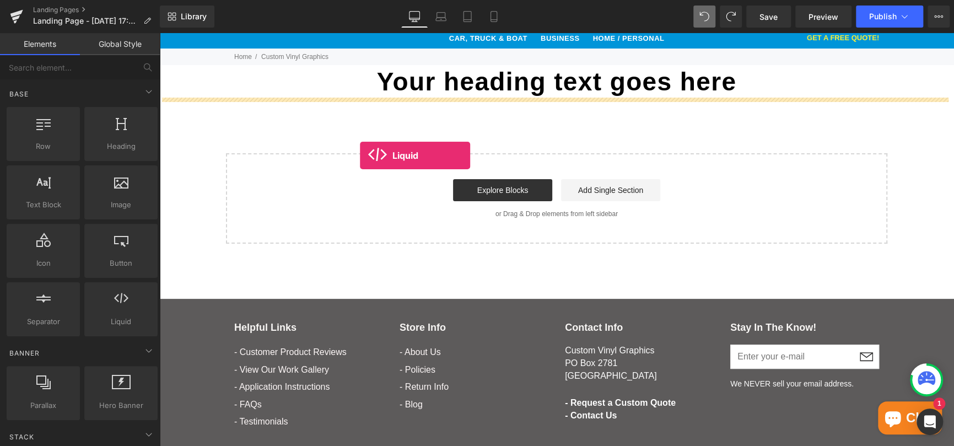
drag, startPoint x: 270, startPoint y: 333, endPoint x: 360, endPoint y: 155, distance: 199.2
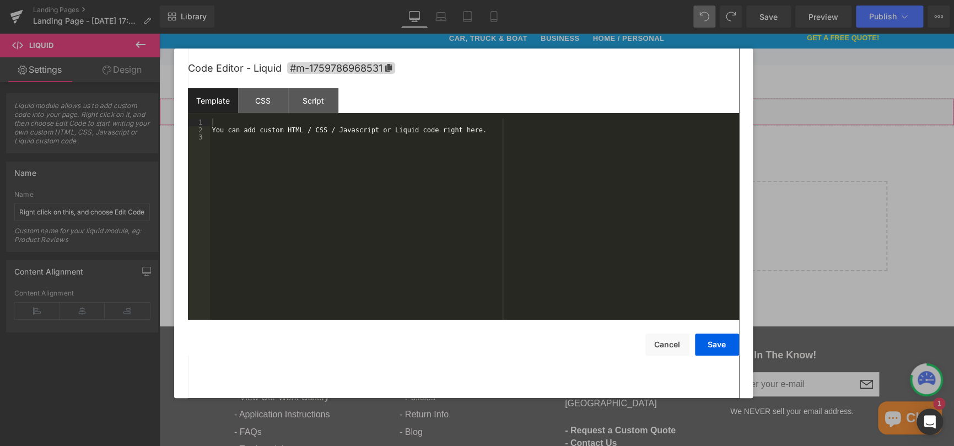
click at [481, 0] on div "Liquid You are previewing how the will restyle your page. You can not edit Elem…" at bounding box center [477, 0] width 954 height 0
drag, startPoint x: 478, startPoint y: 131, endPoint x: 183, endPoint y: 133, distance: 295.5
click at [183, 133] on div "Code Editor - Liquid #m-1759786968531 Template CSS Script Data 1 2 3 You can ad…" at bounding box center [463, 223] width 579 height 349
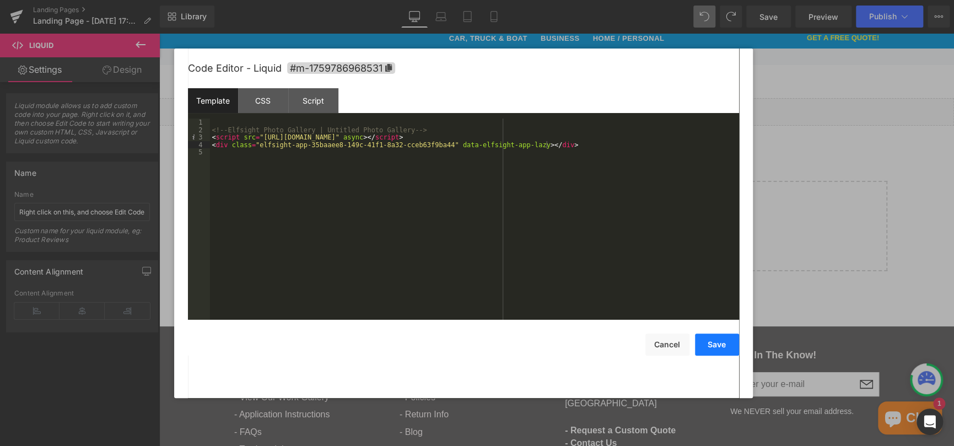
click at [714, 342] on button "Save" at bounding box center [717, 345] width 44 height 22
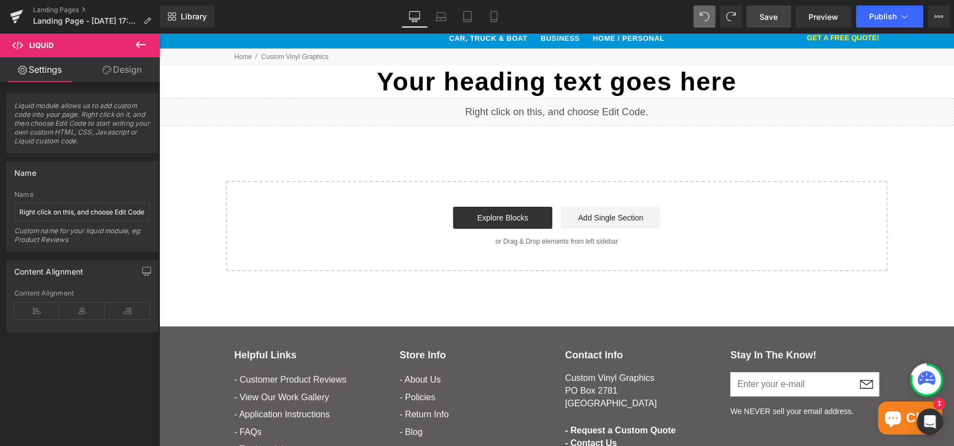
click at [770, 24] on link "Save" at bounding box center [768, 17] width 45 height 22
click at [844, 15] on link "Preview" at bounding box center [823, 17] width 56 height 22
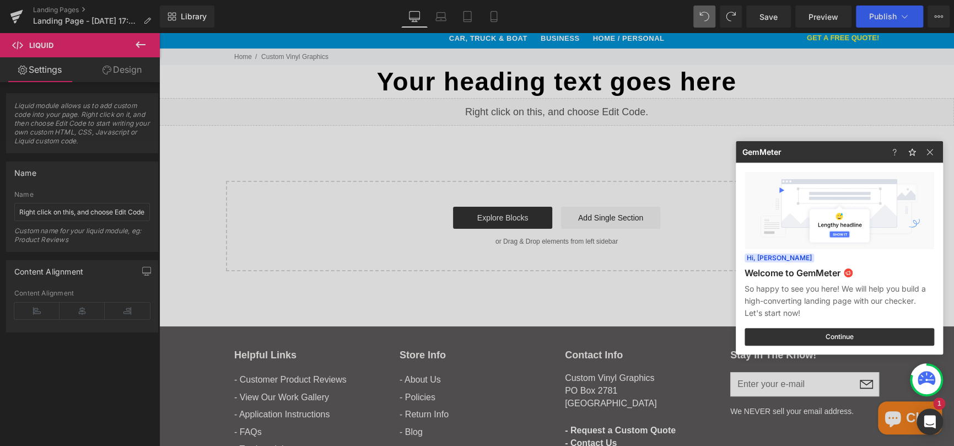
click at [603, 219] on div at bounding box center [477, 223] width 954 height 446
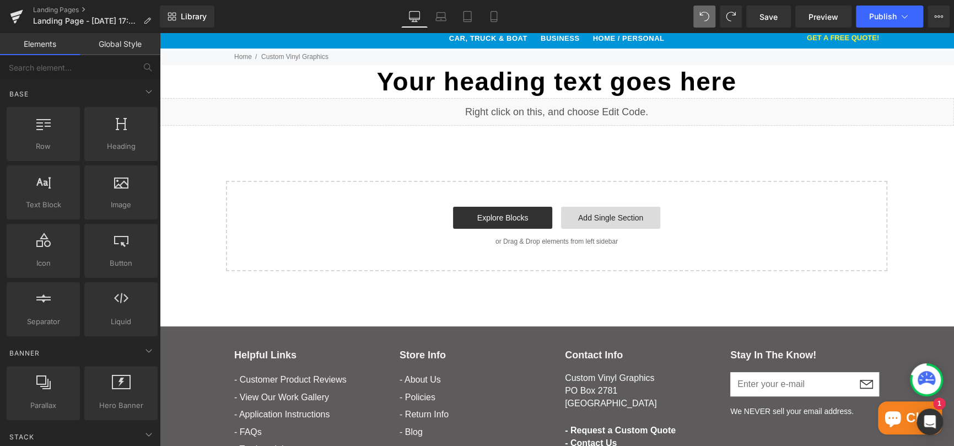
click at [620, 219] on link "Add Single Section" at bounding box center [610, 218] width 99 height 22
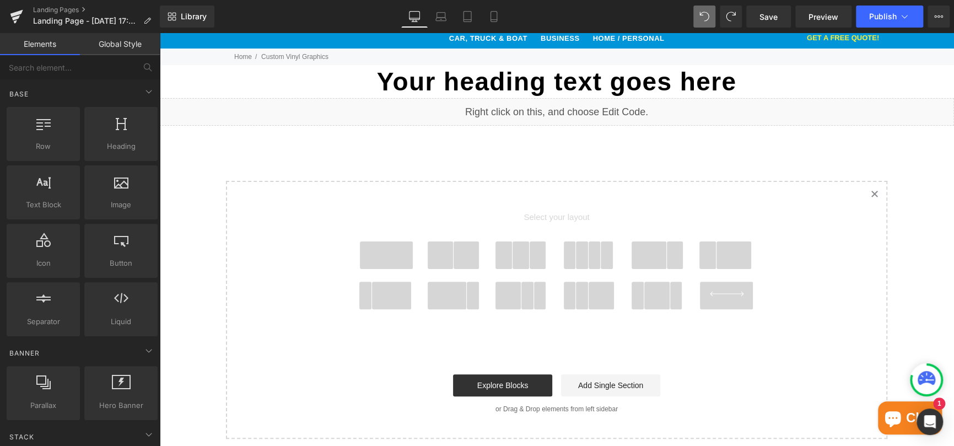
click at [385, 256] on span at bounding box center [386, 255] width 53 height 28
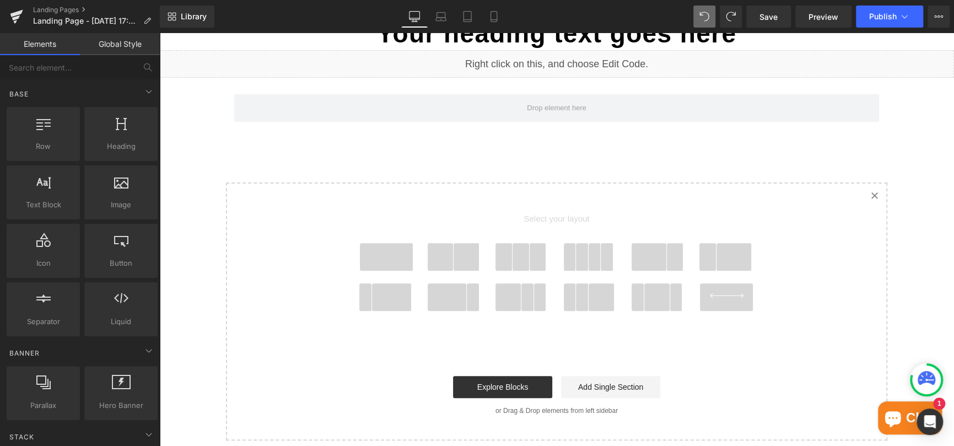
scroll to position [125, 0]
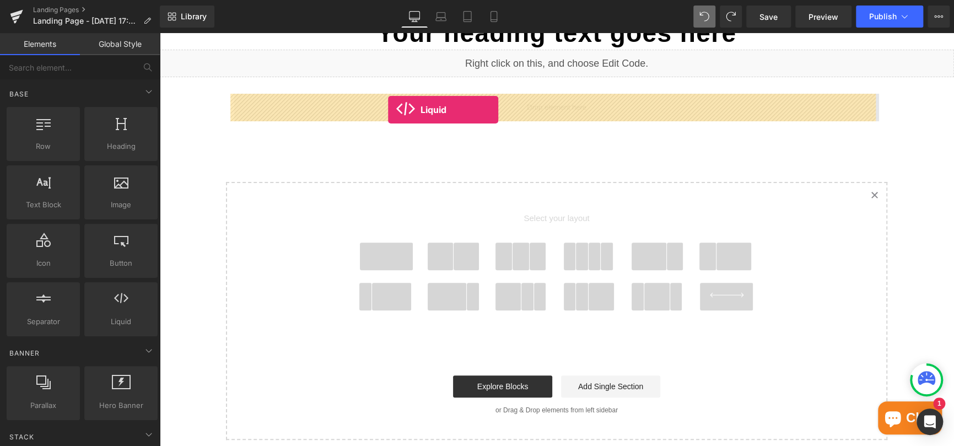
drag, startPoint x: 278, startPoint y: 342, endPoint x: 388, endPoint y: 110, distance: 256.9
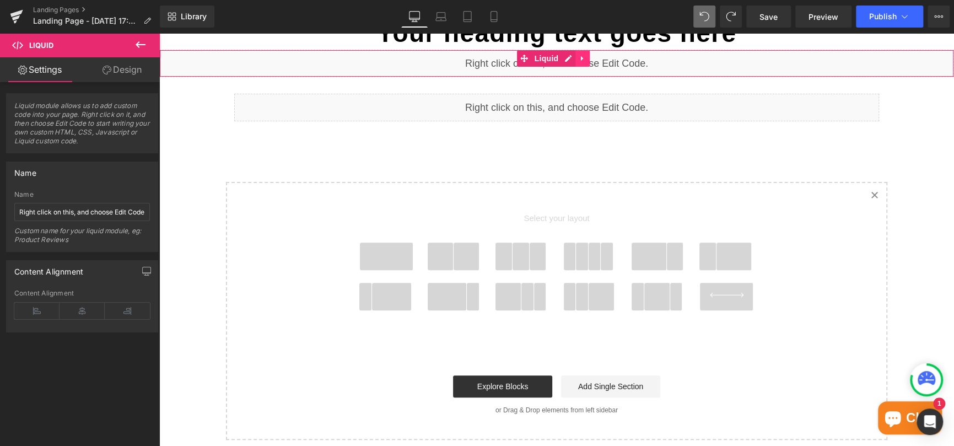
click at [581, 58] on icon at bounding box center [582, 58] width 2 height 5
click at [590, 58] on icon at bounding box center [590, 59] width 8 height 8
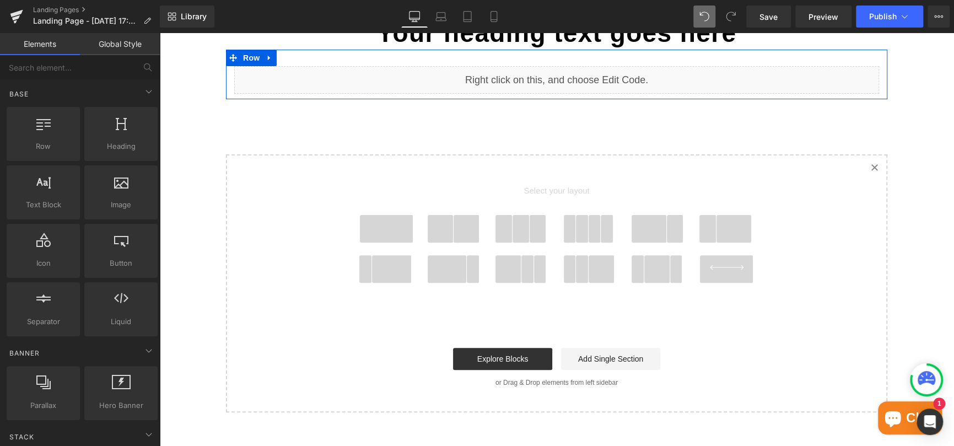
click at [567, 76] on div "Liquid" at bounding box center [556, 80] width 645 height 28
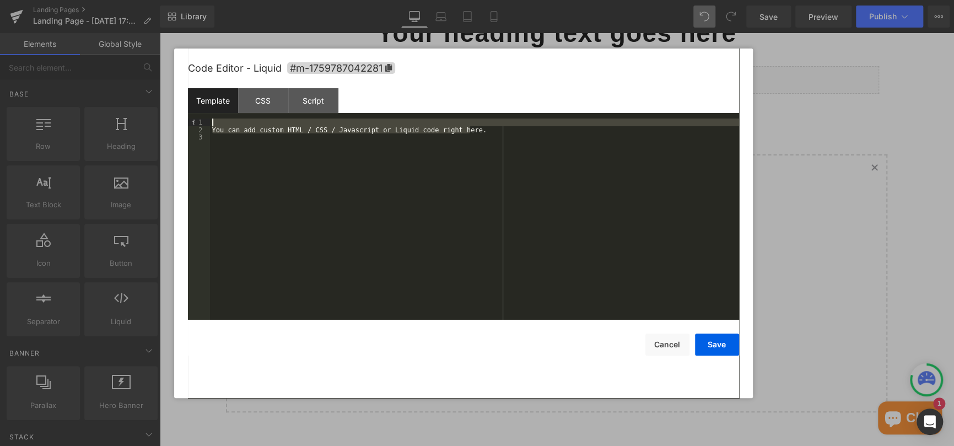
drag, startPoint x: 479, startPoint y: 131, endPoint x: 240, endPoint y: 125, distance: 238.8
click at [240, 125] on div "You can add custom HTML / CSS / Javascript or Liquid code right here." at bounding box center [474, 227] width 529 height 216
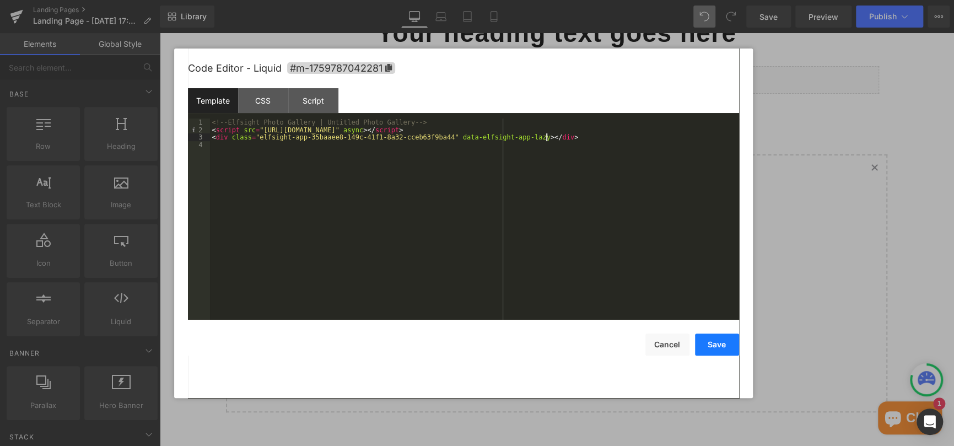
click at [722, 346] on button "Save" at bounding box center [717, 345] width 44 height 22
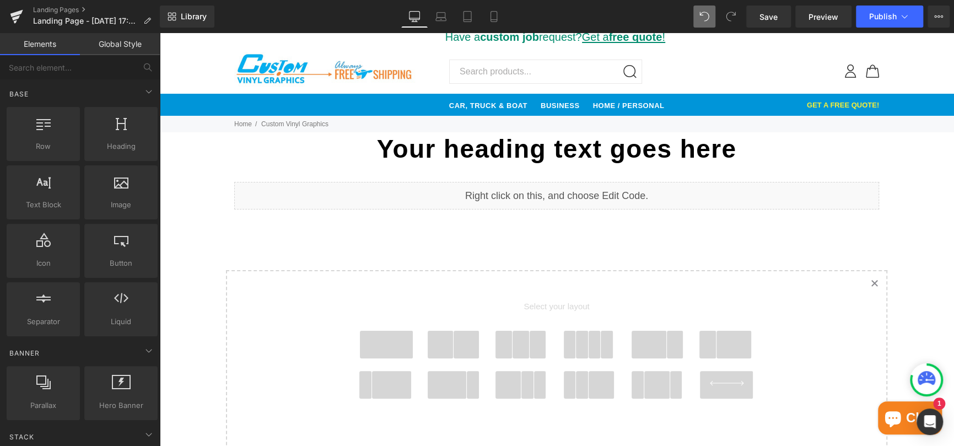
scroll to position [0, 0]
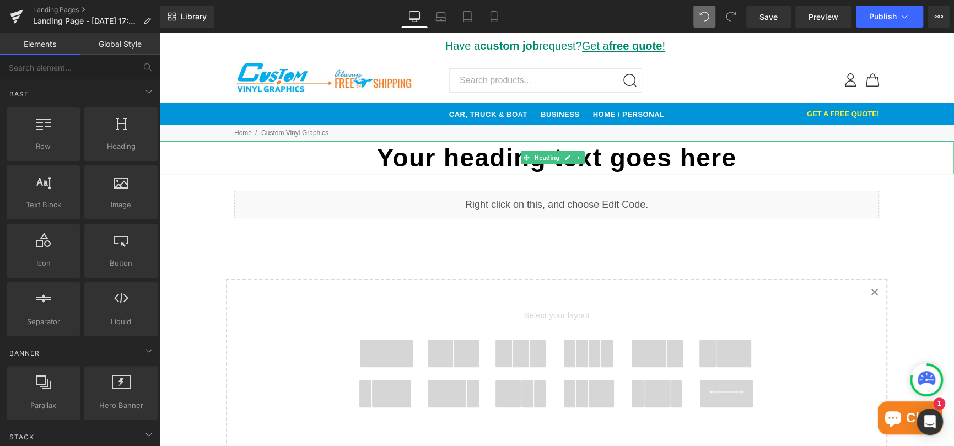
click at [494, 157] on h1 "Your heading text goes here" at bounding box center [556, 157] width 795 height 33
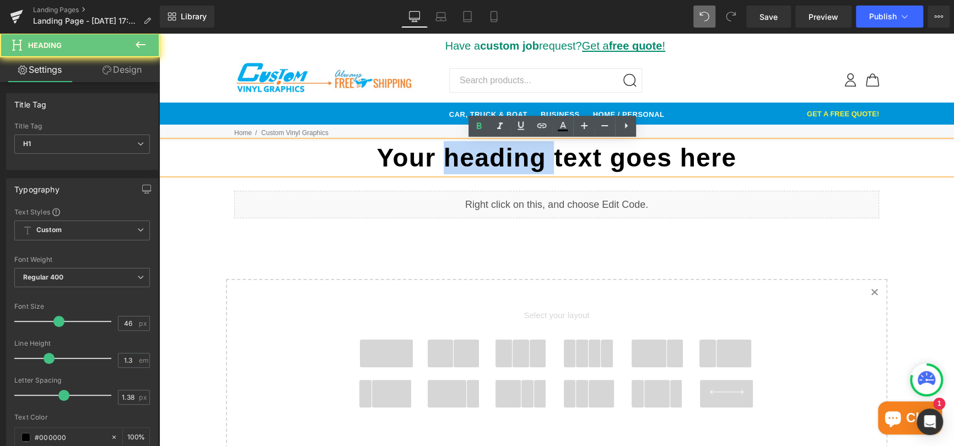
click at [494, 157] on h1 "Your heading text goes here" at bounding box center [556, 157] width 795 height 33
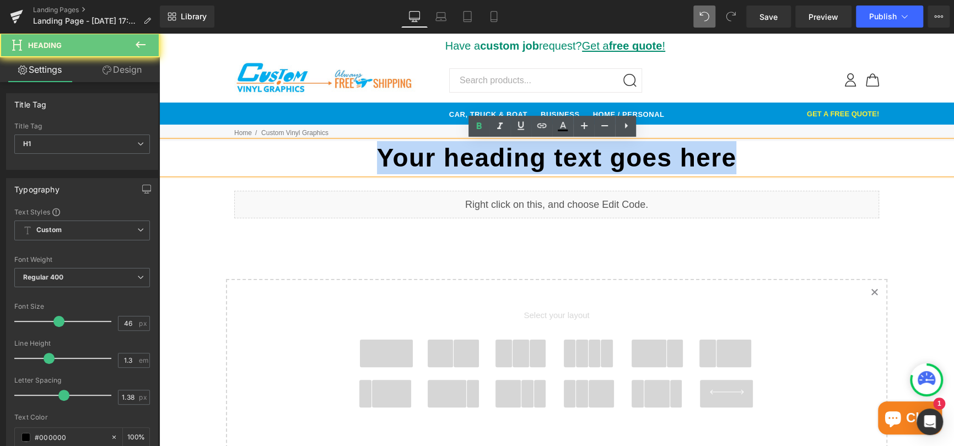
click at [494, 157] on h1 "Your heading text goes here" at bounding box center [556, 157] width 795 height 33
paste div
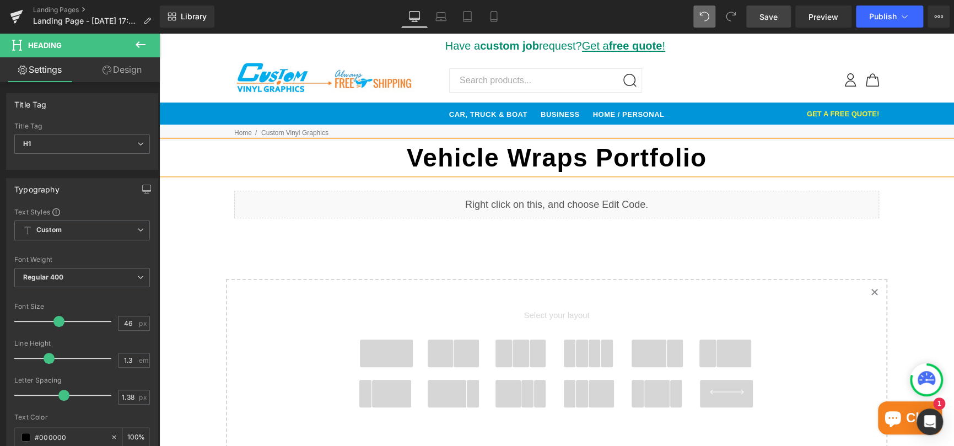
click at [762, 11] on span "Save" at bounding box center [769, 17] width 18 height 12
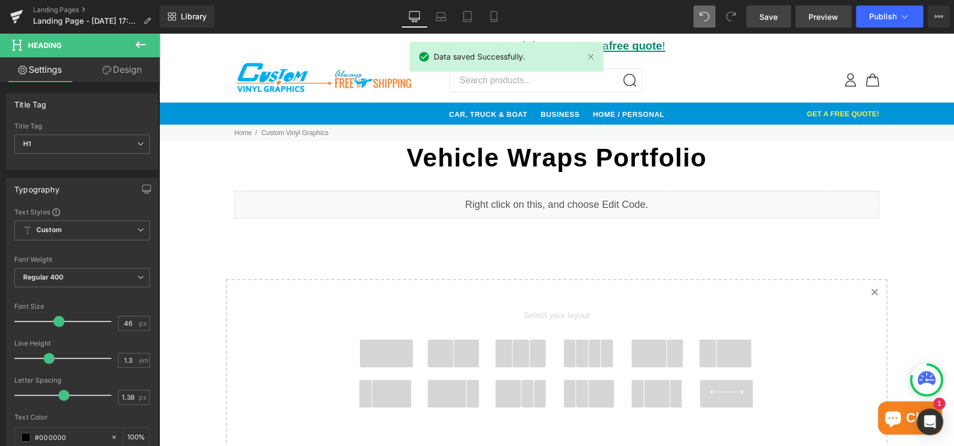
click at [826, 13] on span "Preview" at bounding box center [824, 17] width 30 height 12
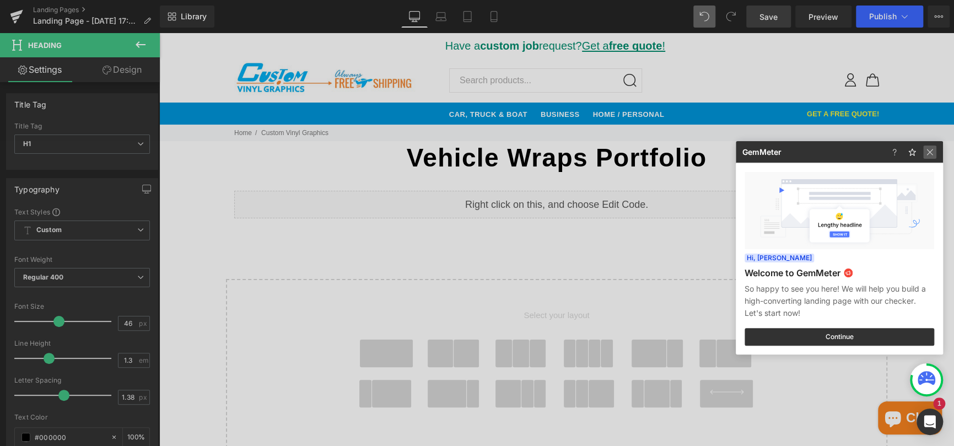
click at [931, 148] on img at bounding box center [929, 152] width 13 height 13
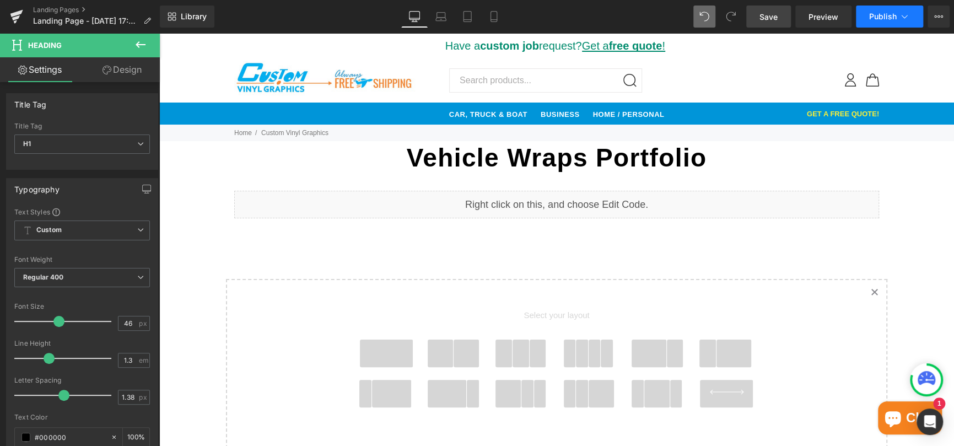
click at [908, 20] on icon at bounding box center [904, 16] width 11 height 11
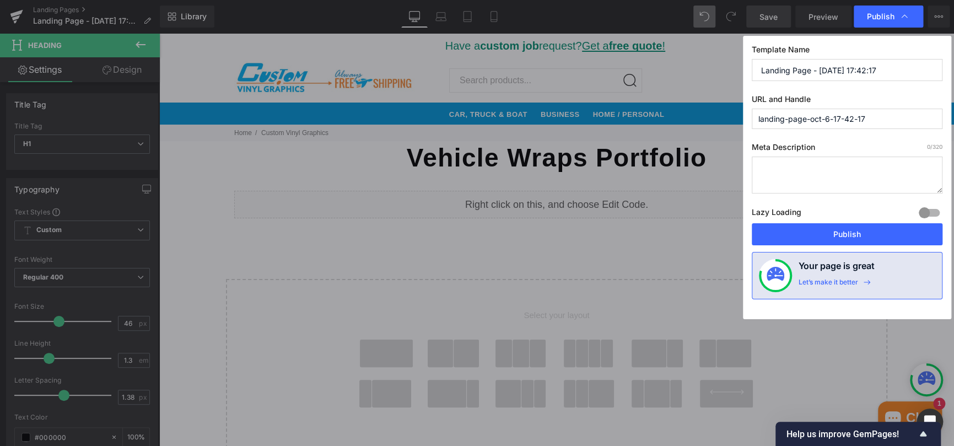
drag, startPoint x: 878, startPoint y: 120, endPoint x: 735, endPoint y: 122, distance: 142.8
click at [735, 122] on div "Publish Template Name Landing Page - Oct 6, 17:42:17 URL and Handle landing-pag…" at bounding box center [477, 223] width 954 height 446
paste input "pages/portfolio-vehicle-wraps"
click at [779, 120] on input "pagesportfolio-vehicle-wraps" at bounding box center [847, 119] width 191 height 20
type input "portfolio-vehicle-wraps"
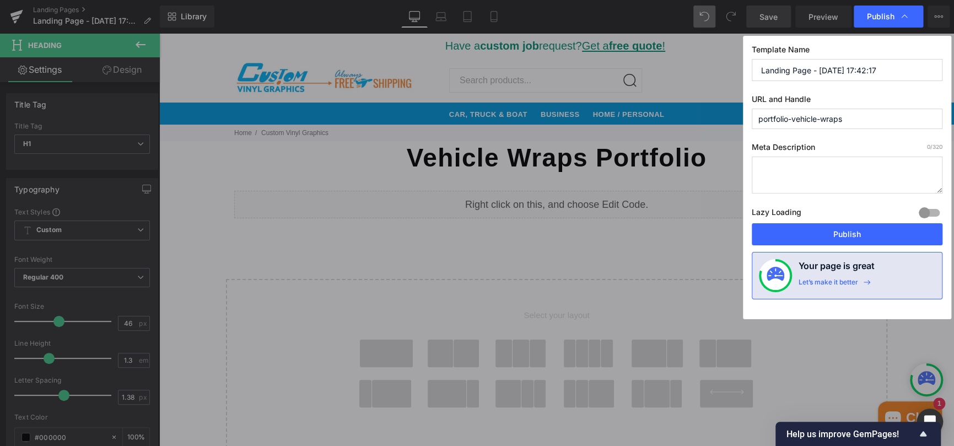
click at [829, 168] on textarea at bounding box center [847, 175] width 191 height 37
click at [825, 157] on textarea at bounding box center [847, 175] width 191 height 37
paste textarea "Our job portfolio speaks for itself. Take a look at some of the Custom Vehicle …"
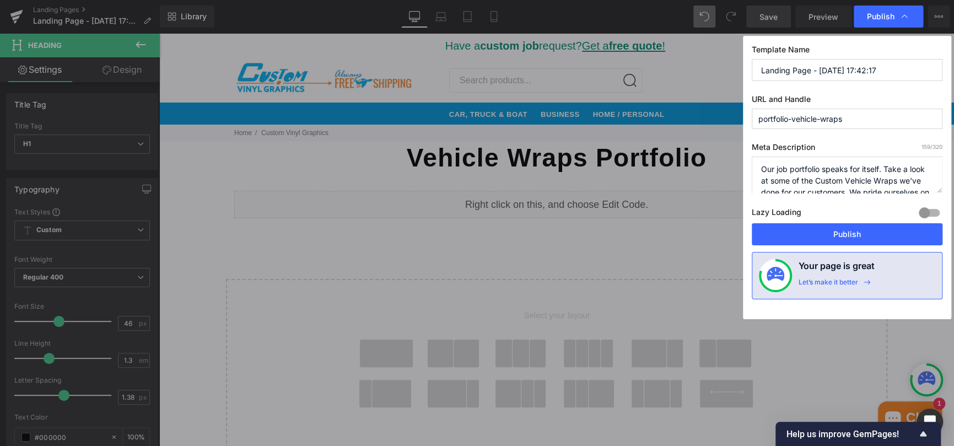
scroll to position [23, 0]
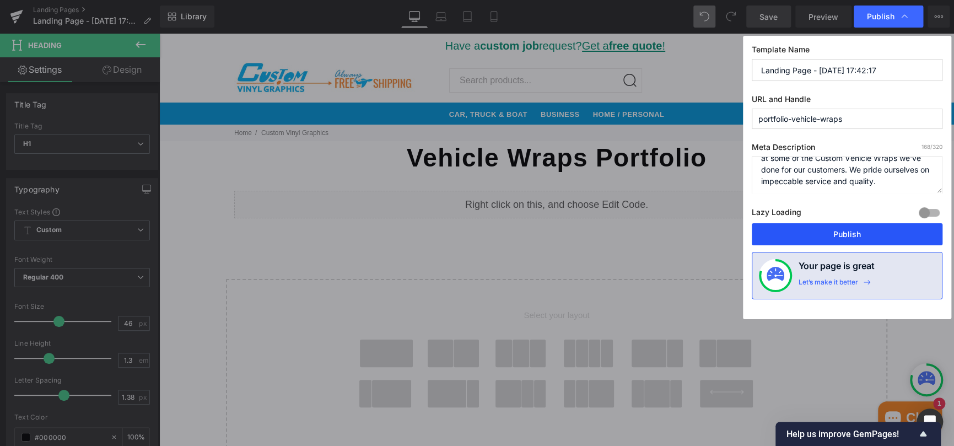
type textarea "Our job portfolio speaks for itself. Take a look at some of the Custom Vehicle …"
click at [843, 229] on button "Publish" at bounding box center [847, 234] width 191 height 22
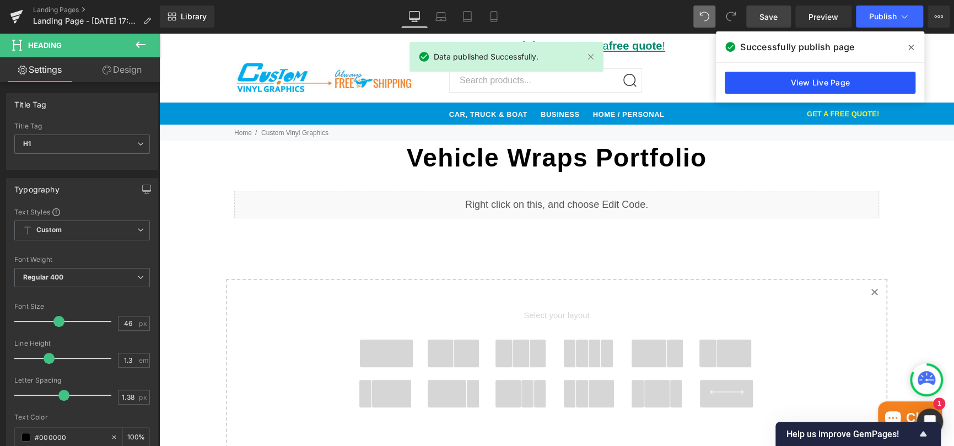
click at [822, 82] on link "View Live Page" at bounding box center [820, 83] width 191 height 22
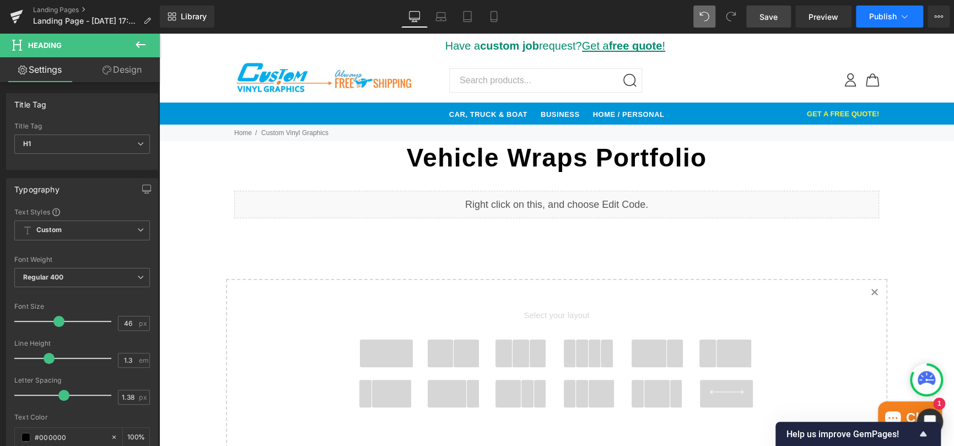
click at [892, 22] on button "Publish" at bounding box center [889, 17] width 67 height 22
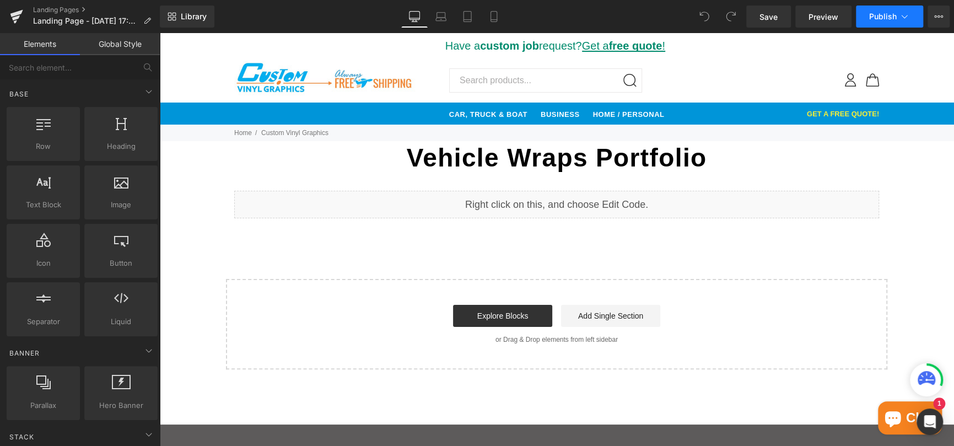
click at [907, 16] on icon at bounding box center [904, 16] width 11 height 11
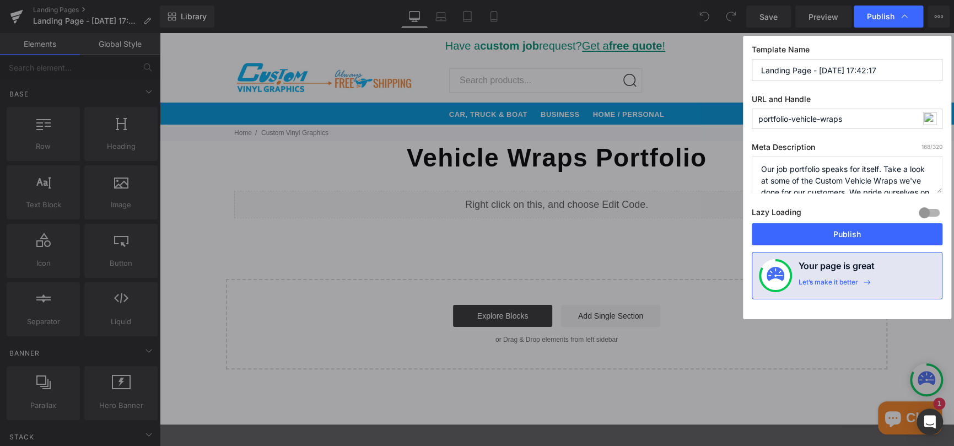
drag, startPoint x: 890, startPoint y: 71, endPoint x: 729, endPoint y: 87, distance: 161.8
click at [729, 87] on div "Publish Template Name Landing Page - Oct 6, 17:42:17 URL and Handle portfolio-v…" at bounding box center [477, 223] width 954 height 446
type input "Portfolio - Vehicle Wraps"
click at [827, 230] on button "Publish" at bounding box center [847, 234] width 191 height 22
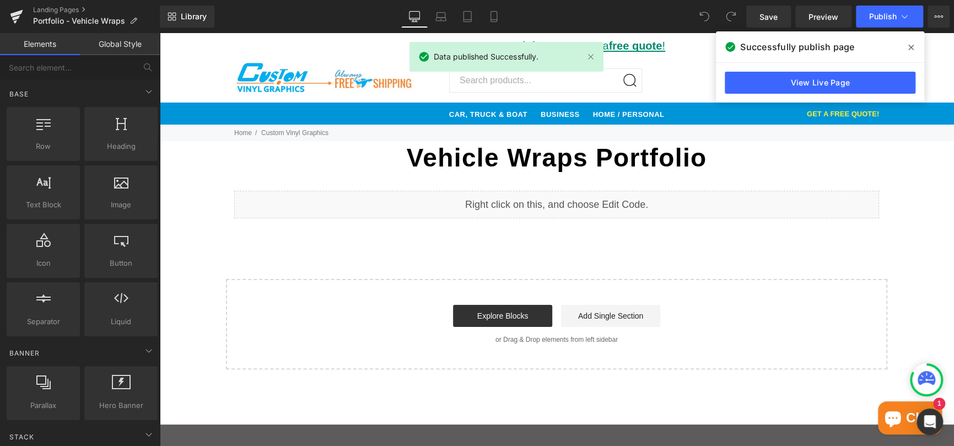
click at [318, 130] on li "Custom Vinyl Graphics" at bounding box center [293, 133] width 77 height 17
click at [122, 51] on link "Global Style" at bounding box center [120, 44] width 80 height 22
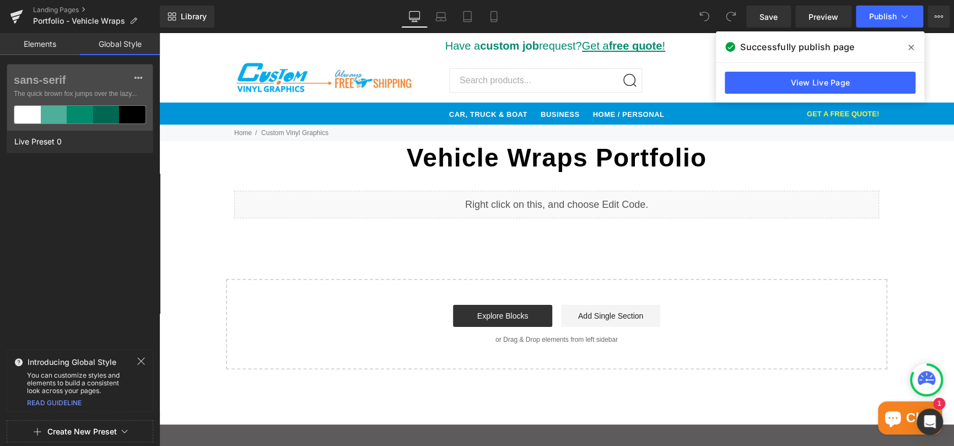
click at [140, 363] on icon at bounding box center [141, 361] width 9 height 9
click at [36, 47] on link "Elements" at bounding box center [40, 44] width 80 height 22
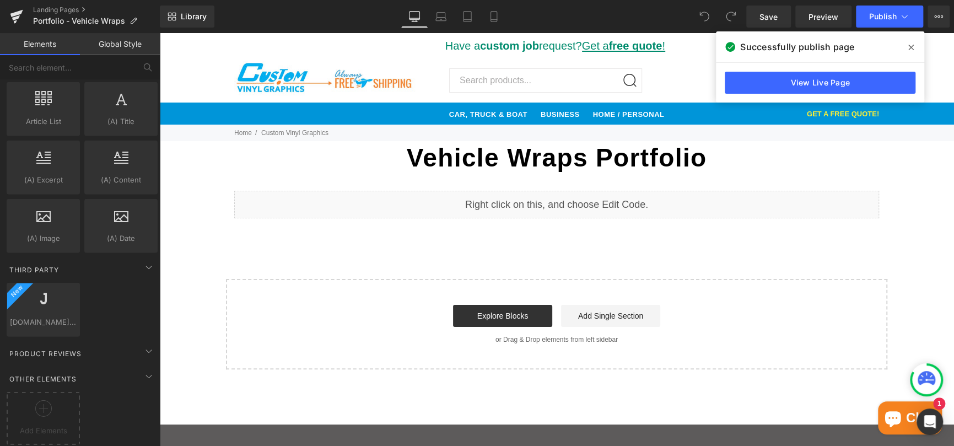
scroll to position [1943, 0]
click at [261, 133] on li "Custom Vinyl Graphics" at bounding box center [293, 133] width 77 height 17
click at [912, 45] on icon at bounding box center [911, 47] width 6 height 9
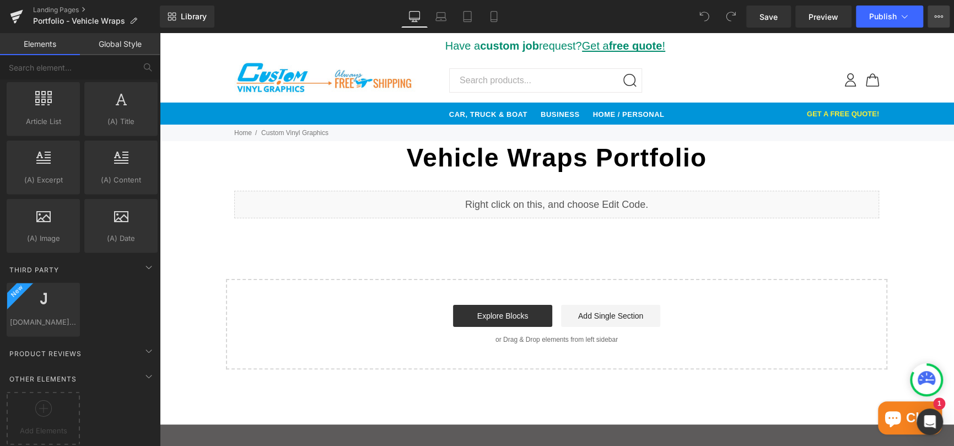
click at [939, 18] on icon at bounding box center [938, 16] width 9 height 9
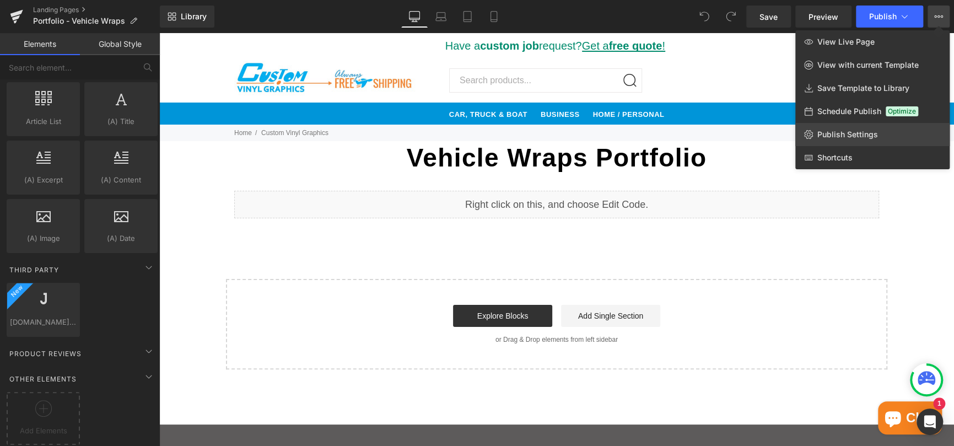
click at [841, 130] on span "Publish Settings" at bounding box center [848, 135] width 61 height 10
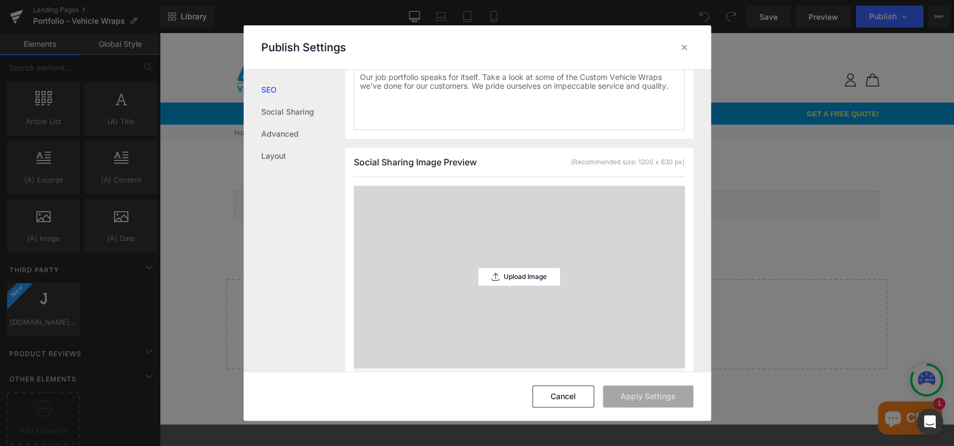
scroll to position [276, 0]
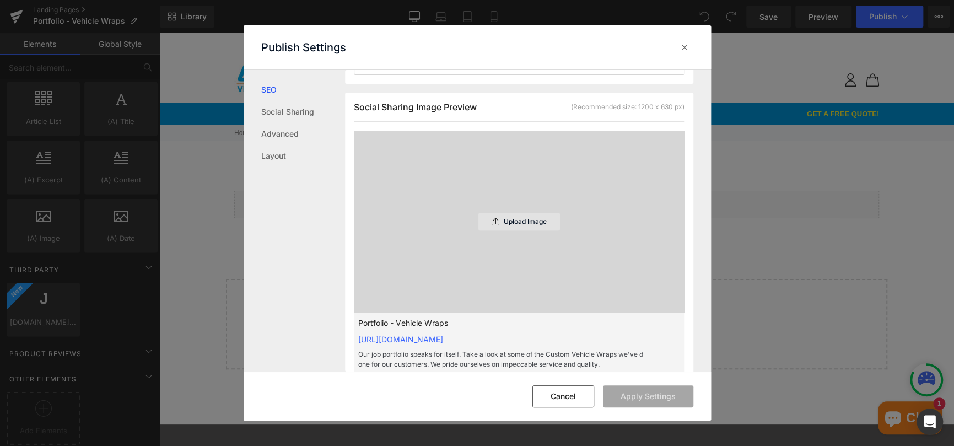
click at [496, 225] on div "Upload Image" at bounding box center [519, 222] width 82 height 18
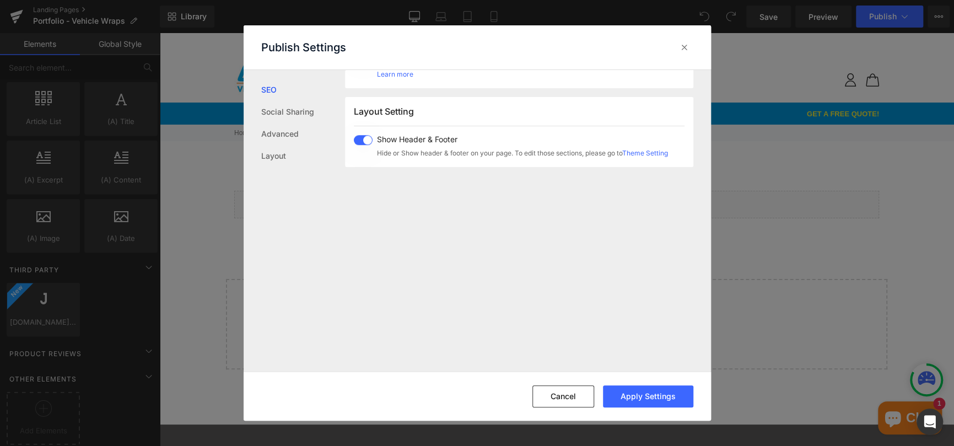
scroll to position [662, 0]
click at [285, 109] on link "Social Sharing" at bounding box center [303, 112] width 84 height 22
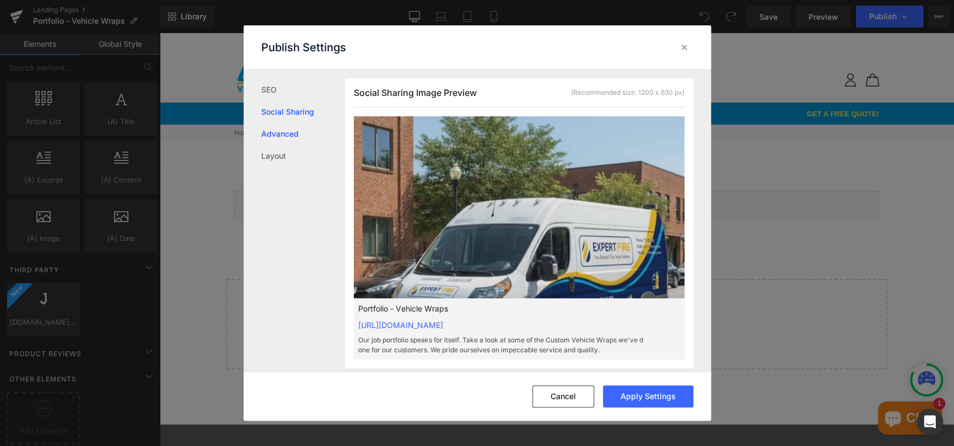
click at [285, 131] on link "Advanced" at bounding box center [303, 134] width 84 height 22
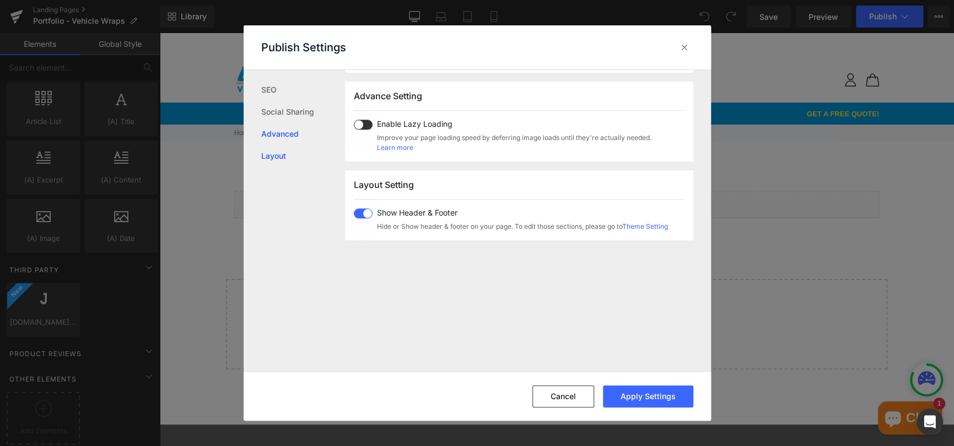
scroll to position [588, 0]
click at [280, 153] on link "Layout" at bounding box center [303, 156] width 84 height 22
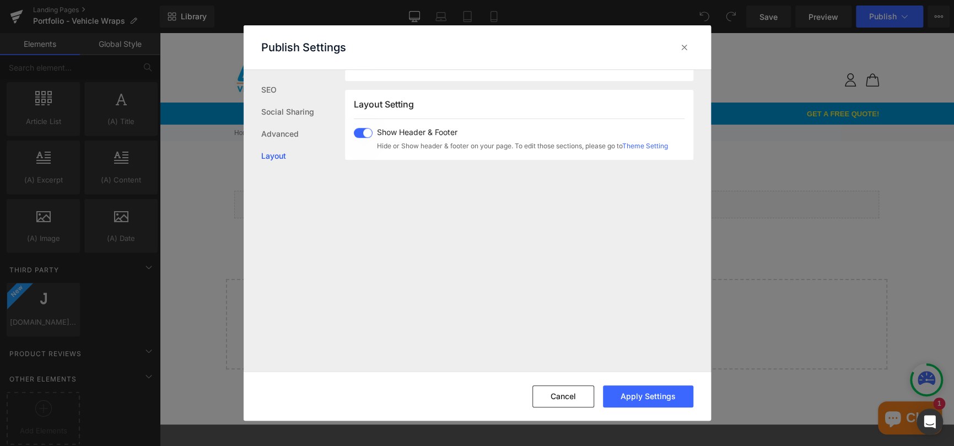
scroll to position [676, 0]
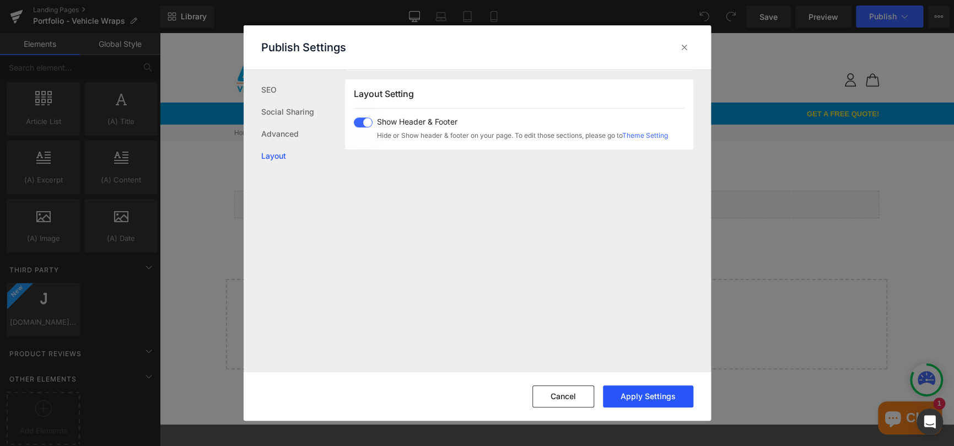
click at [649, 396] on button "Apply Settings" at bounding box center [648, 396] width 90 height 22
click at [682, 49] on icon at bounding box center [684, 47] width 11 height 11
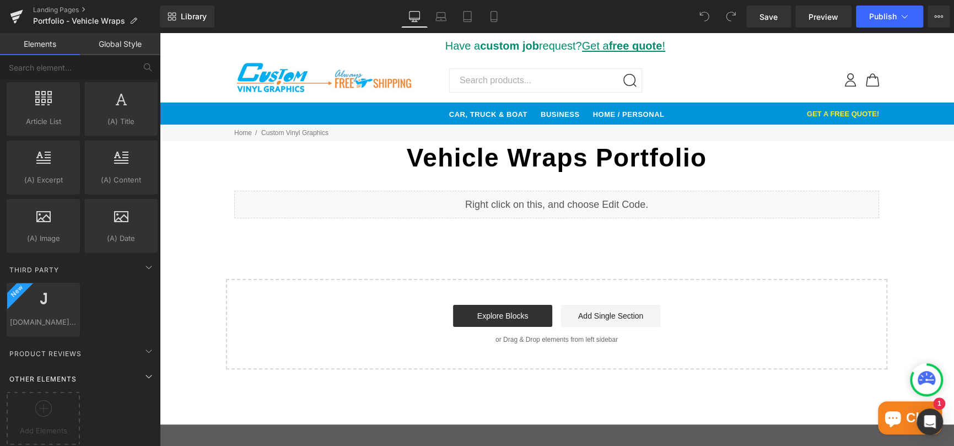
click at [80, 372] on div "Other Elements" at bounding box center [81, 379] width 155 height 22
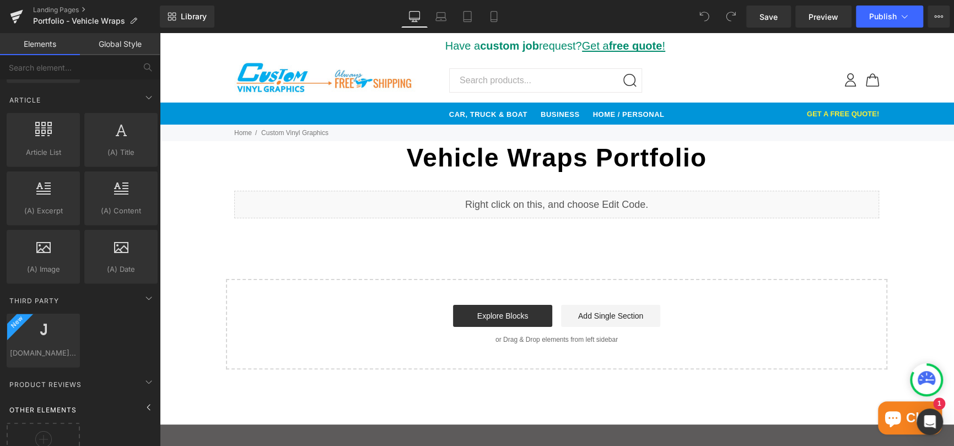
scroll to position [1886, 0]
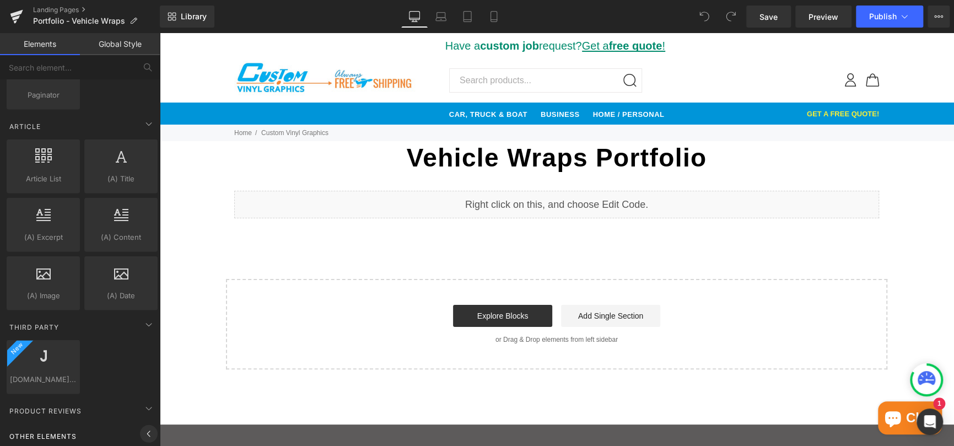
click at [142, 428] on icon at bounding box center [148, 433] width 13 height 13
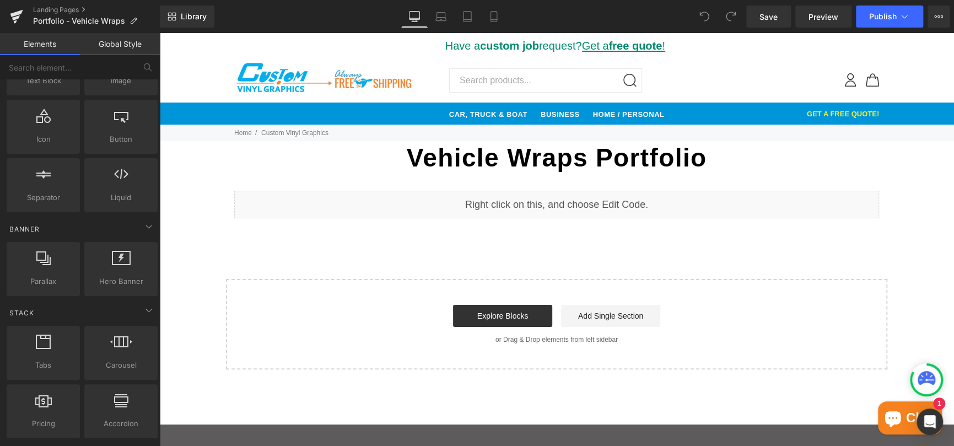
scroll to position [0, 0]
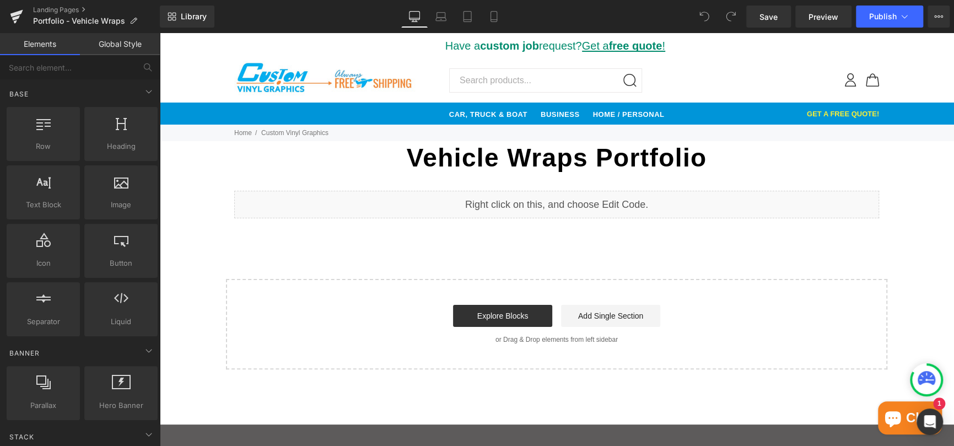
click at [135, 47] on link "Global Style" at bounding box center [120, 44] width 80 height 22
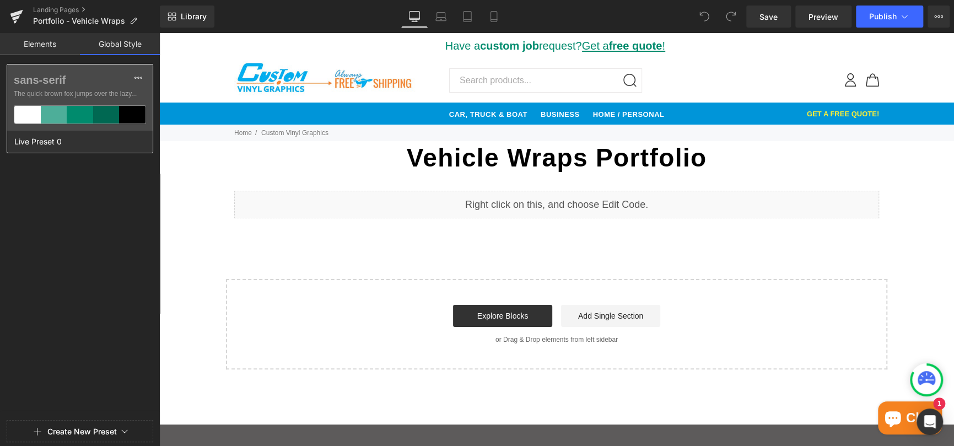
click at [93, 77] on label "sans-serif" at bounding box center [80, 79] width 132 height 13
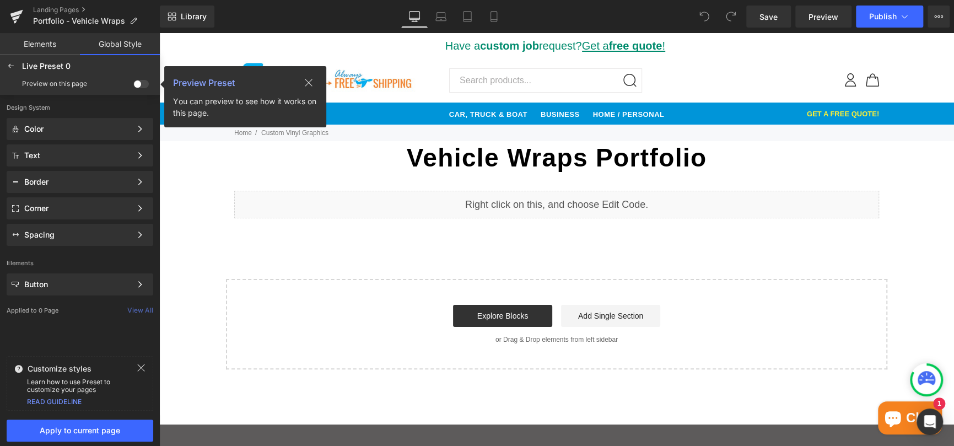
click at [37, 41] on link "Elements" at bounding box center [40, 44] width 80 height 22
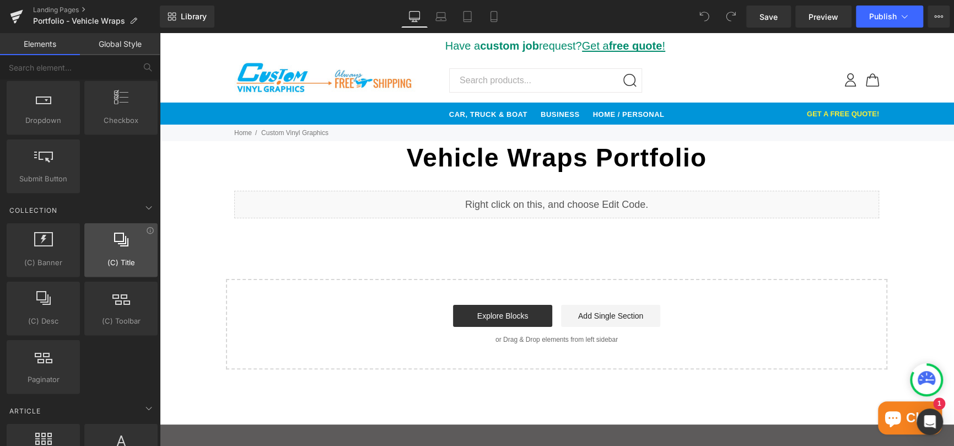
scroll to position [1599, 0]
click at [92, 63] on input "text" at bounding box center [68, 67] width 136 height 24
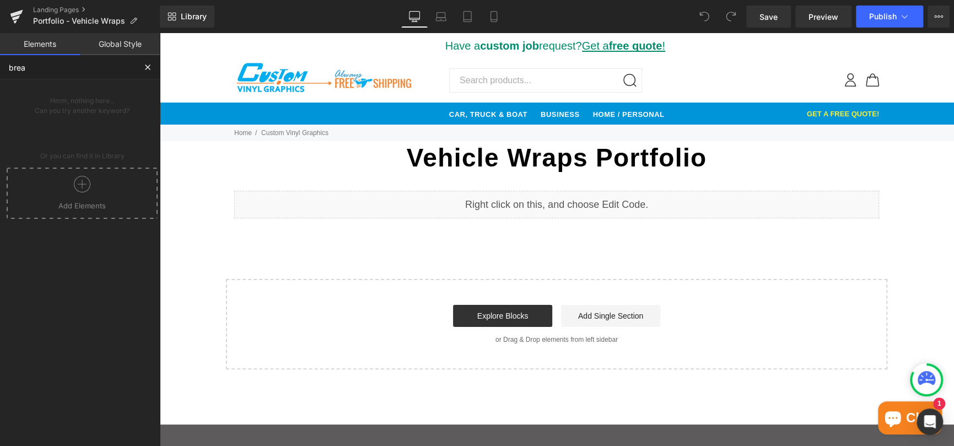
scroll to position [0, 0]
type input "b"
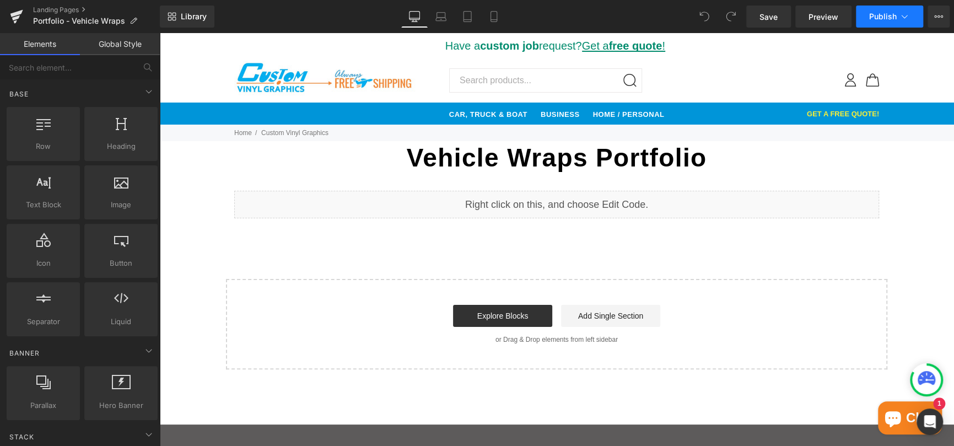
click at [890, 21] on button "Publish" at bounding box center [889, 17] width 67 height 22
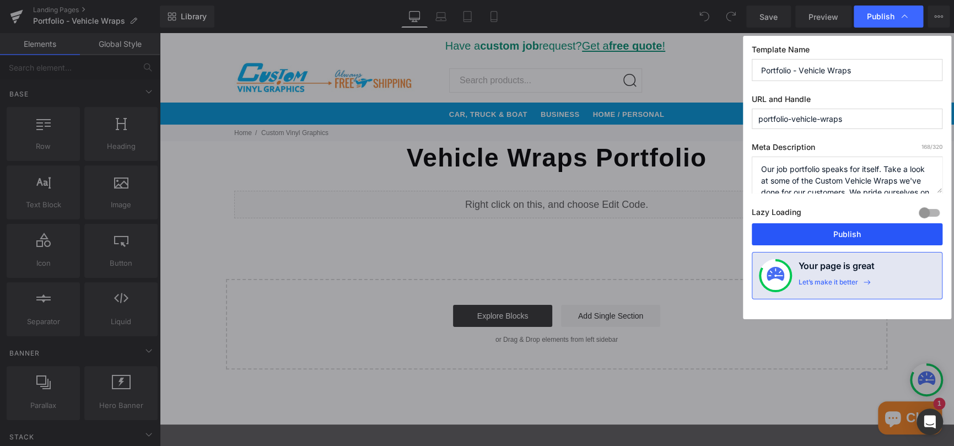
click at [837, 235] on button "Publish" at bounding box center [847, 234] width 191 height 22
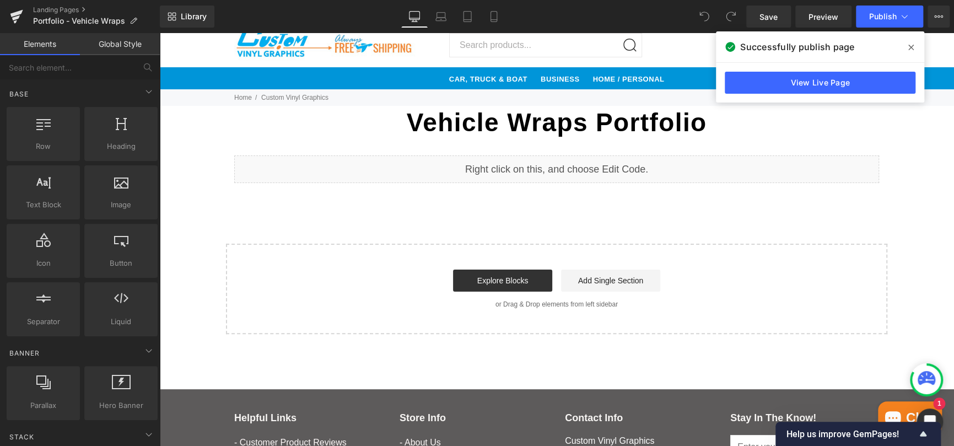
scroll to position [55, 0]
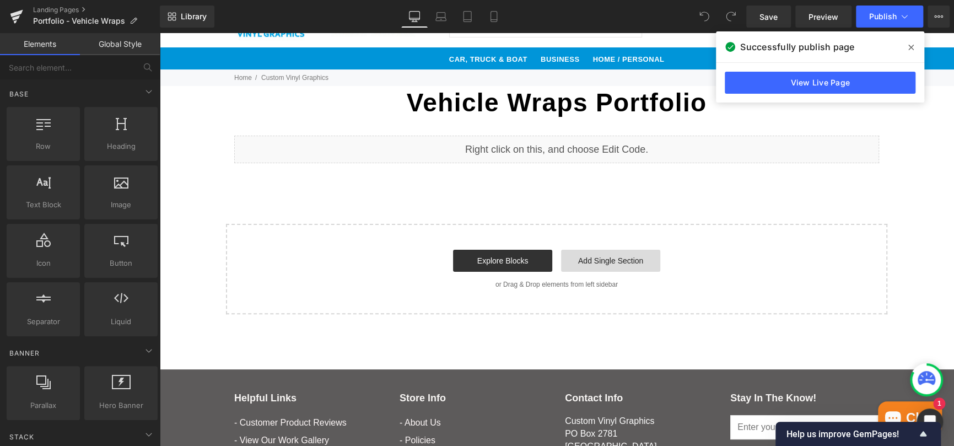
click at [605, 256] on link "Add Single Section" at bounding box center [610, 261] width 99 height 22
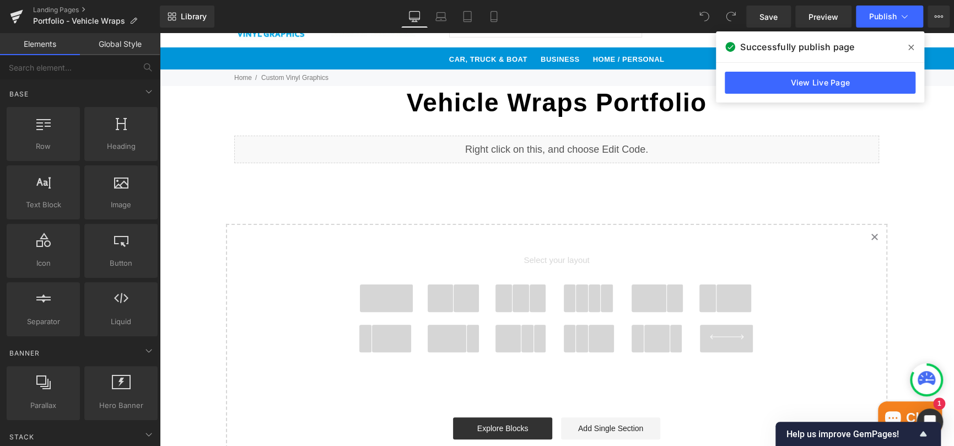
click at [658, 333] on span at bounding box center [657, 339] width 26 height 28
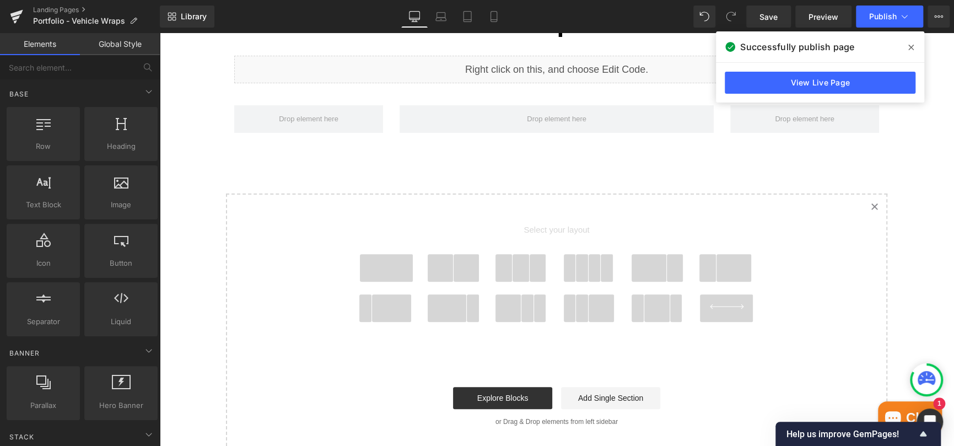
scroll to position [147, 0]
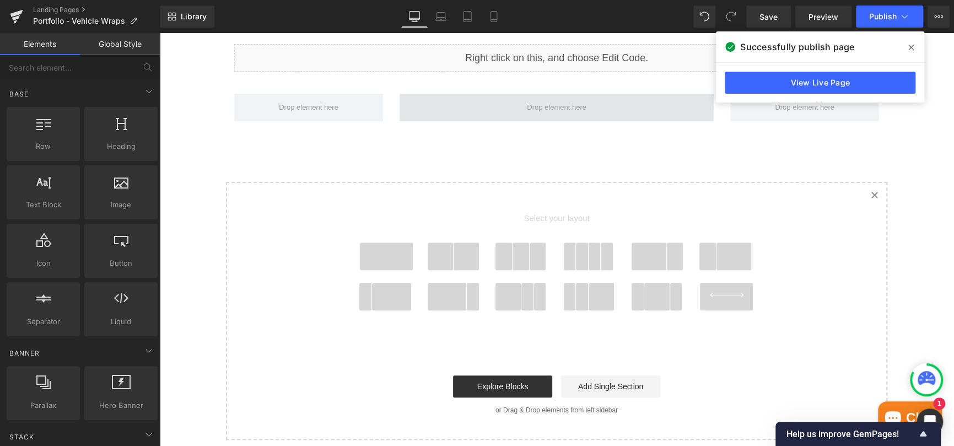
click at [545, 114] on span at bounding box center [556, 107] width 67 height 21
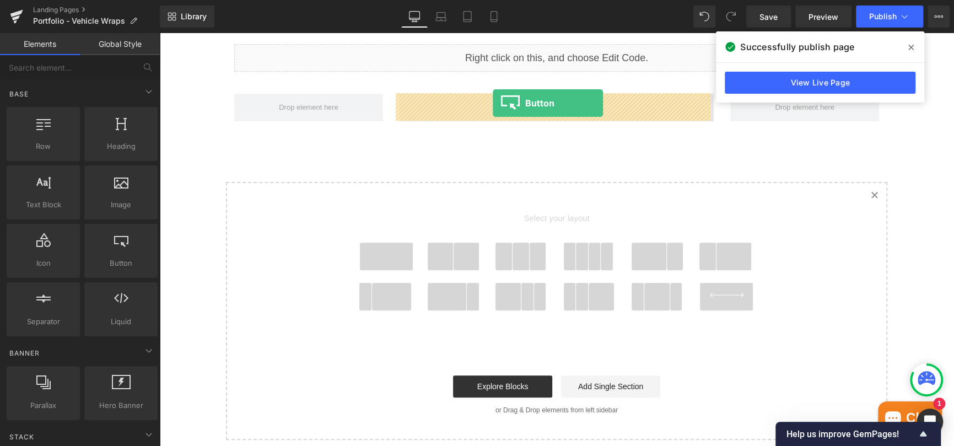
drag, startPoint x: 282, startPoint y: 297, endPoint x: 493, endPoint y: 104, distance: 286.4
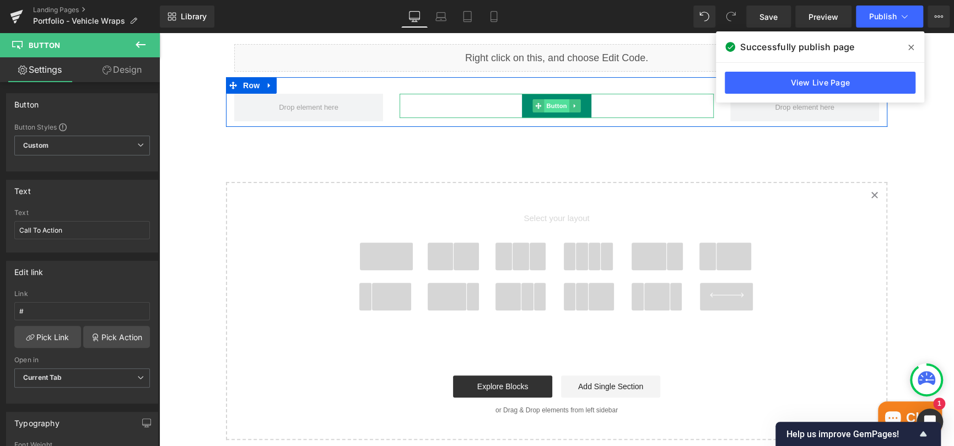
click at [548, 106] on span "Button" at bounding box center [556, 105] width 25 height 13
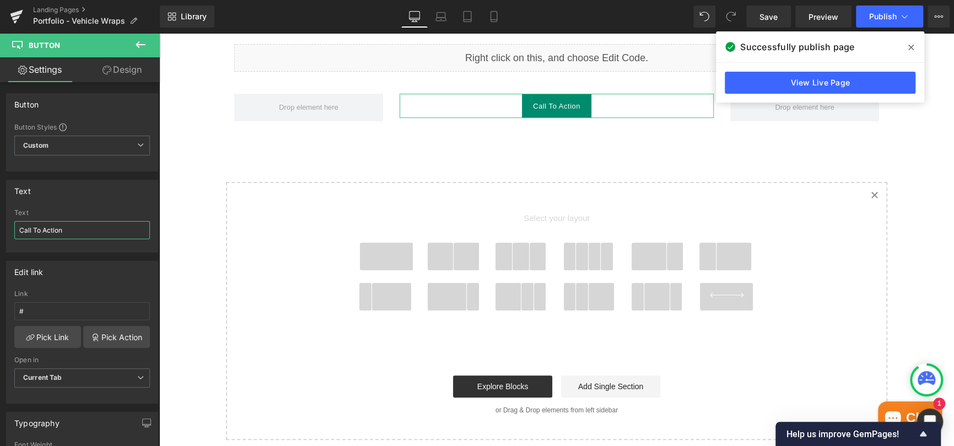
drag, startPoint x: 73, startPoint y: 229, endPoint x: -15, endPoint y: 230, distance: 88.8
click at [0, 230] on html "Button You are previewing how the Live Preset 0 will restyle your page. You can…" at bounding box center [477, 223] width 954 height 446
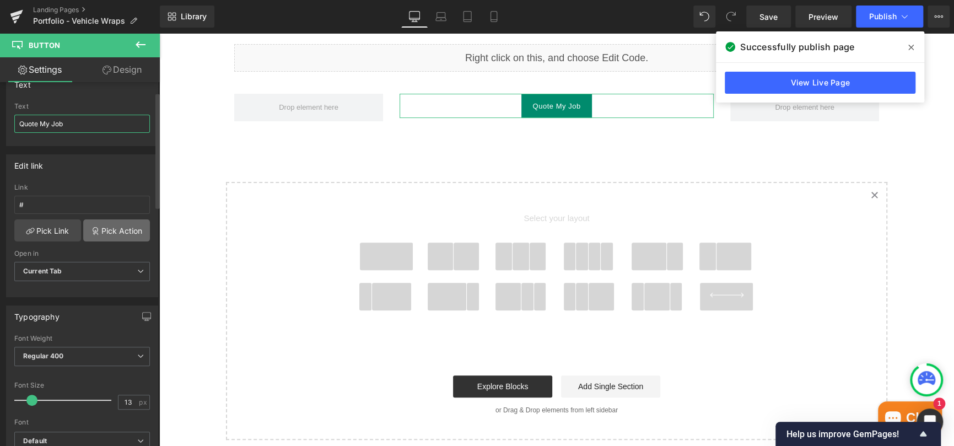
scroll to position [110, 0]
type input "Quote My Job"
drag, startPoint x: 129, startPoint y: 395, endPoint x: 107, endPoint y: 389, distance: 22.9
click at [107, 389] on div "Font Size 13 px" at bounding box center [82, 396] width 136 height 37
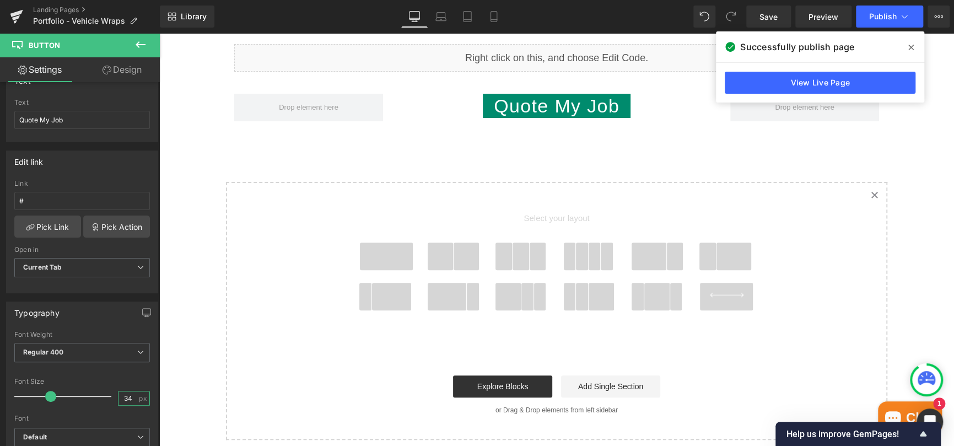
type input "34"
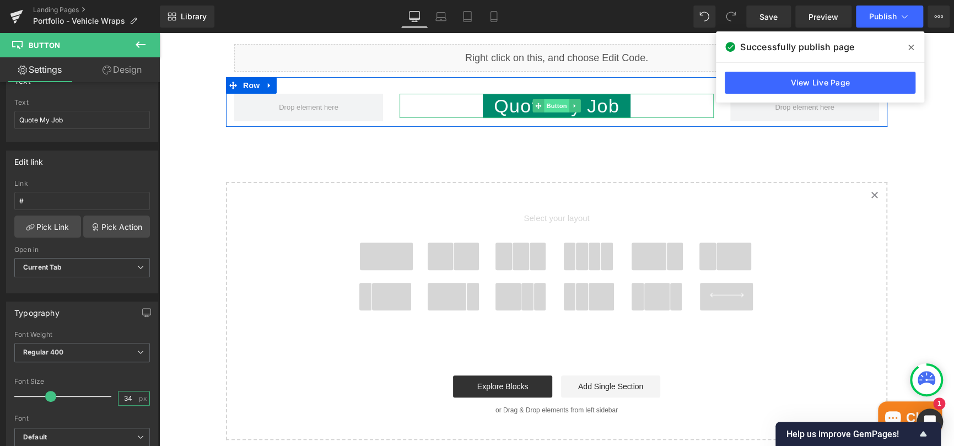
click at [545, 109] on span "Button" at bounding box center [556, 105] width 25 height 13
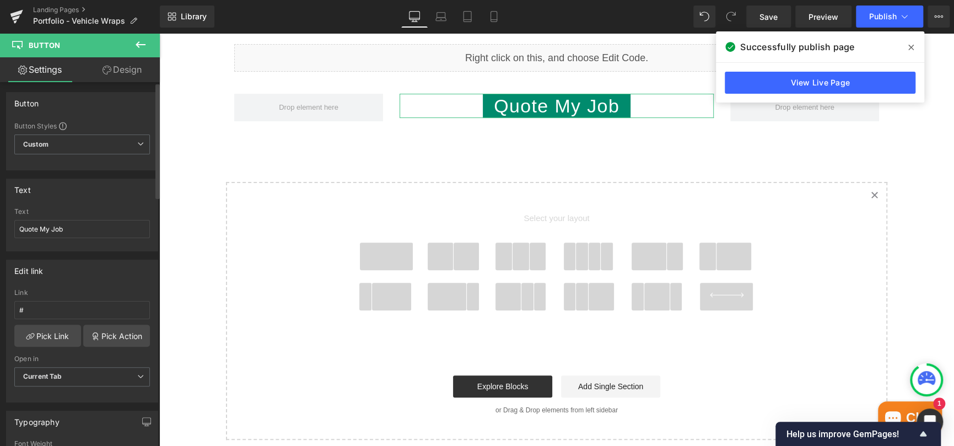
scroll to position [0, 0]
drag, startPoint x: 29, startPoint y: 310, endPoint x: 9, endPoint y: 311, distance: 19.3
click at [9, 311] on div "# Link # Pick Link Pick Action Current Tab New Tab Open in Current Tab Current …" at bounding box center [82, 346] width 151 height 113
paste input "https://customvinylgraphics.com/pages/request-a-quote"
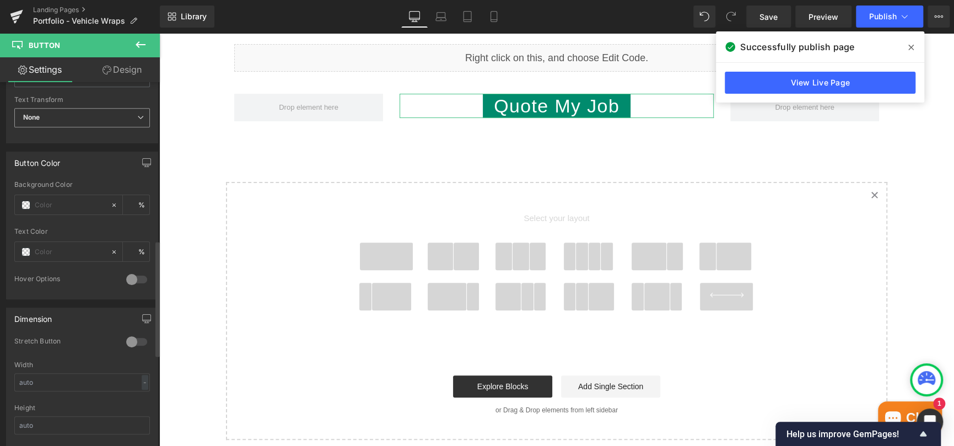
scroll to position [496, 0]
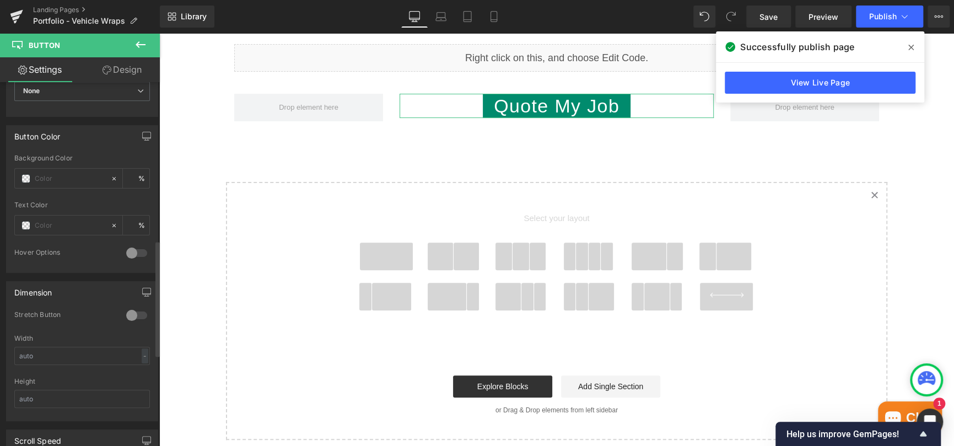
type input "https://customvinylgraphics.com/pages/request-a-quote"
click at [141, 251] on div at bounding box center [136, 253] width 26 height 18
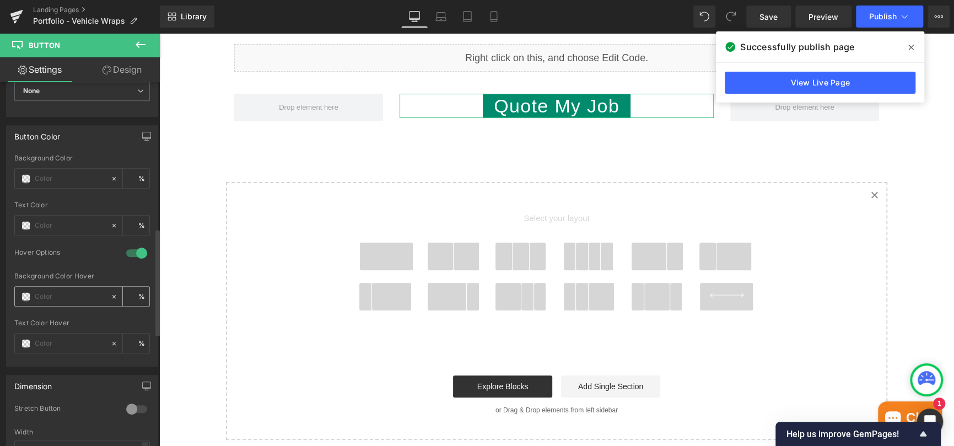
click at [45, 293] on input "text" at bounding box center [70, 297] width 71 height 12
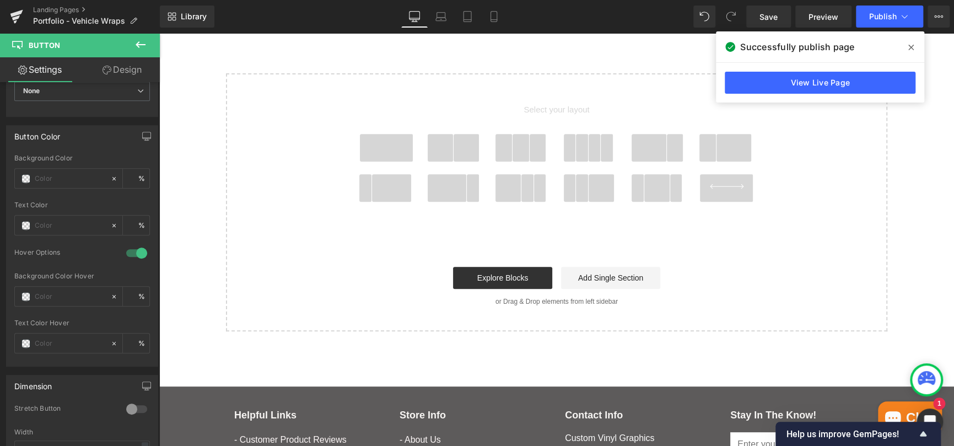
scroll to position [331, 0]
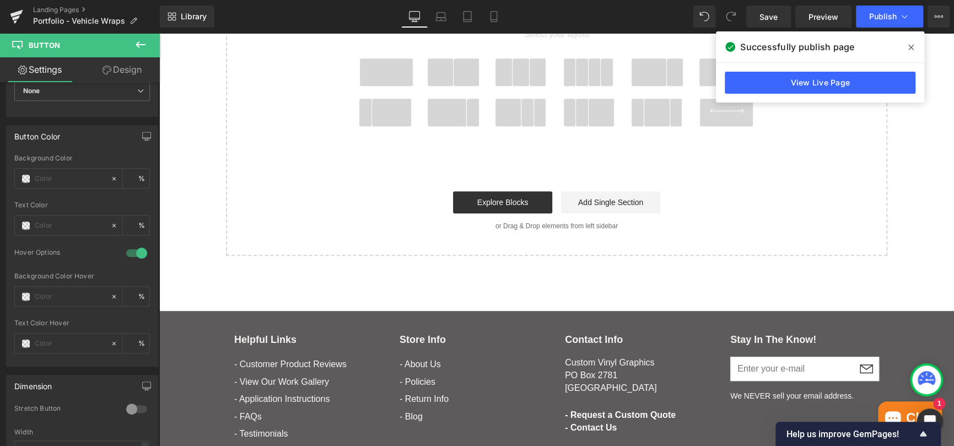
type input "0"
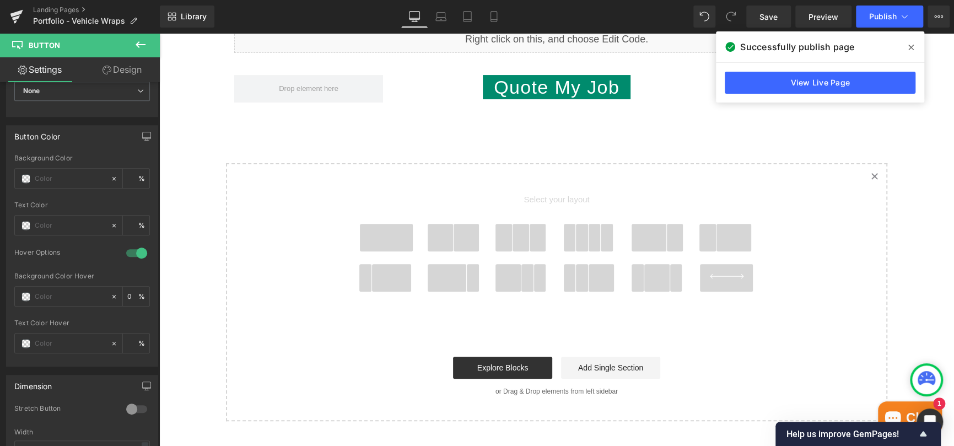
scroll to position [0, 0]
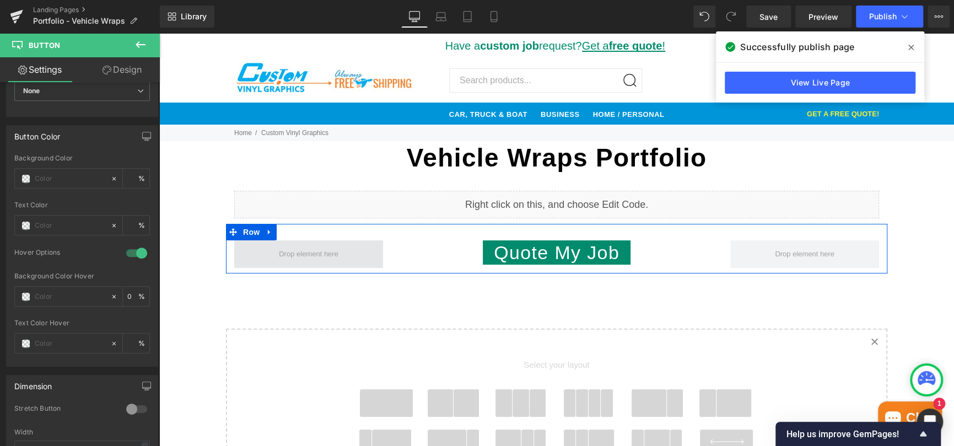
click at [316, 254] on span at bounding box center [308, 254] width 67 height 21
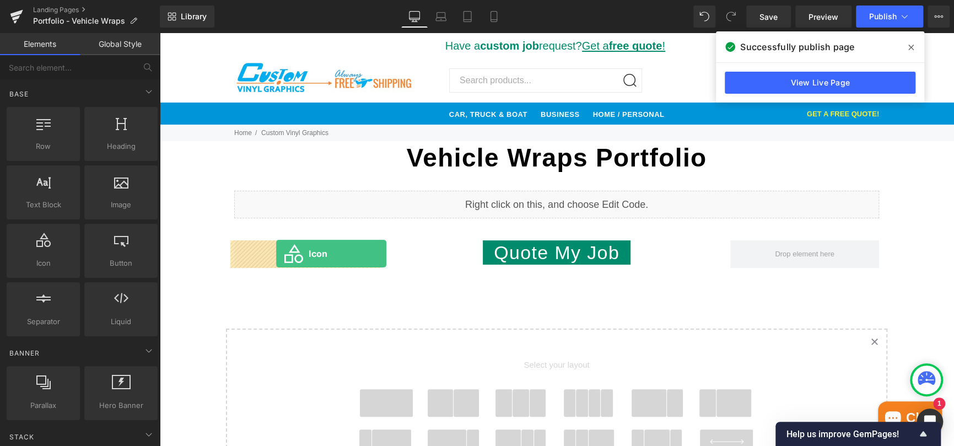
drag, startPoint x: 197, startPoint y: 289, endPoint x: 276, endPoint y: 254, distance: 86.4
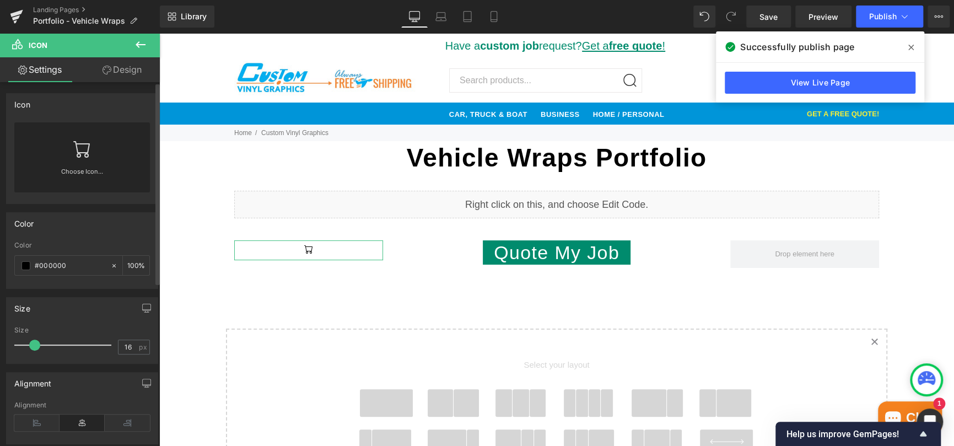
click at [79, 153] on icon at bounding box center [81, 149] width 17 height 17
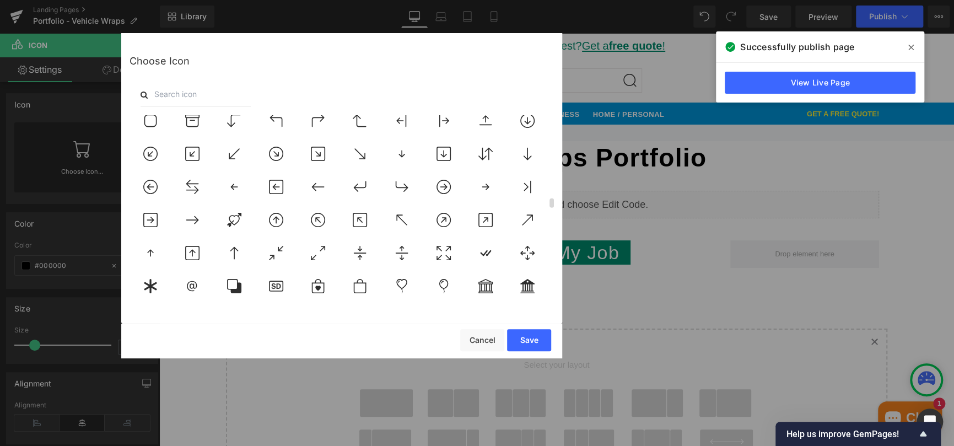
scroll to position [1709, 0]
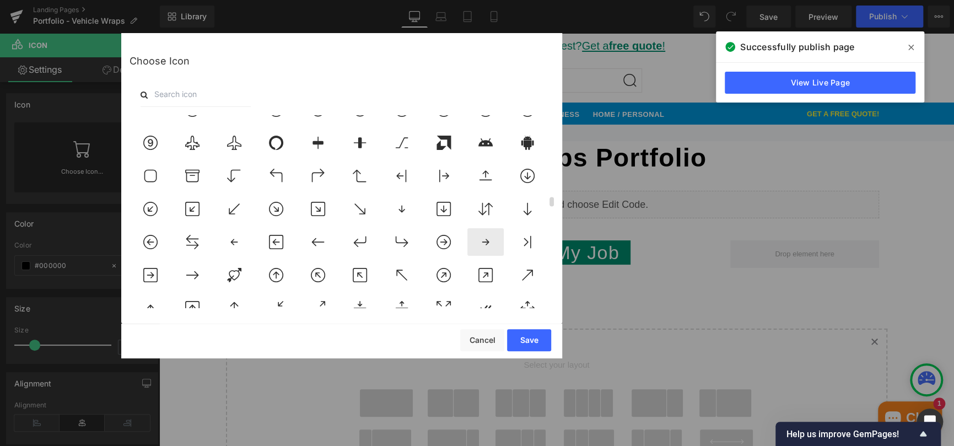
click at [487, 243] on icon at bounding box center [485, 242] width 7 height 6
click at [521, 342] on button "Save" at bounding box center [529, 340] width 44 height 22
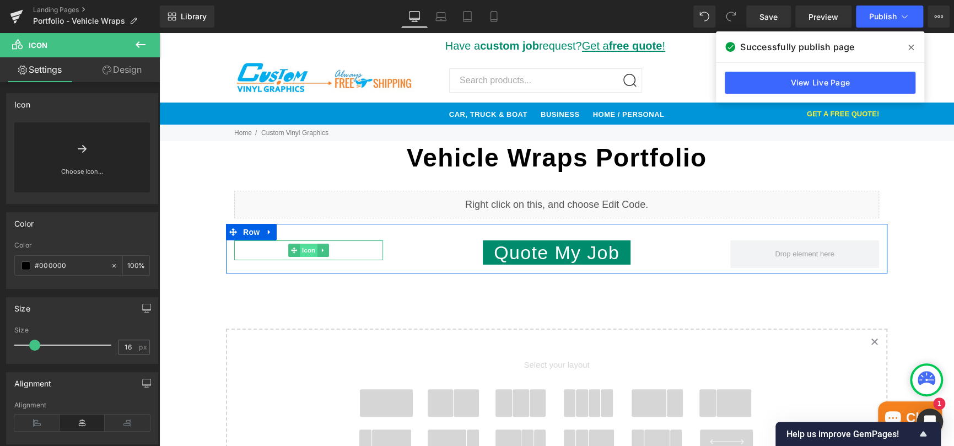
click at [303, 251] on span "Icon" at bounding box center [309, 250] width 18 height 13
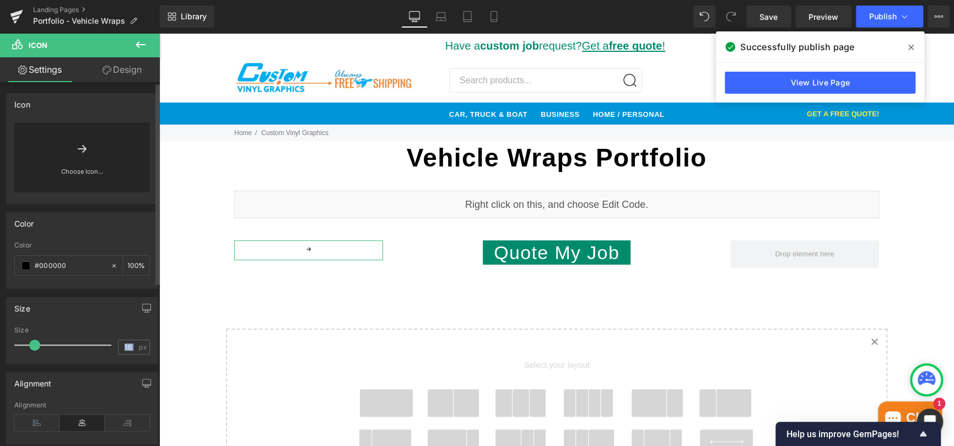
drag, startPoint x: 136, startPoint y: 349, endPoint x: 92, endPoint y: 351, distance: 44.7
click at [92, 351] on div "Size 16 px" at bounding box center [82, 344] width 136 height 37
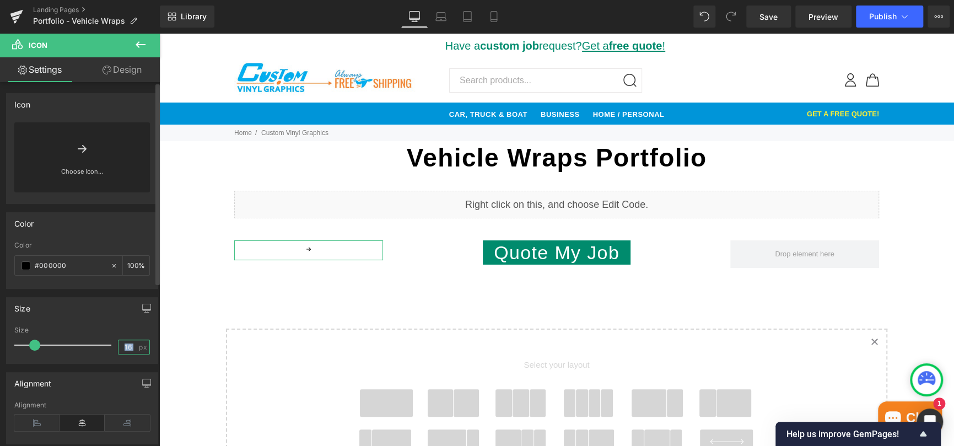
click at [121, 346] on input "16" at bounding box center [128, 347] width 19 height 14
drag, startPoint x: 127, startPoint y: 347, endPoint x: 115, endPoint y: 349, distance: 11.8
click at [119, 349] on input "16" at bounding box center [128, 347] width 19 height 14
type input "50"
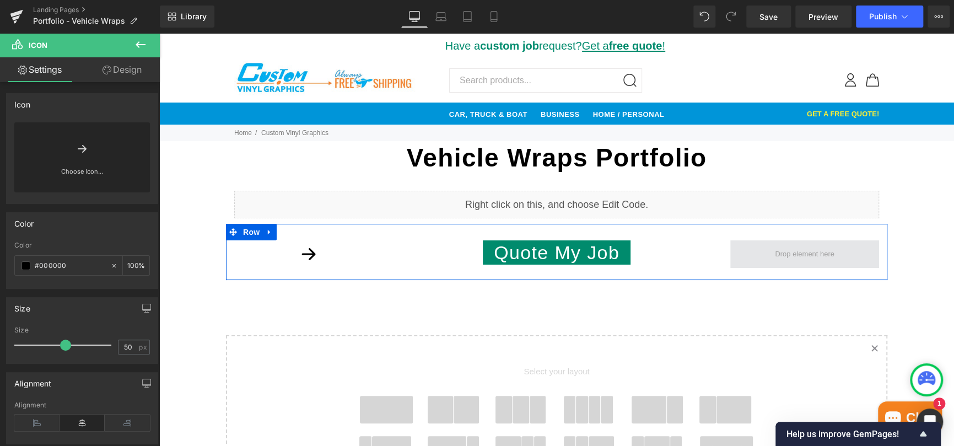
click at [784, 256] on span at bounding box center [804, 254] width 67 height 21
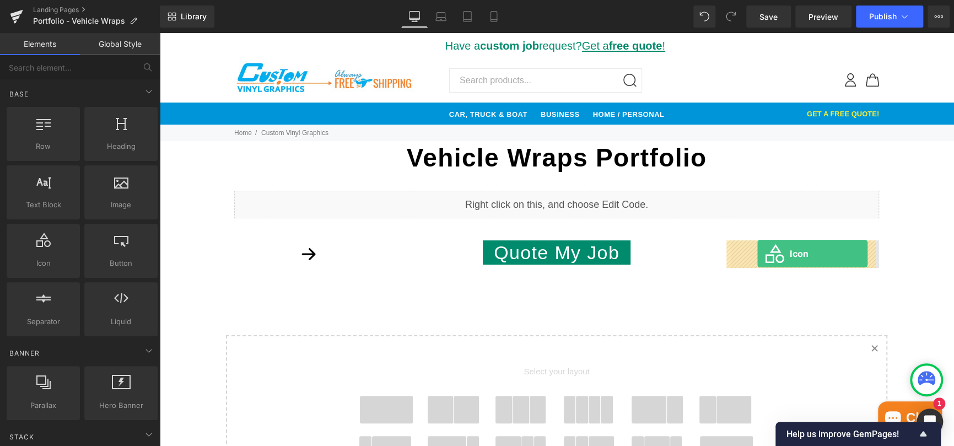
drag, startPoint x: 203, startPoint y: 284, endPoint x: 757, endPoint y: 254, distance: 554.9
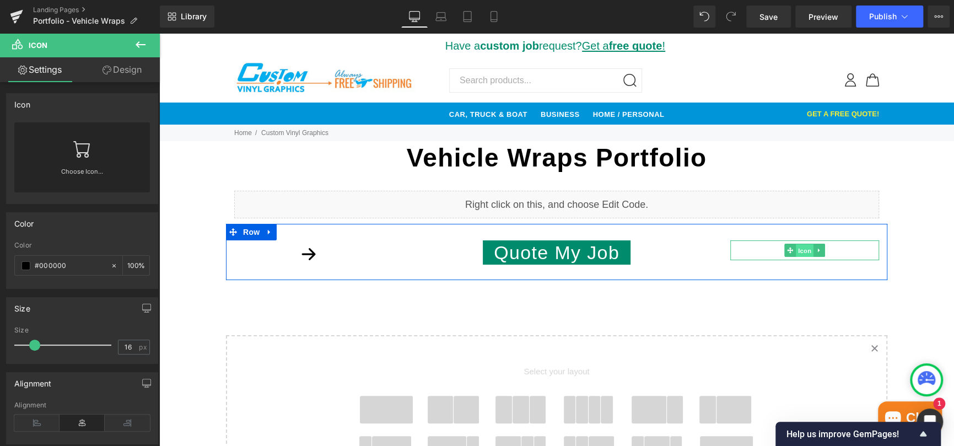
click at [797, 253] on span "Icon" at bounding box center [805, 250] width 18 height 13
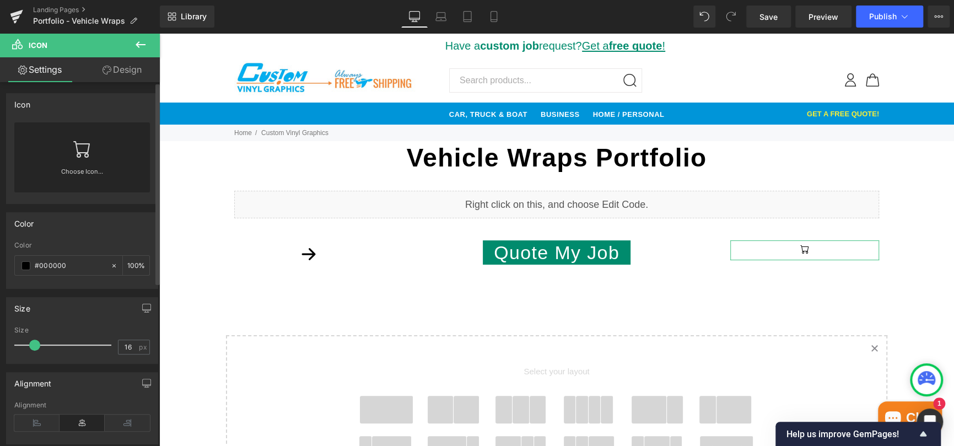
click at [76, 158] on link at bounding box center [82, 144] width 18 height 44
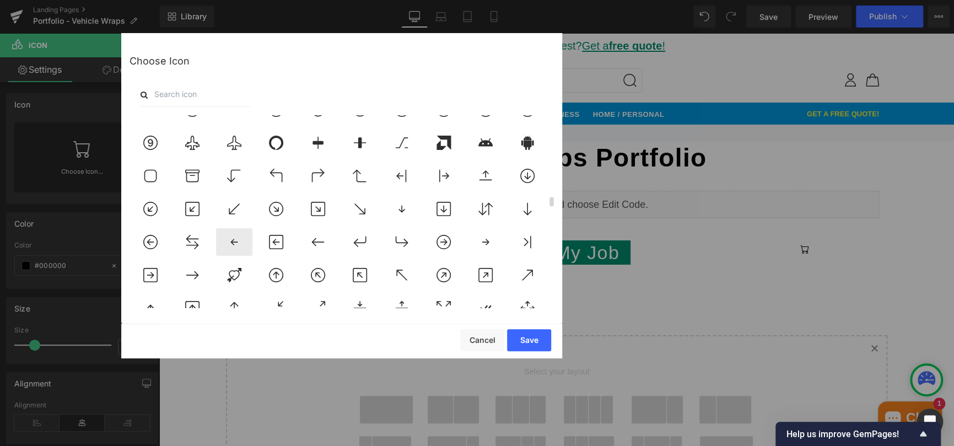
click at [228, 243] on icon at bounding box center [234, 242] width 23 height 14
click at [522, 344] on button "Save" at bounding box center [529, 340] width 44 height 22
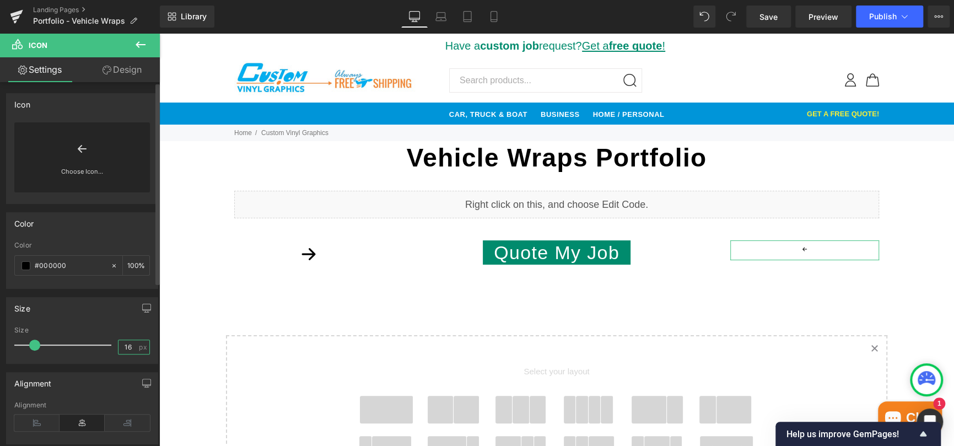
drag, startPoint x: 128, startPoint y: 344, endPoint x: 104, endPoint y: 346, distance: 24.4
click at [104, 346] on div "Size 16 px" at bounding box center [82, 344] width 136 height 37
type input "50"
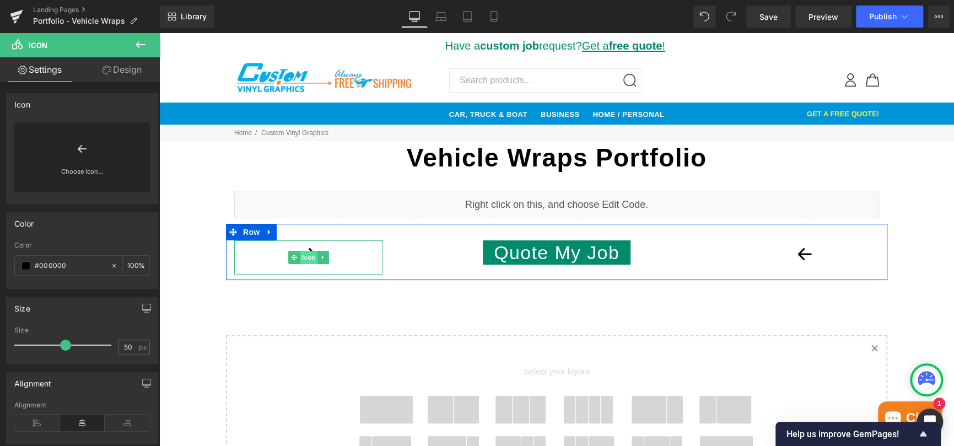
click at [300, 255] on span "Icon" at bounding box center [309, 257] width 18 height 13
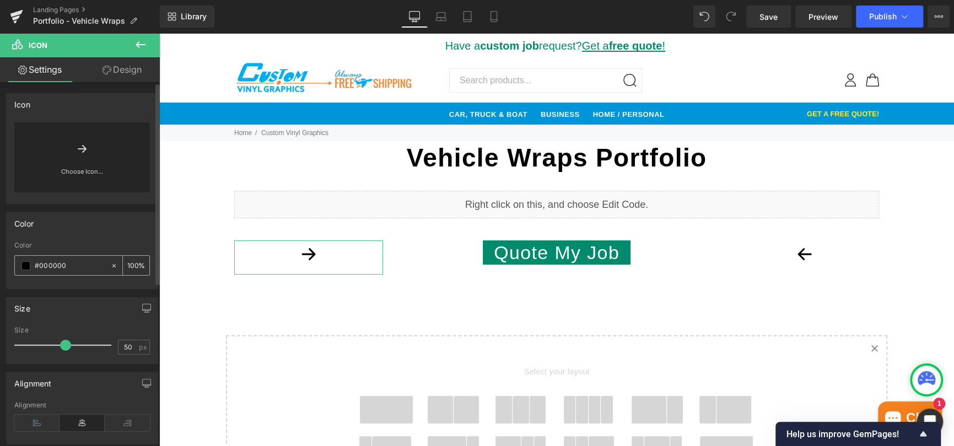
drag, startPoint x: 72, startPoint y: 265, endPoint x: 46, endPoint y: 272, distance: 26.9
click at [46, 272] on div "#000000" at bounding box center [62, 265] width 95 height 19
click at [24, 262] on span at bounding box center [25, 265] width 9 height 9
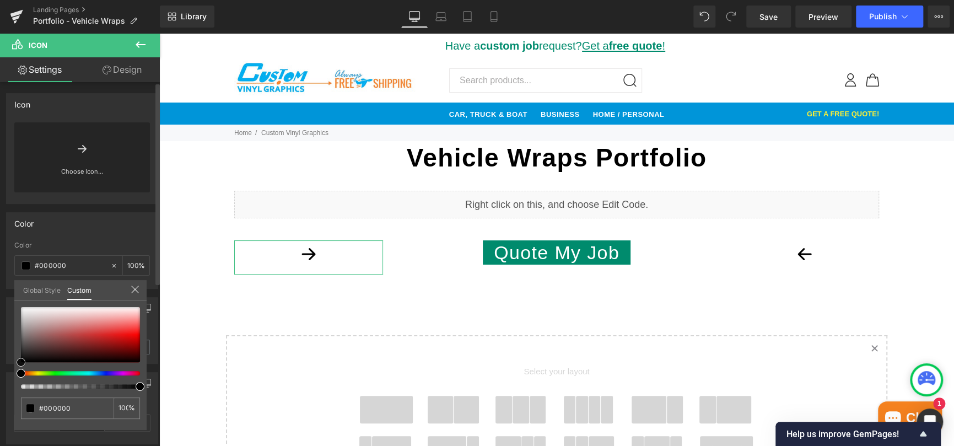
type input "#797676"
click at [23, 336] on div at bounding box center [80, 334] width 119 height 55
drag, startPoint x: 81, startPoint y: 409, endPoint x: 26, endPoint y: 417, distance: 55.7
click at [26, 417] on div "#797676" at bounding box center [67, 407] width 93 height 21
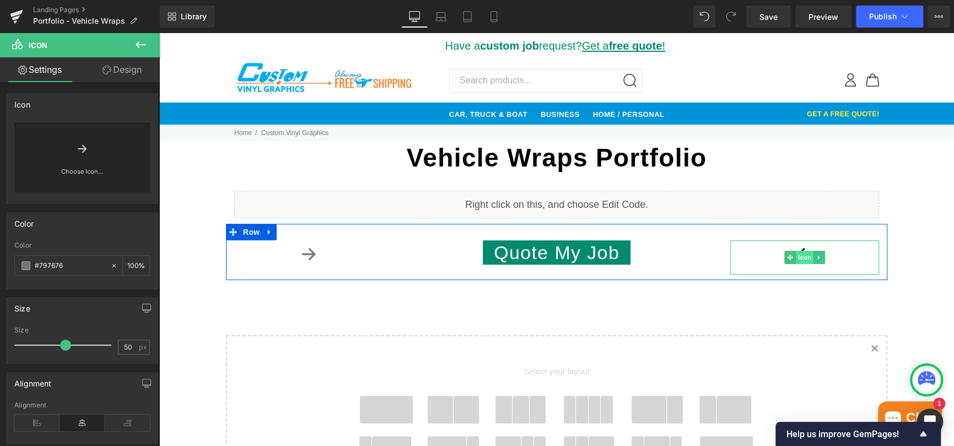
click at [801, 256] on span "Icon" at bounding box center [805, 257] width 18 height 13
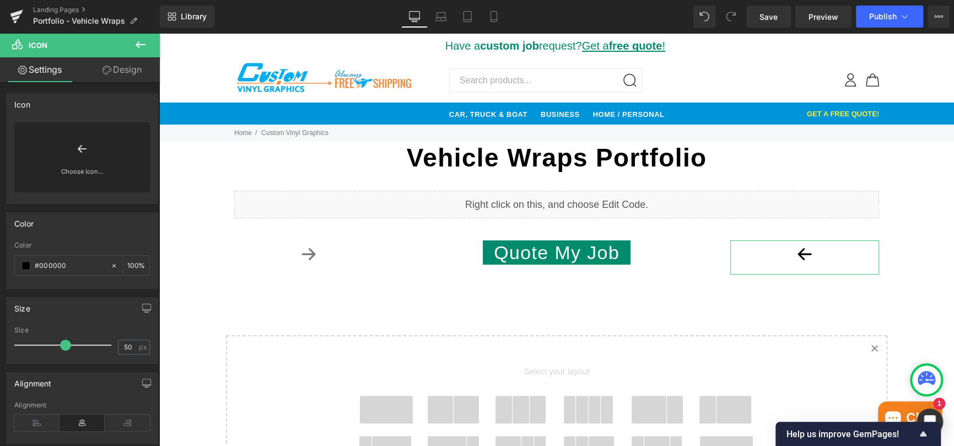
drag, startPoint x: 84, startPoint y: 262, endPoint x: -10, endPoint y: 269, distance: 94.5
click at [0, 269] on html "Icon You are previewing how the Live Preset 0 will restyle your page. You can n…" at bounding box center [477, 223] width 954 height 446
paste input "797676"
type input "#797676"
click at [765, 19] on span "Save" at bounding box center [769, 17] width 18 height 12
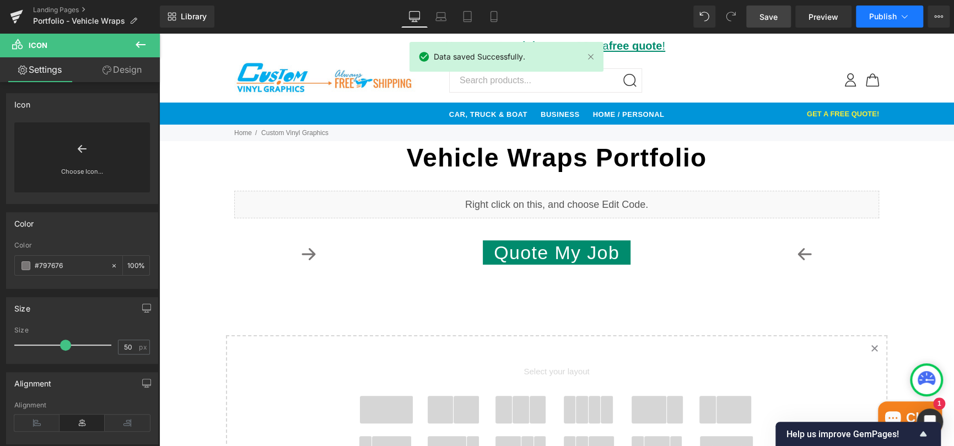
click at [885, 16] on span "Publish" at bounding box center [883, 16] width 28 height 9
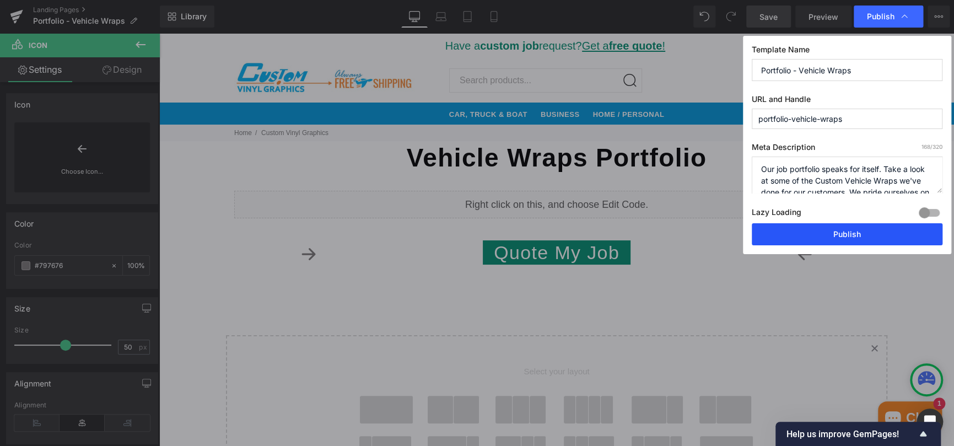
click at [864, 224] on button "Publish" at bounding box center [847, 234] width 191 height 22
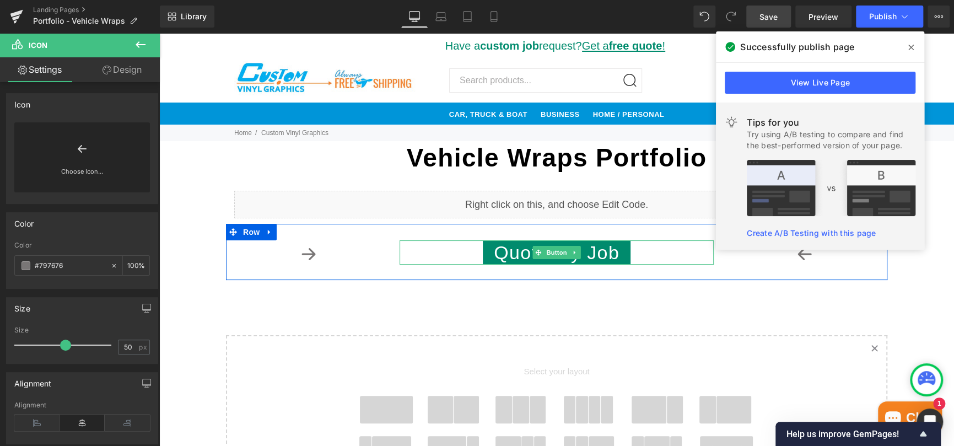
click at [592, 254] on span "Quote My Job" at bounding box center [557, 253] width 126 height 18
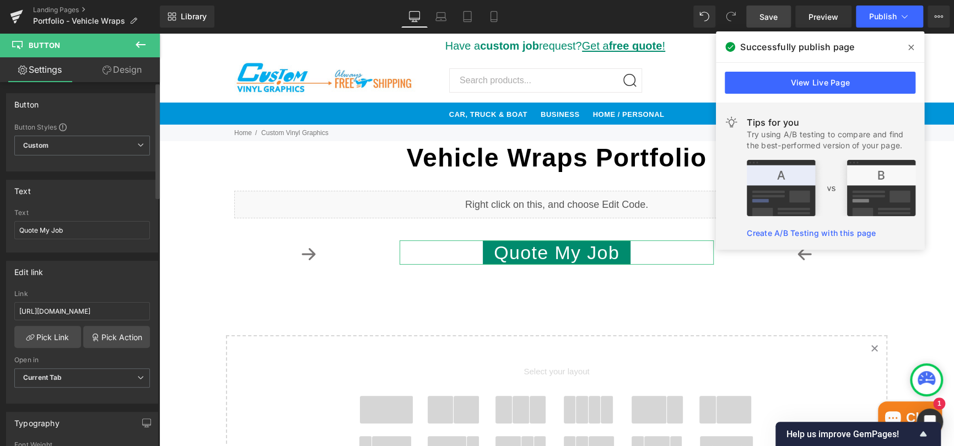
scroll to position [55, 0]
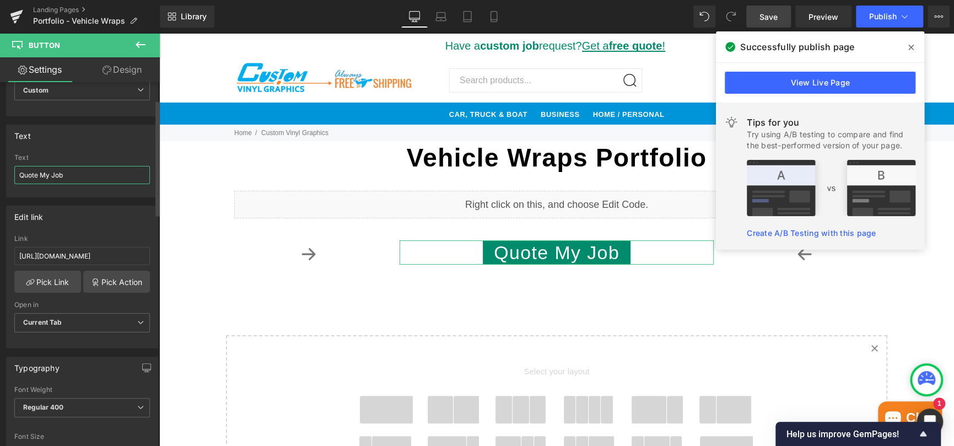
click at [53, 173] on input "Quote My Job" at bounding box center [82, 175] width 136 height 18
type input "Quote My Wrap"
click at [110, 67] on link "Design" at bounding box center [122, 69] width 80 height 25
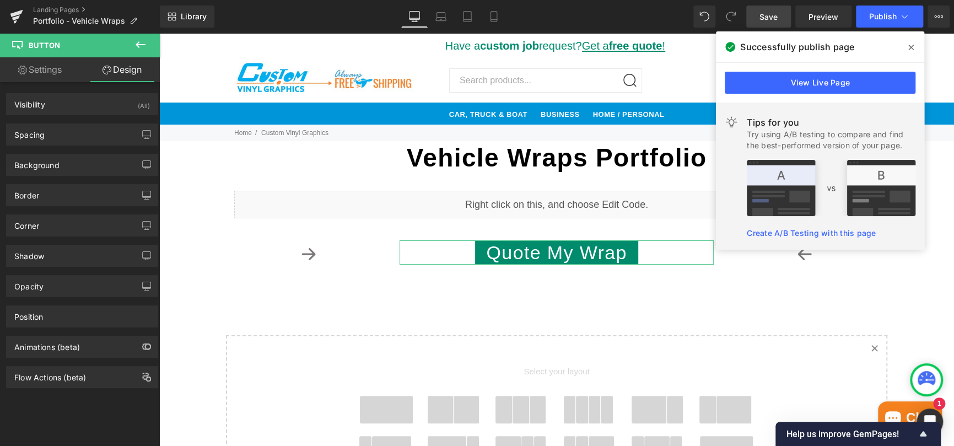
type input "0"
type input "5"
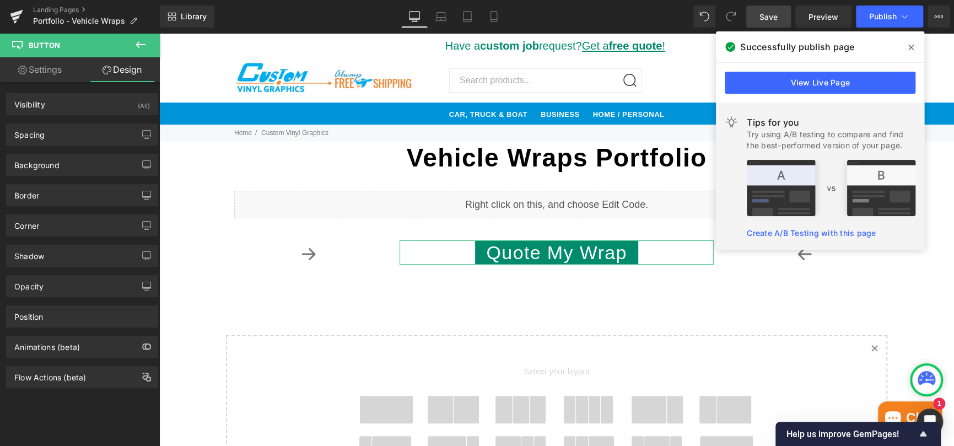
type input "20"
type input "4"
type input "20"
click at [37, 137] on div "Spacing" at bounding box center [29, 131] width 30 height 15
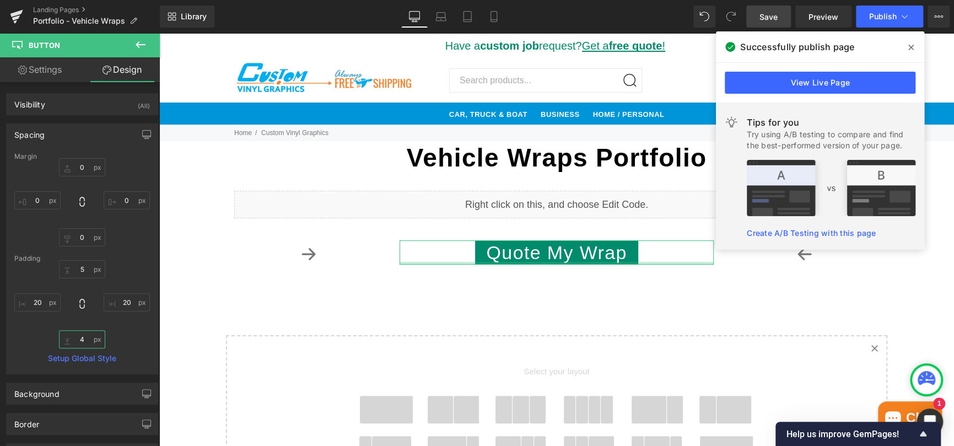
click at [79, 344] on input "4" at bounding box center [82, 339] width 46 height 18
type input "10"
click at [84, 265] on input "5" at bounding box center [82, 269] width 46 height 18
type input "10"
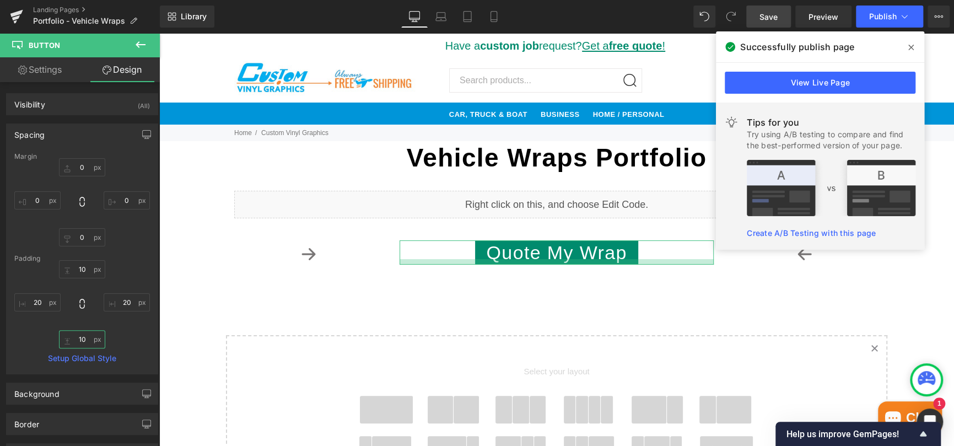
click at [82, 338] on input "10" at bounding box center [82, 339] width 46 height 18
type input "20"
click at [83, 265] on input "10" at bounding box center [82, 269] width 46 height 18
type input "20"
click at [88, 166] on input "0" at bounding box center [82, 167] width 46 height 18
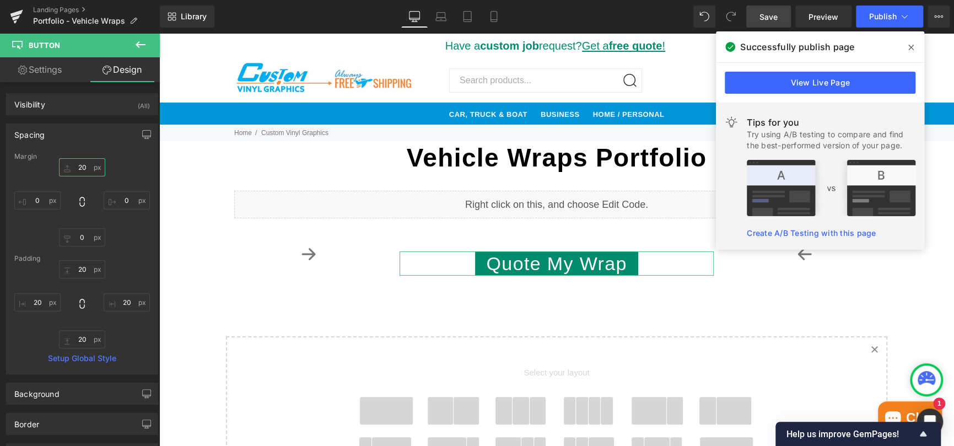
type input "20"
click at [82, 164] on input "20" at bounding box center [82, 167] width 46 height 18
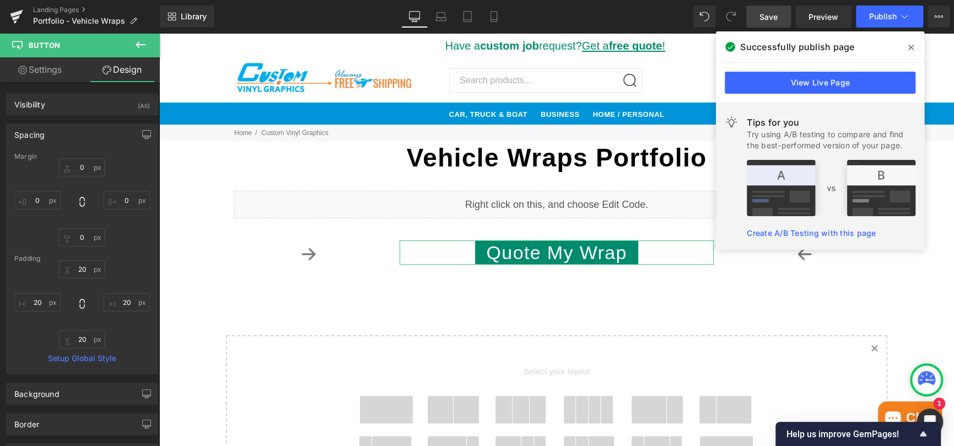
click at [125, 153] on div "Margin" at bounding box center [82, 157] width 136 height 8
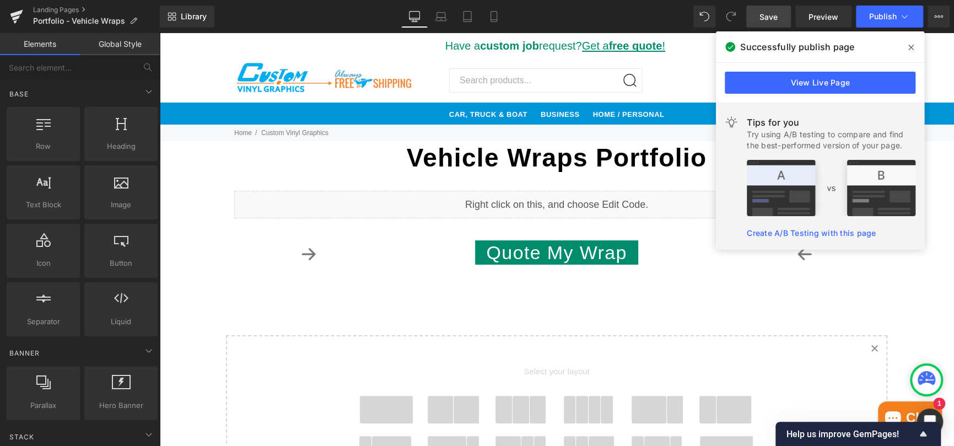
click at [443, 313] on div "Vehicle Wraps Portfolio Heading Liquid Row Icon Quote My Wrap Button Icon Row S…" at bounding box center [556, 367] width 795 height 452
click at [889, 9] on button "Publish" at bounding box center [889, 17] width 67 height 22
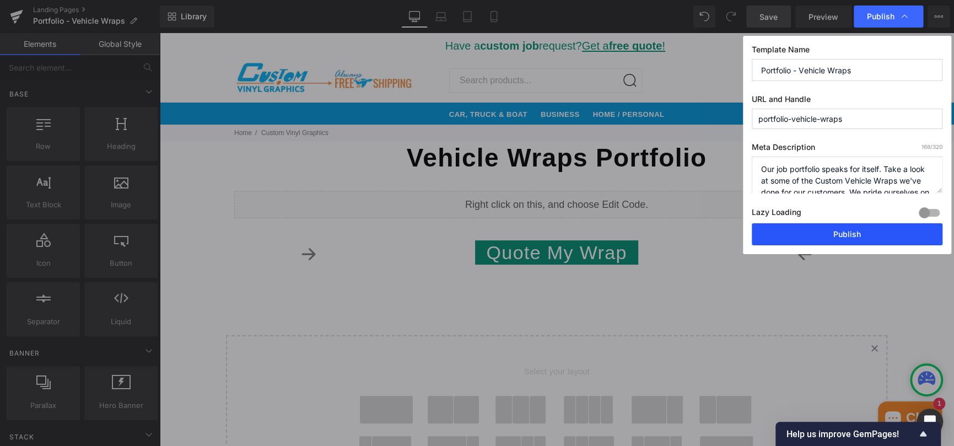
click at [853, 236] on button "Publish" at bounding box center [847, 234] width 191 height 22
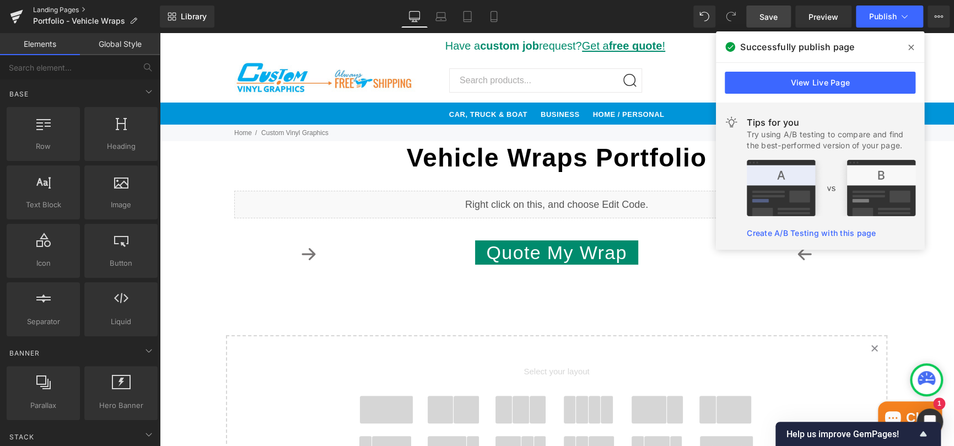
click at [47, 11] on link "Landing Pages" at bounding box center [96, 10] width 127 height 9
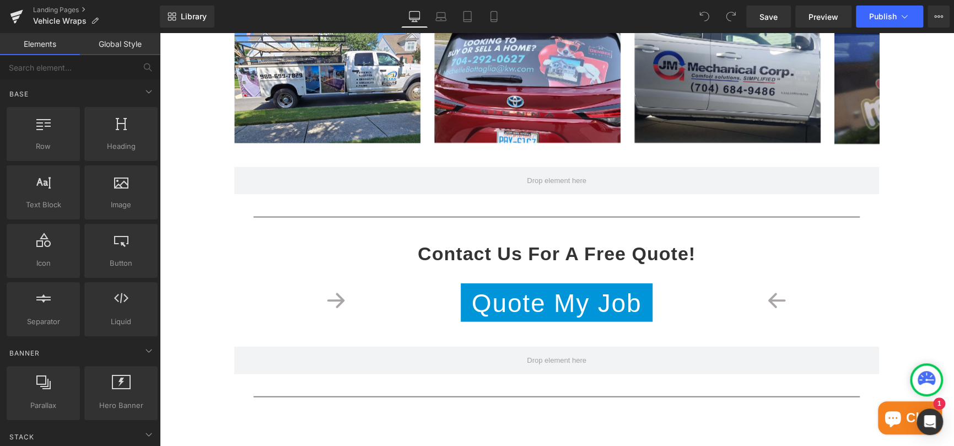
scroll to position [1378, 0]
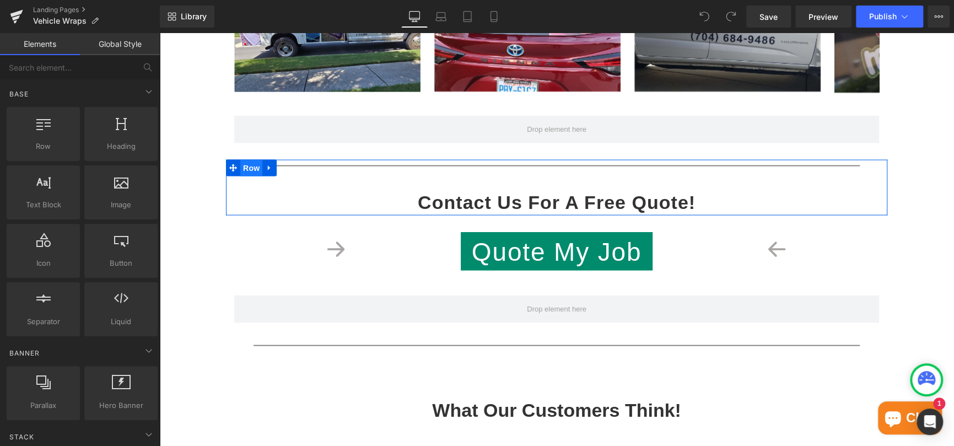
click at [249, 166] on span "Row" at bounding box center [251, 168] width 22 height 17
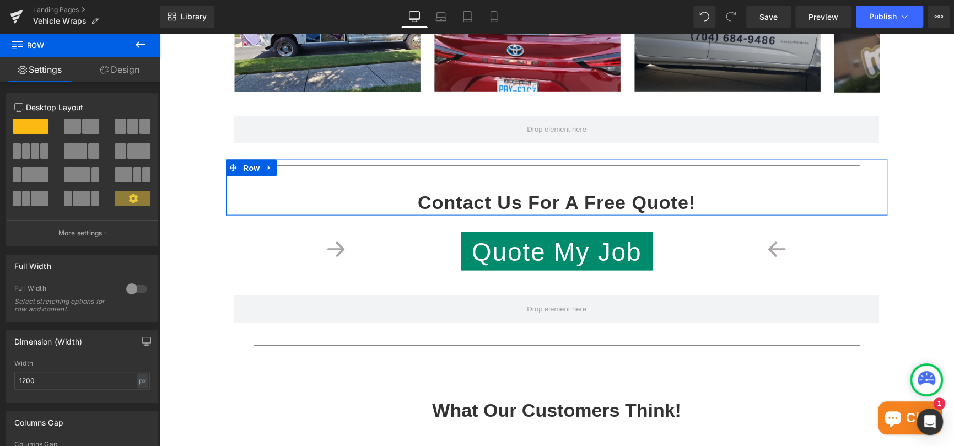
click at [127, 68] on link "Design" at bounding box center [120, 69] width 80 height 25
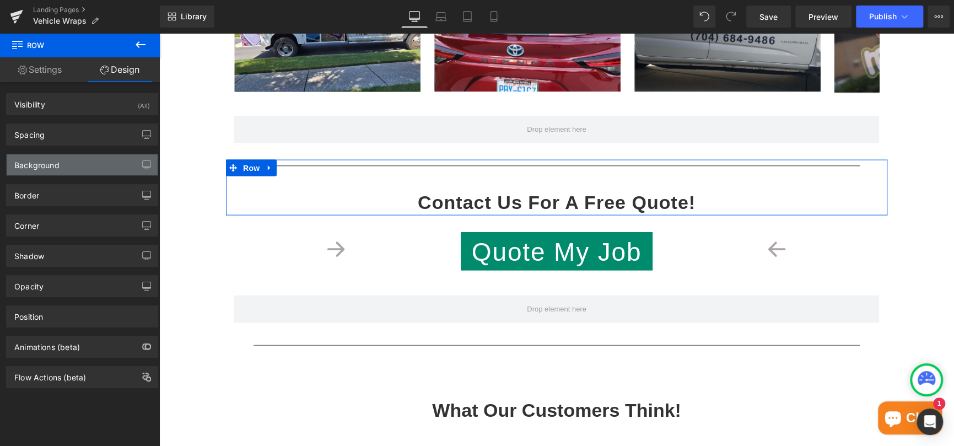
click at [52, 159] on div "Background" at bounding box center [36, 161] width 45 height 15
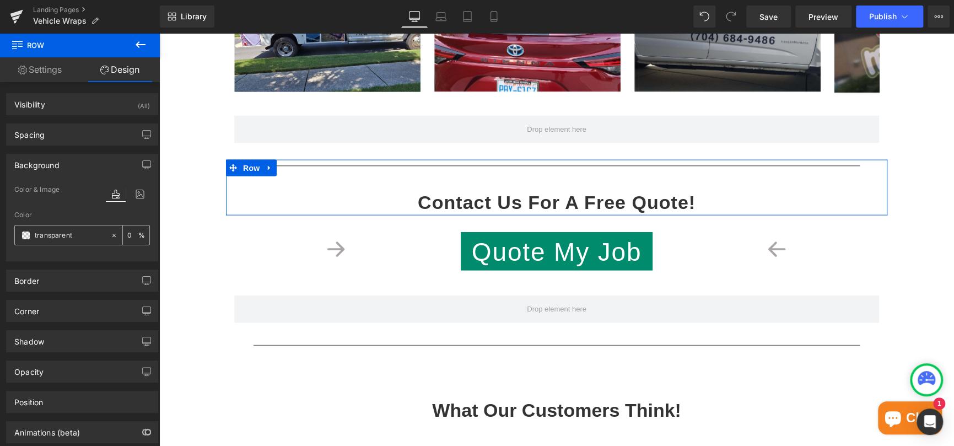
click at [95, 237] on input "transparent" at bounding box center [70, 235] width 71 height 12
click at [25, 235] on span at bounding box center [25, 235] width 9 height 9
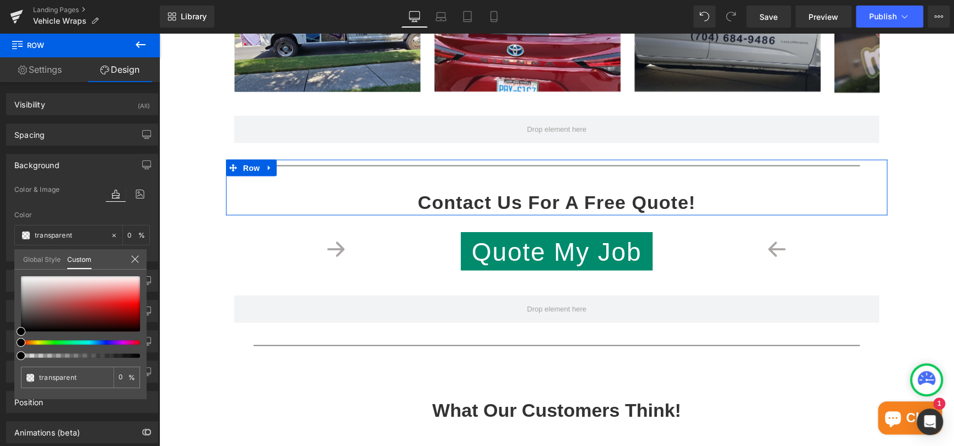
click at [103, 342] on div at bounding box center [76, 342] width 119 height 4
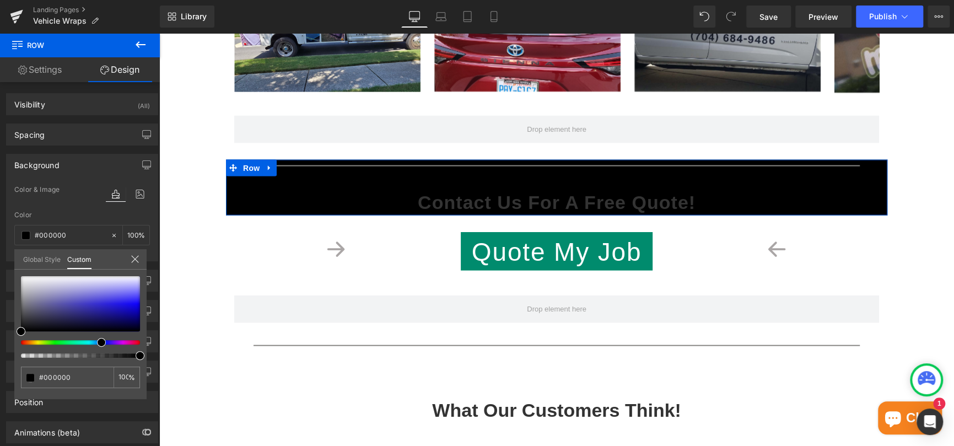
drag, startPoint x: 103, startPoint y: 342, endPoint x: 93, endPoint y: 344, distance: 9.5
click at [93, 344] on div at bounding box center [76, 342] width 119 height 4
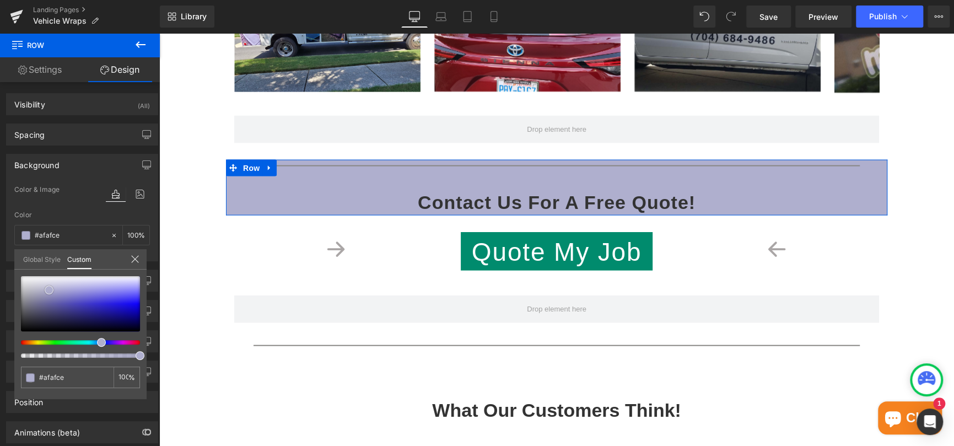
drag, startPoint x: 20, startPoint y: 331, endPoint x: 48, endPoint y: 289, distance: 50.0
click at [48, 289] on span at bounding box center [49, 290] width 9 height 9
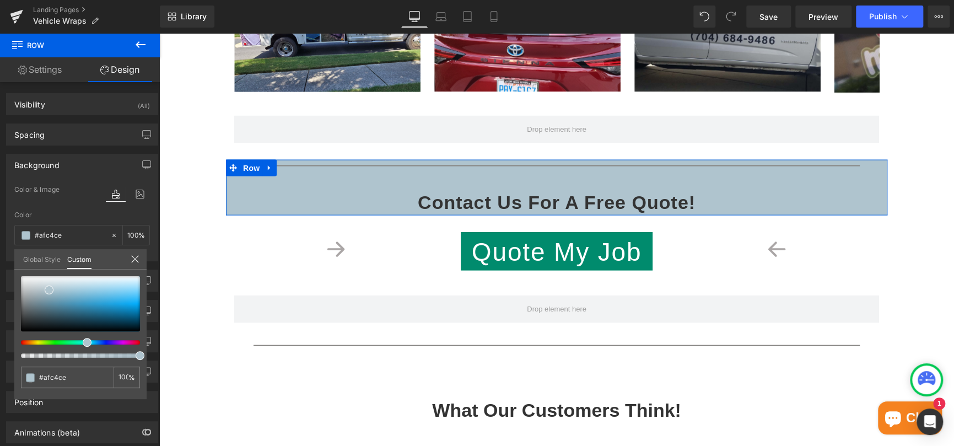
drag, startPoint x: 103, startPoint y: 342, endPoint x: 85, endPoint y: 343, distance: 18.2
click at [85, 343] on span at bounding box center [87, 342] width 9 height 9
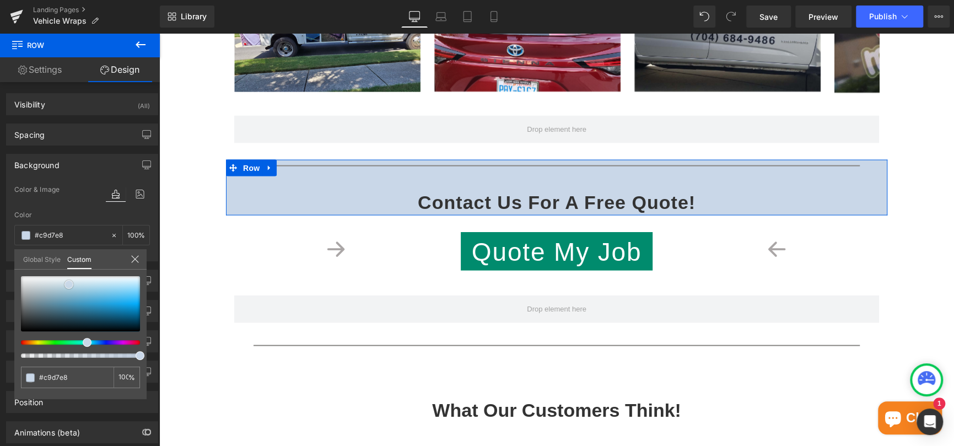
drag, startPoint x: 50, startPoint y: 289, endPoint x: 69, endPoint y: 284, distance: 20.6
click at [69, 284] on span at bounding box center [68, 284] width 9 height 9
drag, startPoint x: 70, startPoint y: 374, endPoint x: 34, endPoint y: 371, distance: 36.0
click at [34, 371] on div "transparent" at bounding box center [67, 377] width 93 height 21
type input "#c9d7e8"
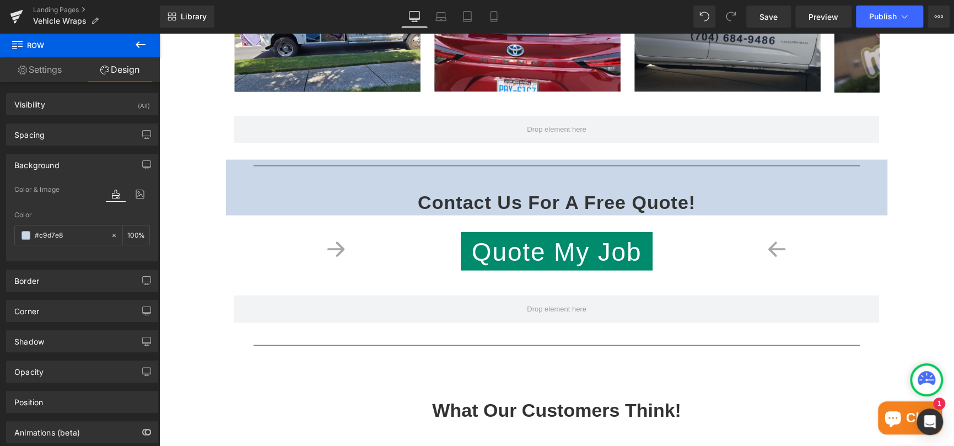
click at [256, 235] on body "Close CAR, TRUCK & BOAT BUSINESS HOME / PERSONAL GET A FREE QUOTE! My Account S…" at bounding box center [556, 324] width 795 height 3338
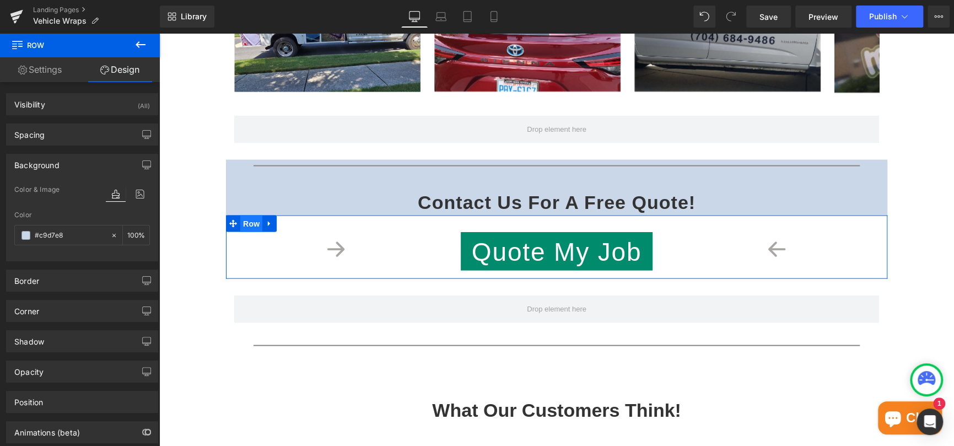
click at [246, 228] on span "Row" at bounding box center [251, 224] width 22 height 17
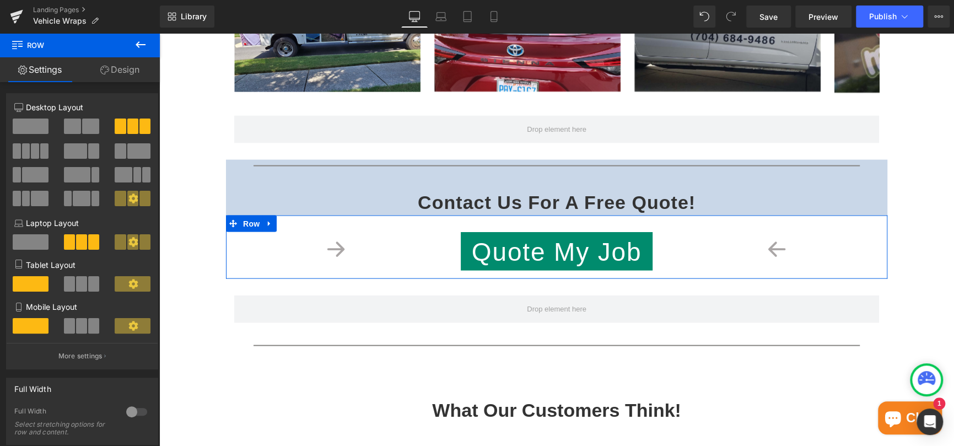
click at [126, 72] on link "Design" at bounding box center [120, 69] width 80 height 25
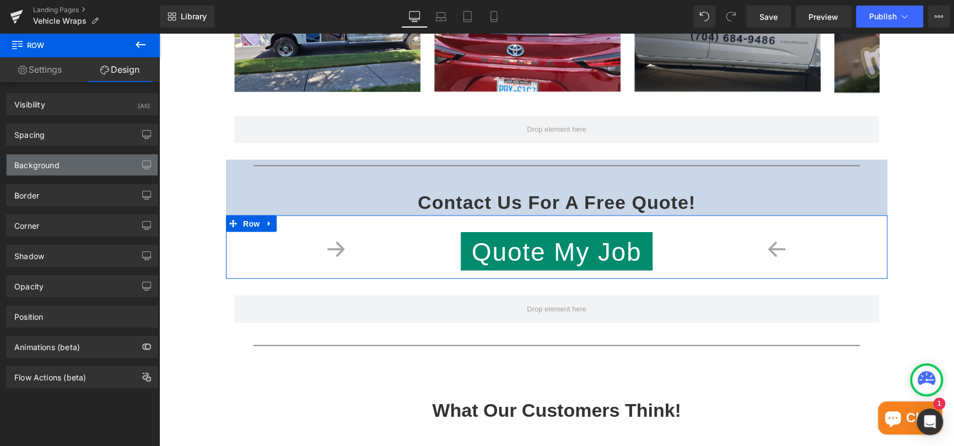
click at [41, 167] on div "Background" at bounding box center [36, 161] width 45 height 15
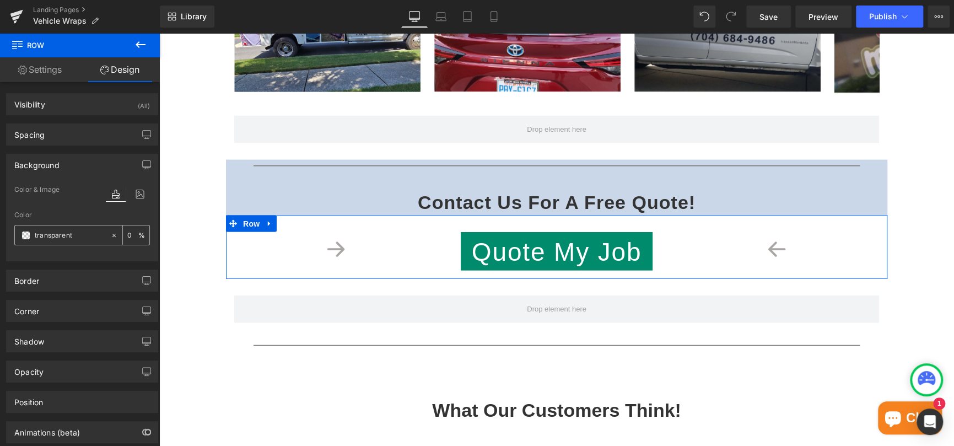
click at [61, 239] on input "transparent" at bounding box center [70, 235] width 71 height 12
paste input "#c9d7e8"
type input "#c9d7e8"
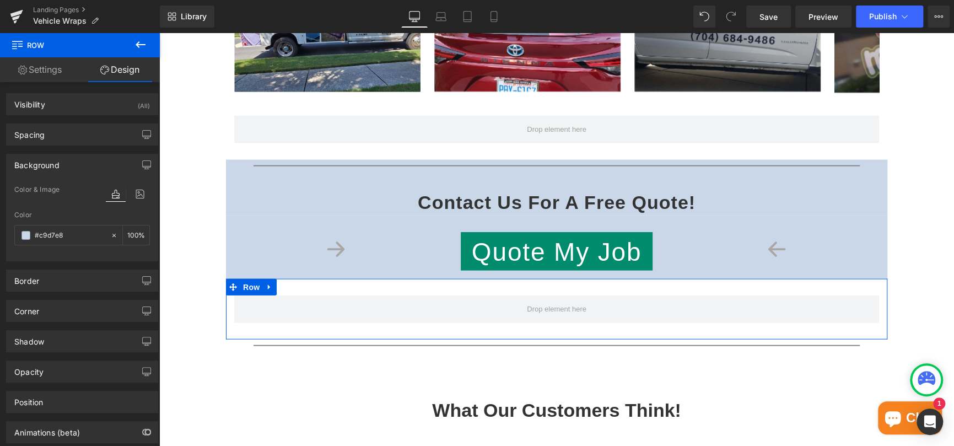
click at [226, 289] on span at bounding box center [233, 287] width 14 height 17
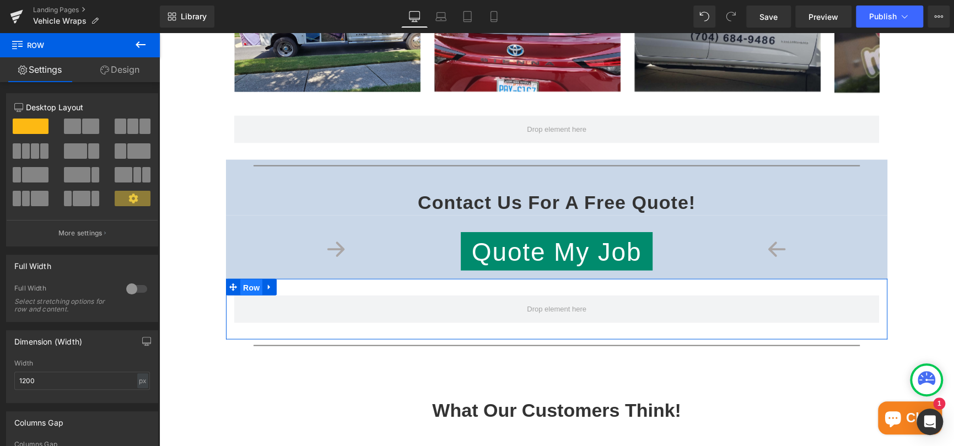
click at [242, 286] on span "Row" at bounding box center [251, 287] width 22 height 17
drag, startPoint x: 116, startPoint y: 78, endPoint x: 110, endPoint y: 89, distance: 12.3
click at [116, 78] on link "Design" at bounding box center [120, 69] width 80 height 25
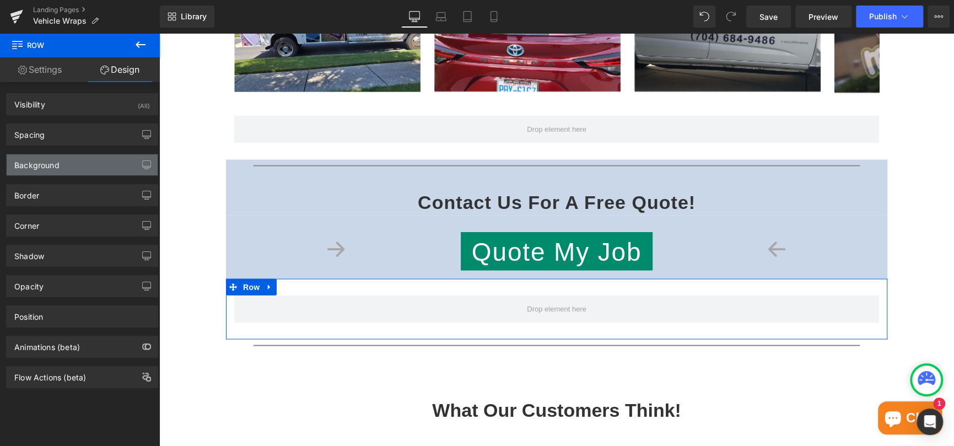
click at [61, 164] on div "Background" at bounding box center [82, 164] width 151 height 21
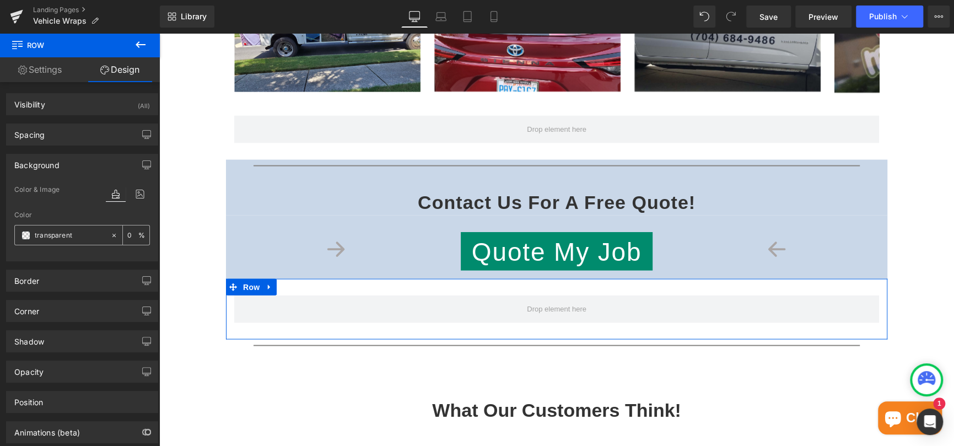
click at [72, 237] on input "transparent" at bounding box center [70, 235] width 71 height 12
paste input "#c9d7e8"
type input "#c9d7e8"
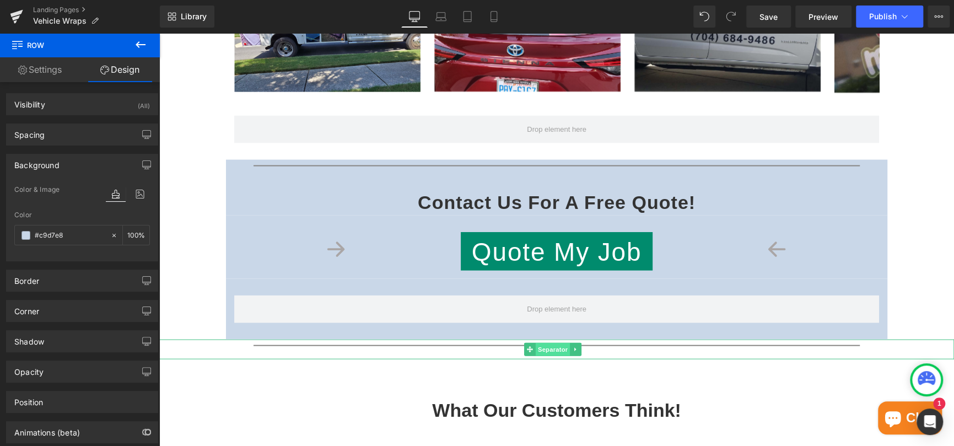
click at [543, 351] on span "Separator" at bounding box center [552, 349] width 34 height 13
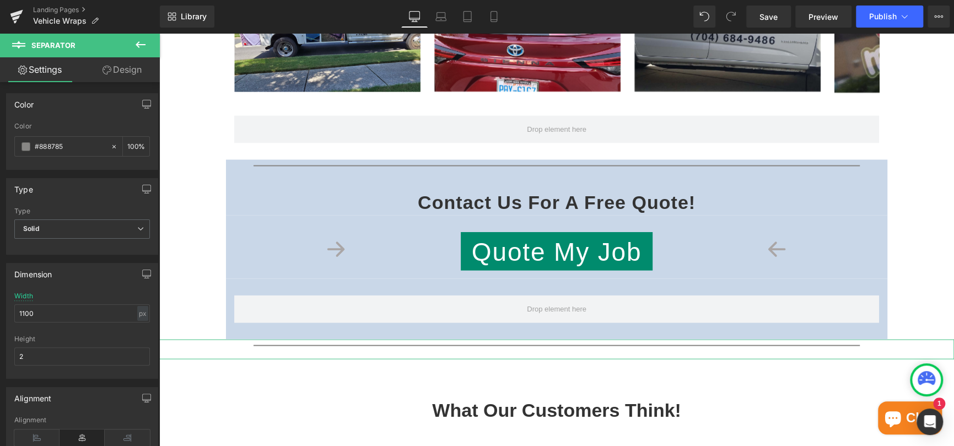
click at [117, 74] on link "Design" at bounding box center [122, 69] width 80 height 25
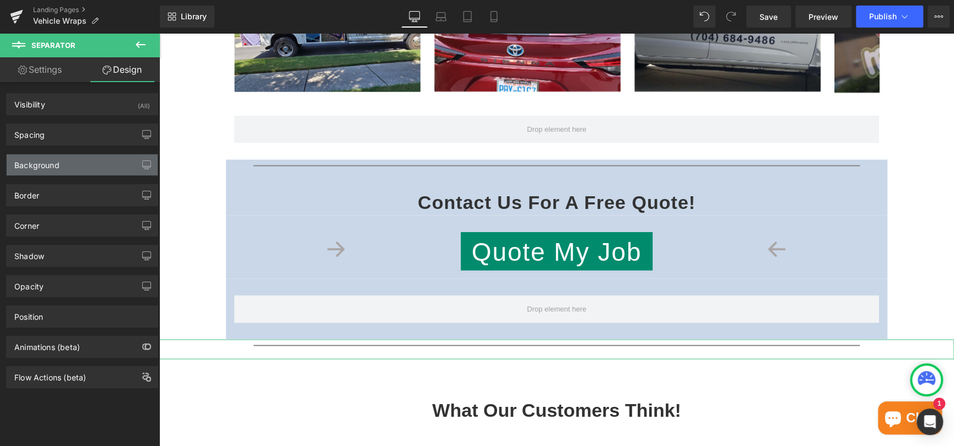
click at [45, 168] on div "Background" at bounding box center [36, 161] width 45 height 15
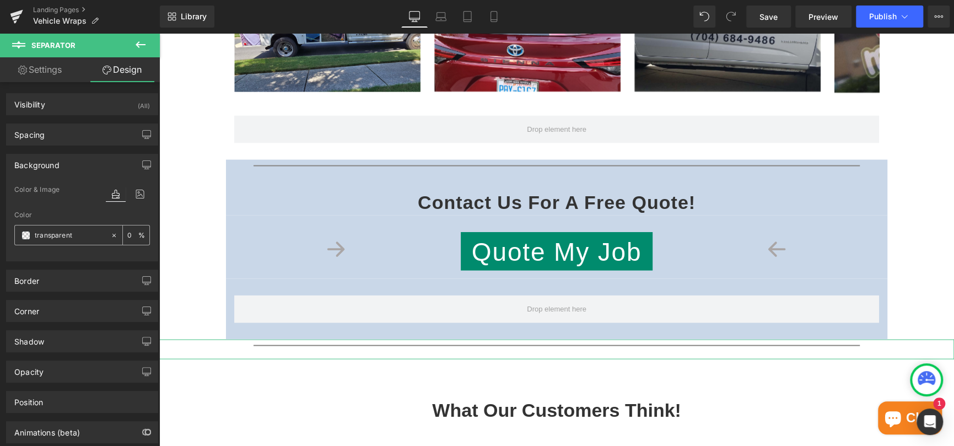
click at [59, 234] on input "text" at bounding box center [70, 235] width 71 height 12
paste input "#c9d7e8"
type input "#c9d7e8"
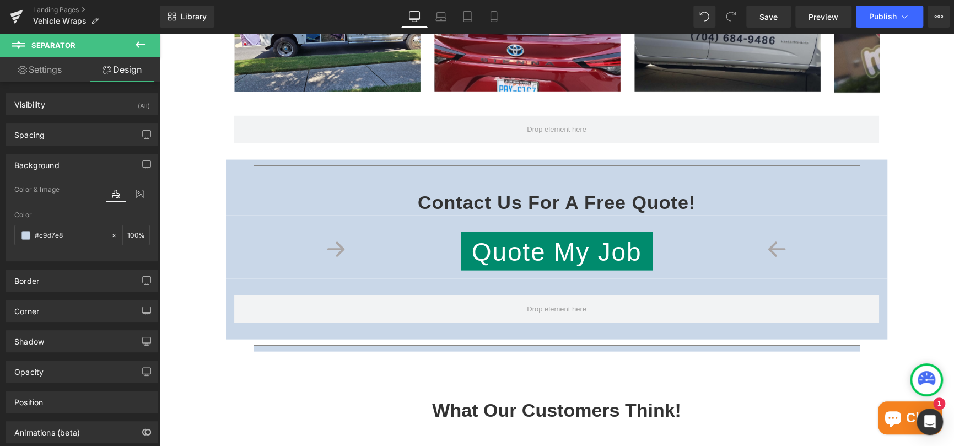
click at [178, 196] on div "Heading Vehicle Wraps Heading Row Icon Row [GEOGRAPHIC_DATA], [GEOGRAPHIC_DATA]…" at bounding box center [556, 232] width 795 height 2938
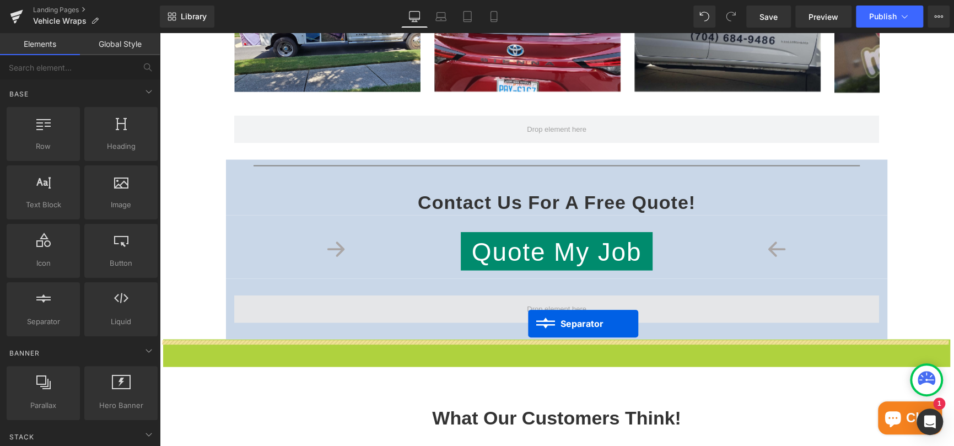
drag, startPoint x: 528, startPoint y: 349, endPoint x: 528, endPoint y: 324, distance: 25.4
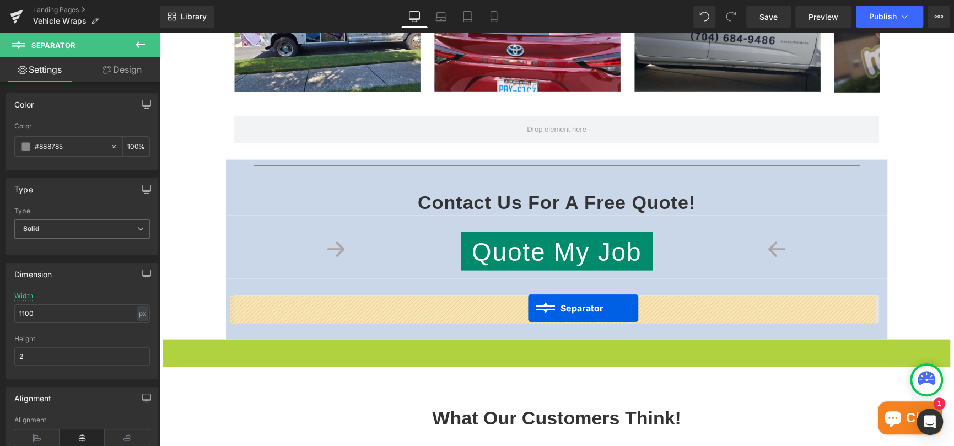
drag, startPoint x: 528, startPoint y: 349, endPoint x: 528, endPoint y: 308, distance: 40.8
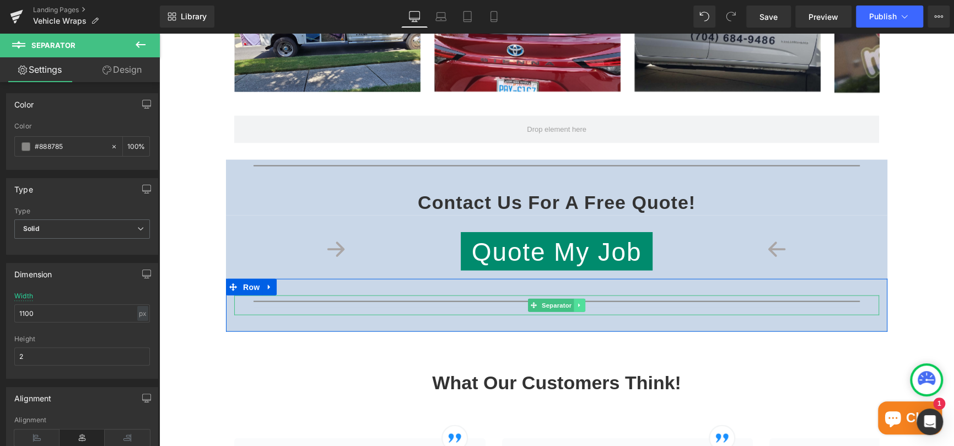
click at [577, 307] on icon at bounding box center [580, 305] width 6 height 7
click at [583, 308] on icon at bounding box center [585, 306] width 6 height 6
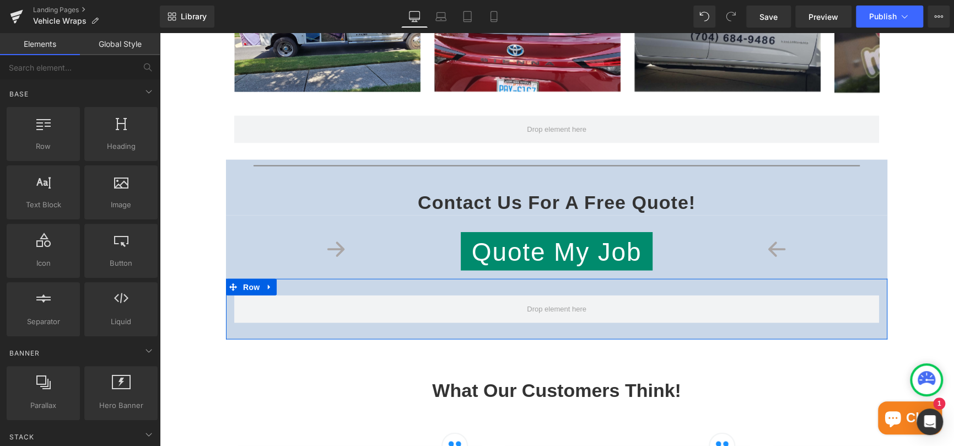
scroll to position [1354, 0]
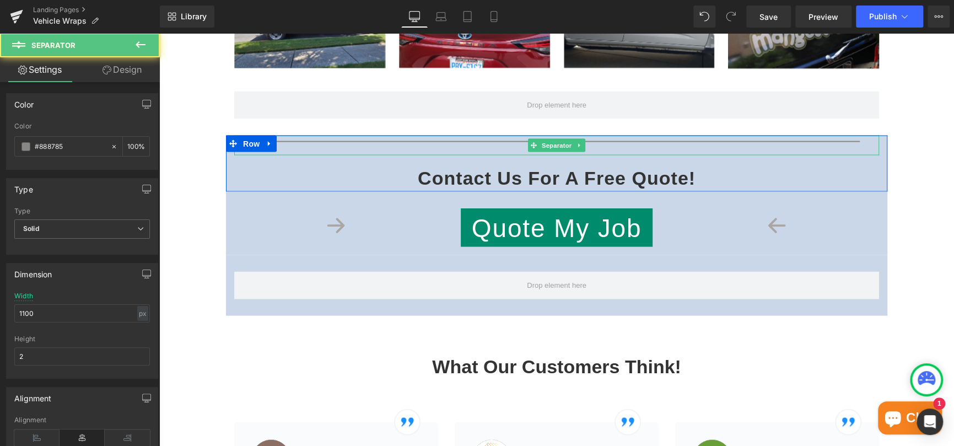
click at [632, 141] on hr at bounding box center [557, 144] width 606 height 7
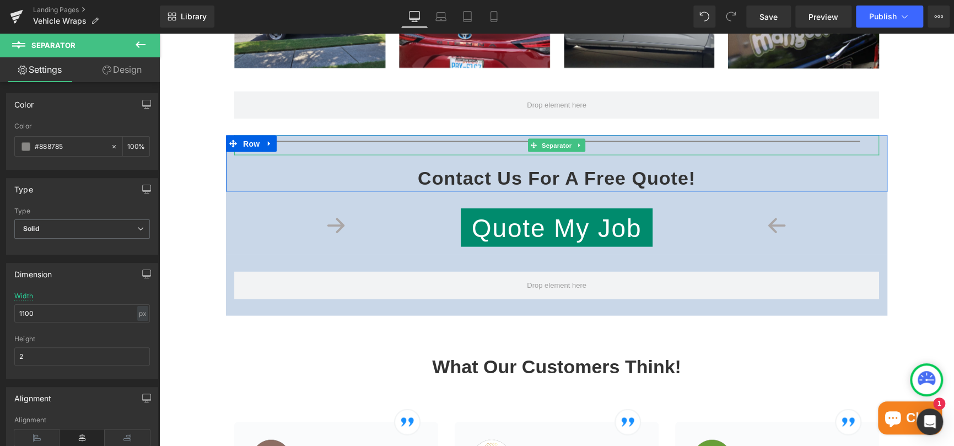
click at [325, 147] on hr at bounding box center [557, 144] width 606 height 7
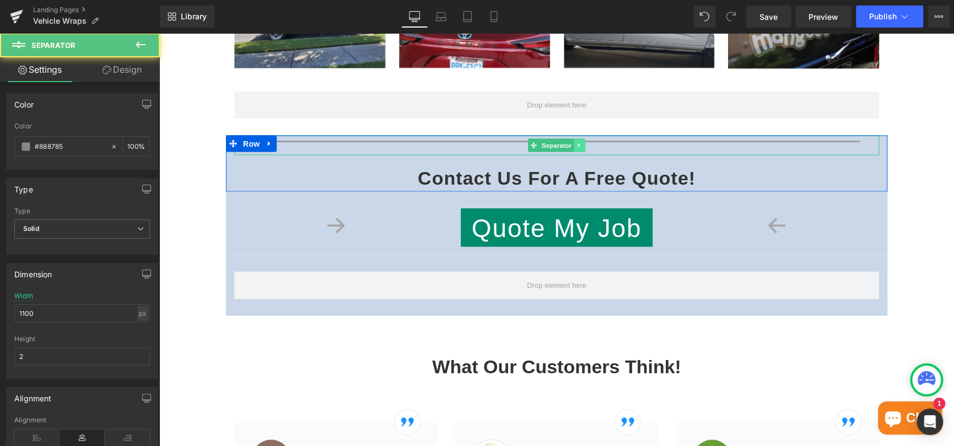
click at [577, 144] on icon at bounding box center [580, 145] width 6 height 7
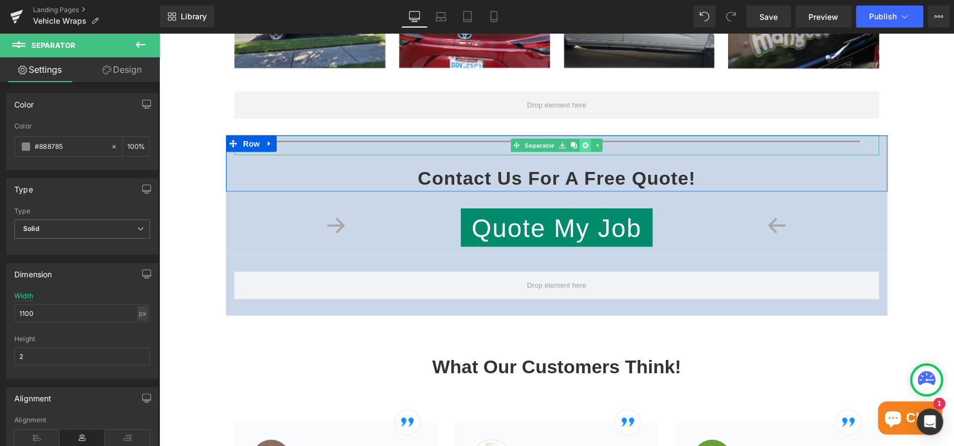
click at [582, 147] on icon at bounding box center [585, 146] width 6 height 6
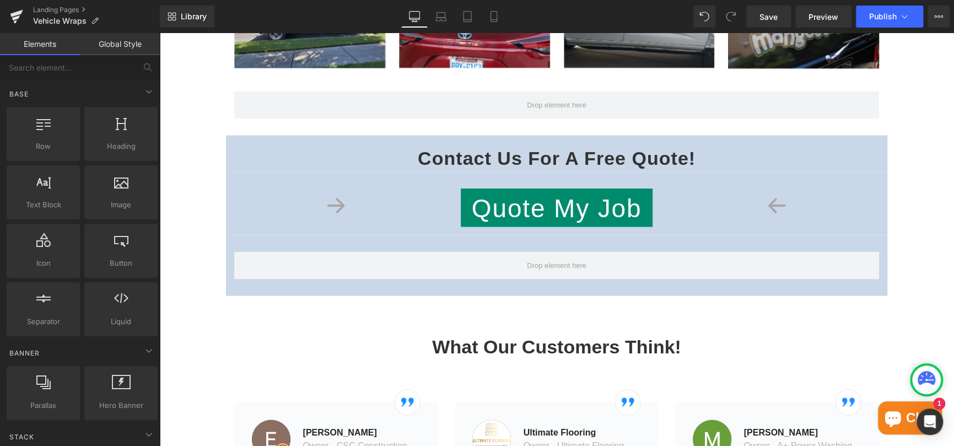
click at [937, 193] on div "Heading Vehicle Wraps Heading Row Icon Row [GEOGRAPHIC_DATA], [GEOGRAPHIC_DATA]…" at bounding box center [556, 232] width 795 height 2891
click at [266, 242] on icon at bounding box center [270, 244] width 8 height 8
click at [294, 245] on icon at bounding box center [298, 244] width 8 height 8
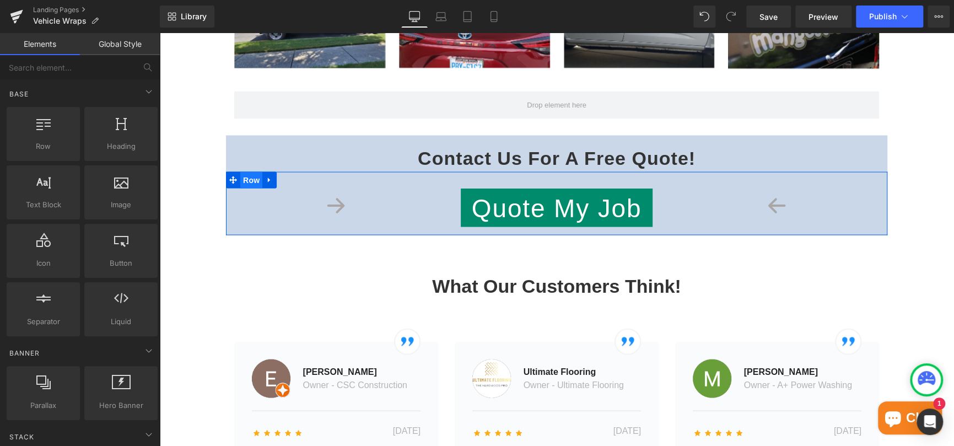
click at [246, 182] on span "Row" at bounding box center [251, 180] width 22 height 17
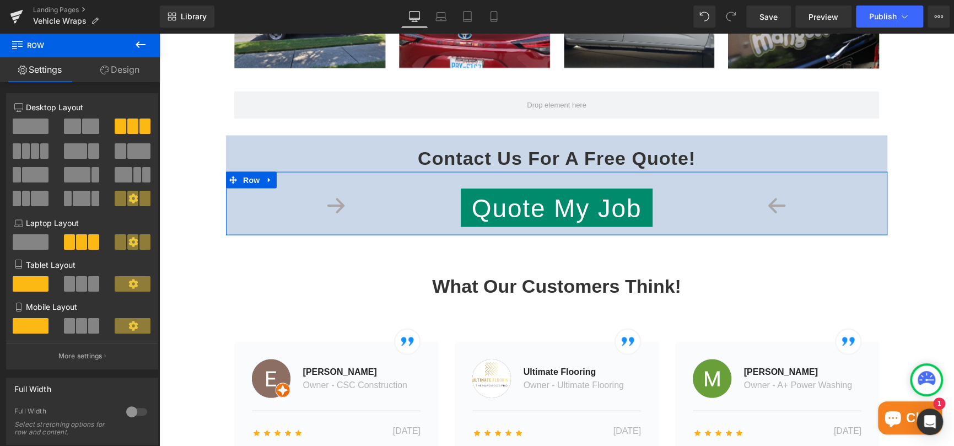
click at [134, 68] on link "Design" at bounding box center [120, 69] width 80 height 25
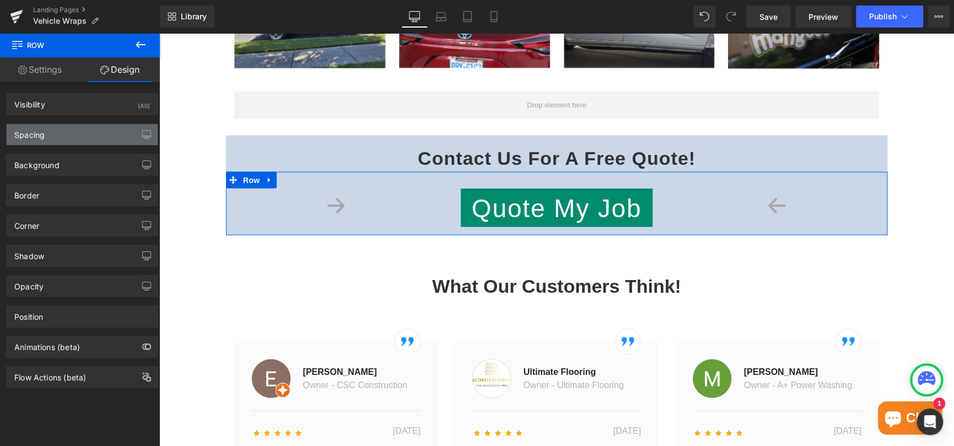
click at [50, 133] on div "Spacing" at bounding box center [82, 134] width 151 height 21
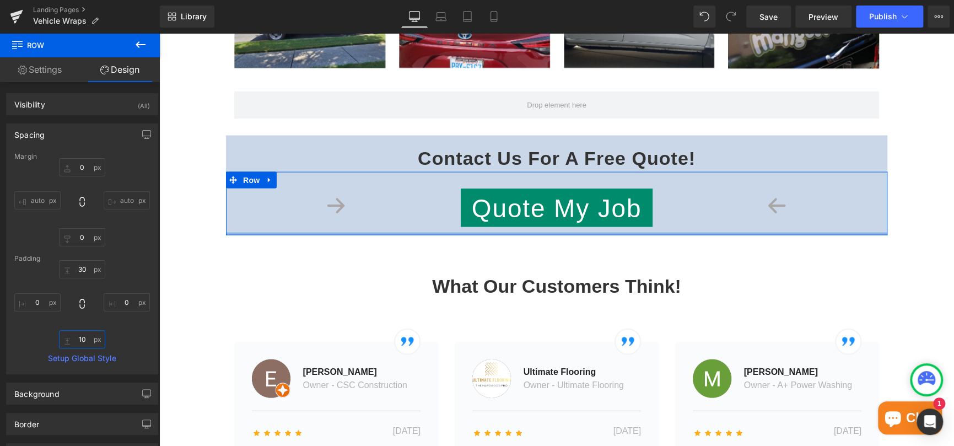
click at [83, 340] on input "10" at bounding box center [82, 339] width 46 height 18
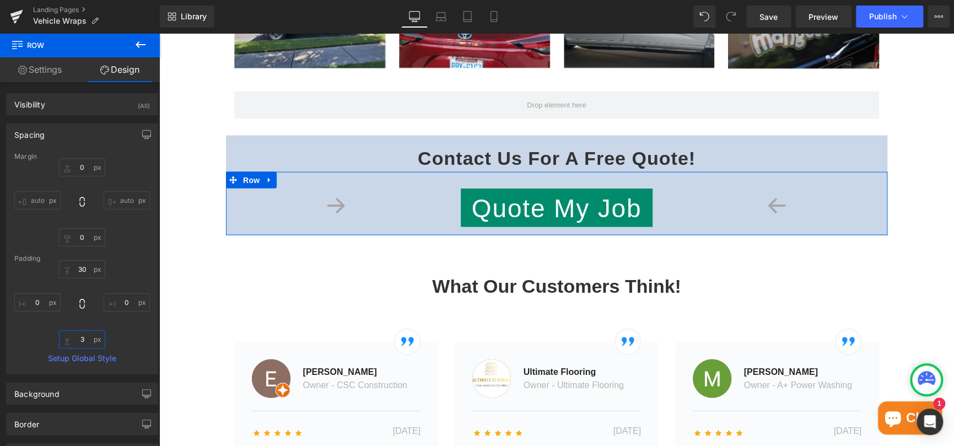
type input "30"
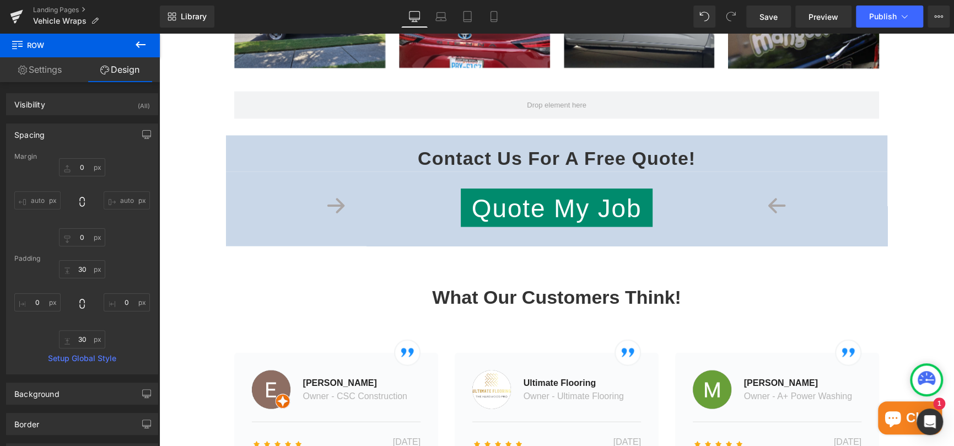
click at [923, 130] on div "Heading Vehicle Wraps Heading Row Icon Row [GEOGRAPHIC_DATA], [GEOGRAPHIC_DATA]…" at bounding box center [556, 207] width 795 height 2841
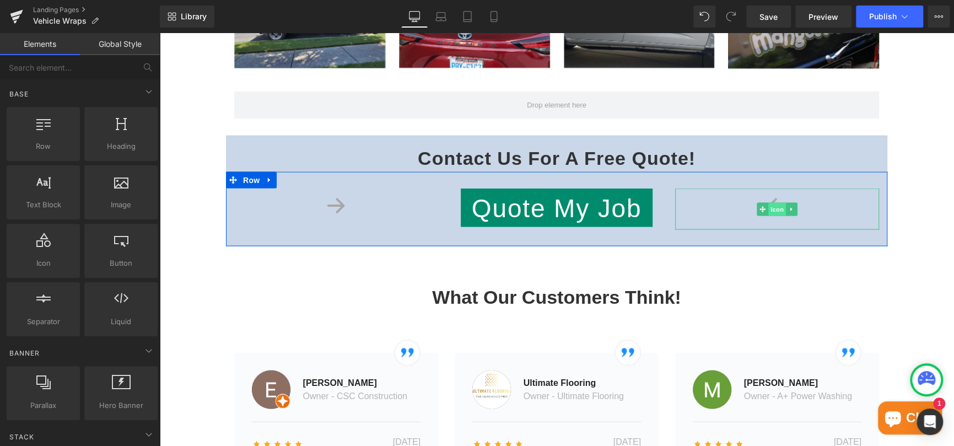
click at [772, 209] on span "Icon" at bounding box center [777, 209] width 18 height 13
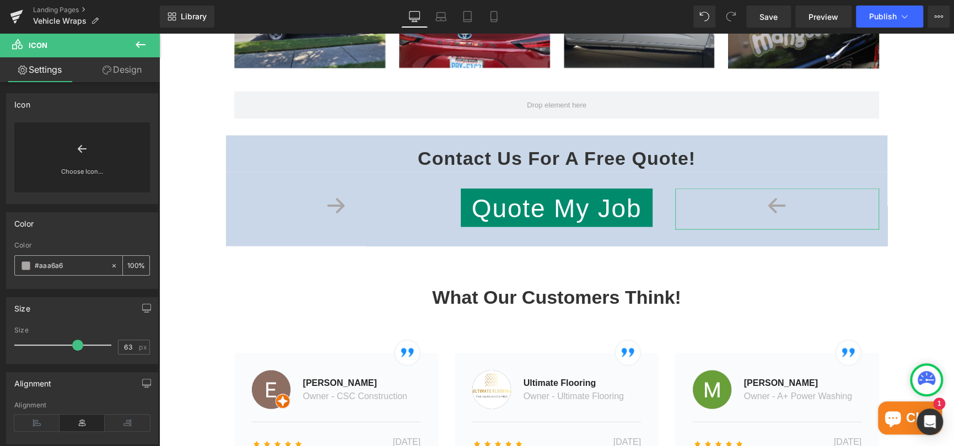
click at [81, 267] on input "#aaa6a6" at bounding box center [70, 266] width 71 height 12
drag, startPoint x: 78, startPoint y: 266, endPoint x: 41, endPoint y: 266, distance: 36.4
click at [41, 266] on input "#aaa6a6" at bounding box center [70, 266] width 71 height 12
click at [26, 265] on span at bounding box center [25, 265] width 9 height 9
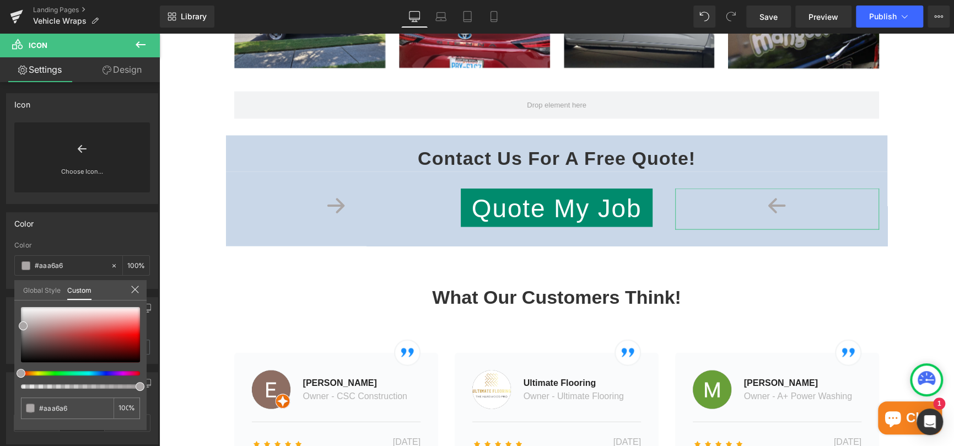
click at [40, 286] on link "Global Style" at bounding box center [41, 289] width 37 height 19
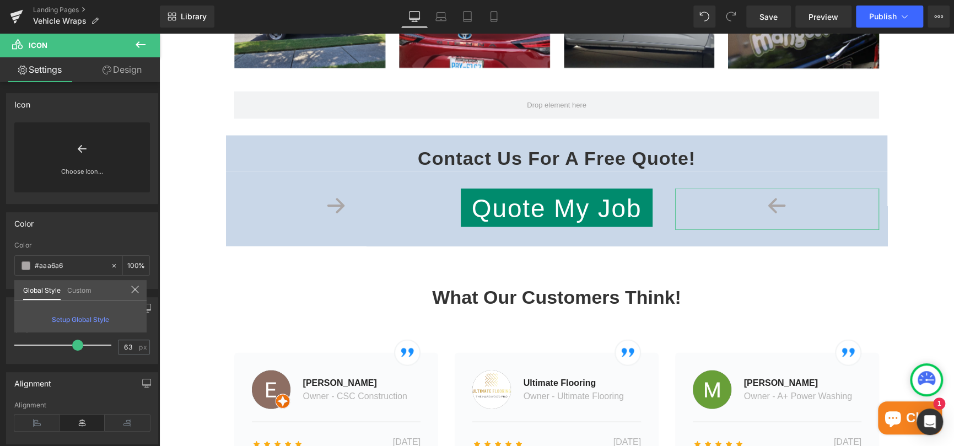
click at [71, 293] on link "Custom" at bounding box center [79, 289] width 24 height 19
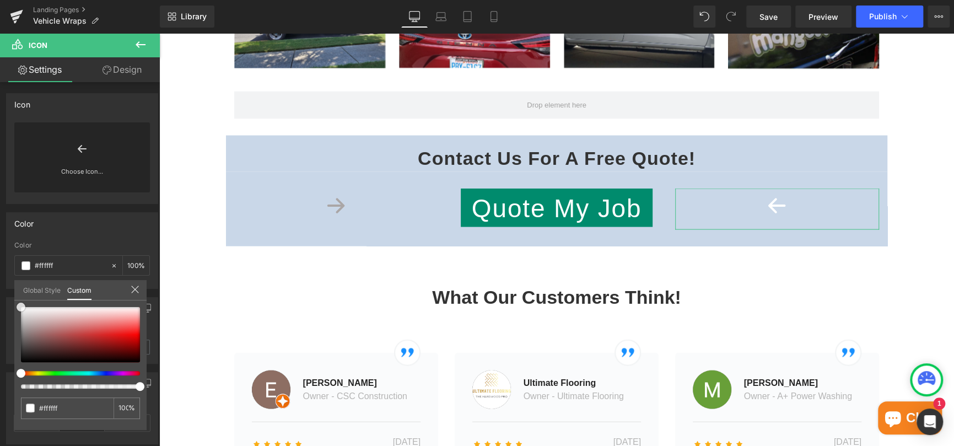
drag, startPoint x: 22, startPoint y: 324, endPoint x: 19, endPoint y: 293, distance: 31.5
click at [19, 293] on div "Global Style Custom Setup Global Style #aaa6a6 100 %" at bounding box center [80, 297] width 132 height 34
drag, startPoint x: 64, startPoint y: 402, endPoint x: 15, endPoint y: 400, distance: 49.7
click at [15, 400] on div "#aaa6a6 100 %" at bounding box center [80, 368] width 132 height 123
type input "#ffffff"
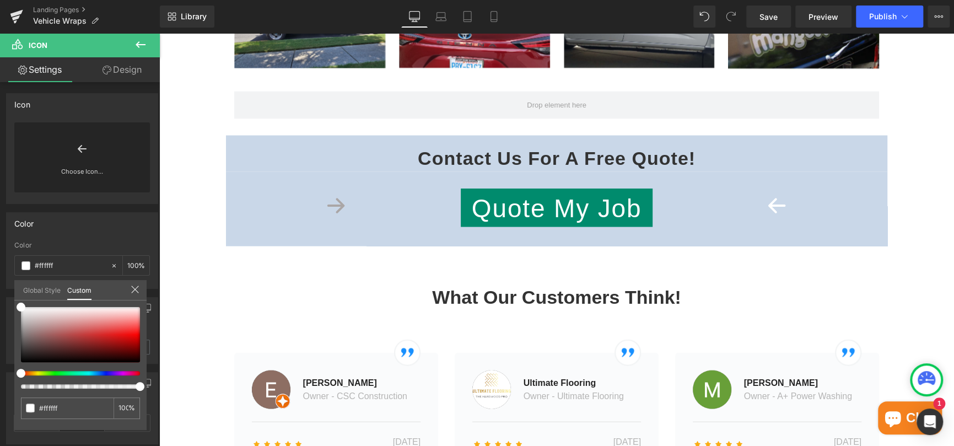
click at [333, 206] on body "Close CAR, TRUCK & BOAT BUSINESS HOME / PERSONAL GET A FREE QUOTE! My Account S…" at bounding box center [556, 299] width 795 height 3240
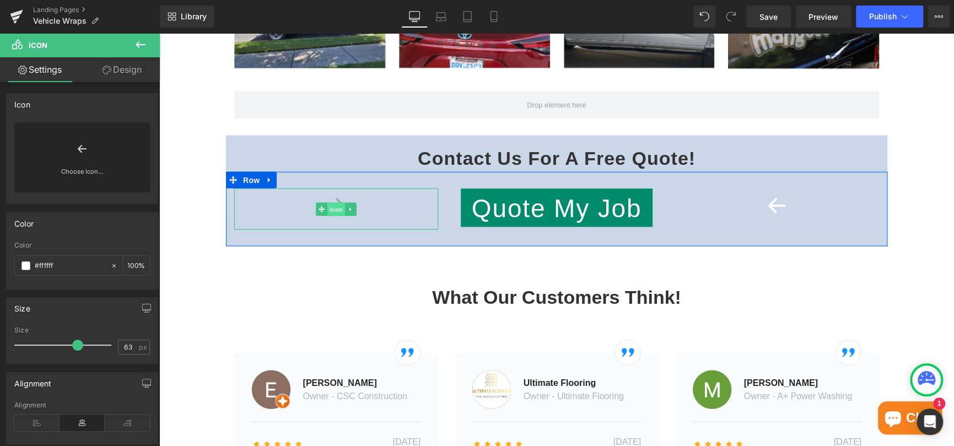
click at [329, 206] on span "Icon" at bounding box center [336, 209] width 18 height 13
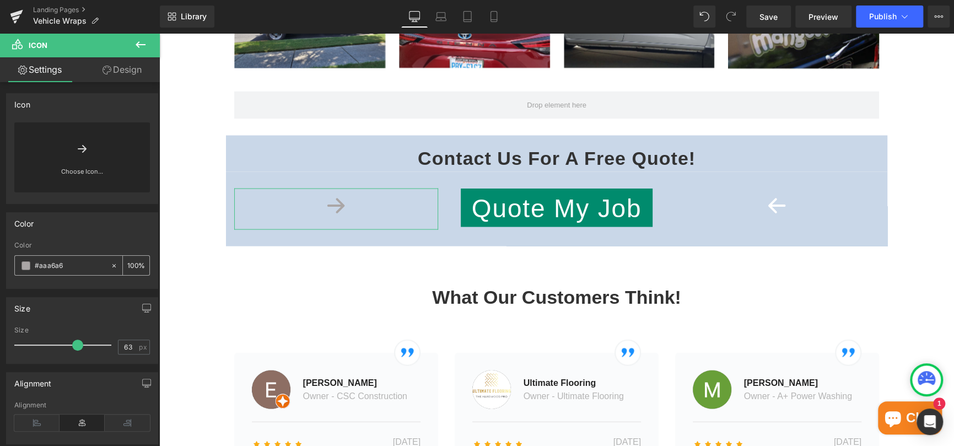
drag, startPoint x: 75, startPoint y: 262, endPoint x: 14, endPoint y: 269, distance: 61.1
click at [15, 269] on div "#aaa6a6" at bounding box center [62, 265] width 95 height 19
paste input "ffffff"
type input "#ffffff"
click at [178, 137] on div "Heading Vehicle Wraps Heading Row Icon Row [GEOGRAPHIC_DATA], [GEOGRAPHIC_DATA]…" at bounding box center [556, 207] width 795 height 2841
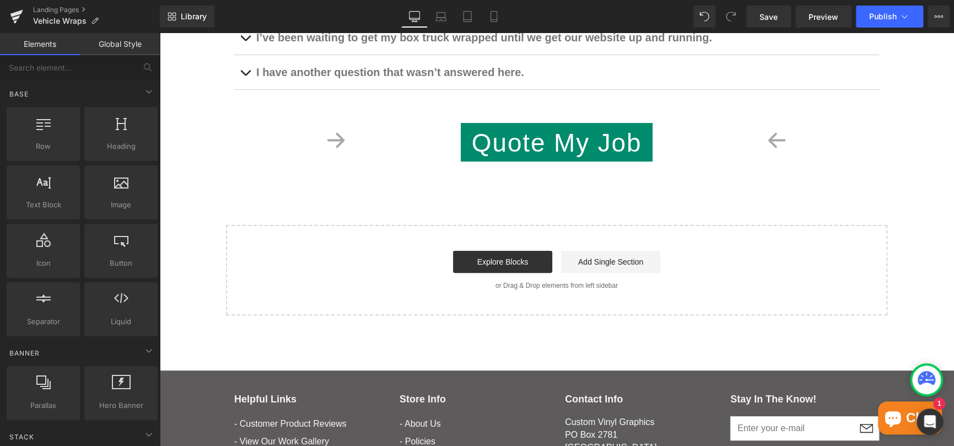
scroll to position [2677, 0]
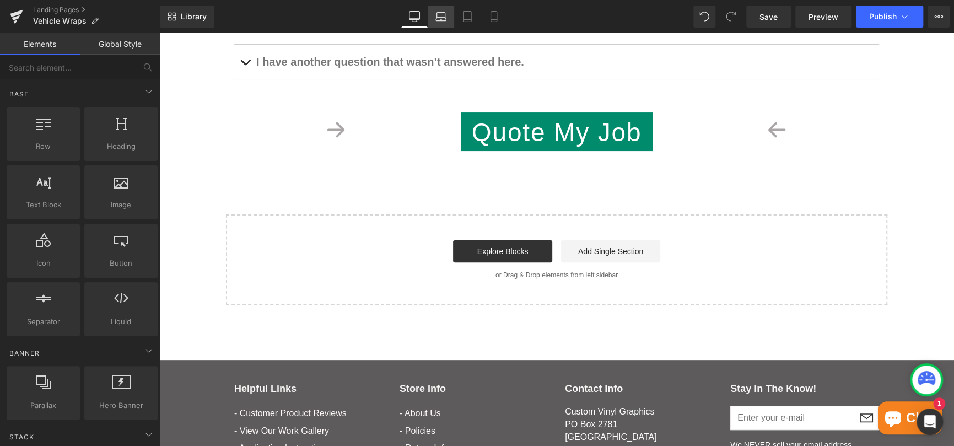
click at [443, 16] on icon at bounding box center [440, 16] width 11 height 11
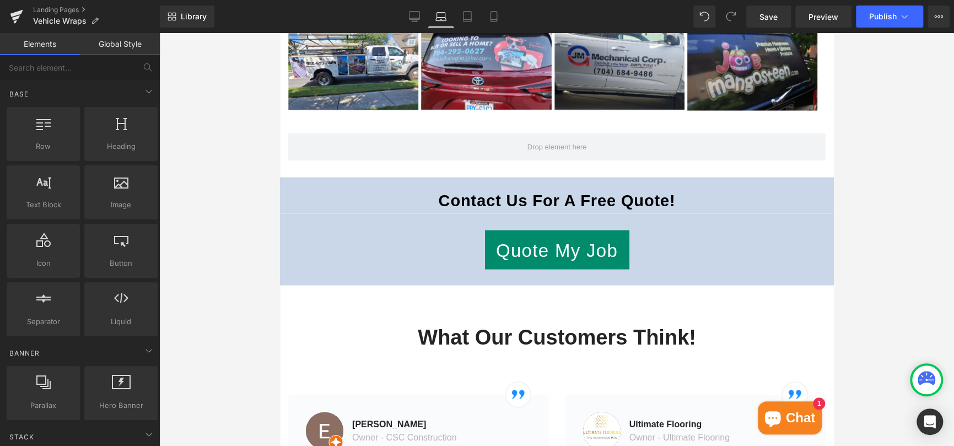
scroll to position [1303, 0]
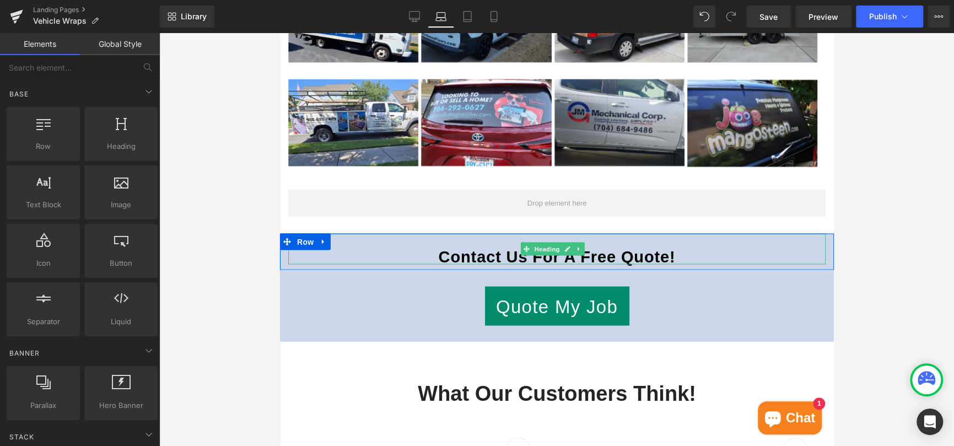
click at [480, 254] on strong "Contact Us For A Free Quote!" at bounding box center [556, 257] width 237 height 18
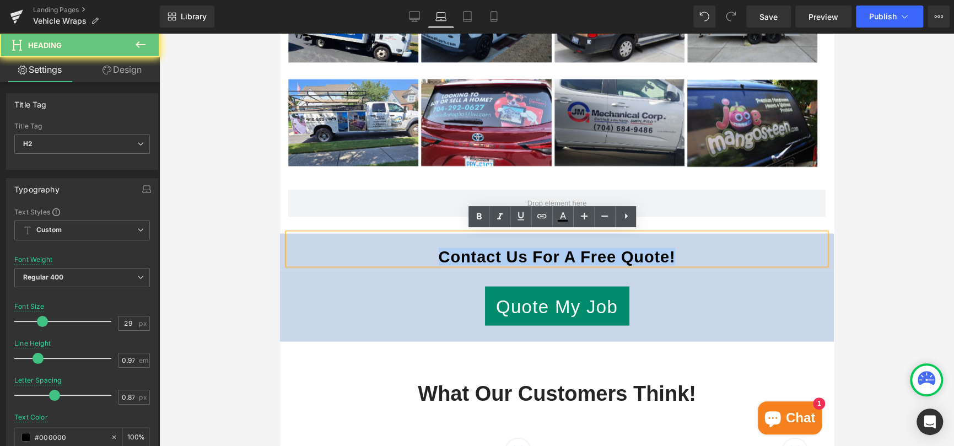
click at [480, 254] on strong "Contact Us For A Free Quote!" at bounding box center [556, 257] width 237 height 18
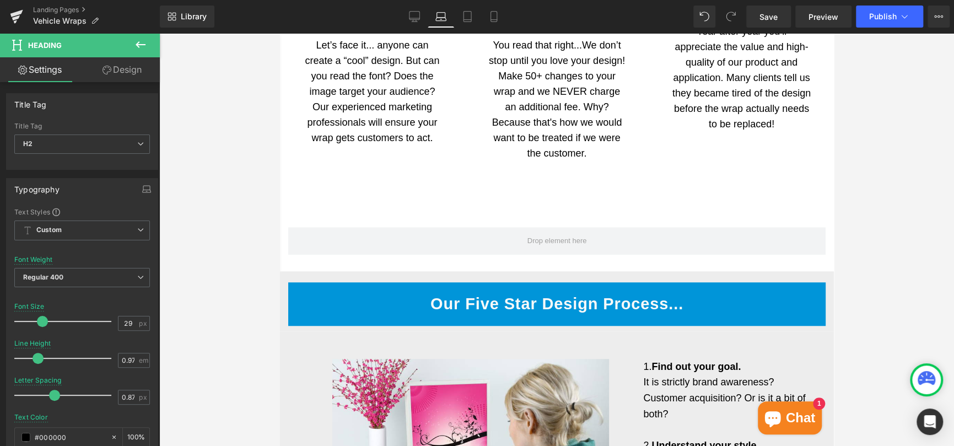
scroll to position [476, 0]
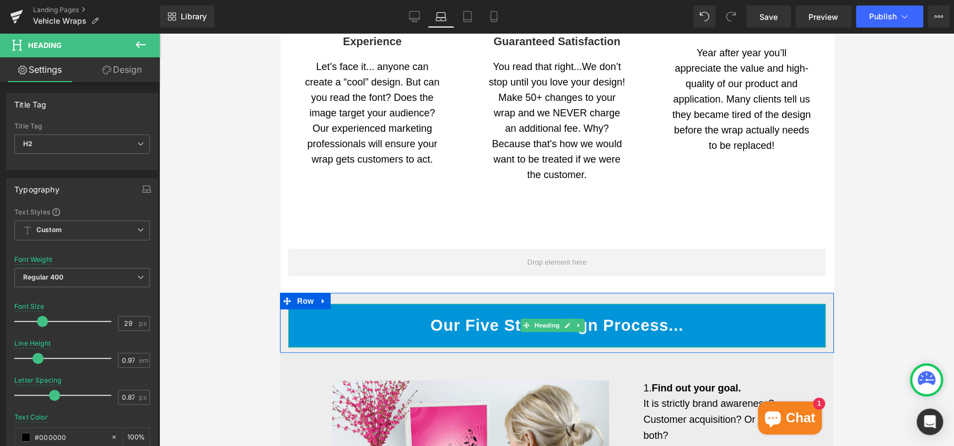
click at [498, 320] on span "Our Five Star Design Process..." at bounding box center [556, 325] width 253 height 18
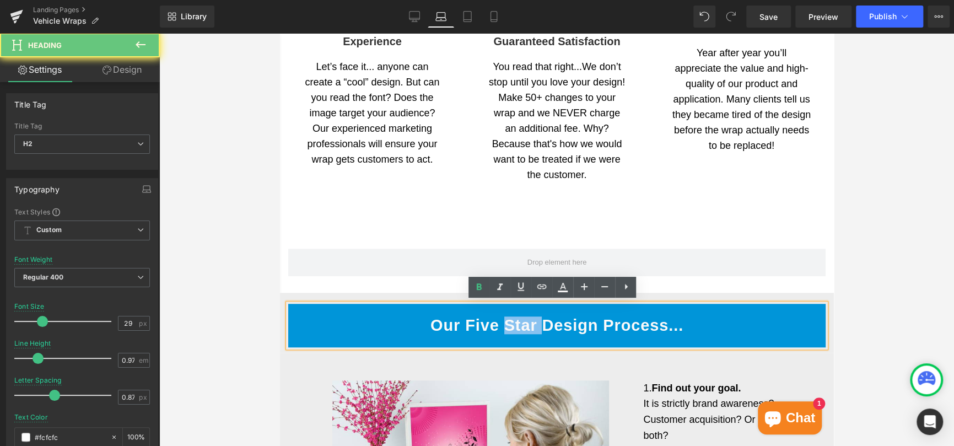
click at [498, 320] on span "Our Five Star Design Process..." at bounding box center [556, 325] width 253 height 18
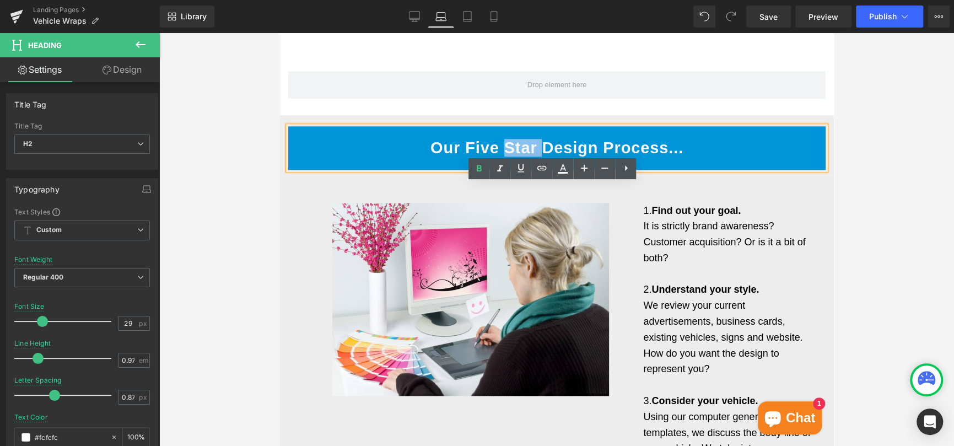
scroll to position [696, 0]
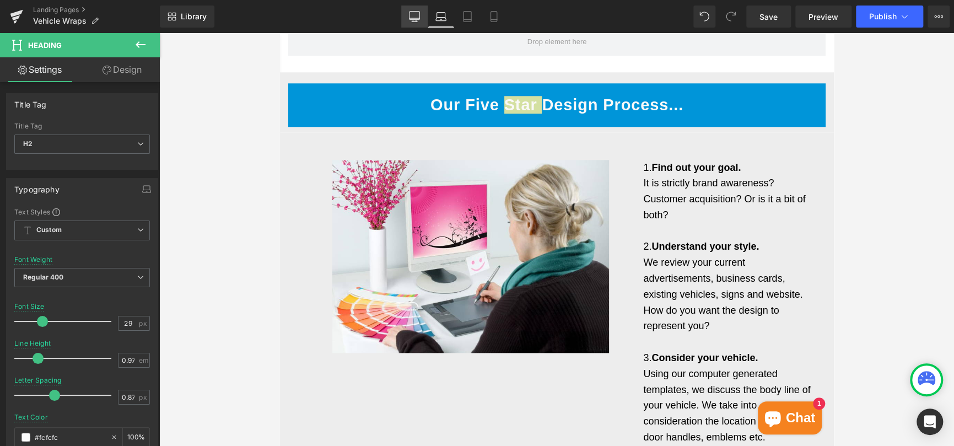
click at [410, 13] on icon at bounding box center [414, 16] width 10 height 8
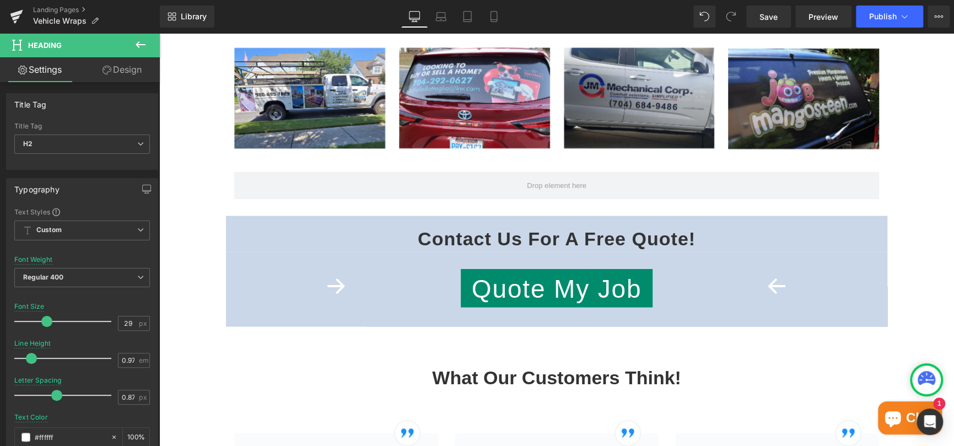
scroll to position [1278, 0]
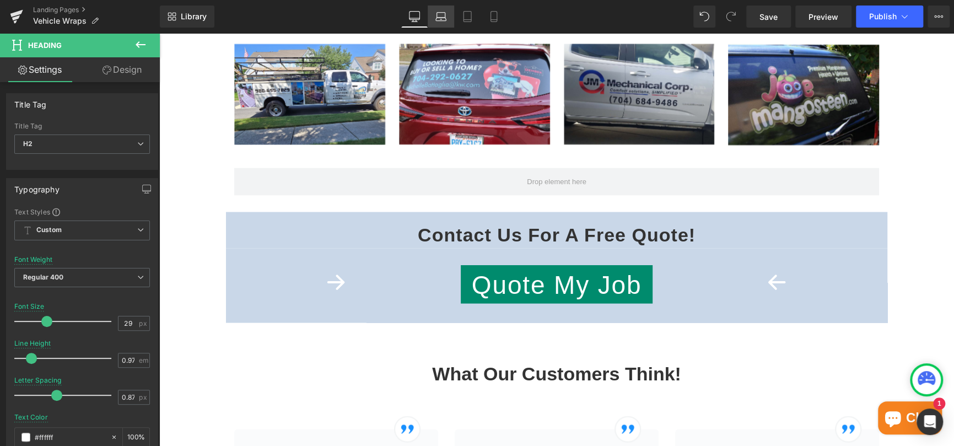
click at [438, 20] on icon at bounding box center [440, 16] width 11 height 11
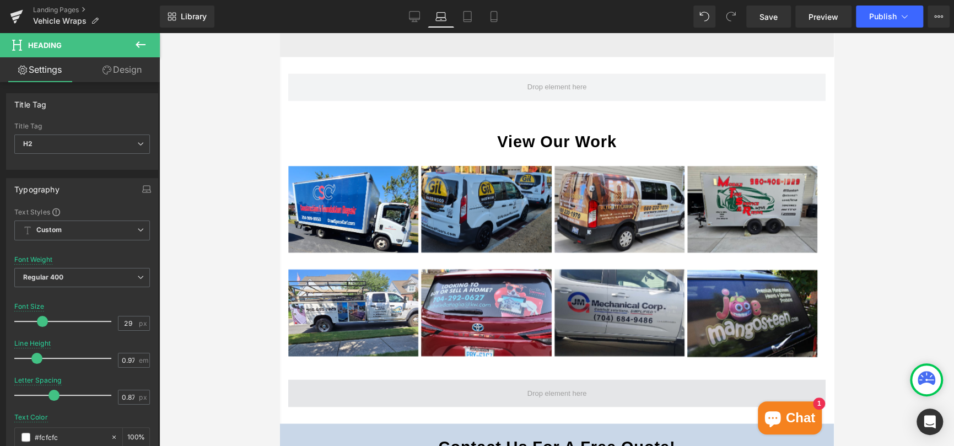
scroll to position [1267, 0]
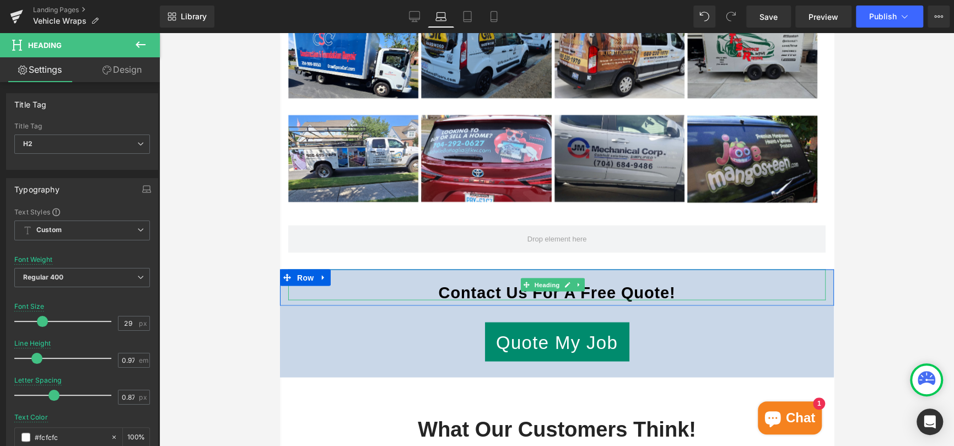
click at [550, 287] on span "Heading" at bounding box center [547, 284] width 30 height 13
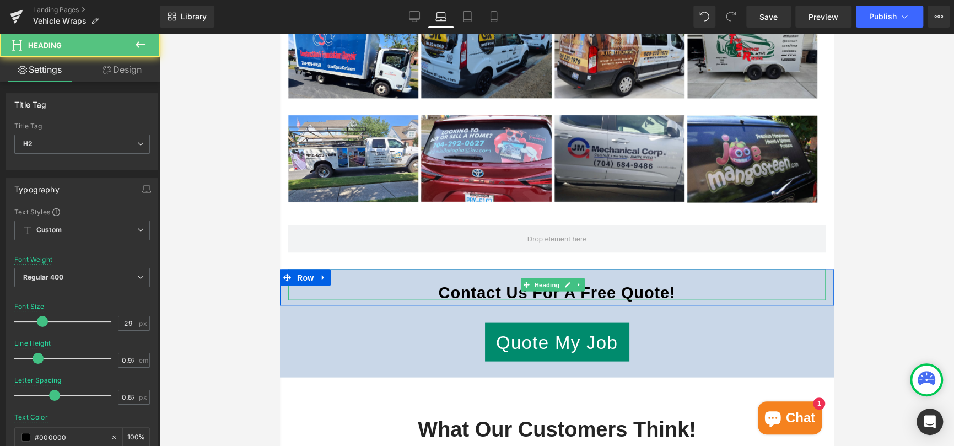
click at [492, 291] on strong "Contact Us For A Free Quote!" at bounding box center [556, 292] width 237 height 18
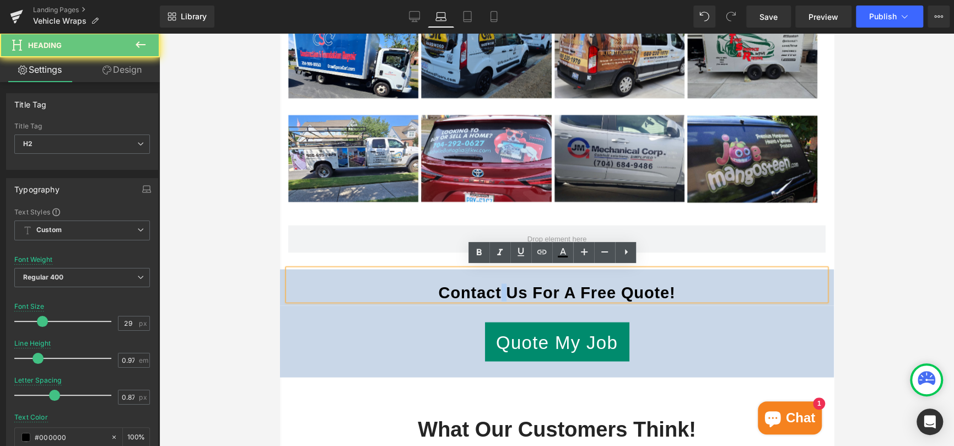
click at [492, 291] on strong "Contact Us For A Free Quote!" at bounding box center [556, 292] width 237 height 18
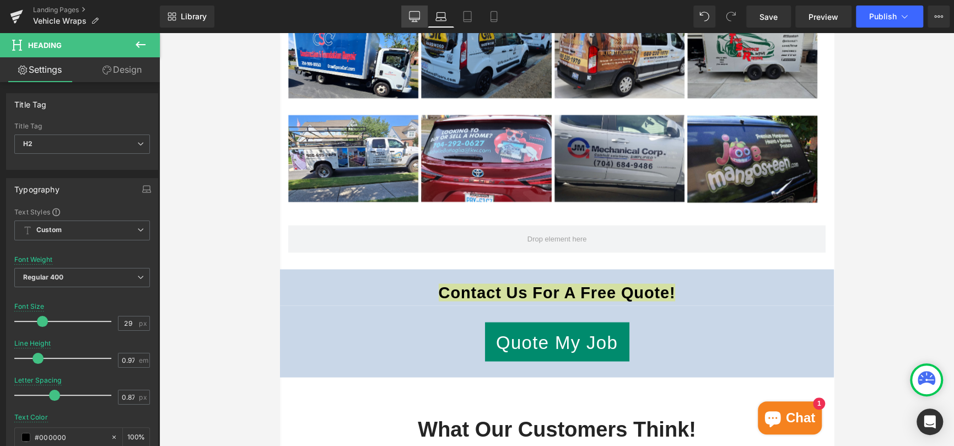
click at [414, 15] on icon at bounding box center [414, 16] width 11 height 11
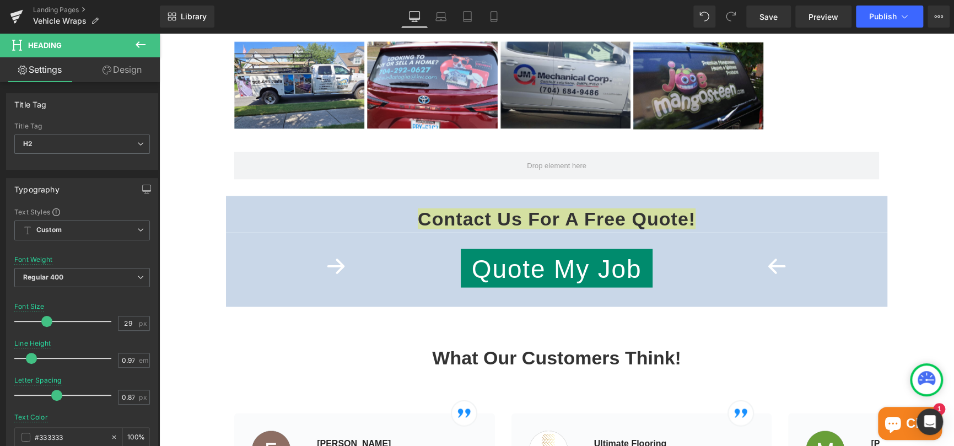
scroll to position [1195, 0]
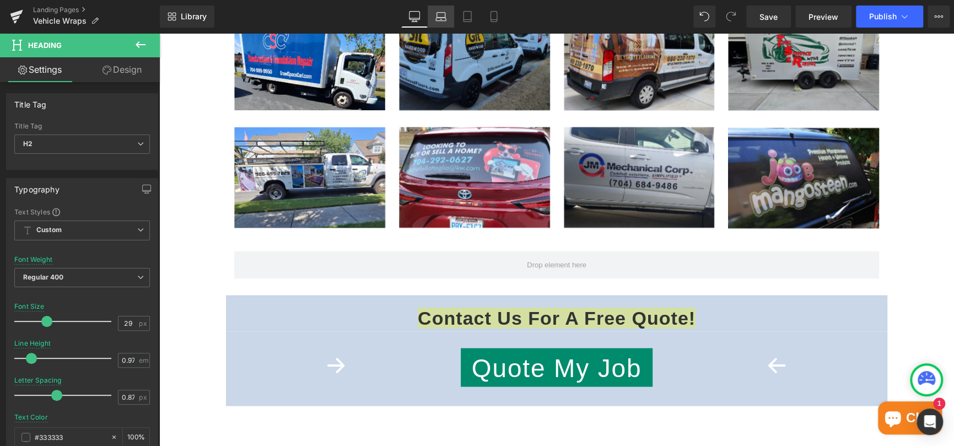
click at [443, 19] on icon at bounding box center [440, 16] width 11 height 11
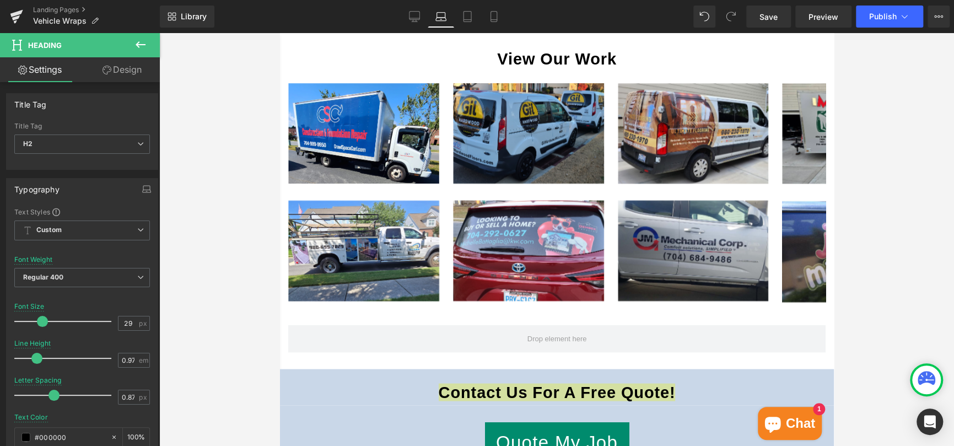
scroll to position [1267, 0]
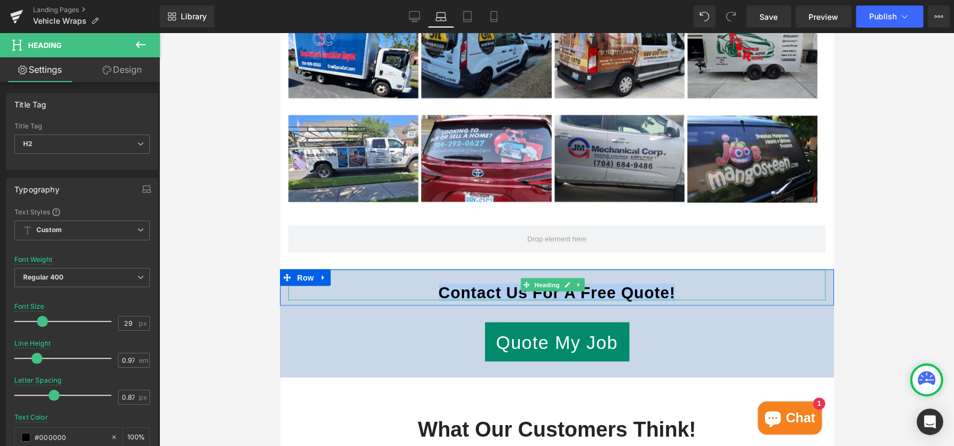
click at [459, 292] on strong "Contact Us For A Free Quote!" at bounding box center [556, 292] width 237 height 18
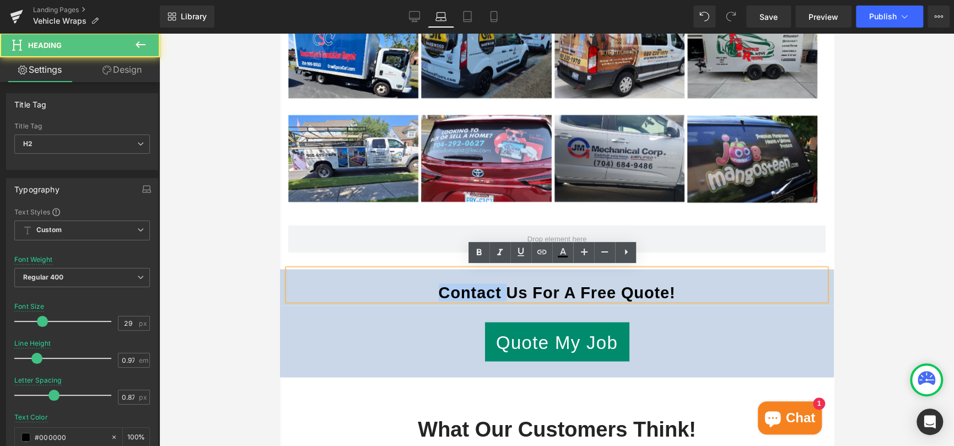
click at [459, 292] on strong "Contact Us For A Free Quote!" at bounding box center [556, 292] width 237 height 18
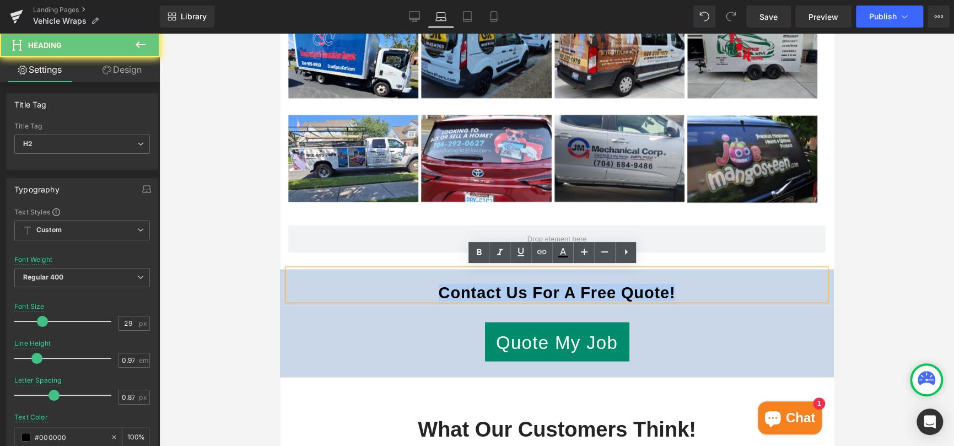
click at [459, 292] on strong "Contact Us For A Free Quote!" at bounding box center [556, 292] width 237 height 18
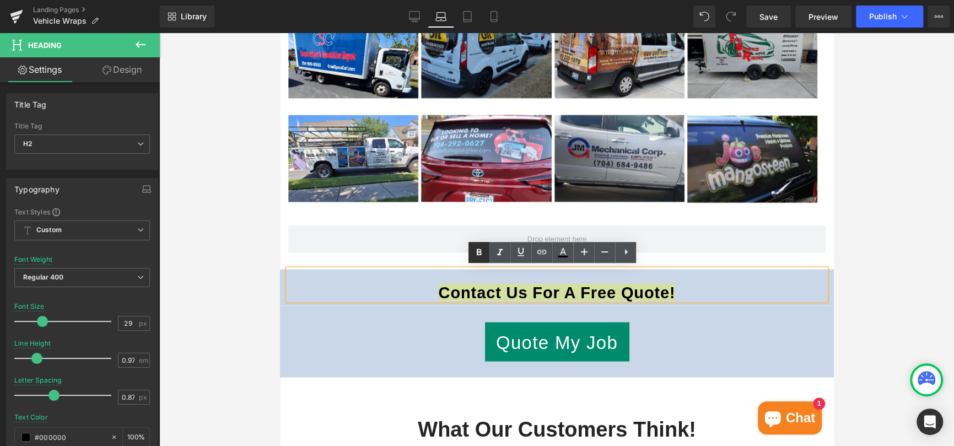
click at [481, 259] on icon at bounding box center [478, 252] width 13 height 13
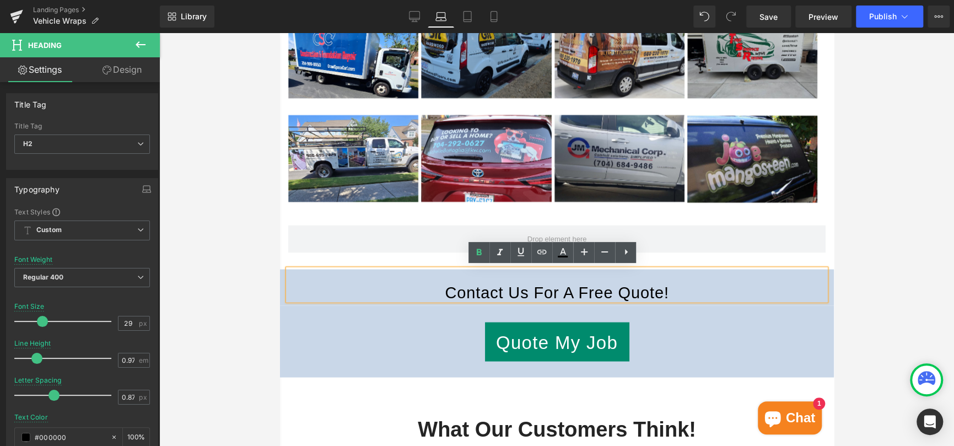
click at [853, 222] on div at bounding box center [556, 239] width 795 height 413
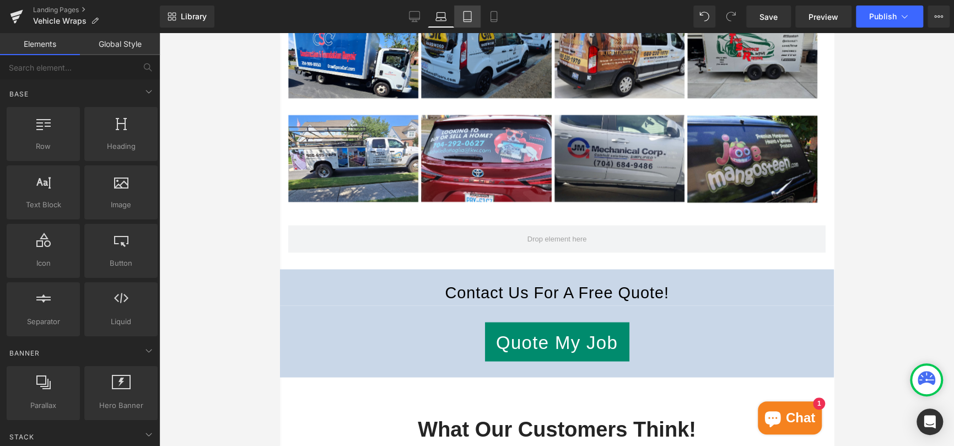
click at [470, 20] on icon at bounding box center [468, 20] width 8 height 0
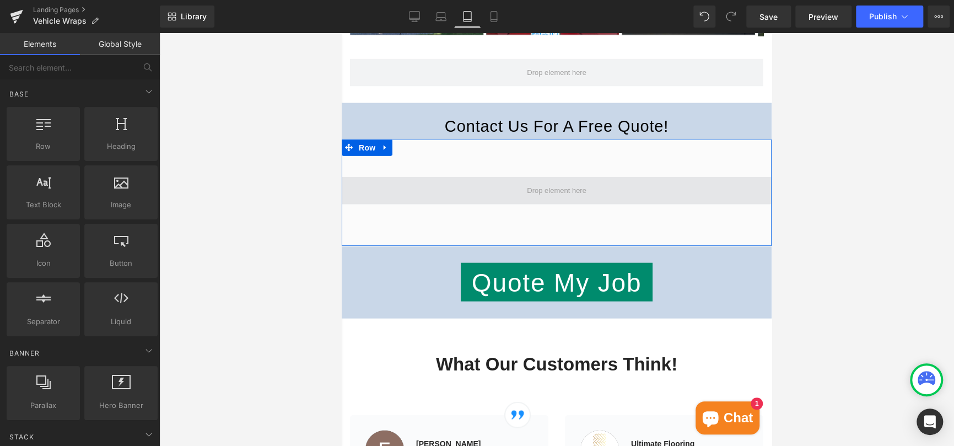
scroll to position [1477, 0]
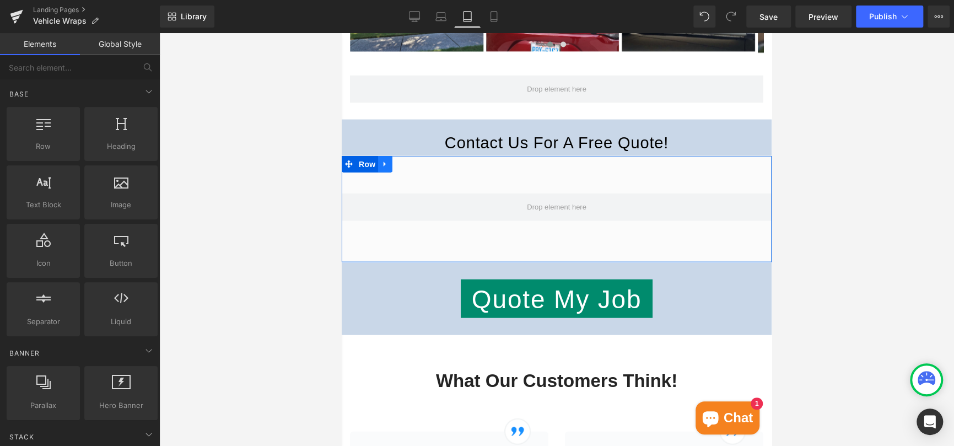
click at [382, 168] on icon at bounding box center [385, 164] width 8 height 8
click at [411, 173] on link at bounding box center [414, 164] width 14 height 17
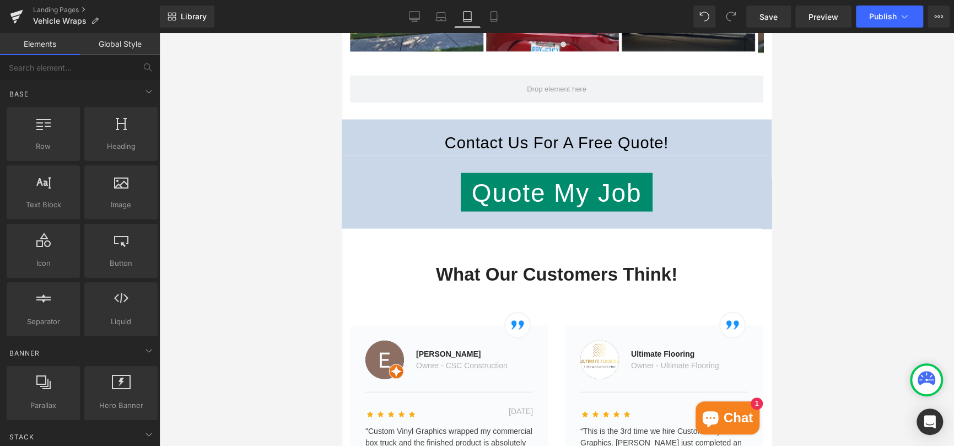
click at [882, 159] on div at bounding box center [556, 239] width 795 height 413
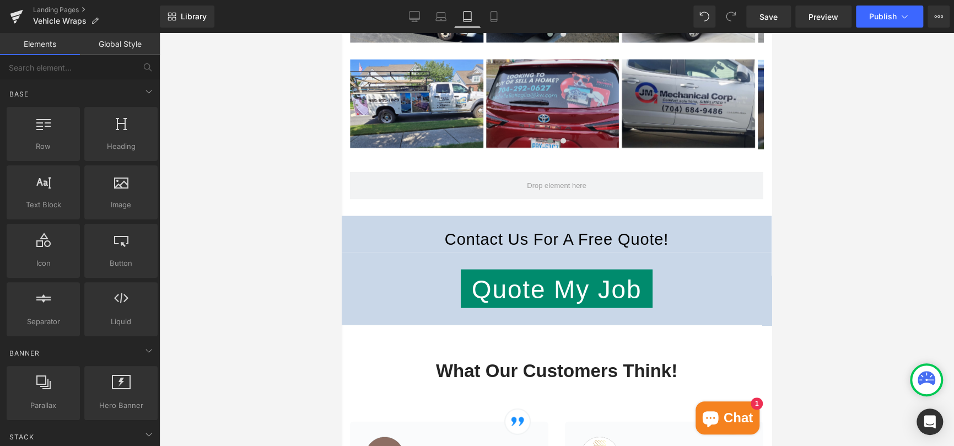
scroll to position [1367, 0]
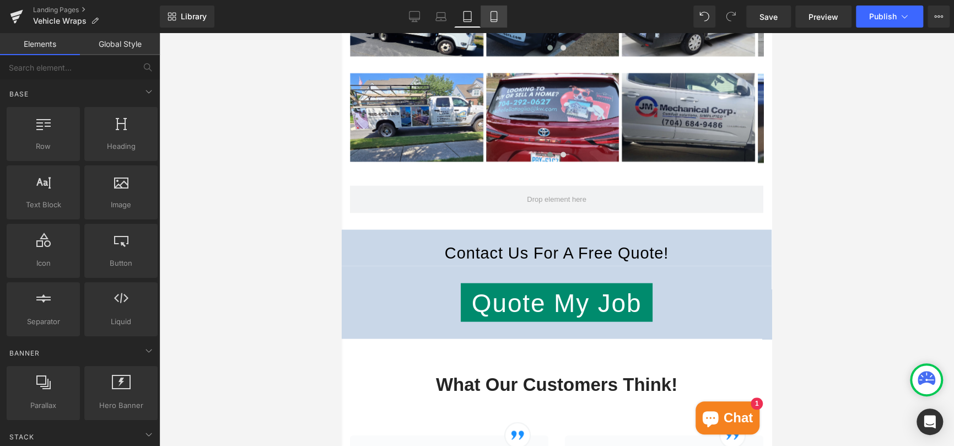
click at [486, 13] on link "Mobile" at bounding box center [494, 17] width 26 height 22
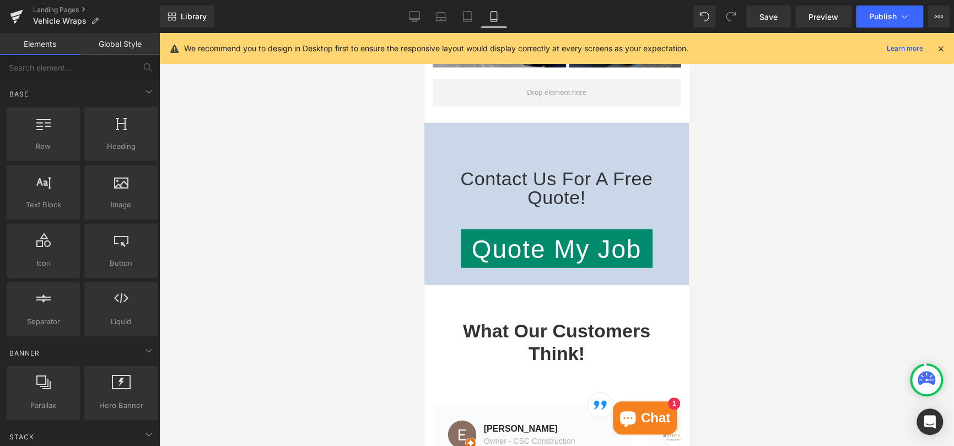
scroll to position [1966, 0]
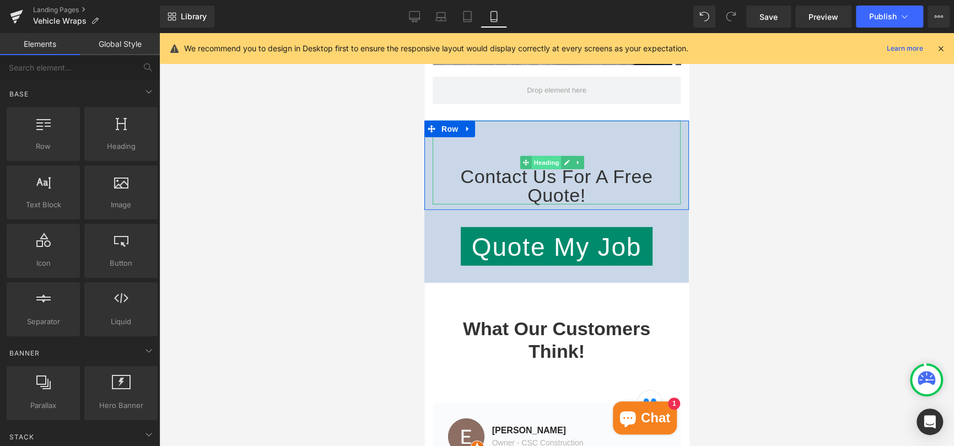
click at [546, 156] on span "Heading" at bounding box center [547, 162] width 30 height 13
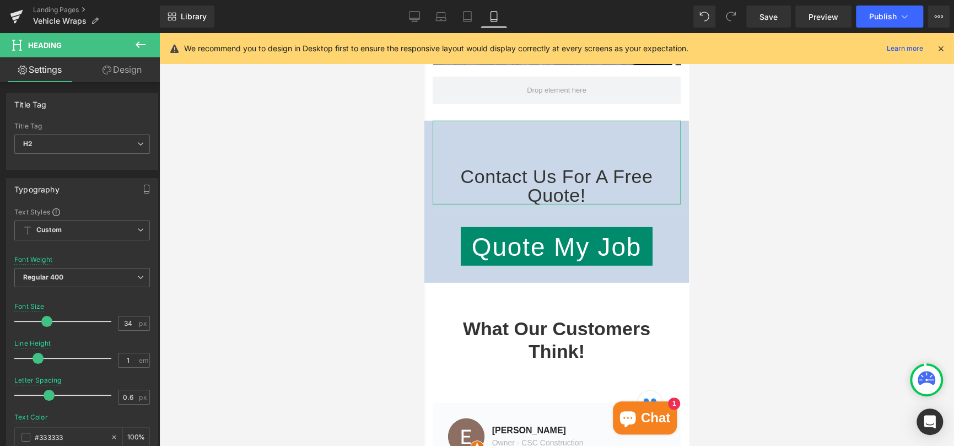
click at [115, 72] on link "Design" at bounding box center [122, 69] width 80 height 25
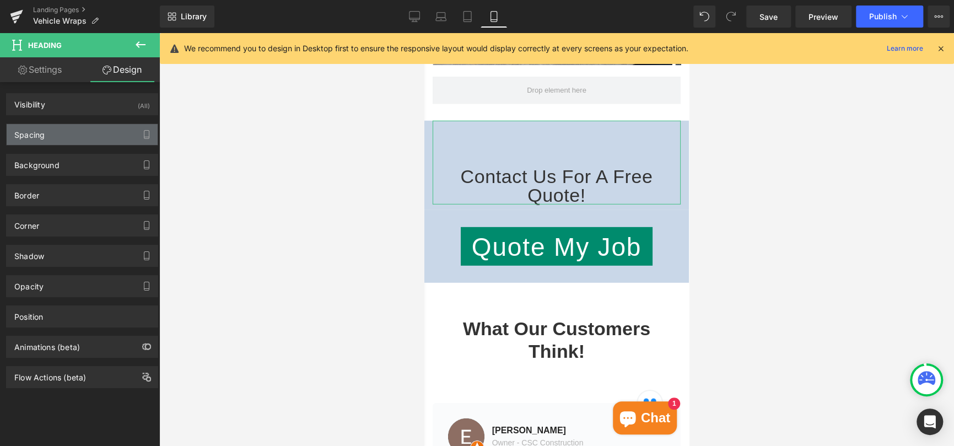
click at [65, 133] on div "Spacing" at bounding box center [82, 134] width 151 height 21
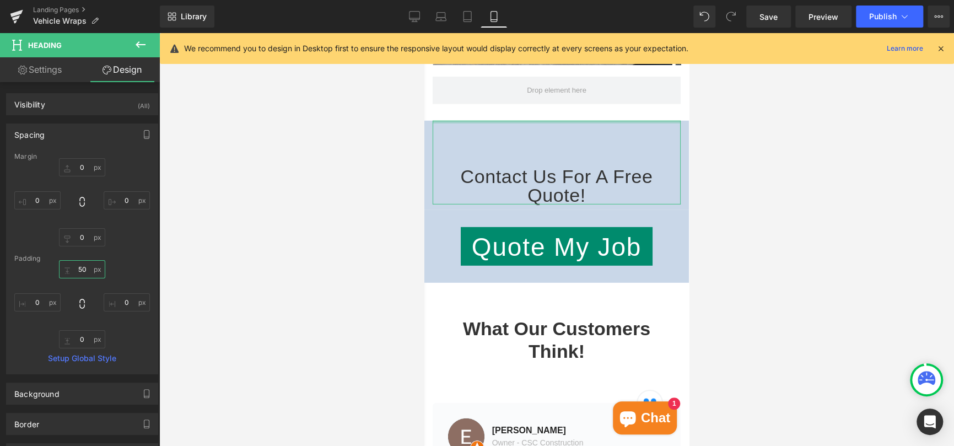
click at [80, 266] on input "50" at bounding box center [82, 269] width 46 height 18
click at [80, 267] on input "50" at bounding box center [82, 269] width 46 height 18
type input "20"
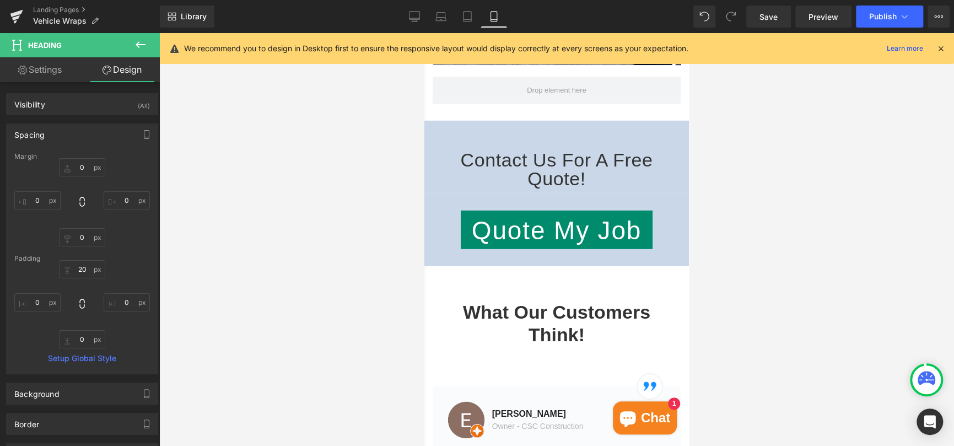
click at [320, 186] on div at bounding box center [556, 239] width 795 height 413
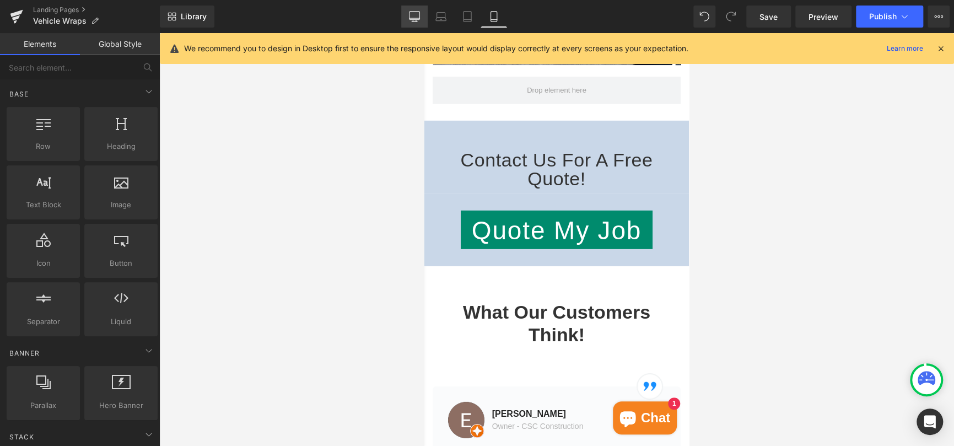
click at [412, 17] on icon at bounding box center [414, 16] width 11 height 11
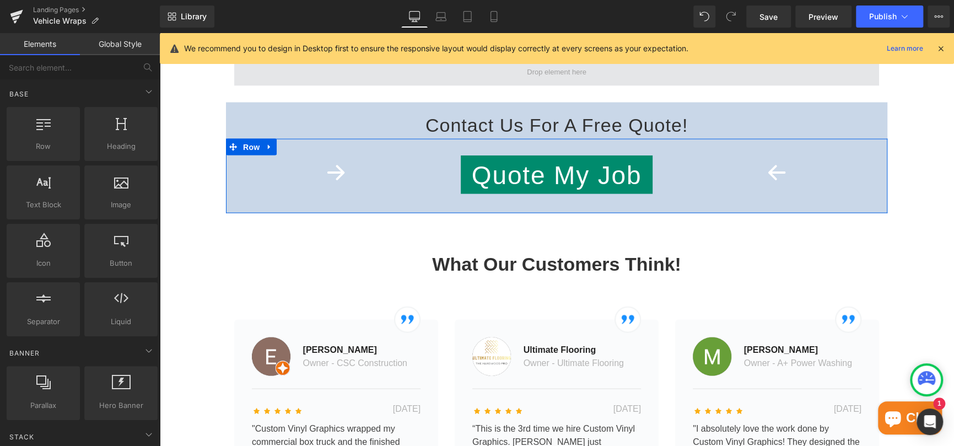
scroll to position [1271, 0]
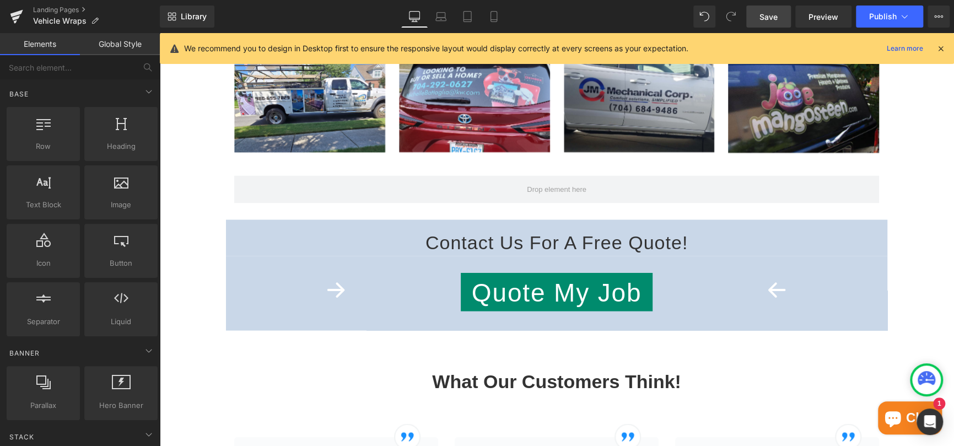
click at [761, 15] on span "Save" at bounding box center [769, 17] width 18 height 12
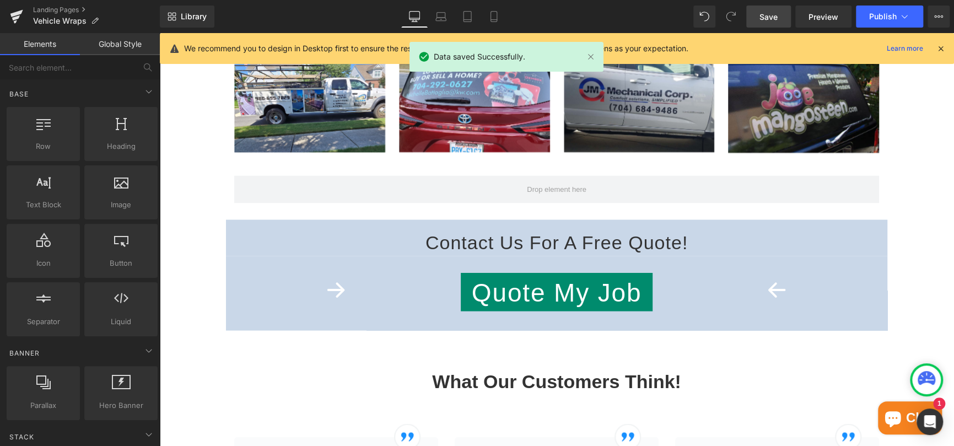
click at [937, 51] on icon at bounding box center [941, 49] width 10 height 10
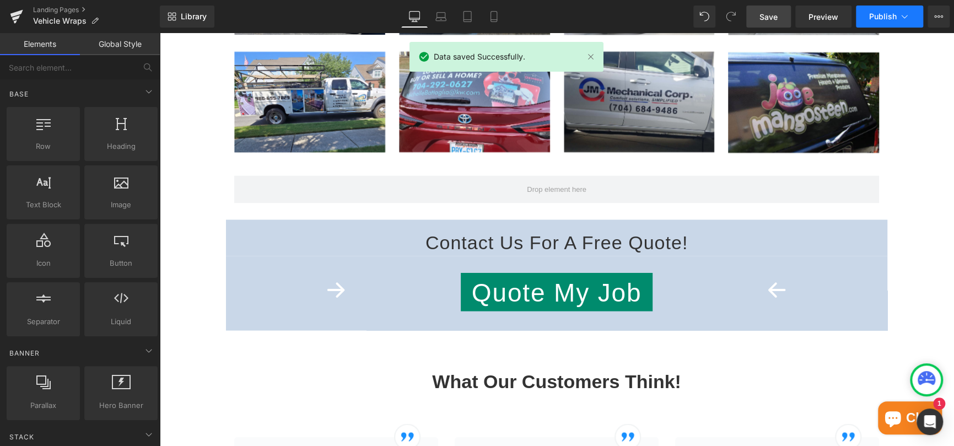
click at [899, 16] on icon at bounding box center [904, 16] width 11 height 11
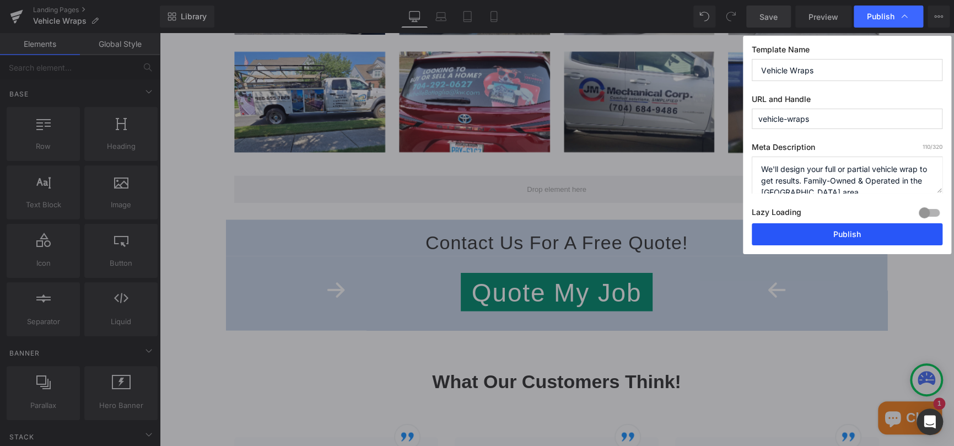
click at [833, 230] on button "Publish" at bounding box center [847, 234] width 191 height 22
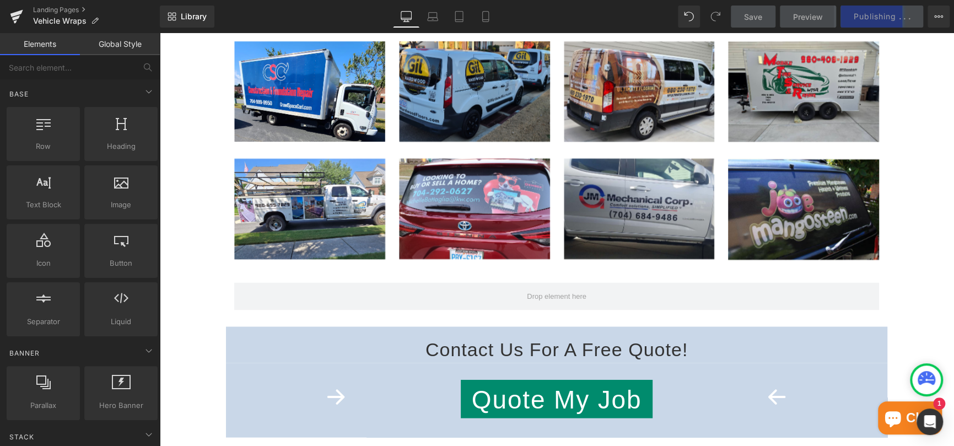
scroll to position [1160, 0]
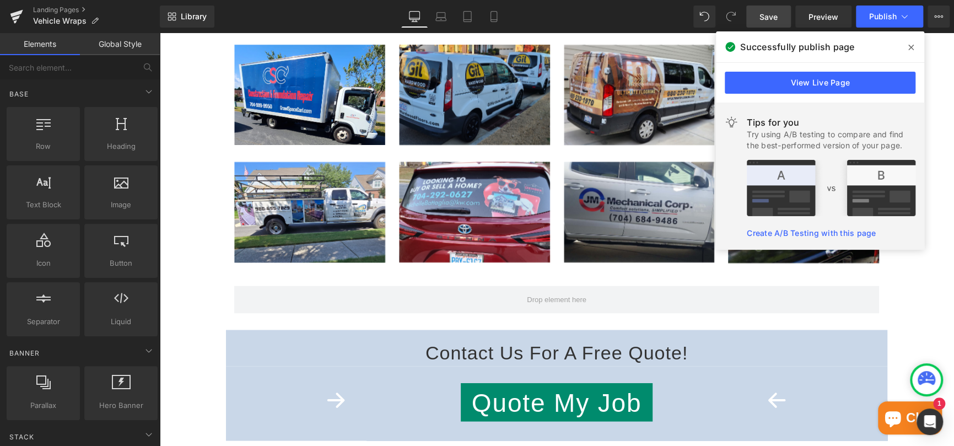
click at [912, 45] on icon at bounding box center [911, 47] width 6 height 9
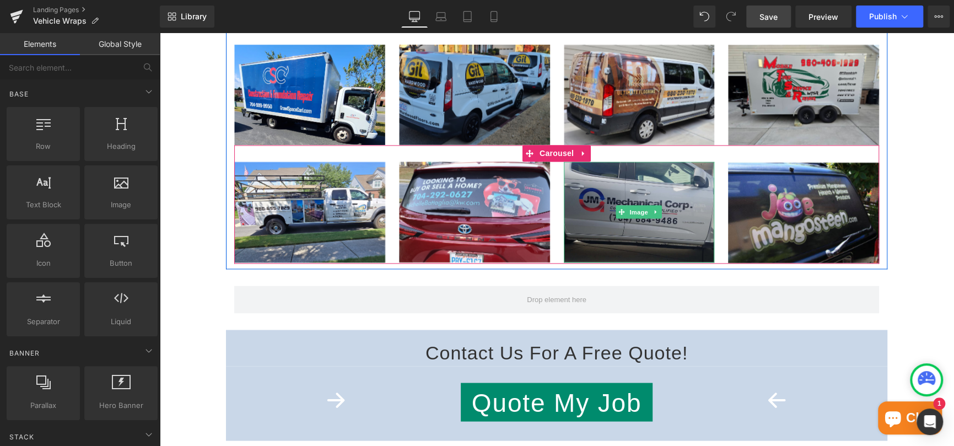
click at [639, 184] on img at bounding box center [639, 212] width 151 height 101
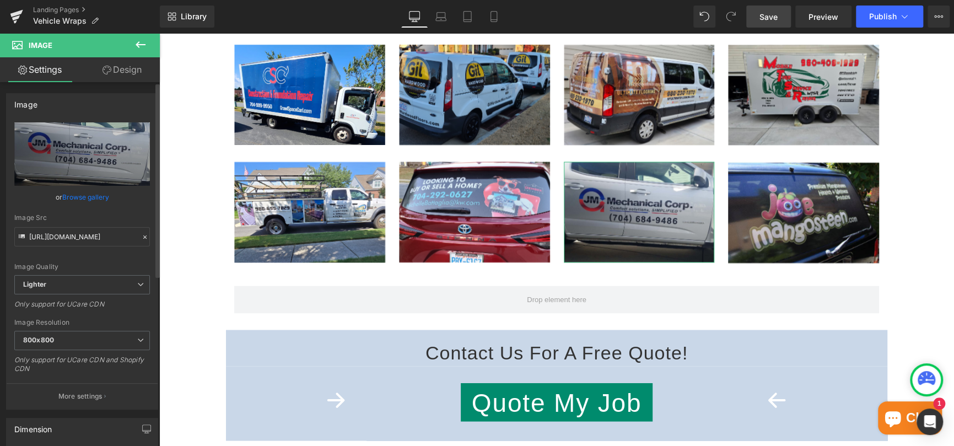
click at [75, 194] on link "Browse gallery" at bounding box center [85, 196] width 47 height 19
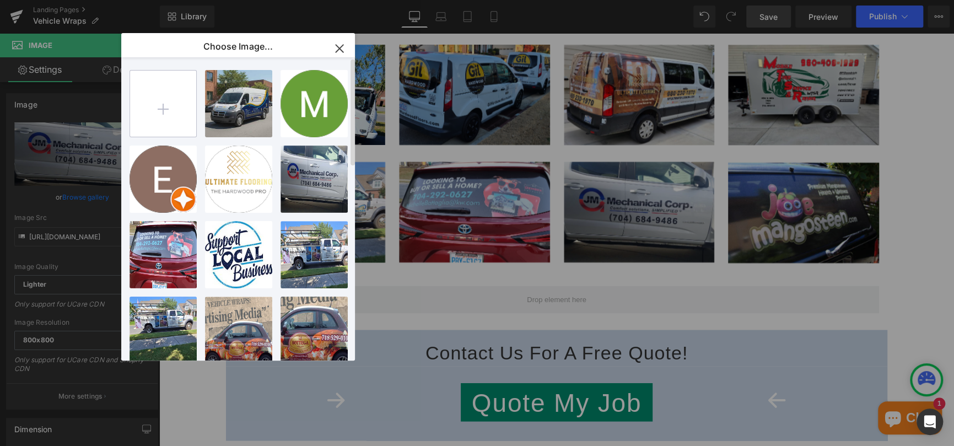
click at [162, 110] on input "file" at bounding box center [163, 104] width 66 height 66
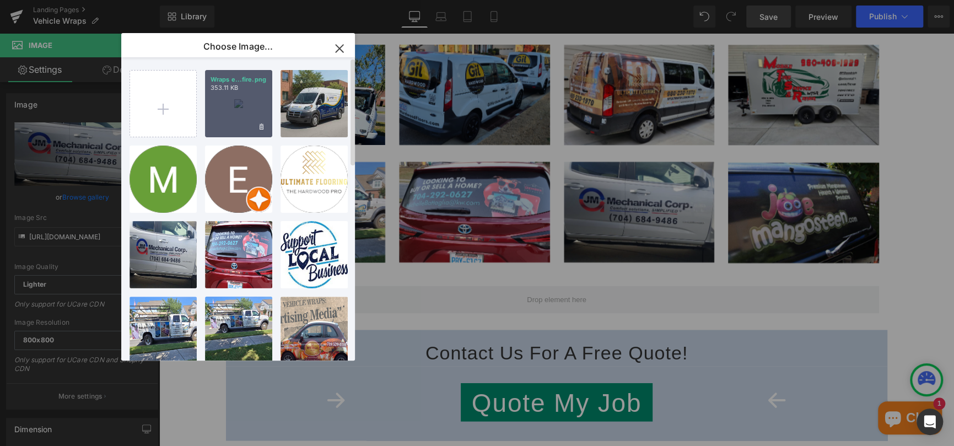
click at [234, 114] on div "Wraps e...fire.png 353.11 KB" at bounding box center [238, 103] width 67 height 67
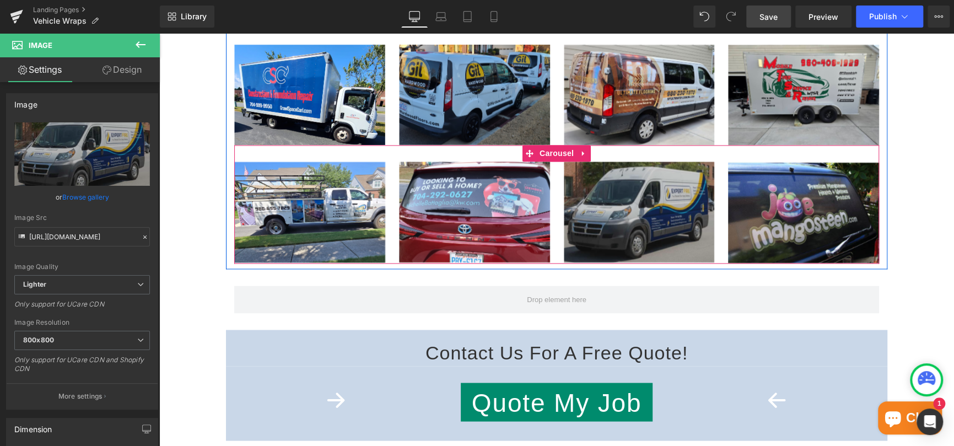
click at [663, 204] on img at bounding box center [639, 212] width 151 height 101
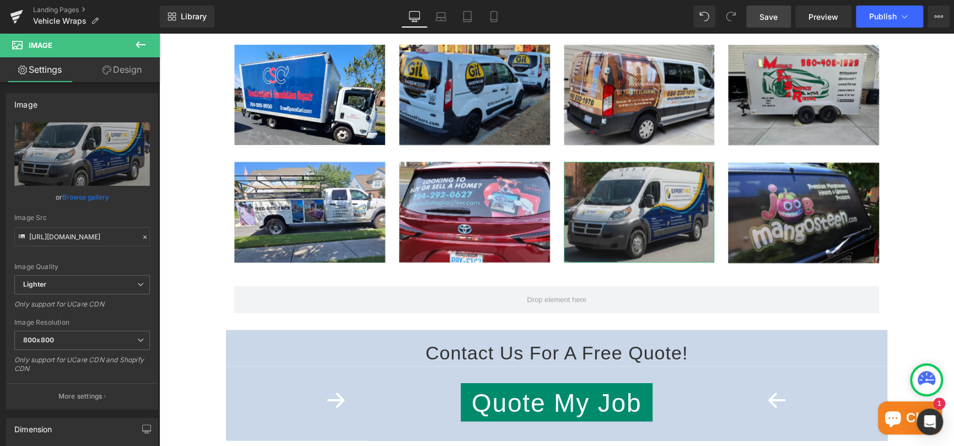
click at [96, 198] on link "Browse gallery" at bounding box center [85, 196] width 47 height 19
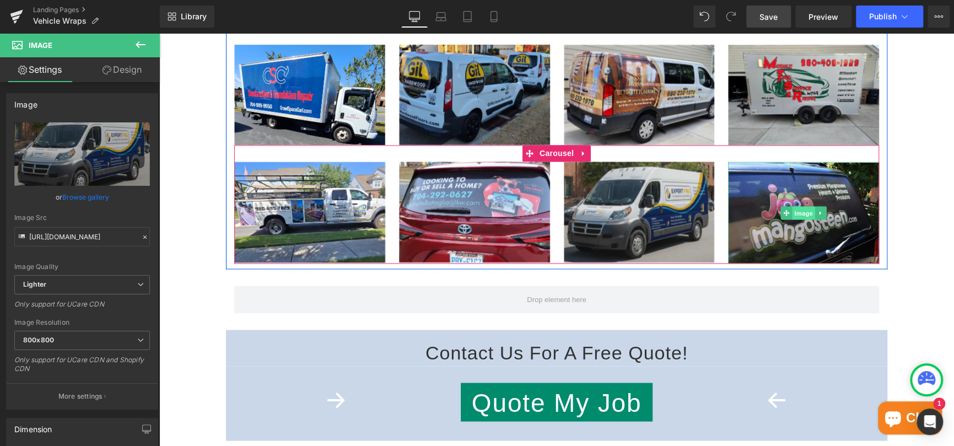
click at [804, 206] on span "Image" at bounding box center [803, 212] width 23 height 13
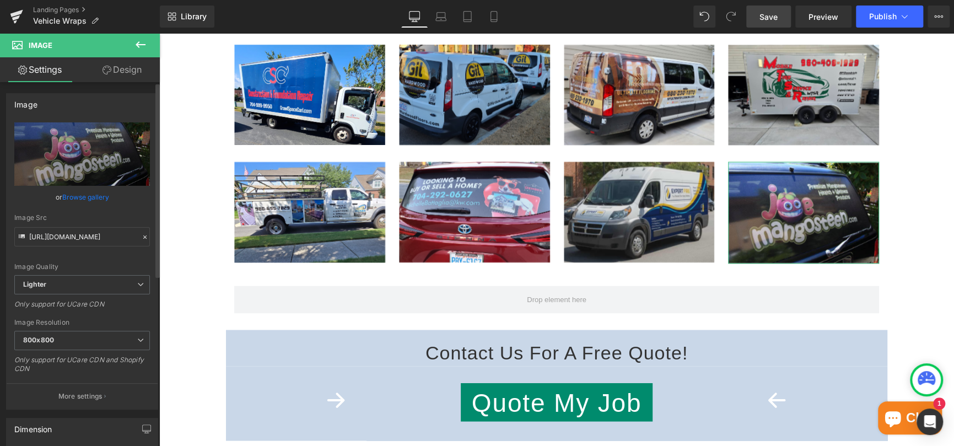
click at [90, 192] on link "Browse gallery" at bounding box center [85, 196] width 47 height 19
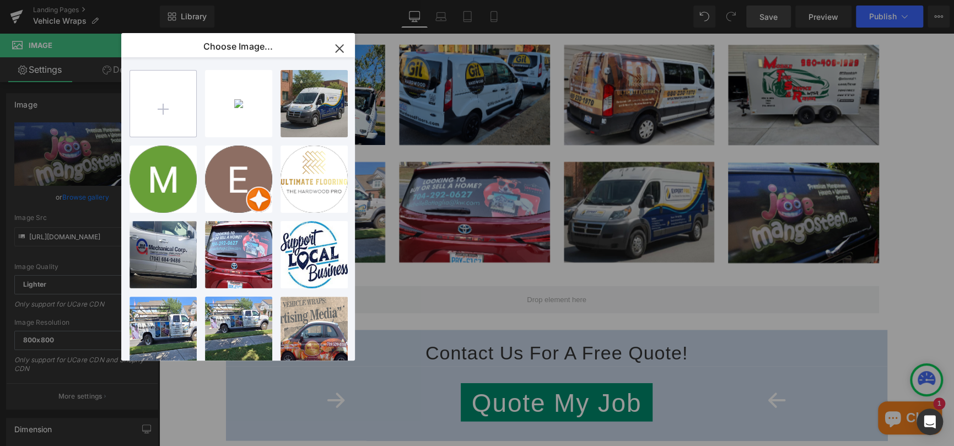
click at [171, 110] on input "file" at bounding box center [163, 104] width 66 height 66
type input "C:\fakepath\Wraps [PERSON_NAME].png"
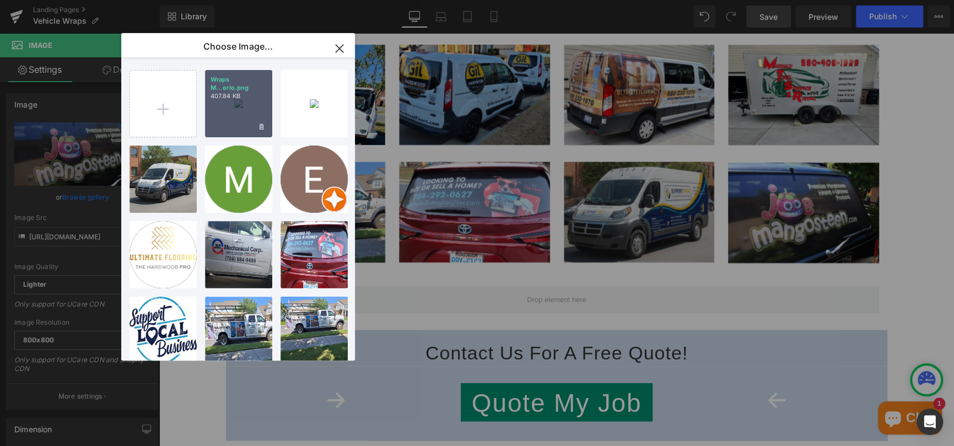
click at [245, 105] on div "Wraps M...erlo.png 407.84 KB" at bounding box center [238, 103] width 67 height 67
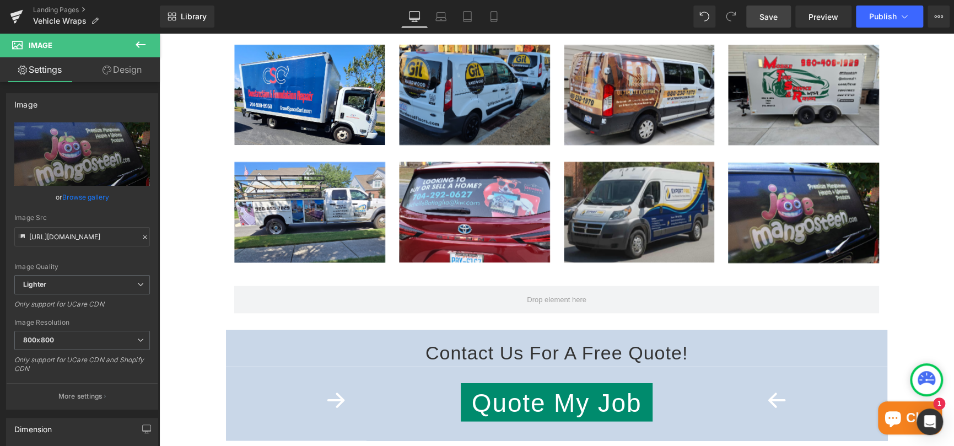
click at [194, 128] on div "Heading Vehicle Wraps Heading Row Icon Row [GEOGRAPHIC_DATA], [GEOGRAPHIC_DATA]…" at bounding box center [556, 401] width 795 height 2841
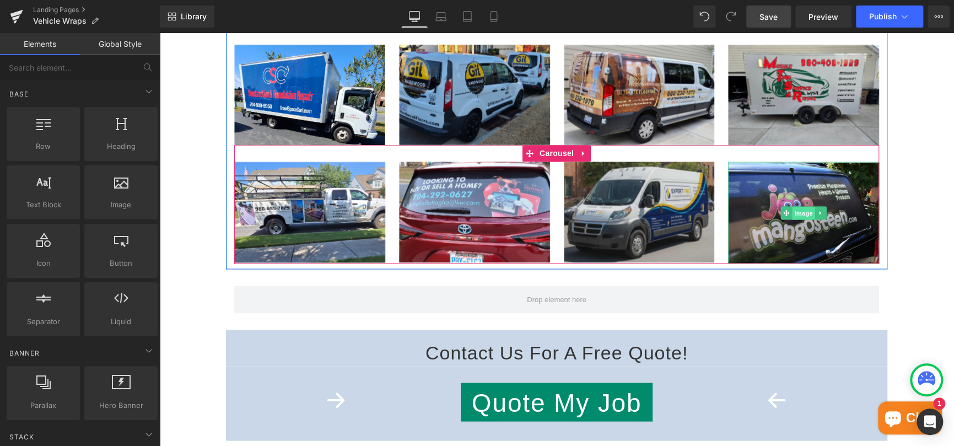
click at [799, 215] on span "Image" at bounding box center [803, 213] width 23 height 13
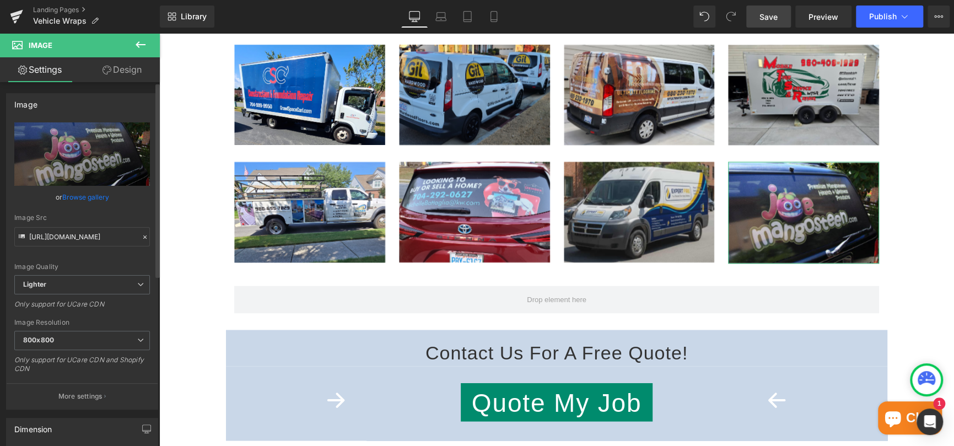
click at [90, 192] on link "Browse gallery" at bounding box center [85, 196] width 47 height 19
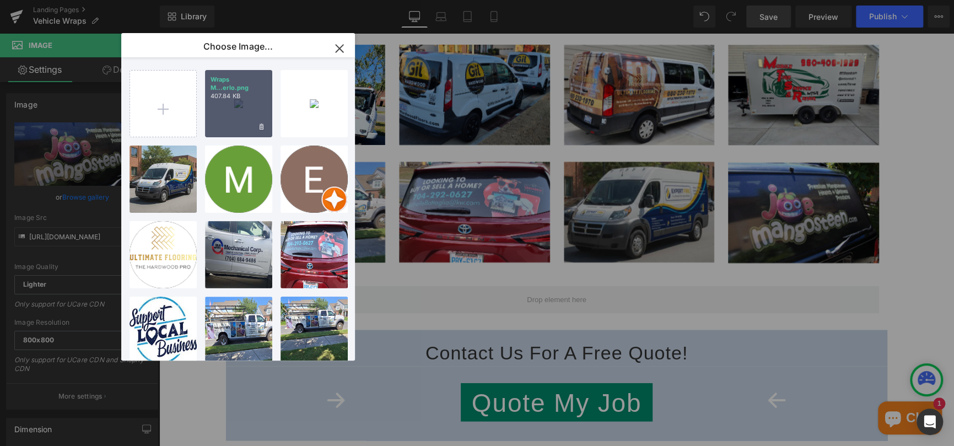
click at [244, 107] on div "Wraps M...erlo.png 407.84 KB" at bounding box center [238, 103] width 67 height 67
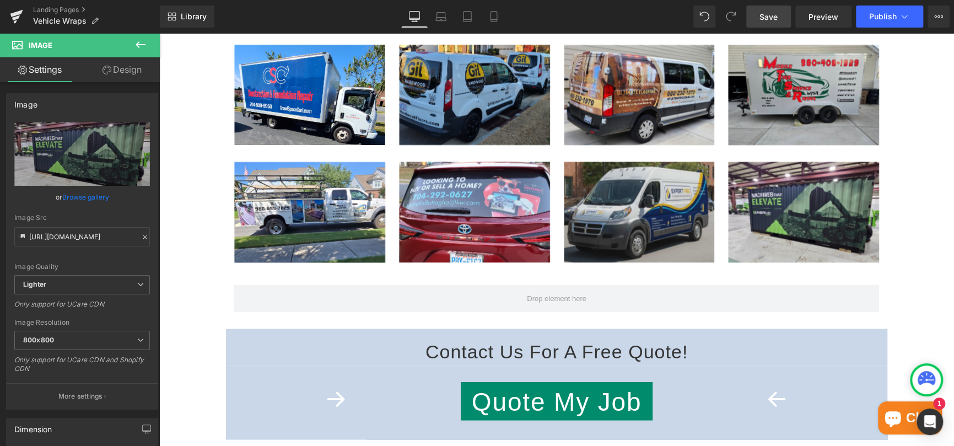
click at [924, 126] on div "Heading Vehicle Wraps Heading Row Icon Row [GEOGRAPHIC_DATA], [GEOGRAPHIC_DATA]…" at bounding box center [556, 401] width 795 height 2840
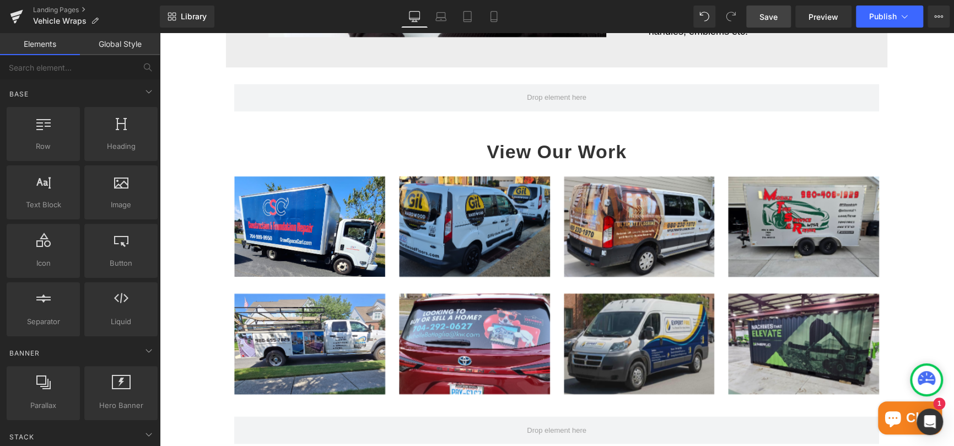
scroll to position [995, 0]
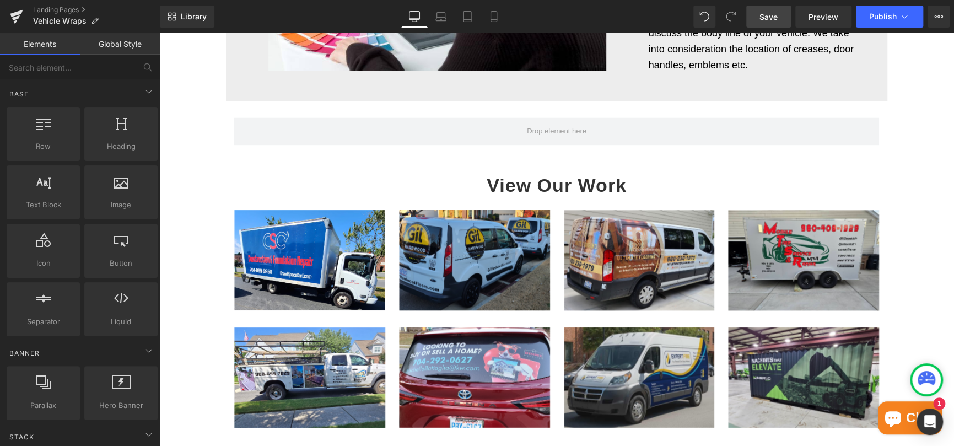
click at [772, 19] on span "Save" at bounding box center [769, 17] width 18 height 12
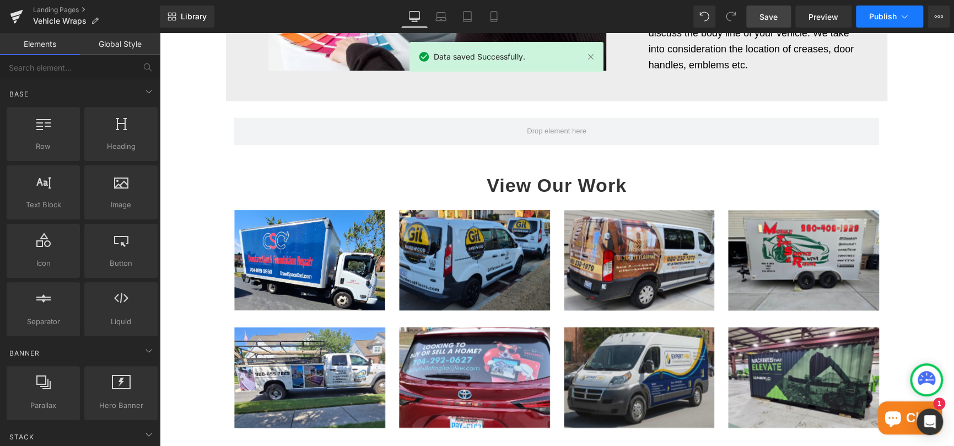
click at [881, 14] on span "Publish" at bounding box center [883, 16] width 28 height 9
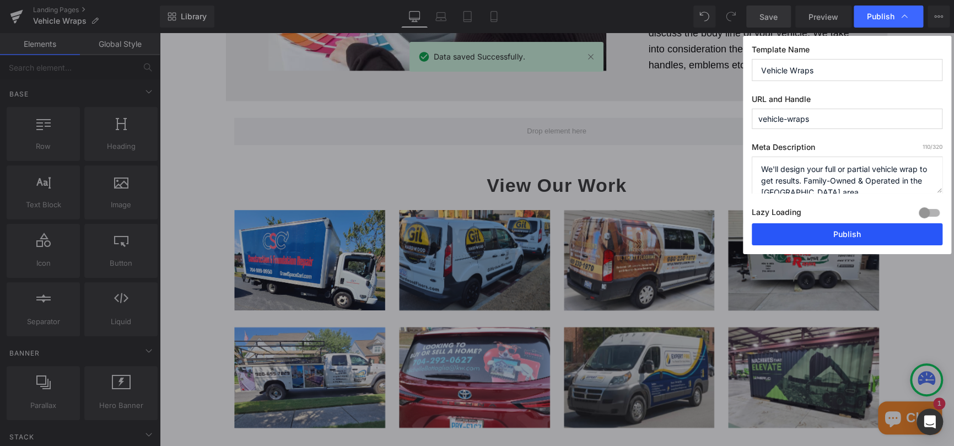
click at [813, 235] on button "Publish" at bounding box center [847, 234] width 191 height 22
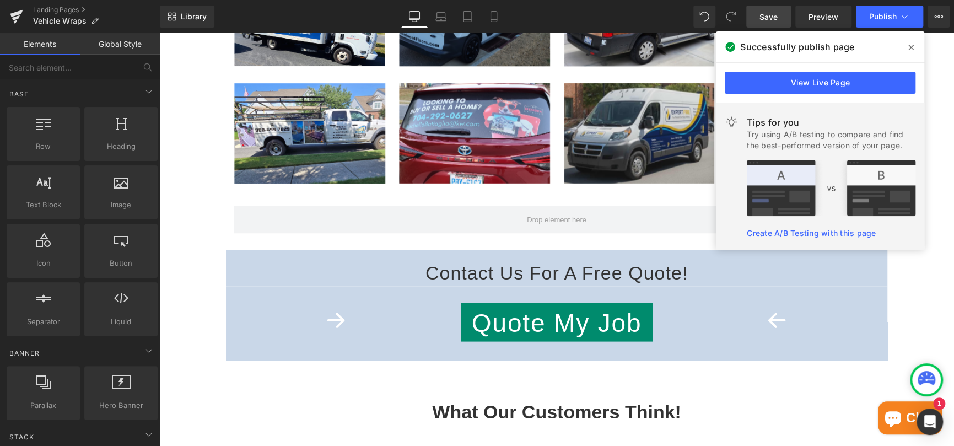
scroll to position [1252, 0]
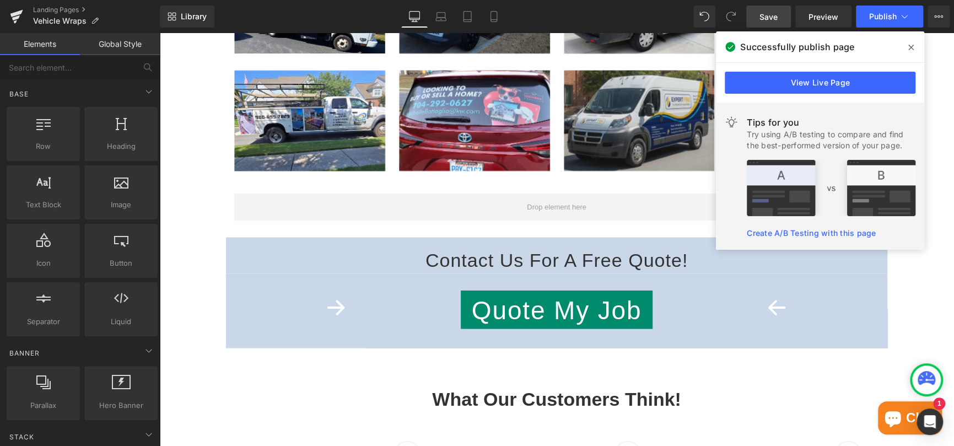
click at [911, 45] on icon at bounding box center [911, 47] width 6 height 9
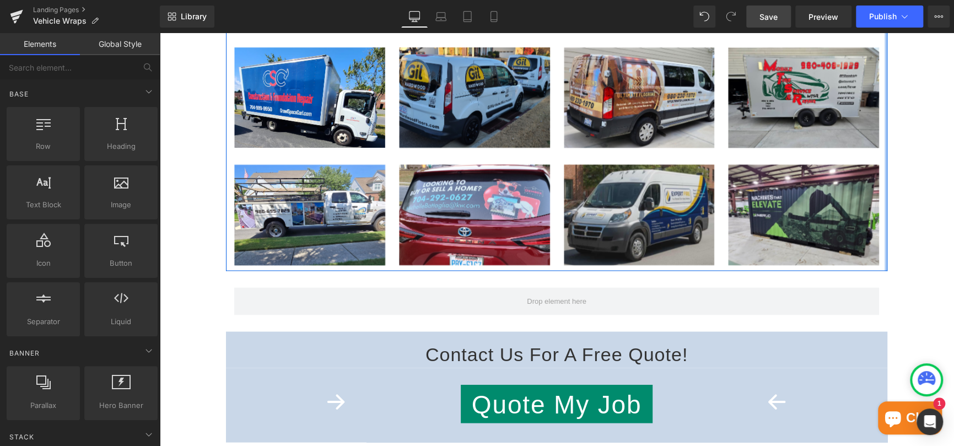
scroll to position [1142, 0]
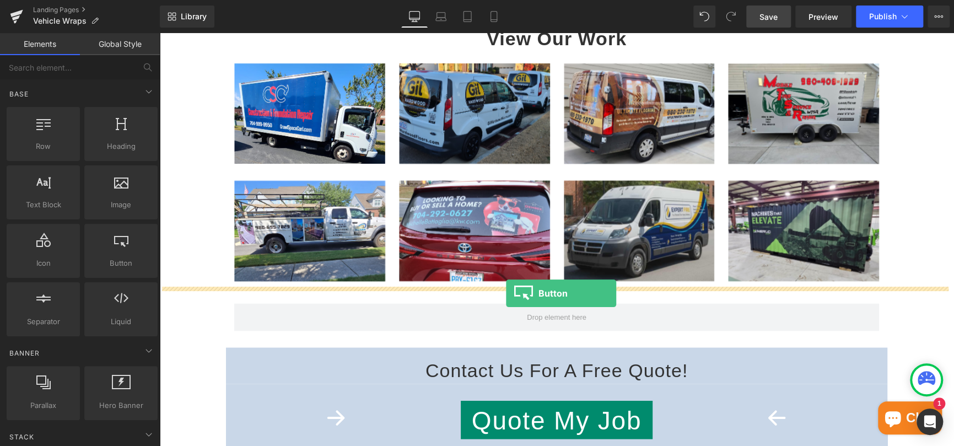
drag, startPoint x: 282, startPoint y: 292, endPoint x: 506, endPoint y: 293, distance: 223.8
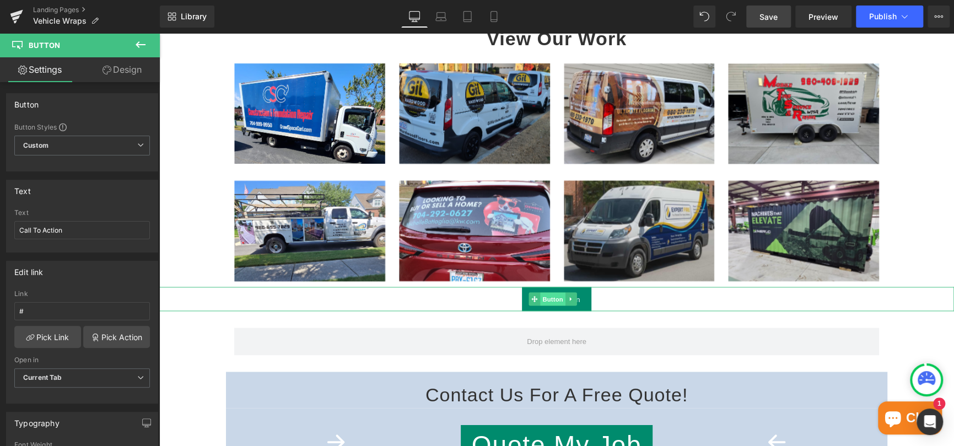
click at [556, 295] on span "Button" at bounding box center [552, 298] width 25 height 13
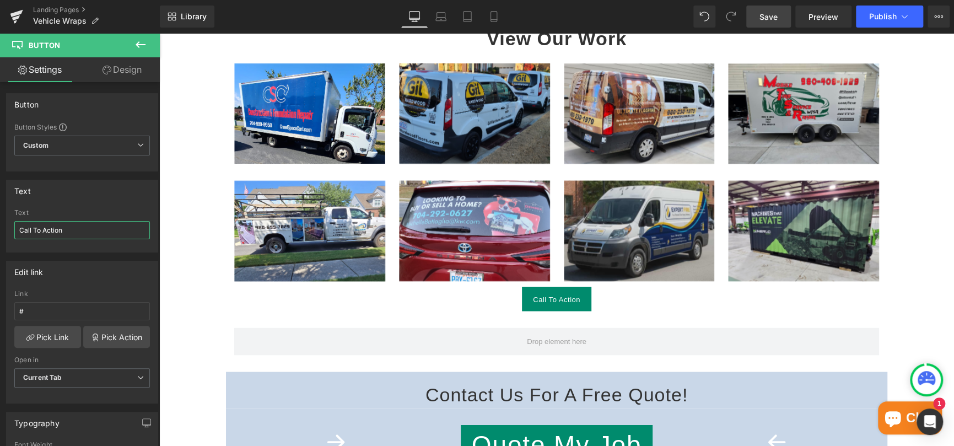
drag, startPoint x: 66, startPoint y: 230, endPoint x: -6, endPoint y: 225, distance: 72.4
click at [0, 225] on html "Button You are previewing how the will restyle your page. You can not edit Elem…" at bounding box center [477, 223] width 954 height 446
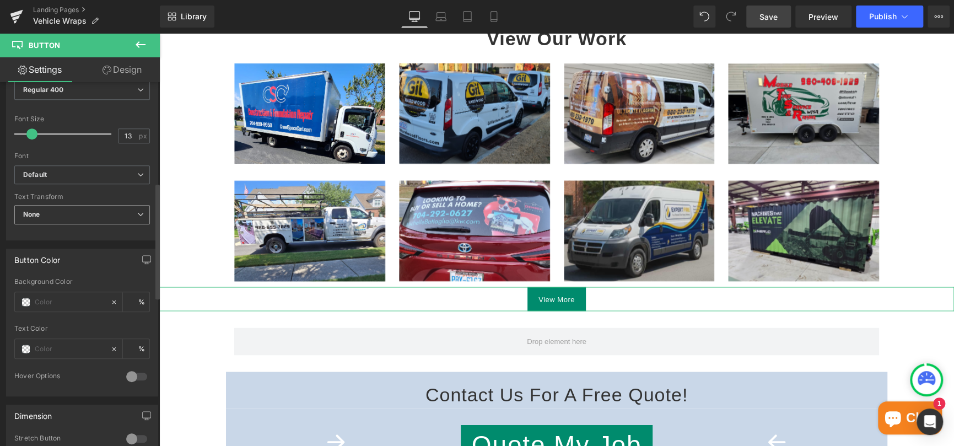
scroll to position [386, 0]
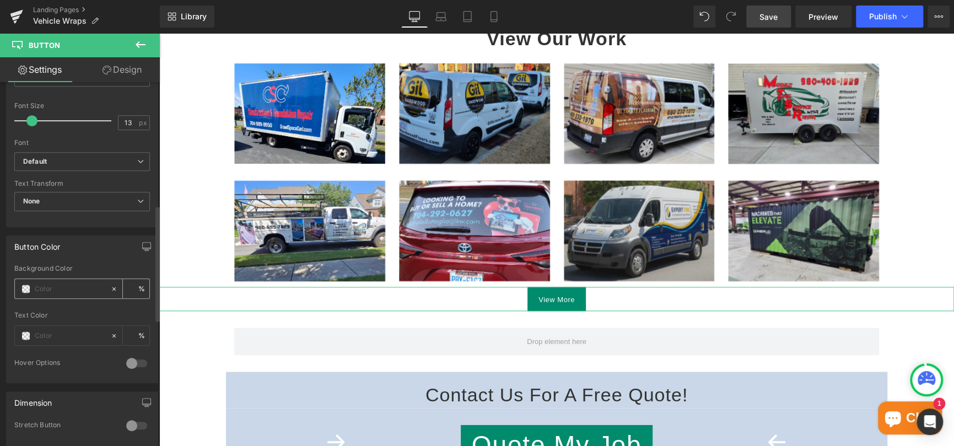
type input "View More"
click at [51, 290] on input "text" at bounding box center [70, 289] width 71 height 12
click at [24, 287] on span at bounding box center [25, 288] width 9 height 9
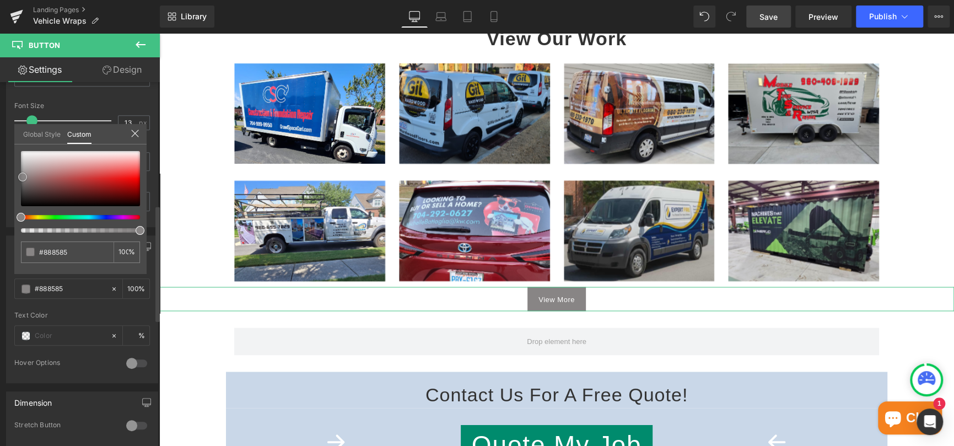
click at [23, 177] on div at bounding box center [80, 178] width 119 height 55
click at [156, 146] on div at bounding box center [156, 266] width 7 height 364
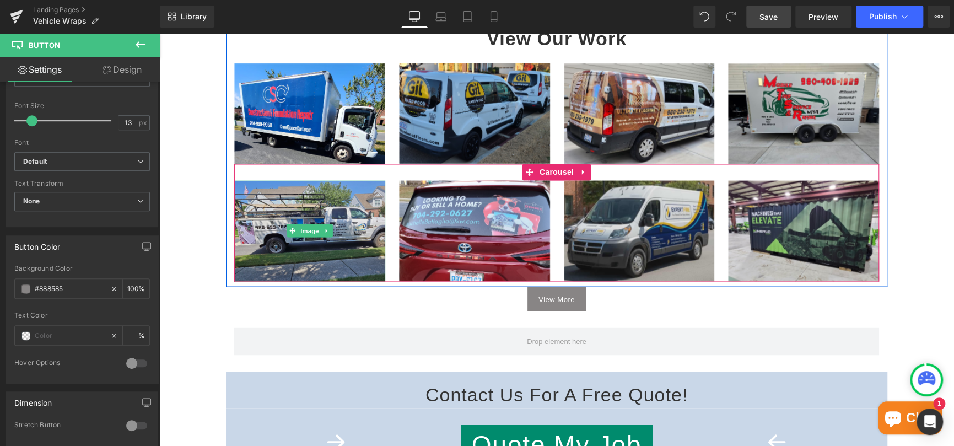
click at [309, 221] on img at bounding box center [309, 230] width 151 height 101
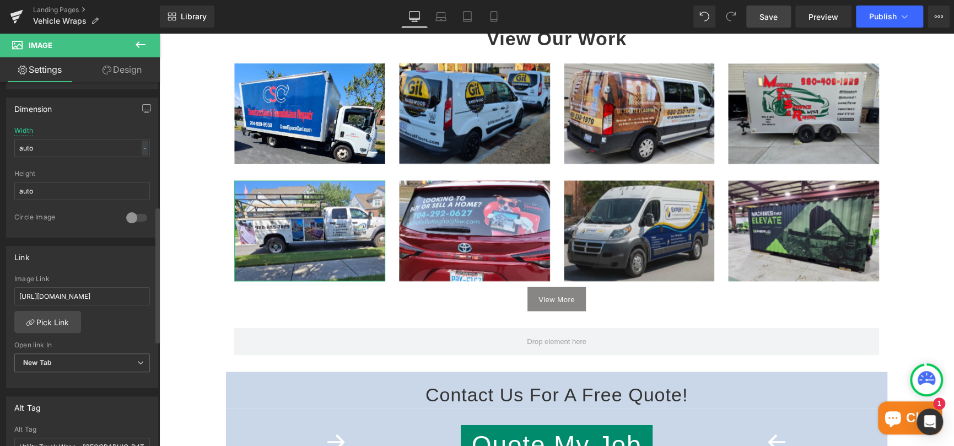
scroll to position [331, 0]
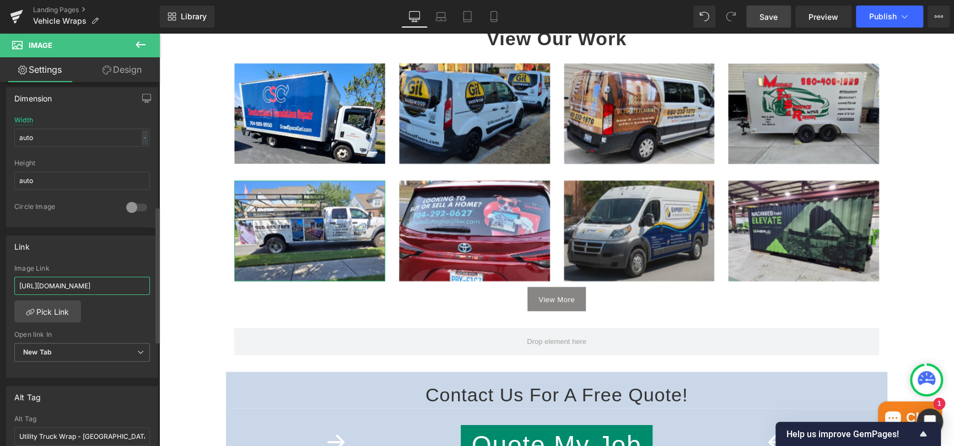
click at [84, 280] on input "[URL][DOMAIN_NAME]" at bounding box center [82, 286] width 136 height 18
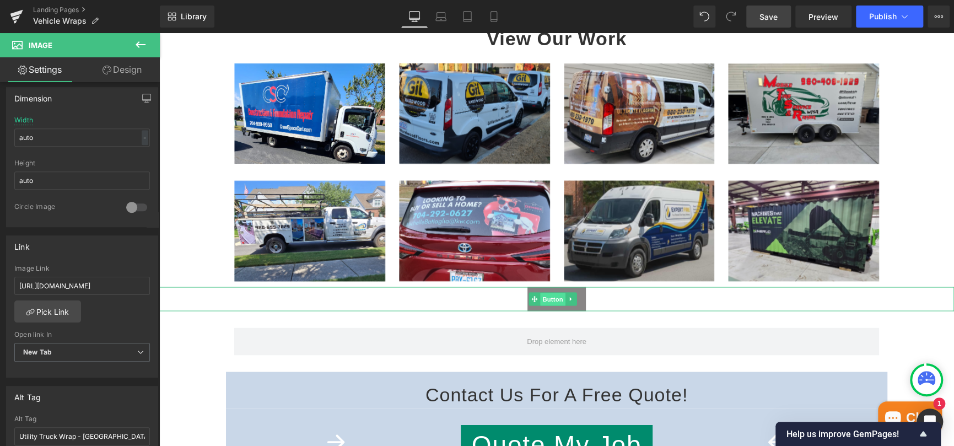
click at [544, 297] on span "Button" at bounding box center [552, 299] width 25 height 13
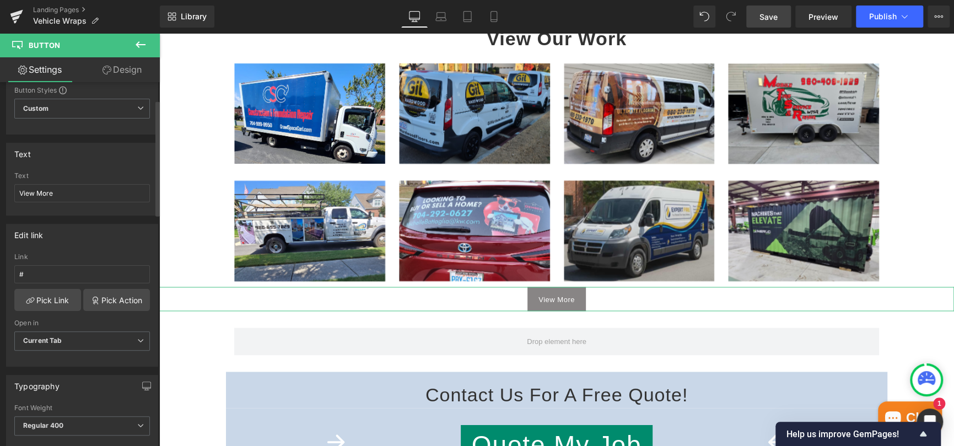
scroll to position [55, 0]
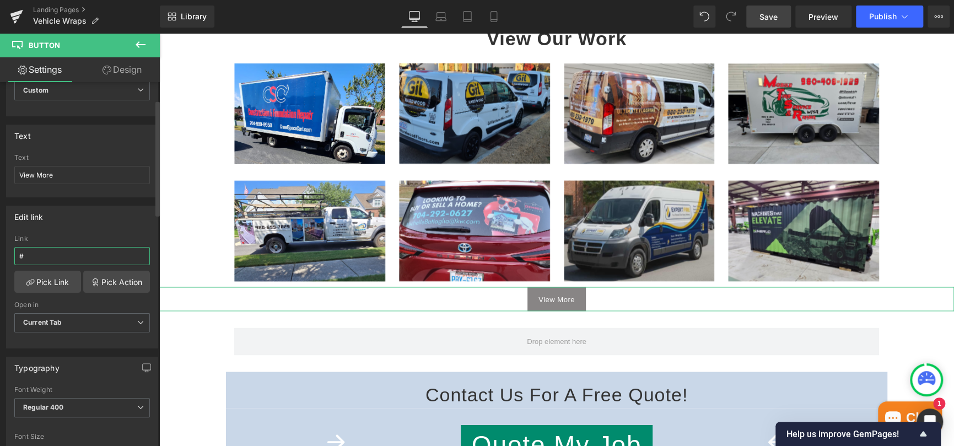
drag, startPoint x: 45, startPoint y: 260, endPoint x: 9, endPoint y: 259, distance: 35.8
click at [9, 259] on div "# Link # Pick Link Pick Action Current Tab New Tab Open in Current Tab Current …" at bounding box center [82, 291] width 151 height 113
paste input "[URL][DOMAIN_NAME]"
type input "[URL][DOMAIN_NAME]"
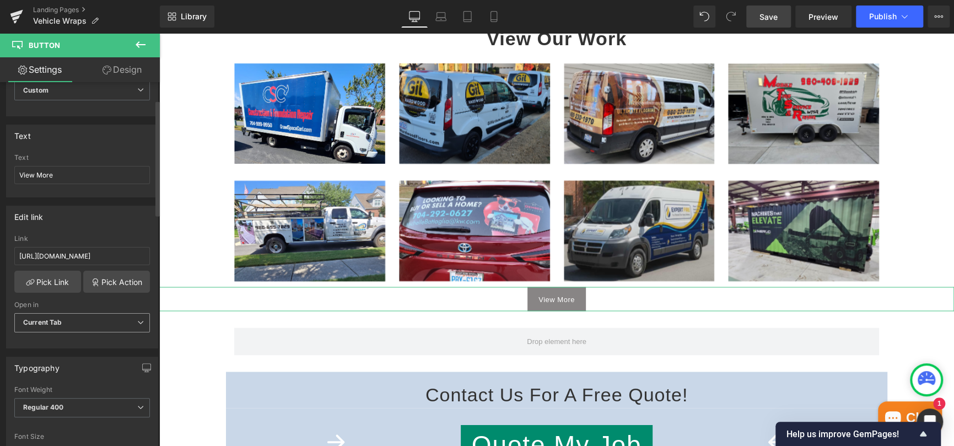
click at [57, 320] on b "Current Tab" at bounding box center [42, 322] width 39 height 8
click at [57, 355] on div "New Tab" at bounding box center [45, 359] width 28 height 8
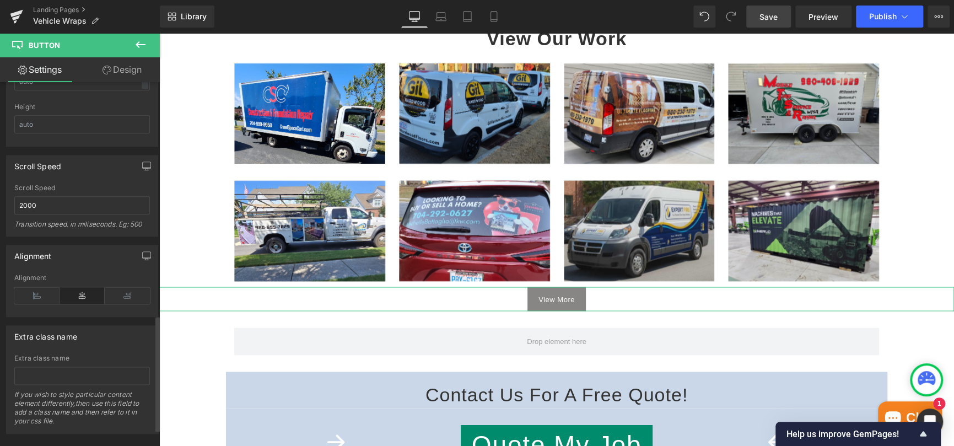
scroll to position [784, 0]
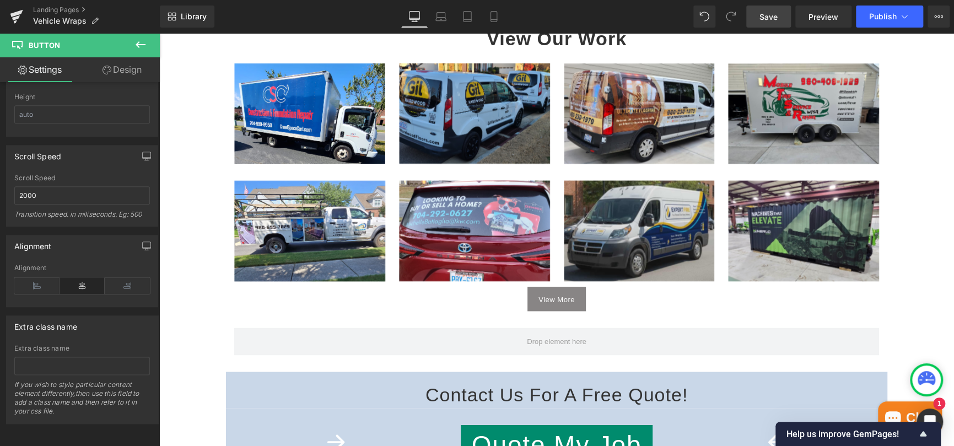
click at [766, 15] on span "Save" at bounding box center [769, 17] width 18 height 12
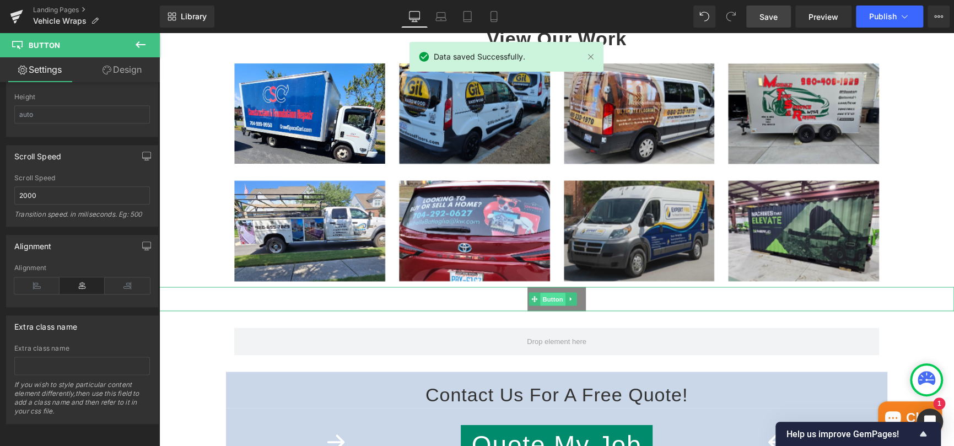
click at [548, 298] on span "Button" at bounding box center [552, 299] width 25 height 13
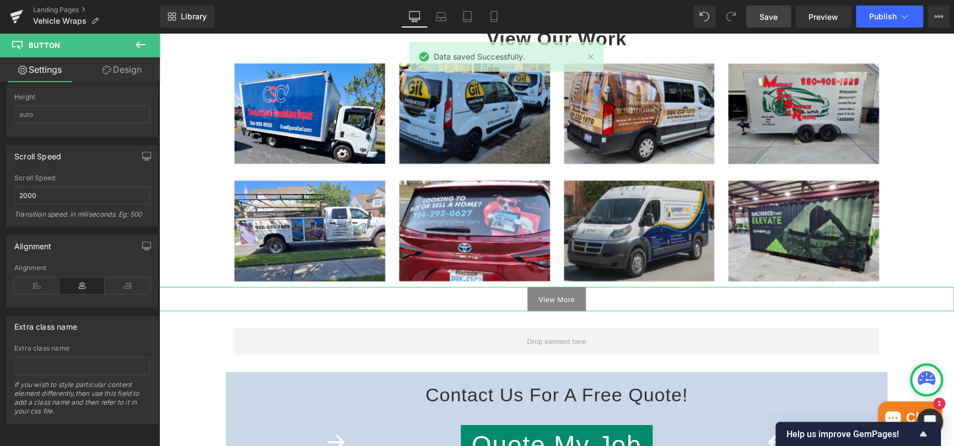
click at [125, 73] on link "Design" at bounding box center [122, 69] width 80 height 25
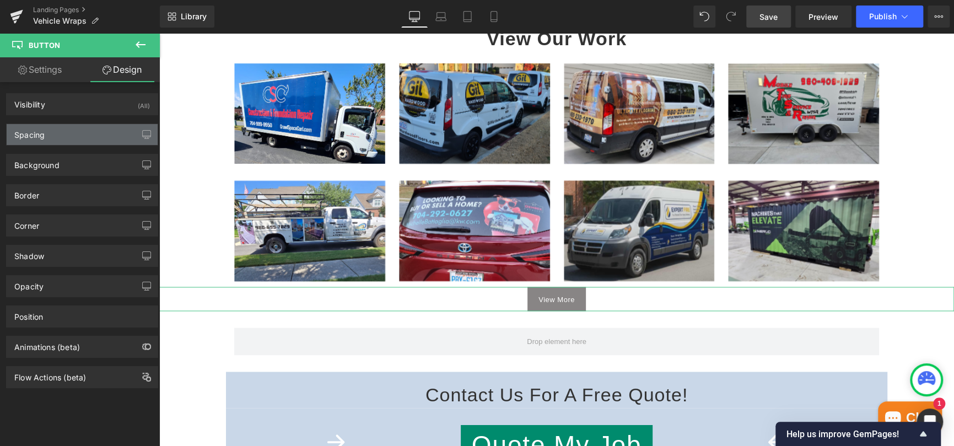
click at [51, 130] on div "Spacing" at bounding box center [82, 134] width 151 height 21
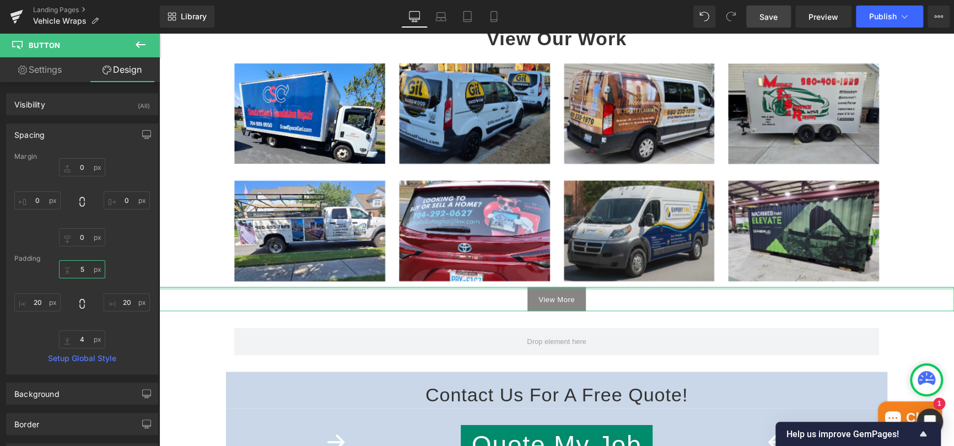
click at [88, 273] on input "5" at bounding box center [82, 269] width 46 height 18
drag, startPoint x: 88, startPoint y: 273, endPoint x: 70, endPoint y: 279, distance: 18.5
click at [69, 279] on div "15 20 4 20" at bounding box center [82, 304] width 136 height 88
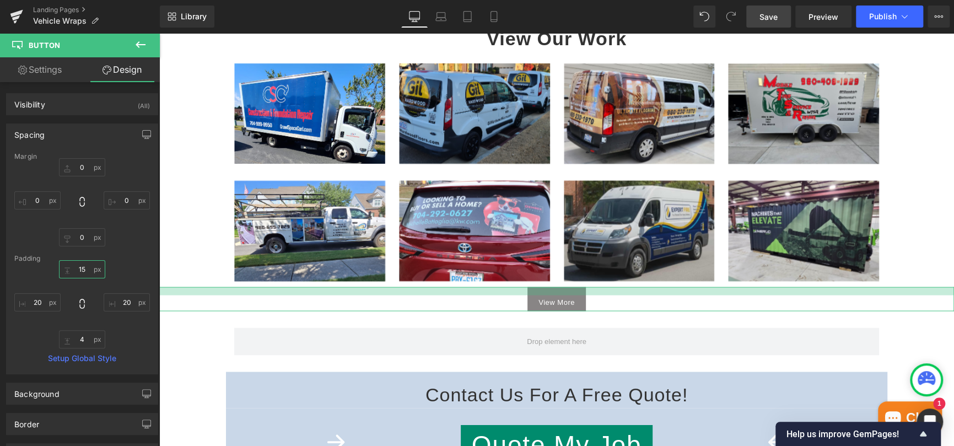
click at [79, 266] on input "15" at bounding box center [82, 269] width 46 height 18
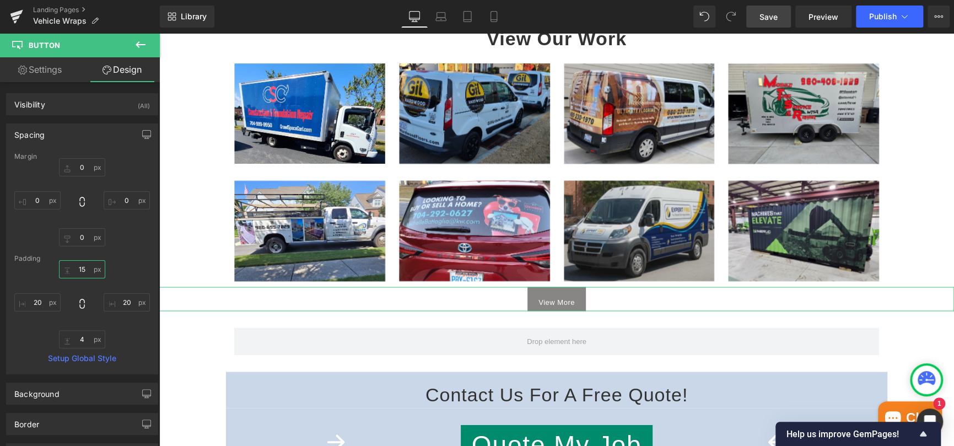
click at [79, 266] on input "15" at bounding box center [82, 269] width 46 height 18
type input "5"
click at [428, 302] on div "View More" at bounding box center [556, 299] width 795 height 24
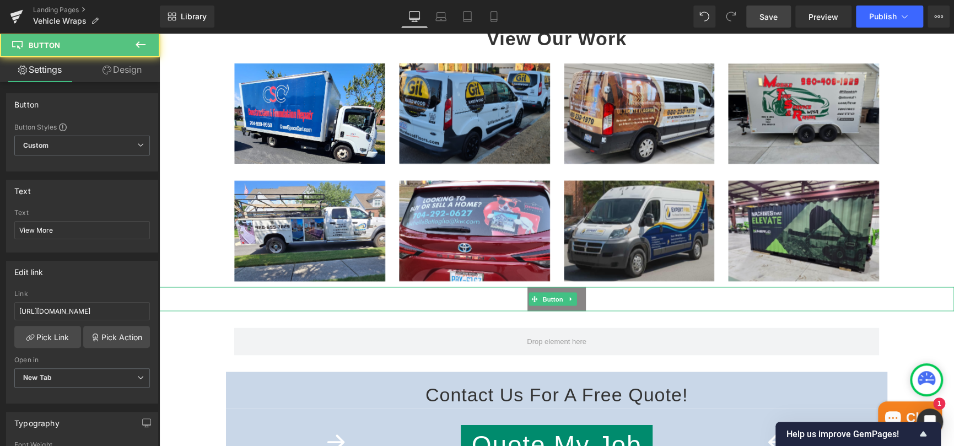
click at [428, 302] on div "View More" at bounding box center [556, 299] width 795 height 24
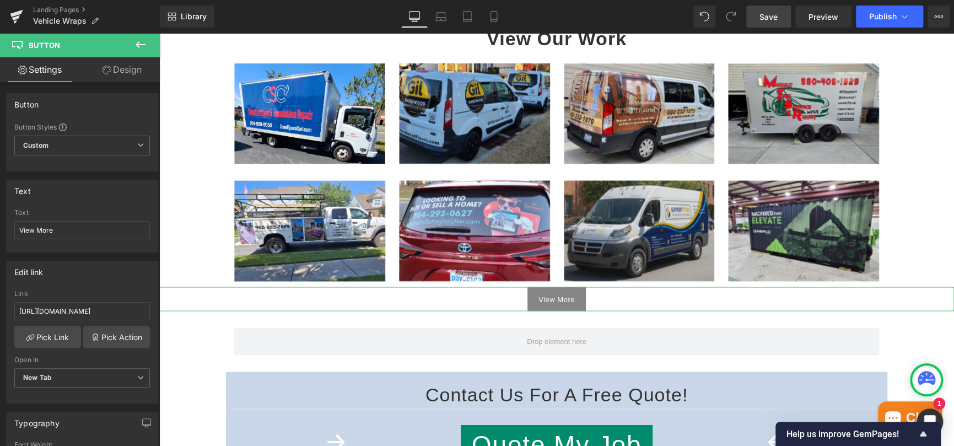
click at [121, 76] on link "Design" at bounding box center [122, 69] width 80 height 25
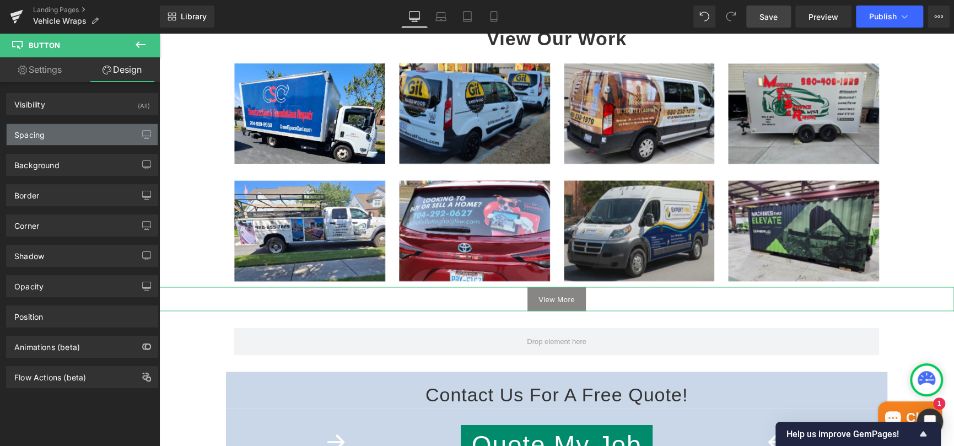
click at [56, 133] on div "Spacing" at bounding box center [82, 134] width 151 height 21
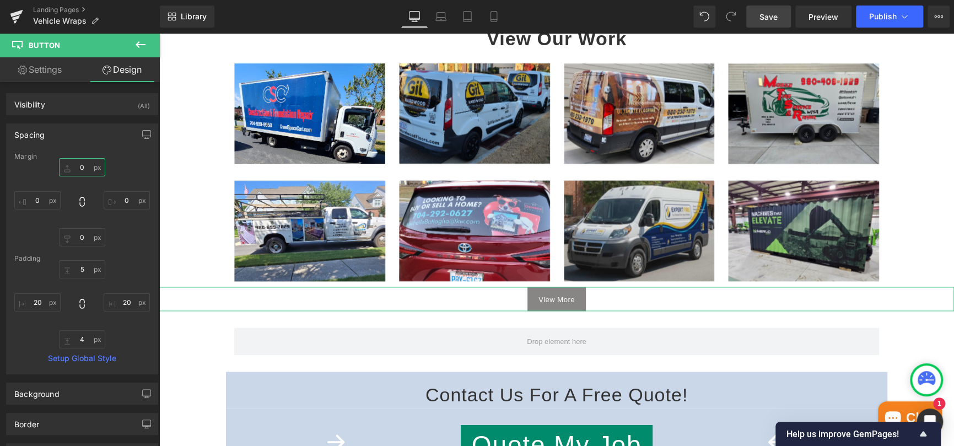
click at [82, 168] on input "0" at bounding box center [82, 167] width 46 height 18
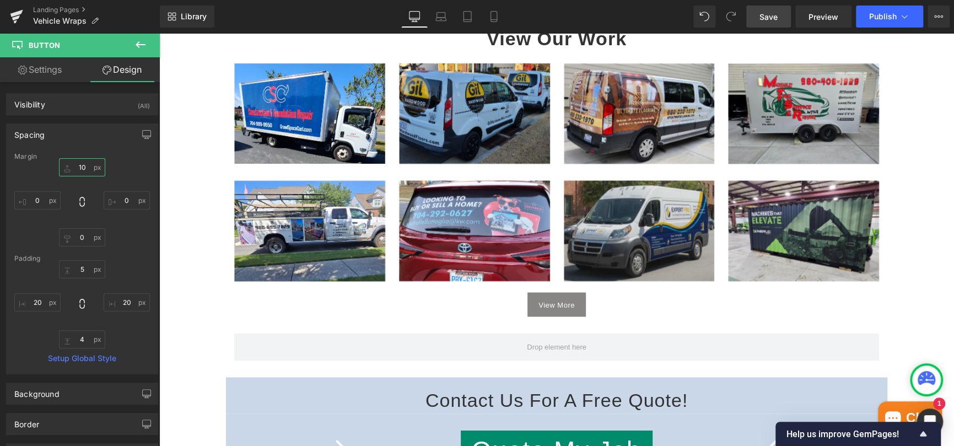
type input "10"
click at [764, 12] on span "Save" at bounding box center [769, 17] width 18 height 12
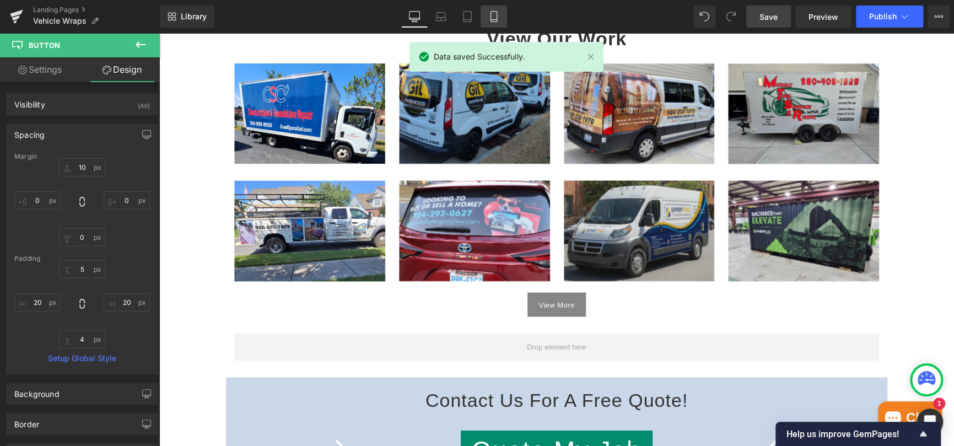
click at [496, 17] on icon at bounding box center [494, 17] width 6 height 10
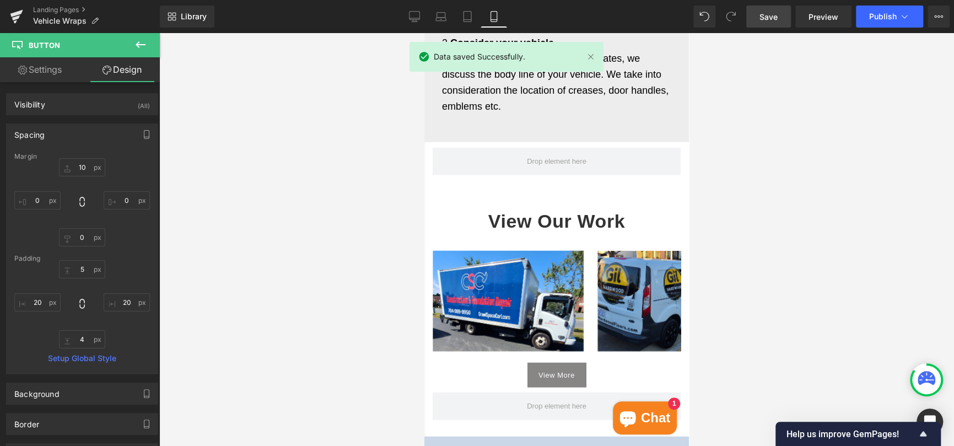
scroll to position [1654, 0]
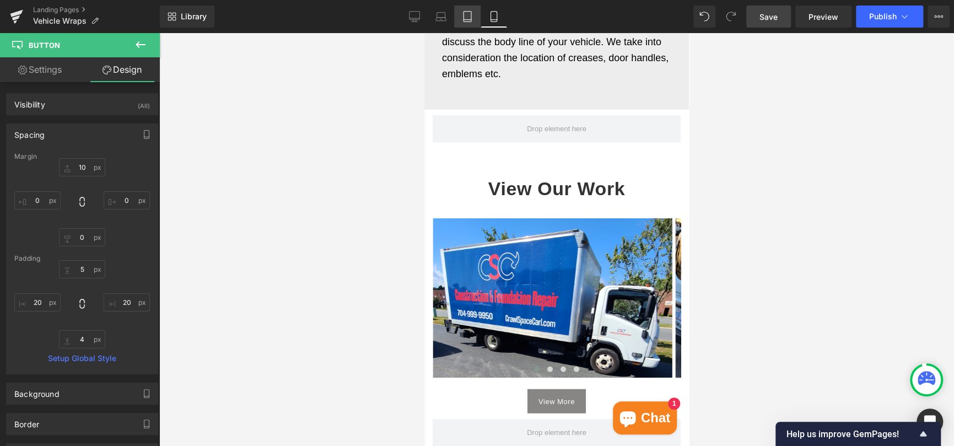
click at [470, 17] on icon at bounding box center [467, 16] width 11 height 11
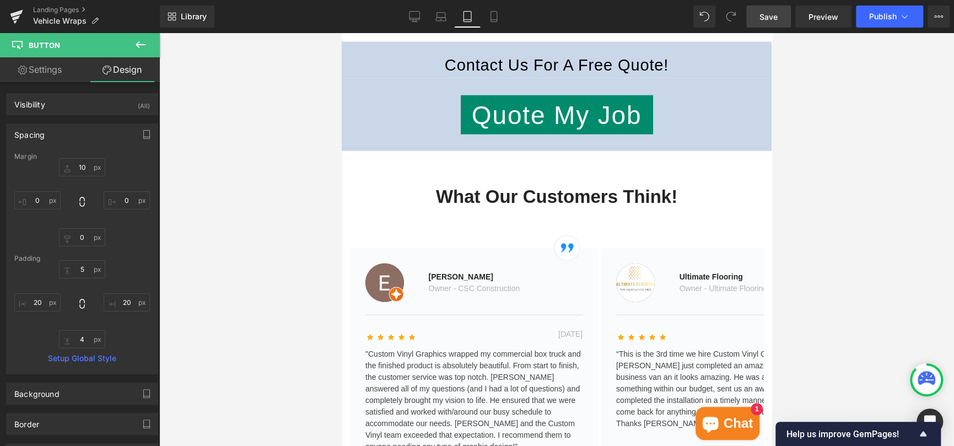
scroll to position [1296, 0]
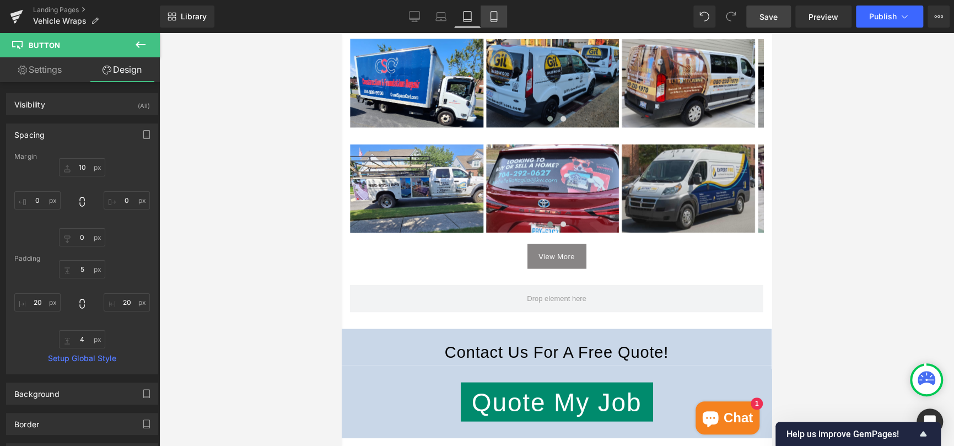
click at [488, 20] on icon at bounding box center [493, 16] width 11 height 11
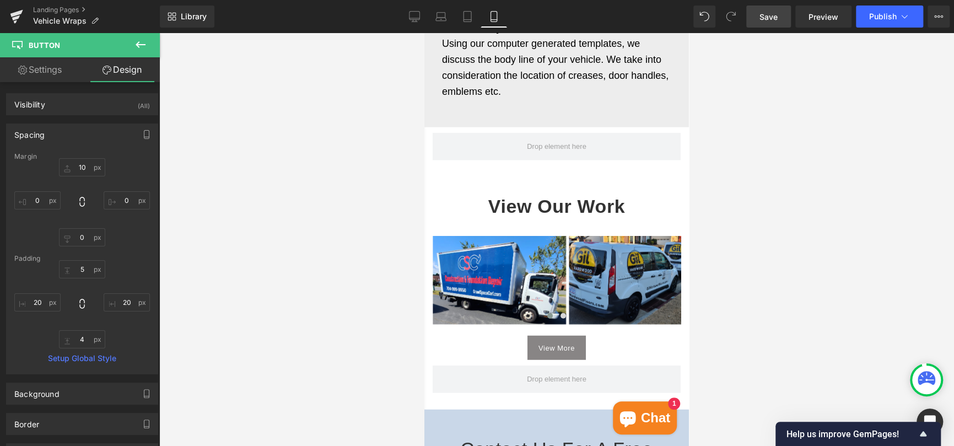
scroll to position [1641, 0]
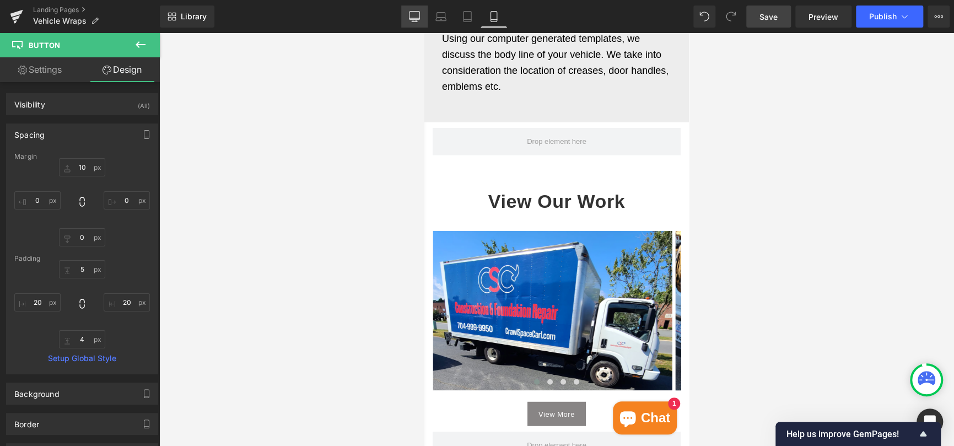
click at [415, 21] on icon at bounding box center [414, 16] width 11 height 11
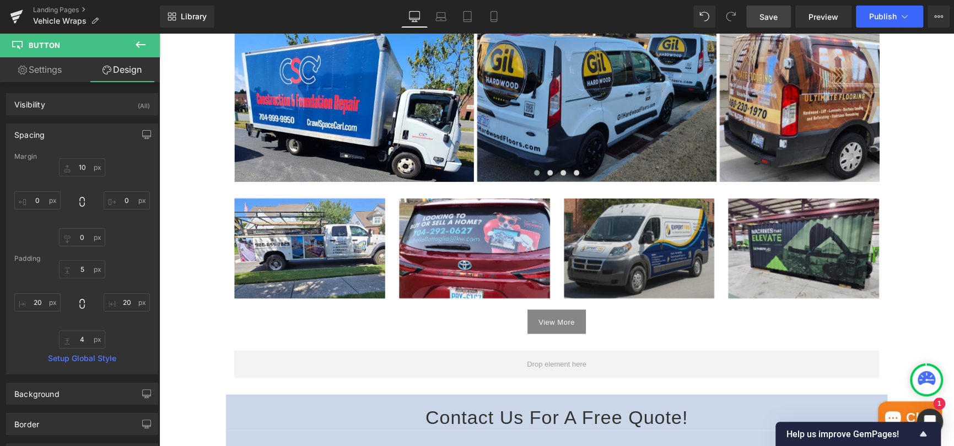
scroll to position [1117, 0]
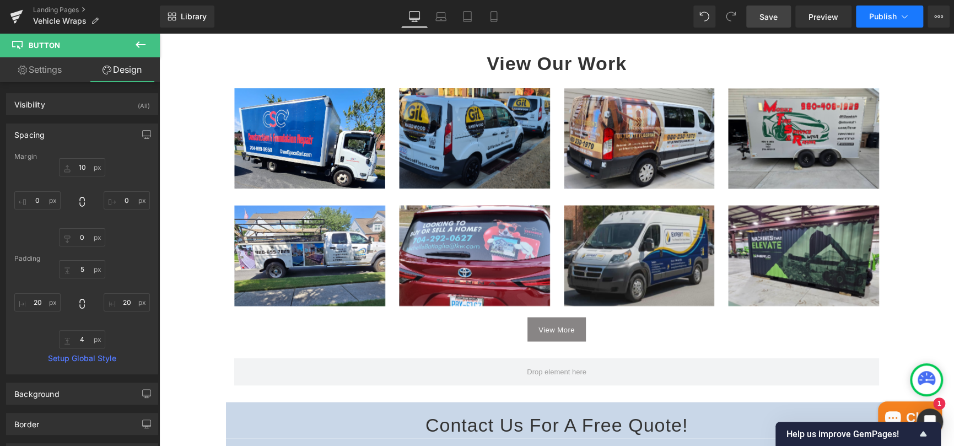
click at [887, 12] on span "Publish" at bounding box center [883, 16] width 28 height 9
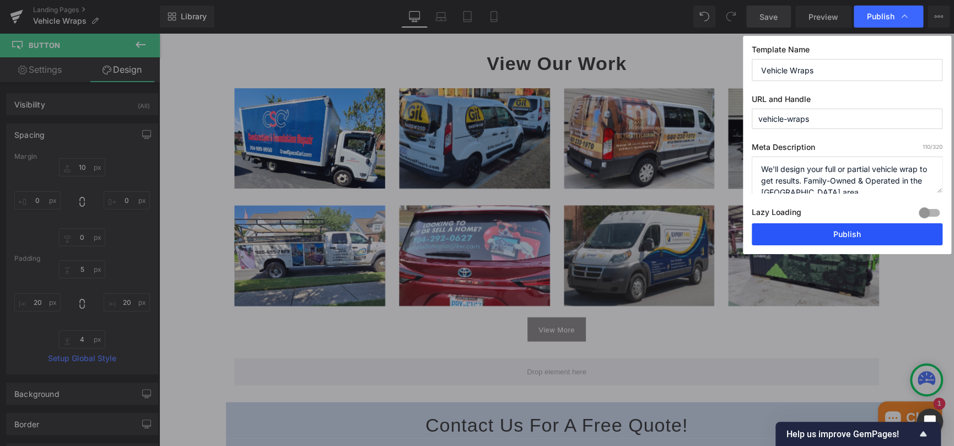
click at [831, 233] on button "Publish" at bounding box center [847, 234] width 191 height 22
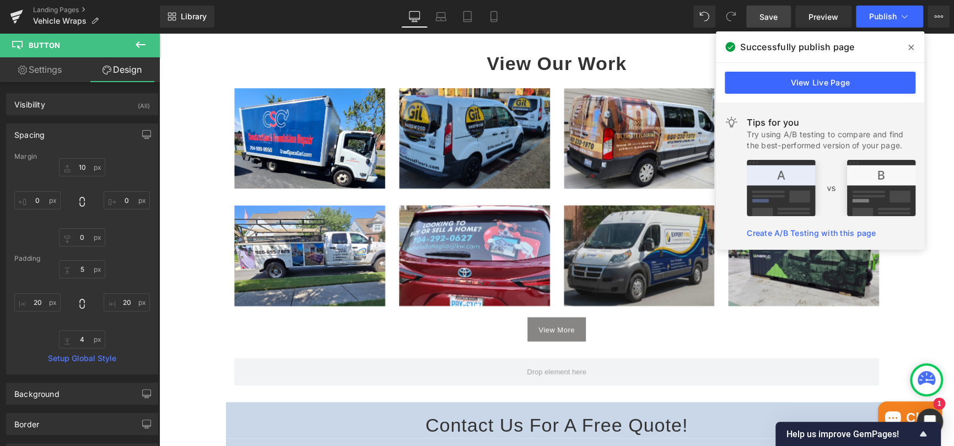
click at [913, 44] on icon at bounding box center [911, 47] width 6 height 9
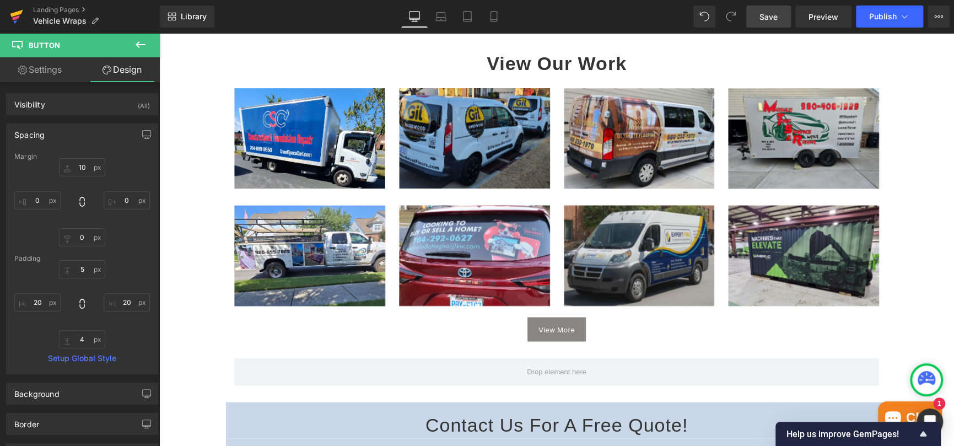
click at [18, 10] on icon at bounding box center [16, 17] width 13 height 28
